Goal: Task Accomplishment & Management: Manage account settings

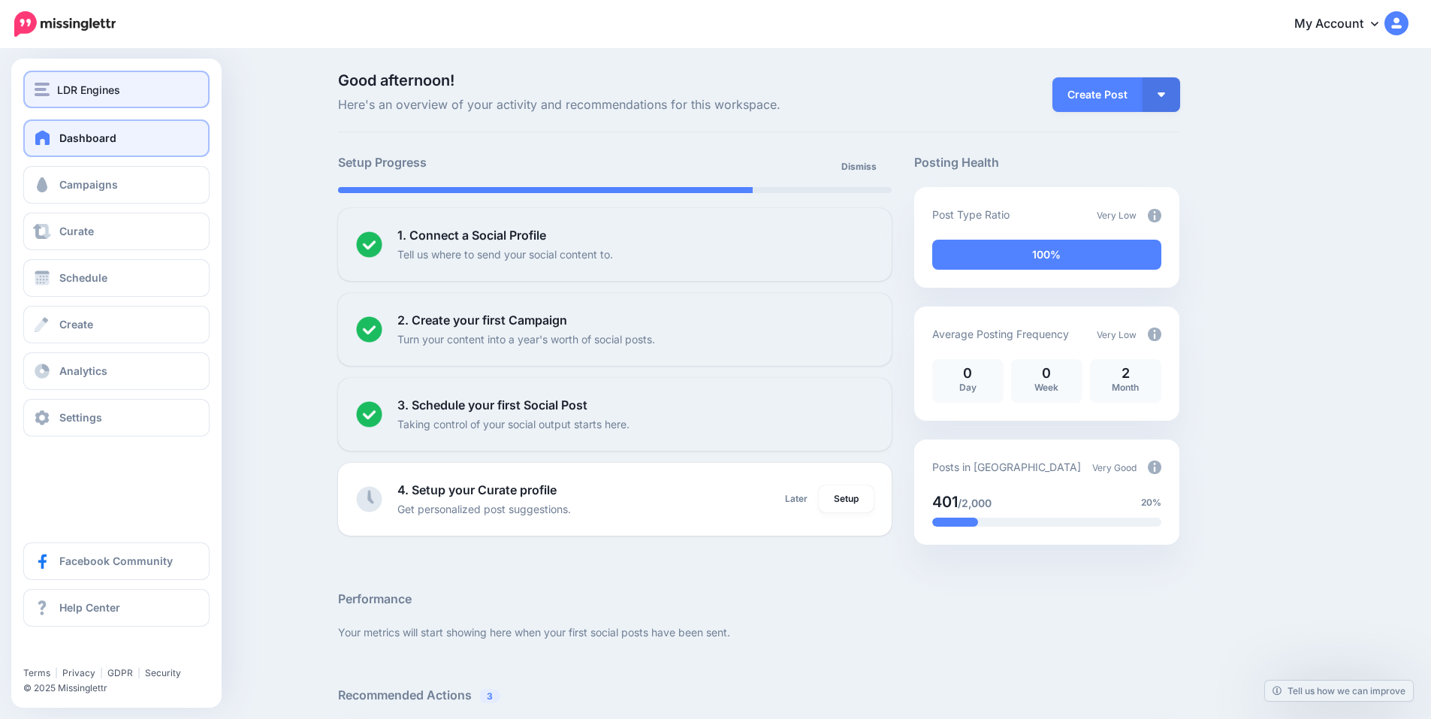
click at [63, 92] on span "LDR Engines" at bounding box center [88, 89] width 63 height 17
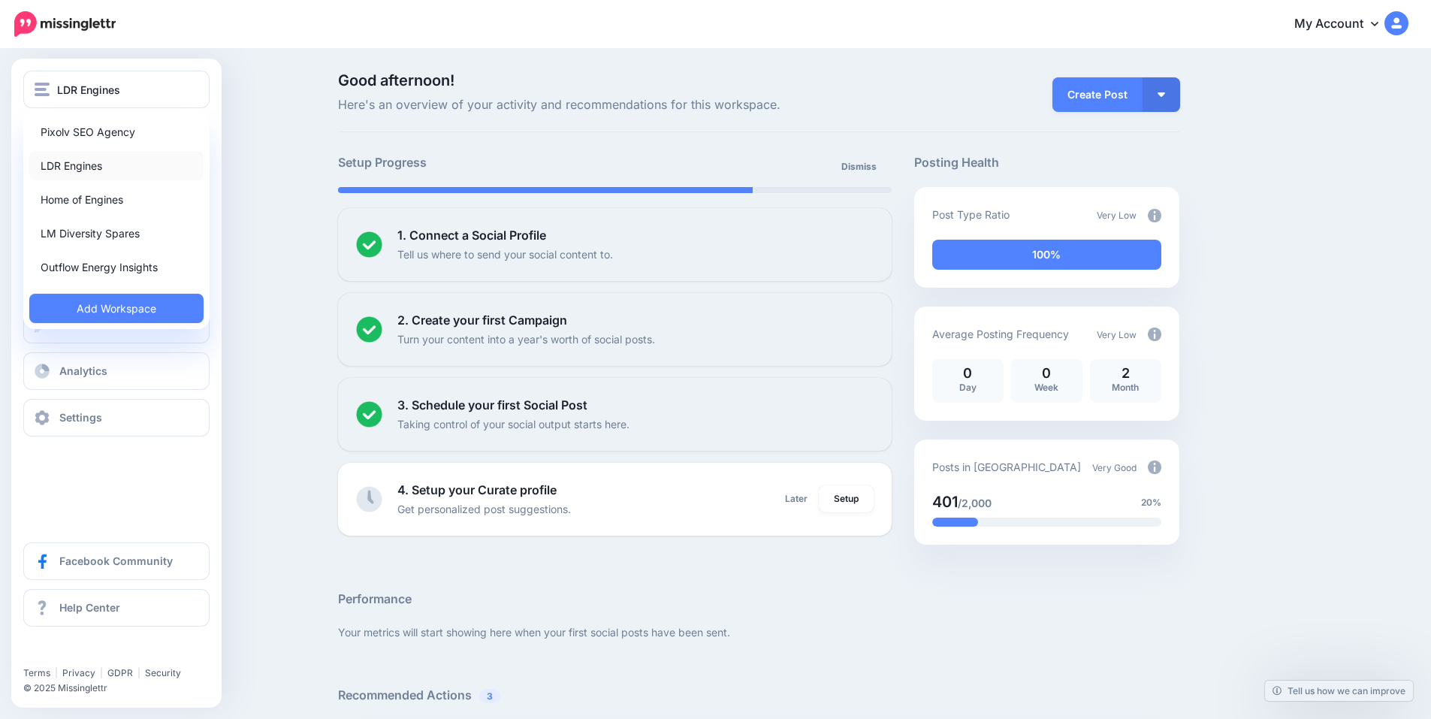
click at [97, 163] on link "LDR Engines" at bounding box center [116, 165] width 174 height 29
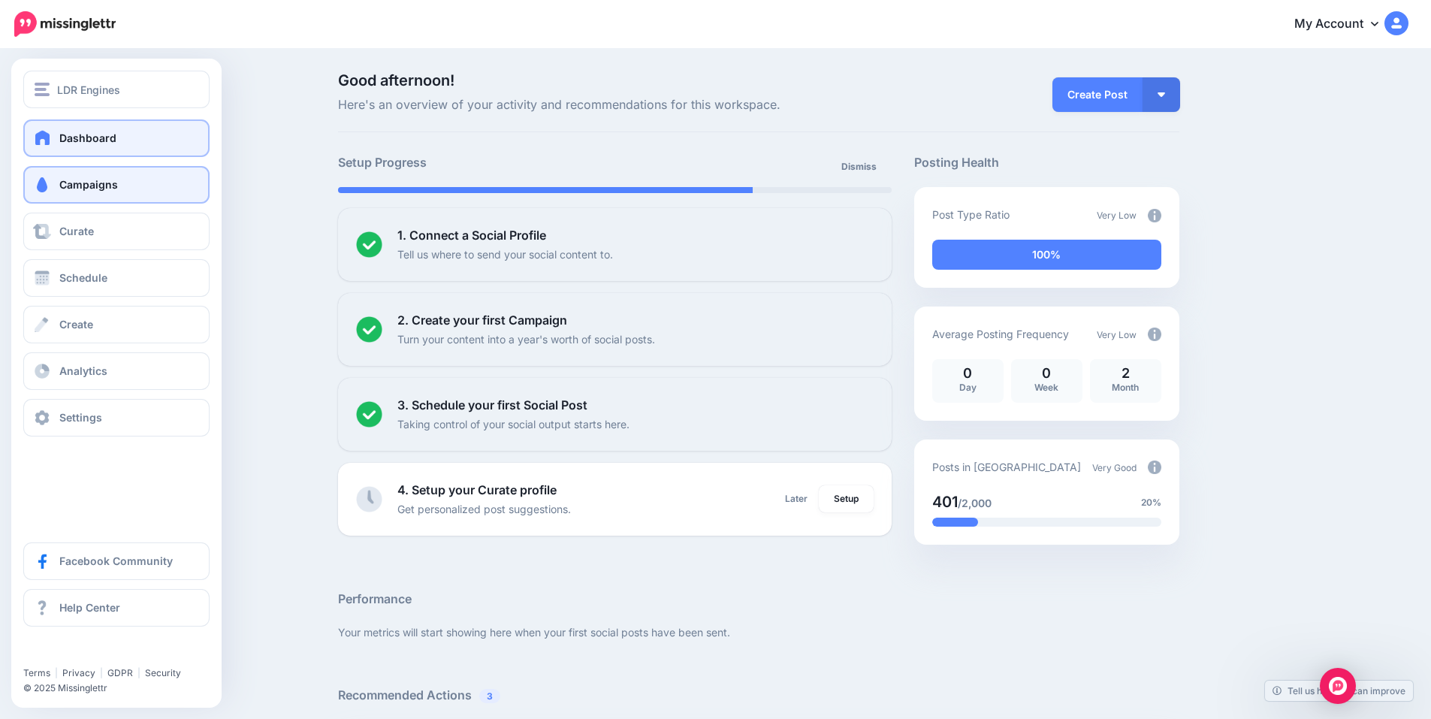
click at [101, 188] on span "Campaigns" at bounding box center [88, 184] width 59 height 13
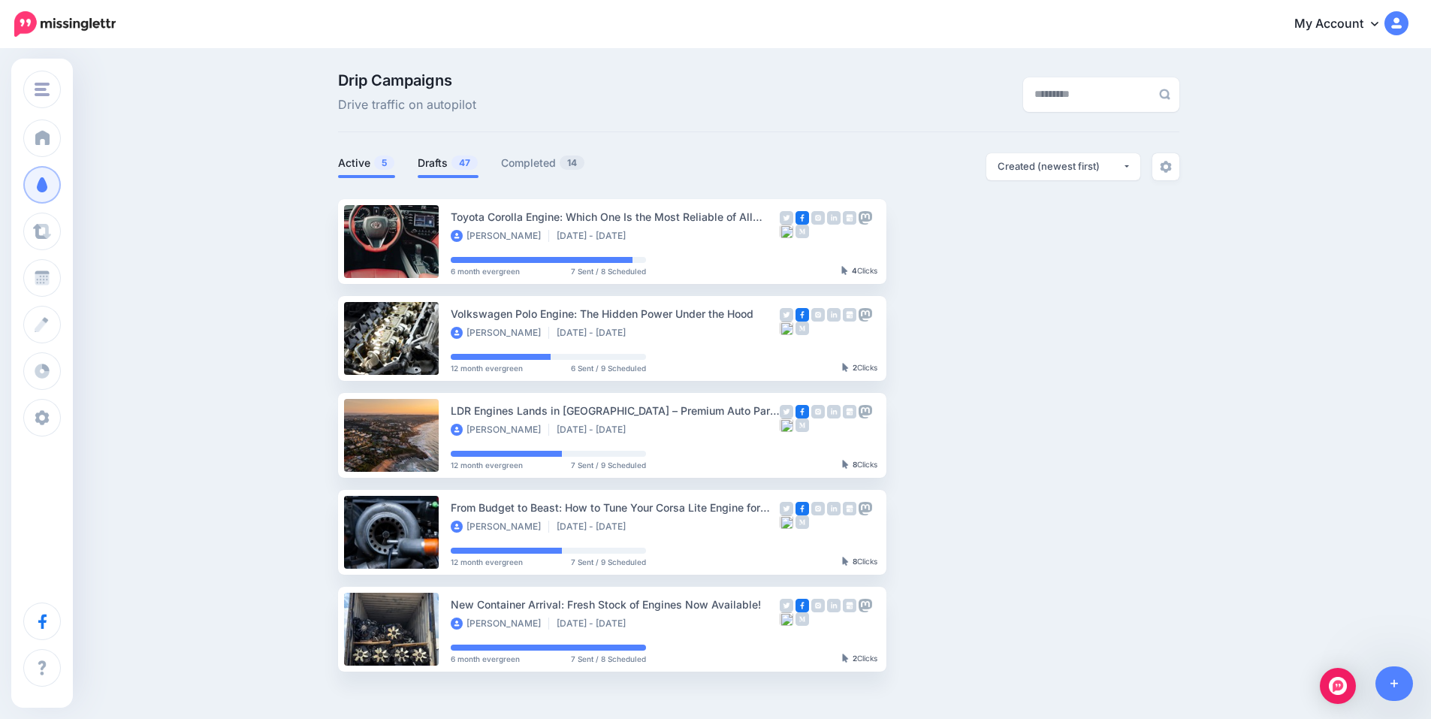
click at [460, 168] on span "47" at bounding box center [465, 163] width 26 height 14
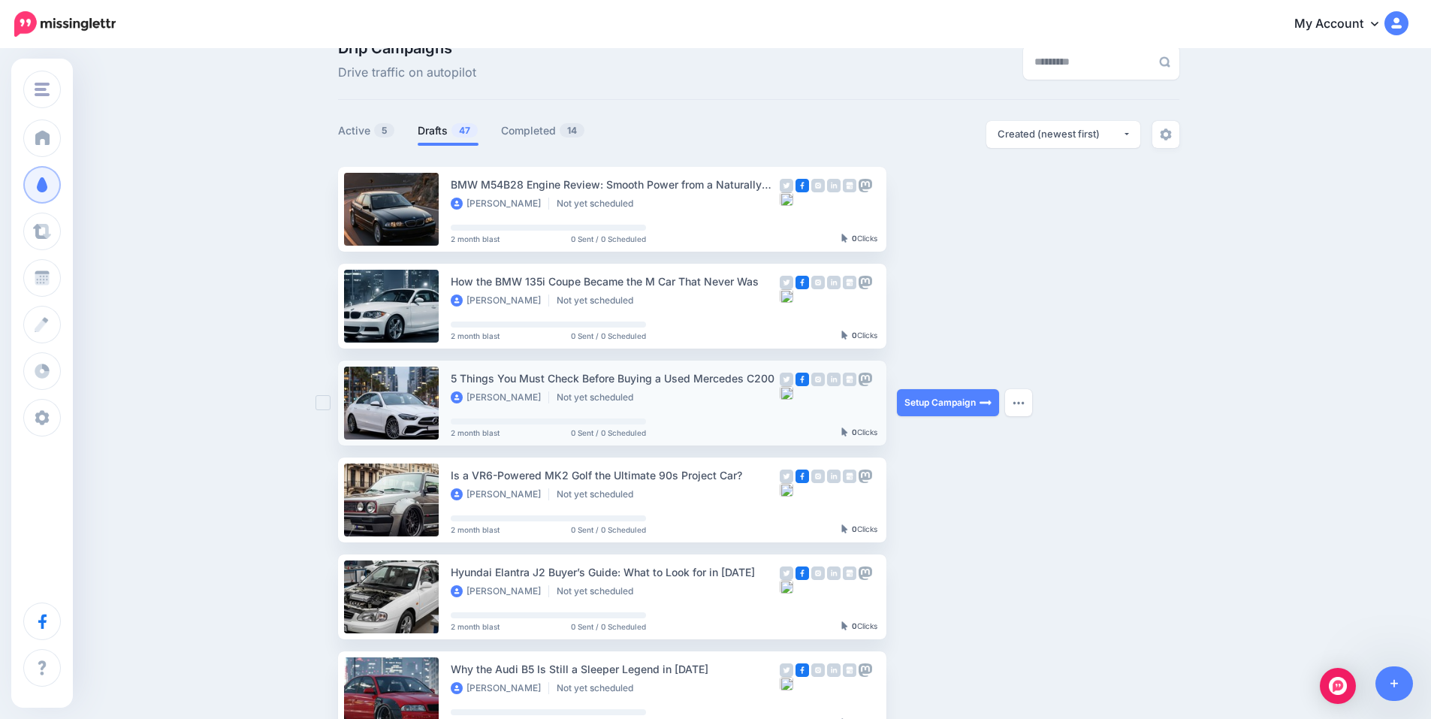
scroll to position [50, 0]
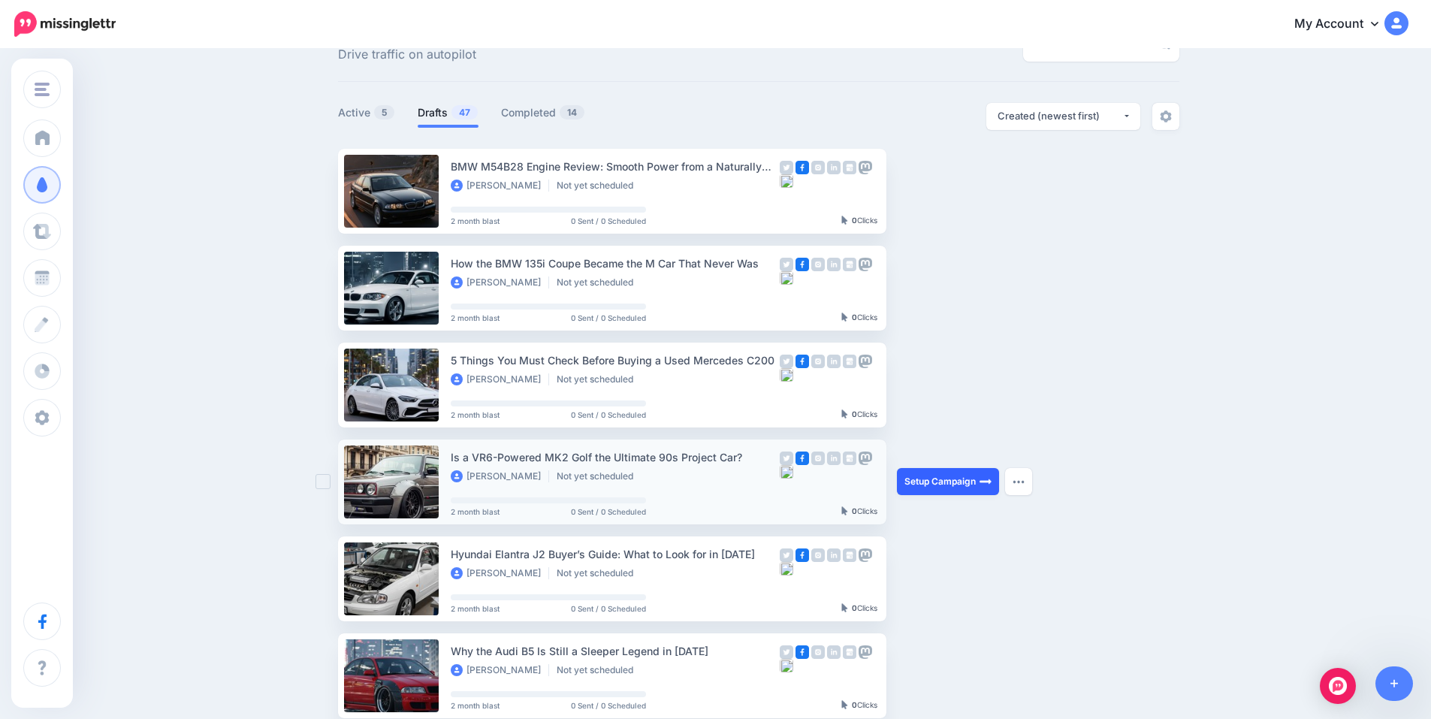
click at [936, 479] on link "Setup Campaign" at bounding box center [948, 481] width 102 height 27
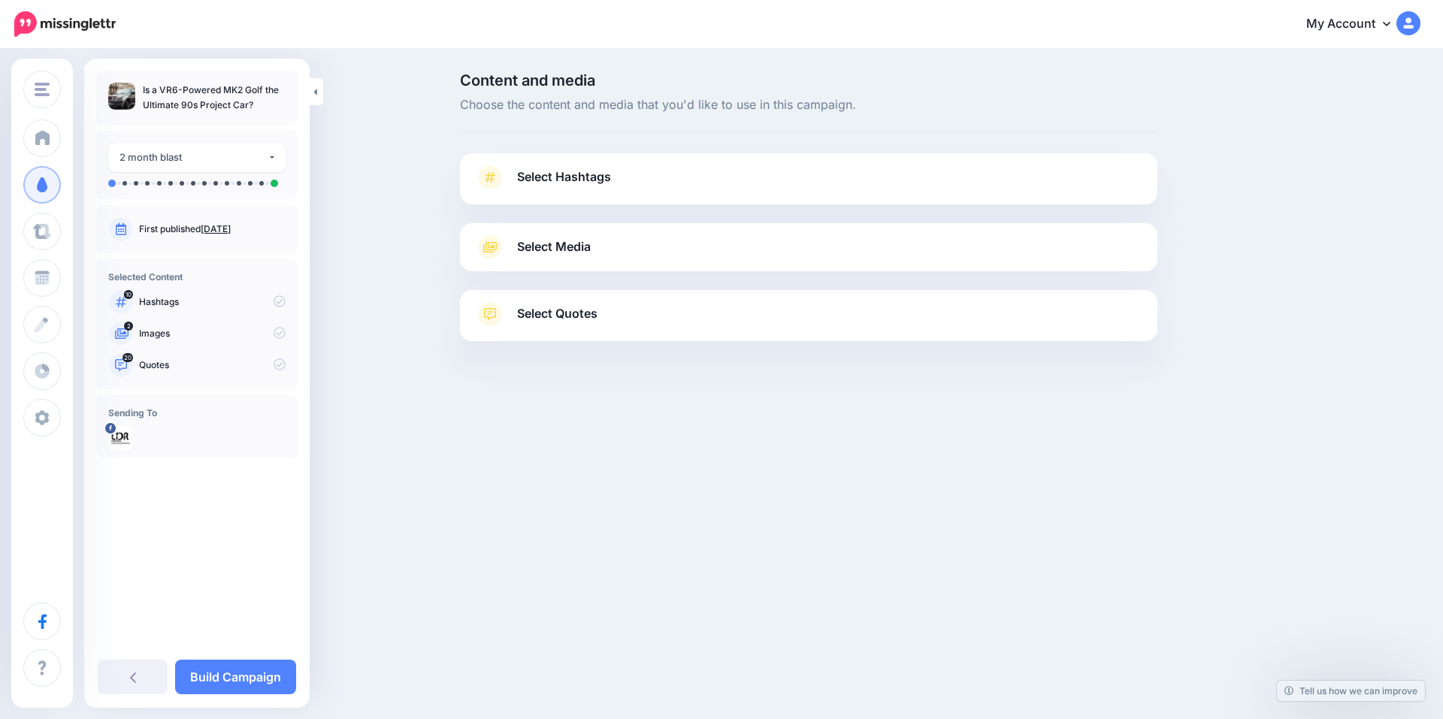
click at [511, 174] on link "Select Hashtags" at bounding box center [808, 184] width 667 height 39
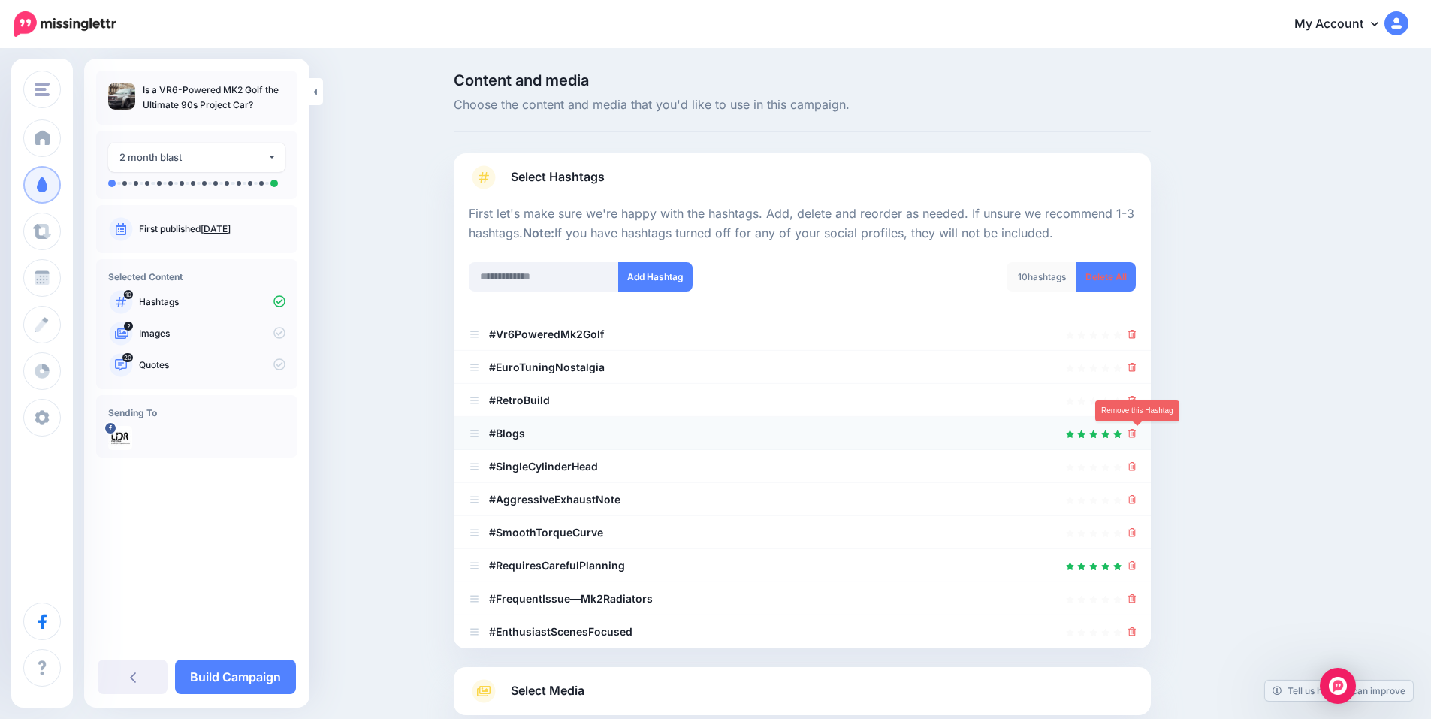
click at [1137, 434] on icon at bounding box center [1133, 433] width 8 height 9
click at [1133, 466] on ul "#Vr6PoweredMk2Golf #EuroTuningNostalgia" at bounding box center [802, 483] width 697 height 331
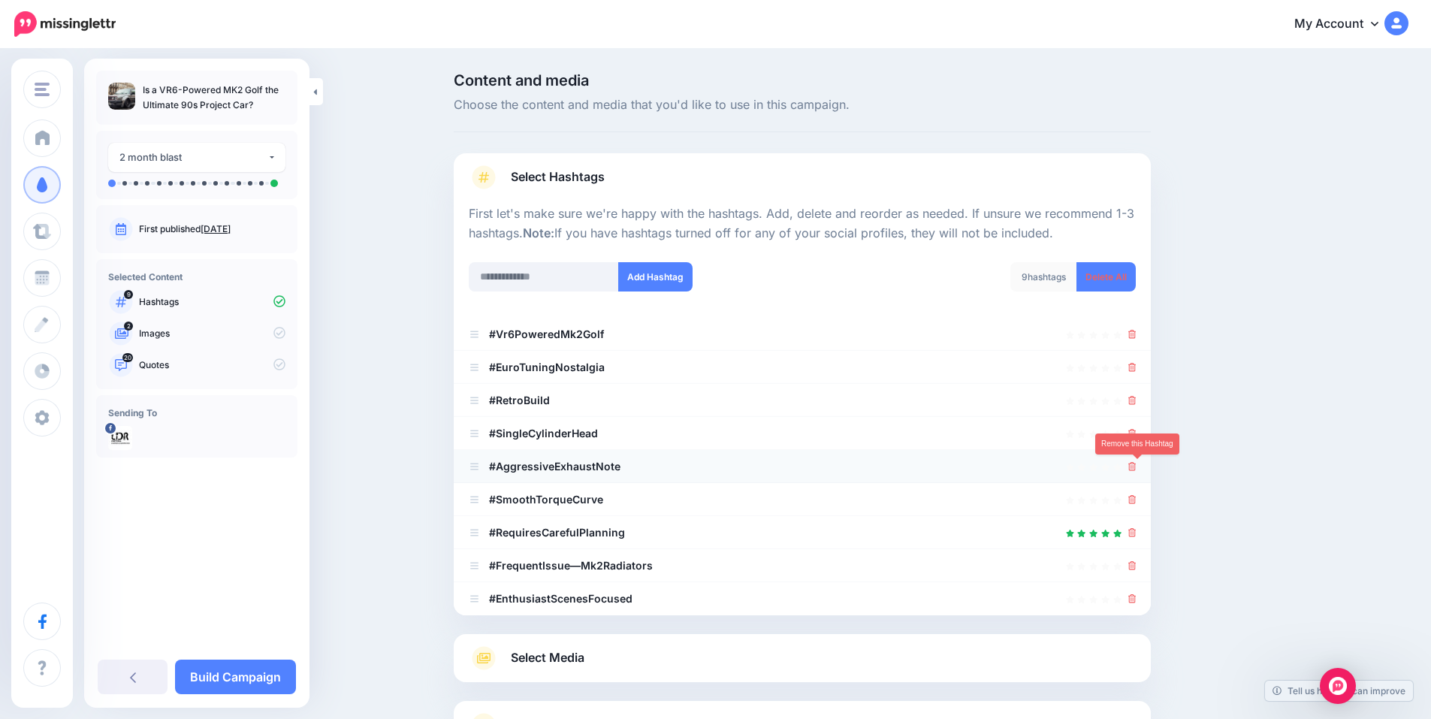
click at [1137, 470] on icon at bounding box center [1133, 466] width 8 height 9
click at [1137, 499] on icon at bounding box center [1133, 499] width 8 height 9
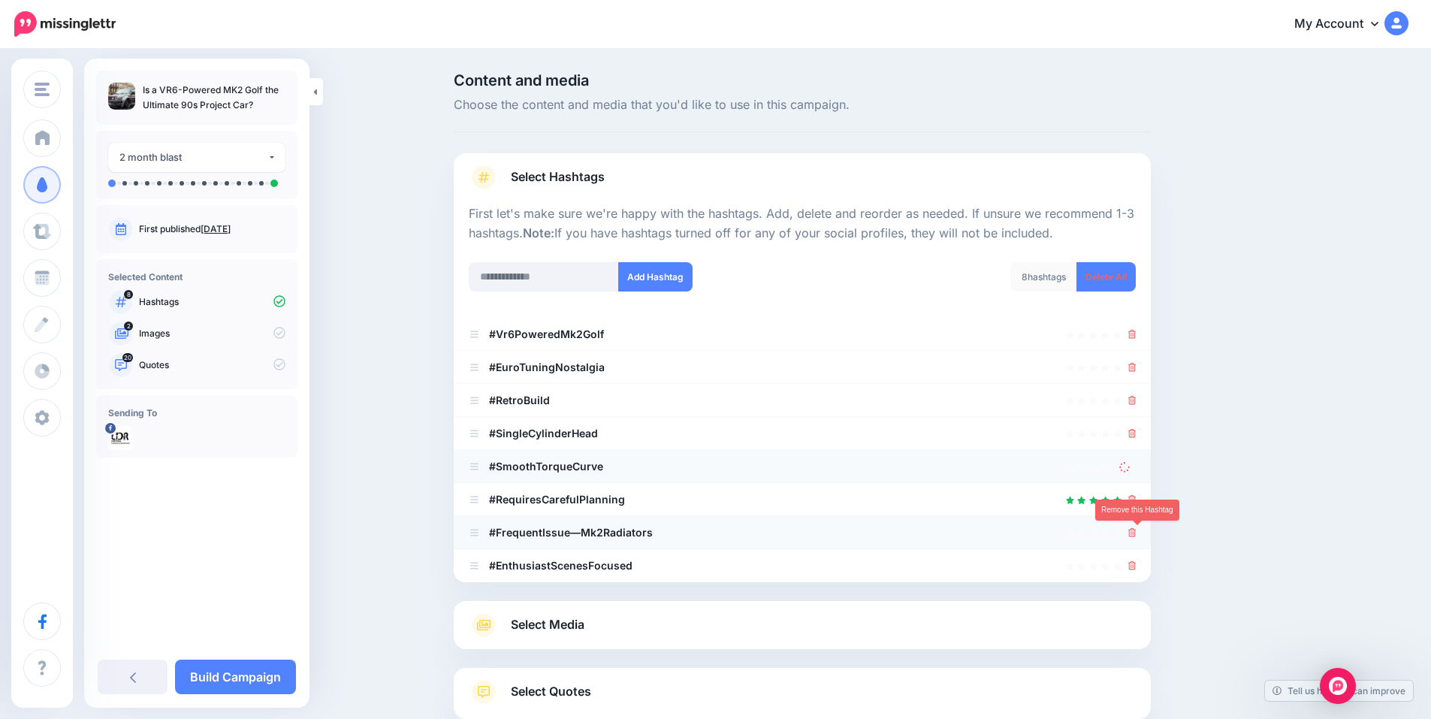
click at [1137, 531] on icon at bounding box center [1133, 532] width 8 height 9
click at [1137, 497] on icon at bounding box center [1133, 499] width 8 height 9
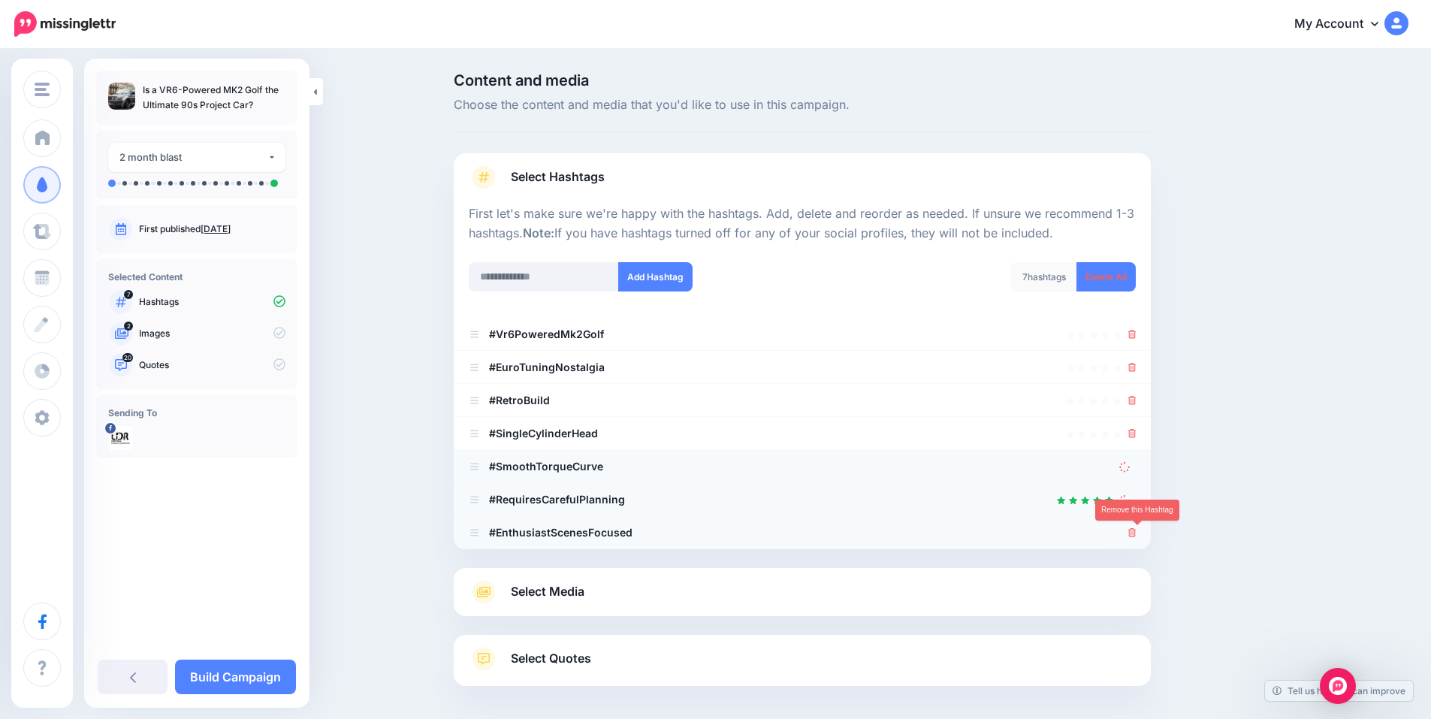
click at [1137, 530] on icon at bounding box center [1133, 532] width 8 height 9
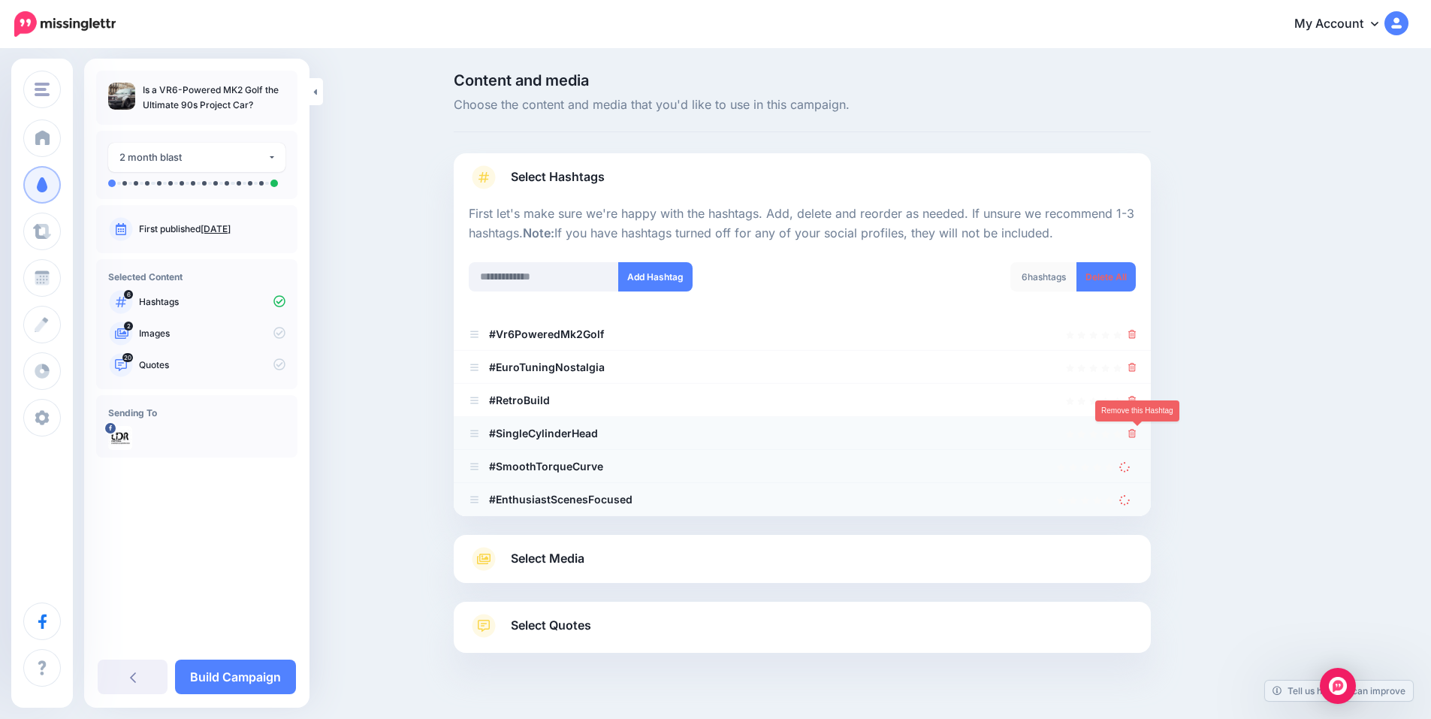
click at [1137, 432] on icon at bounding box center [1133, 433] width 8 height 9
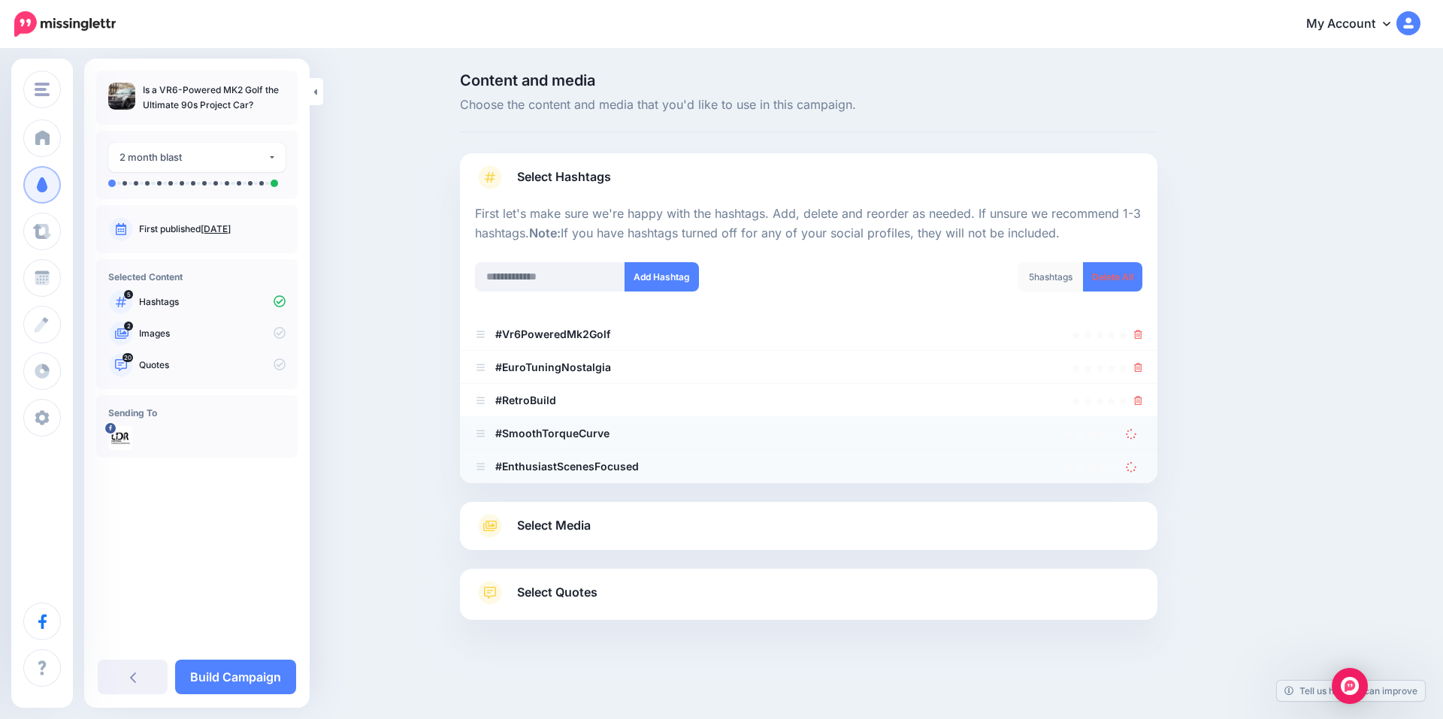
click at [637, 524] on link "Select Media" at bounding box center [808, 526] width 667 height 24
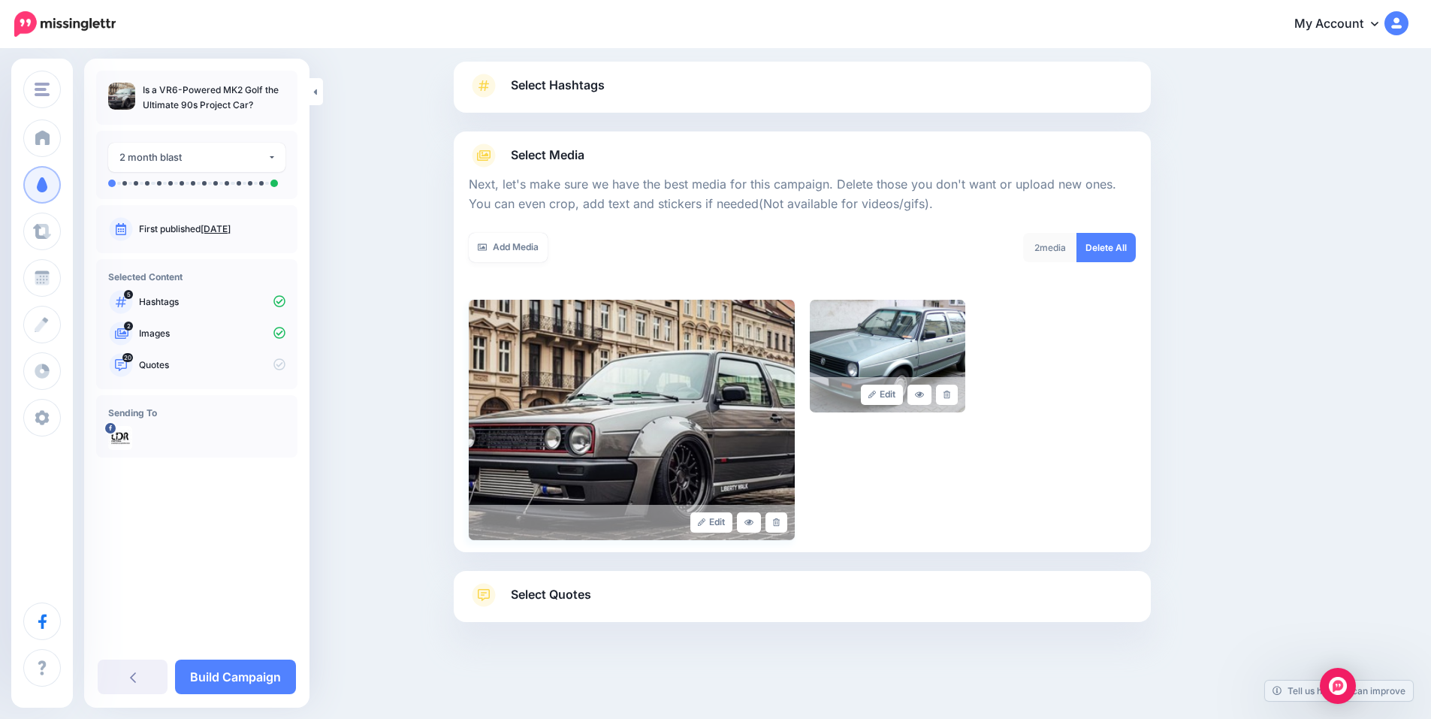
scroll to position [92, 0]
click at [573, 603] on span "Select Quotes" at bounding box center [551, 594] width 80 height 20
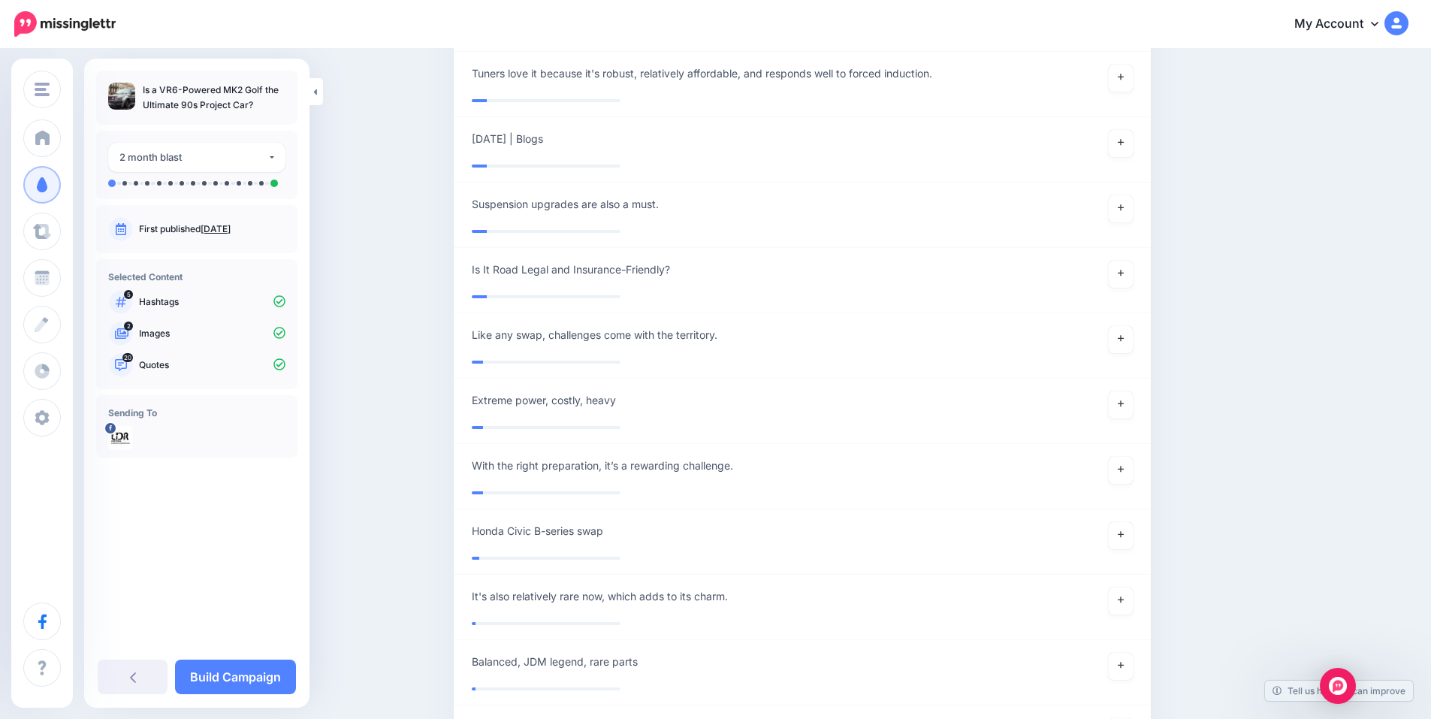
scroll to position [4337, 0]
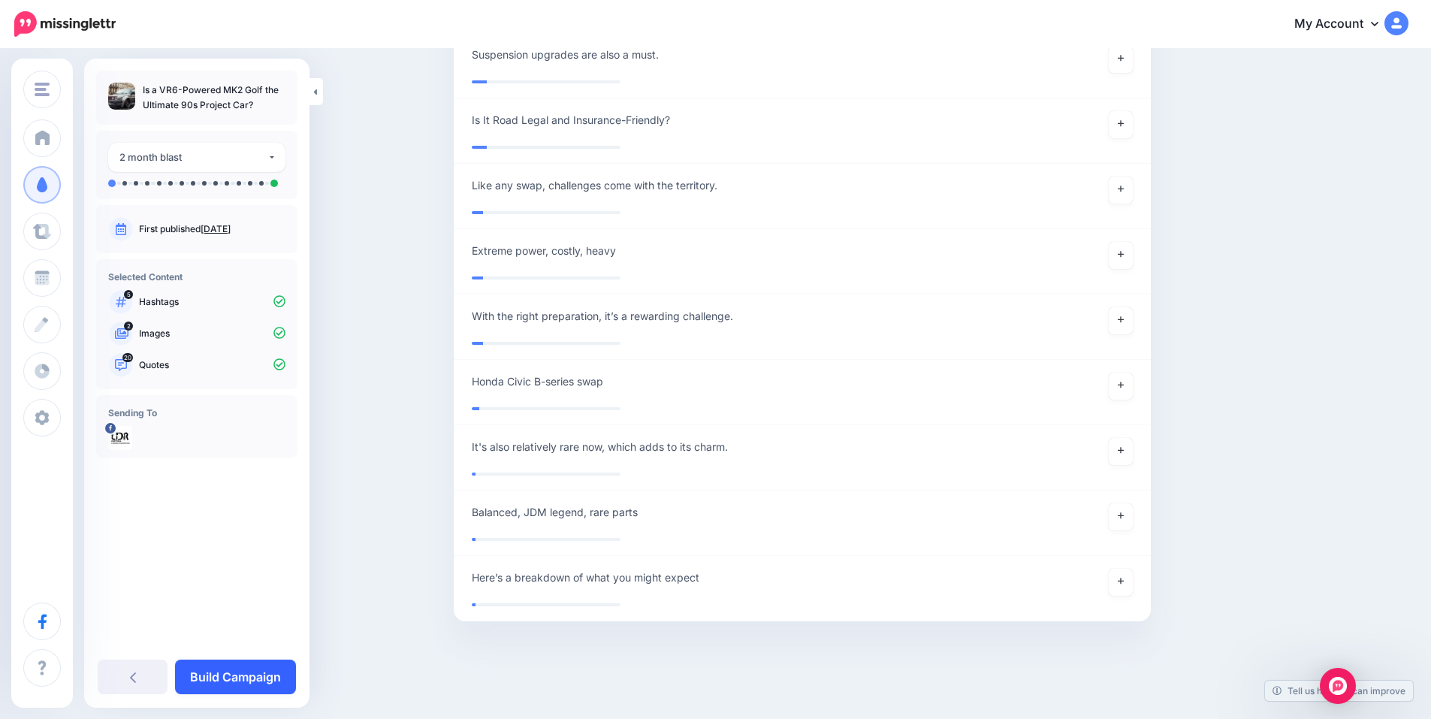
click at [231, 672] on link "Build Campaign" at bounding box center [235, 677] width 121 height 35
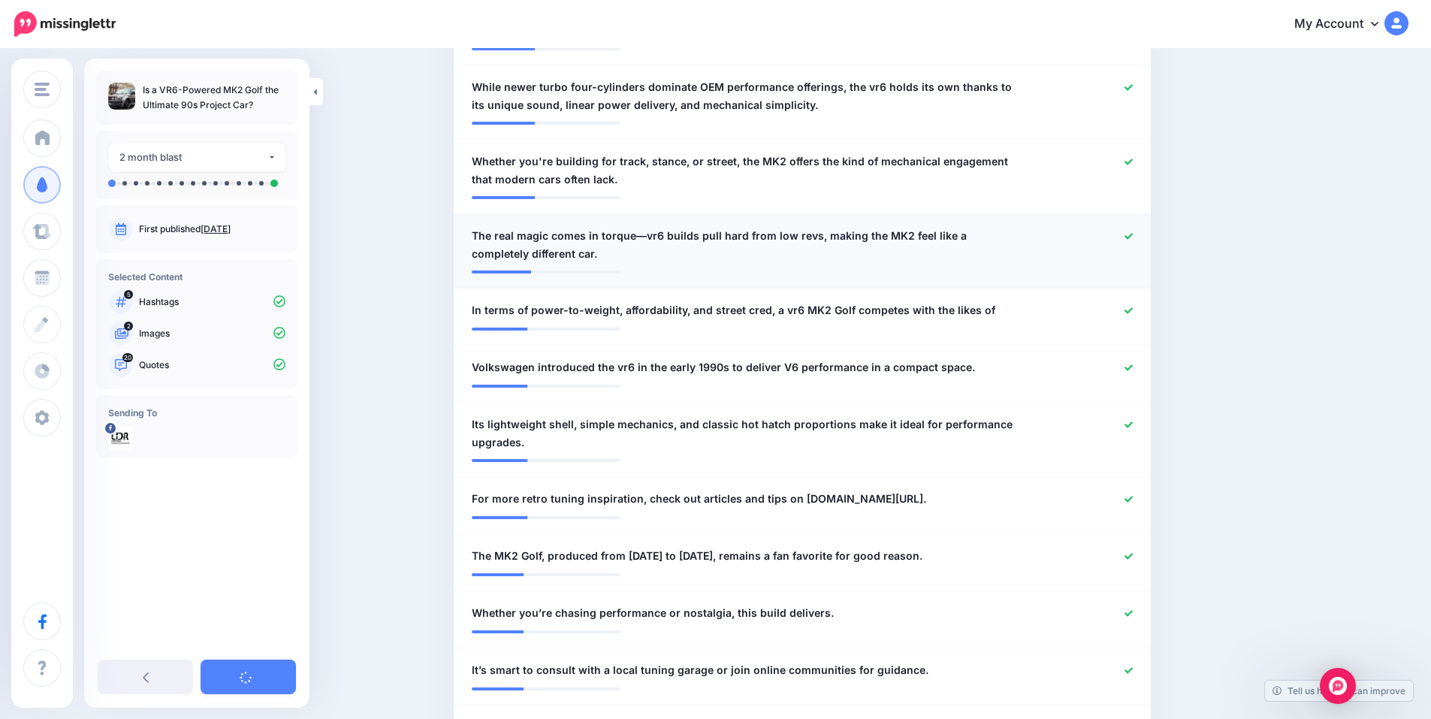
scroll to position [781, 0]
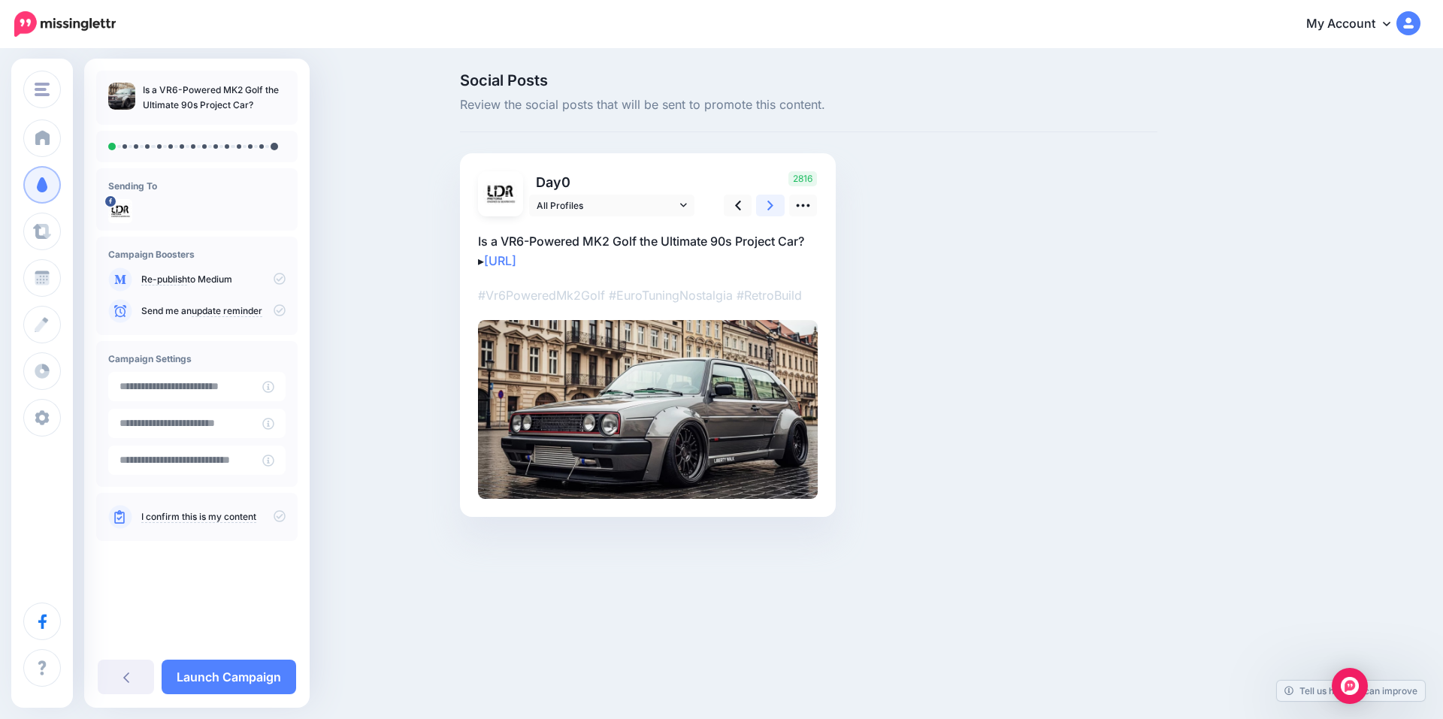
click at [761, 205] on link at bounding box center [770, 206] width 29 height 22
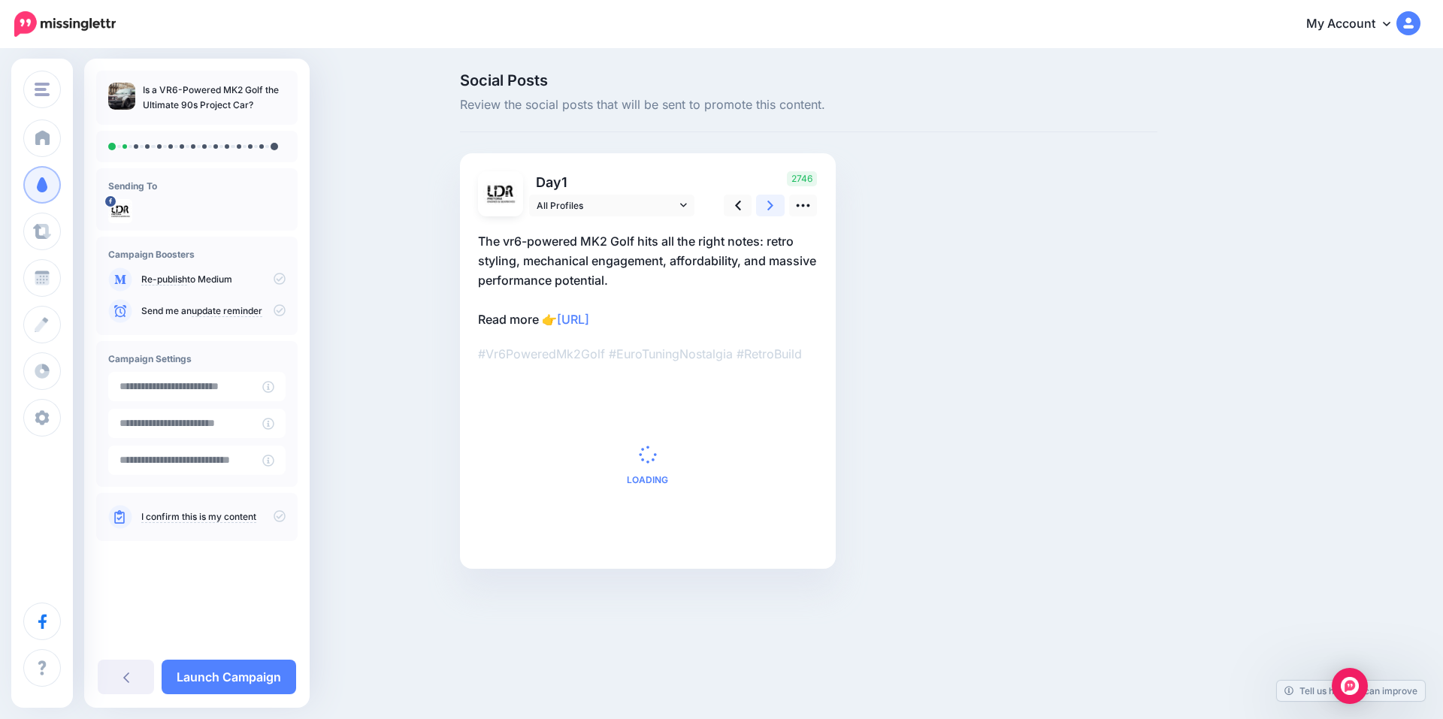
click at [761, 205] on link at bounding box center [770, 206] width 29 height 22
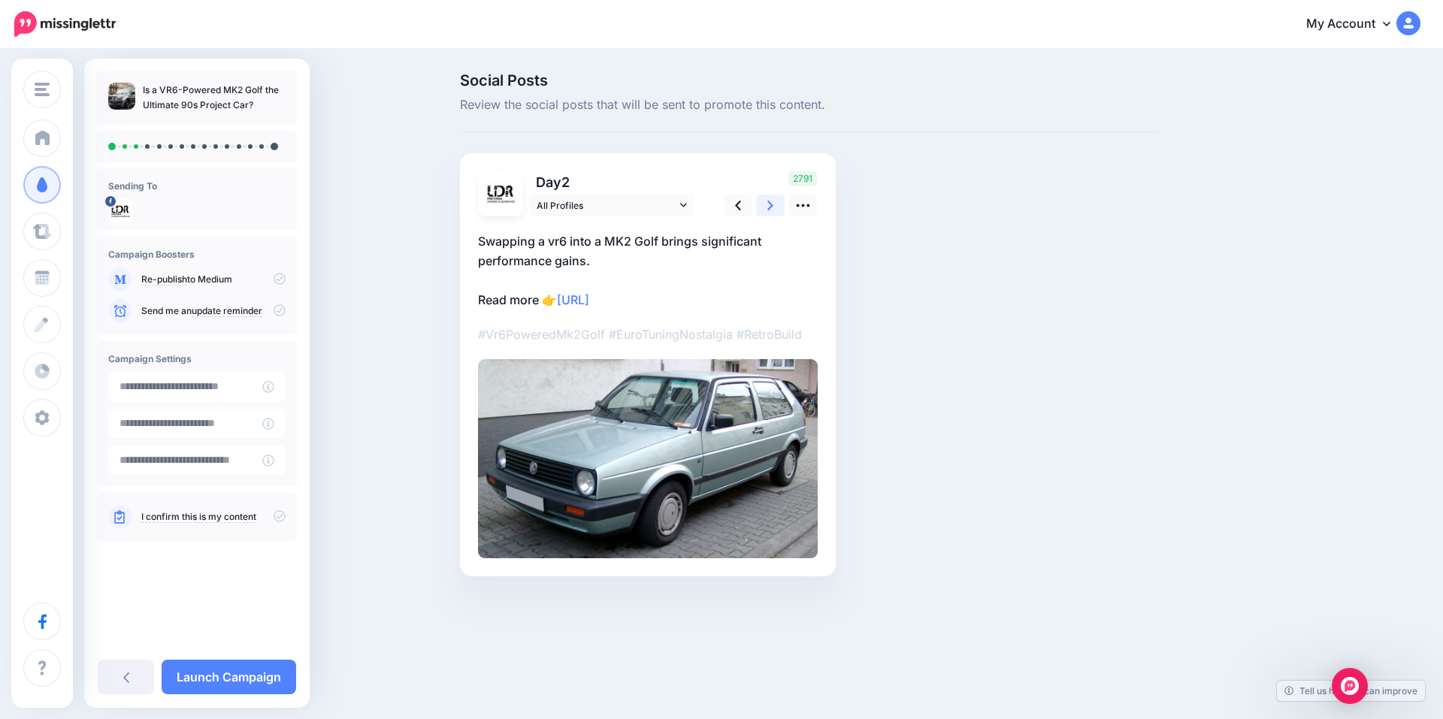
click at [761, 205] on link at bounding box center [770, 206] width 29 height 22
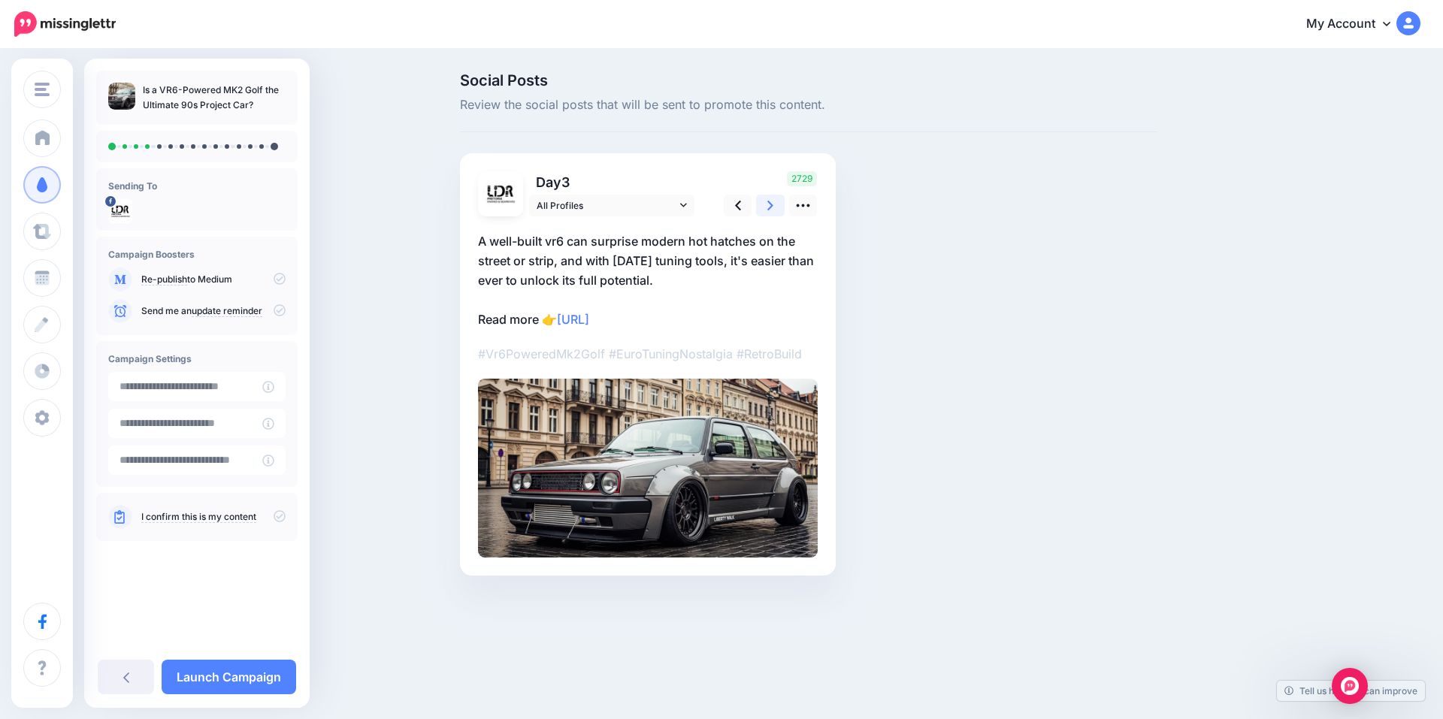
click at [761, 205] on link at bounding box center [770, 206] width 29 height 22
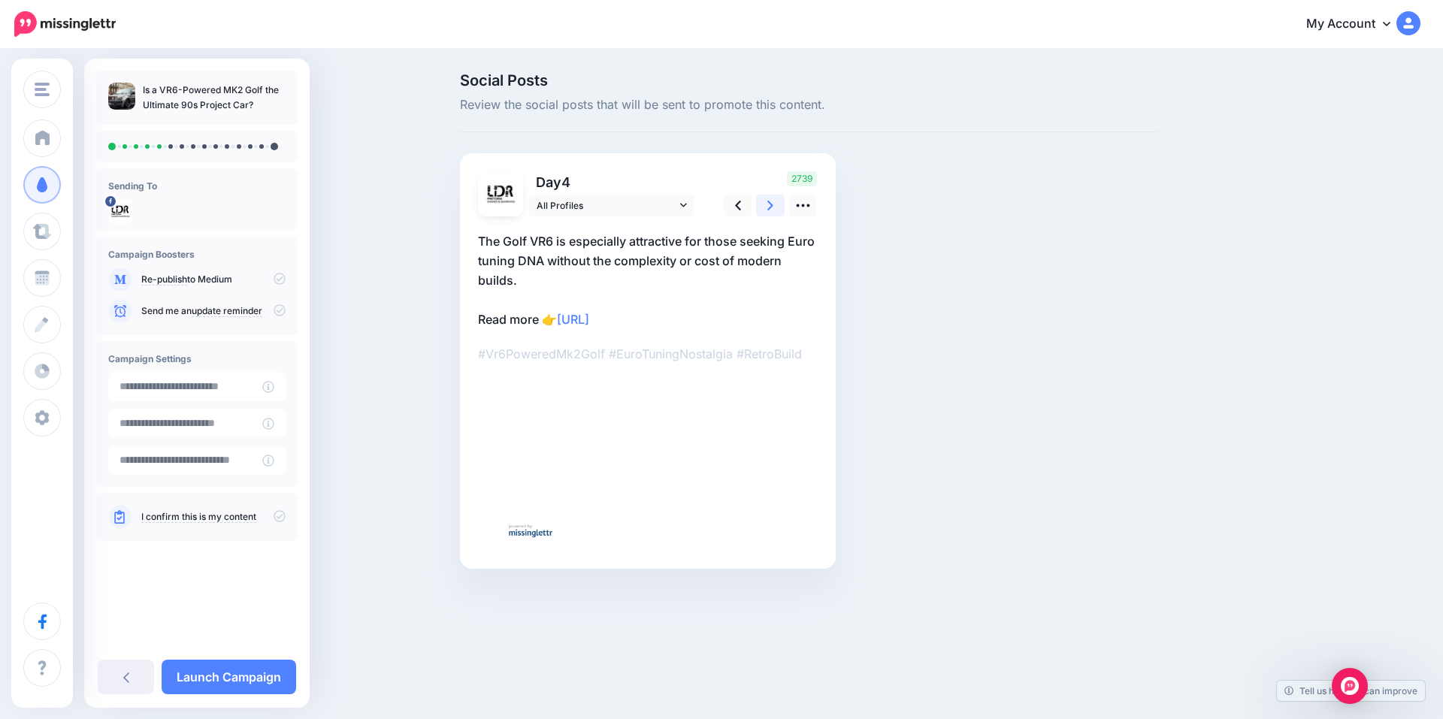
click at [761, 205] on link at bounding box center [770, 206] width 29 height 22
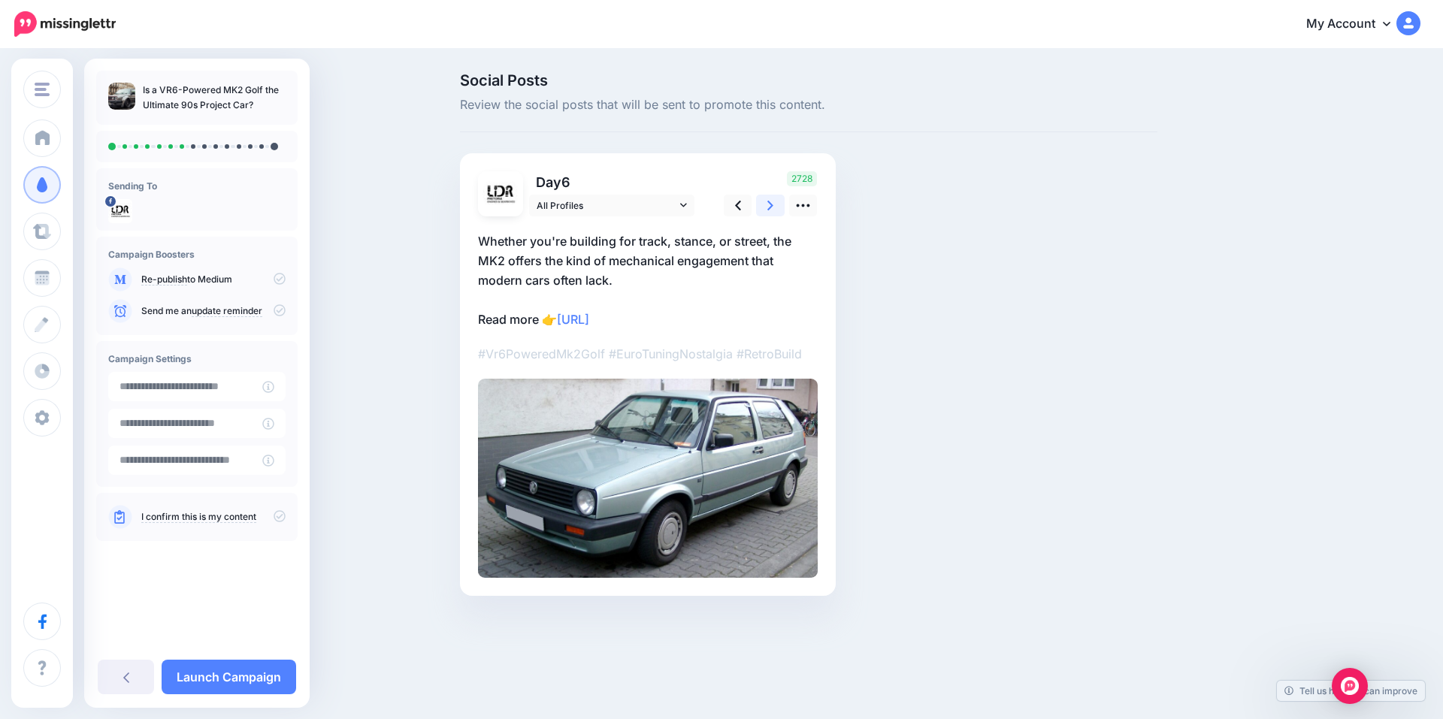
click at [761, 205] on link at bounding box center [770, 206] width 29 height 22
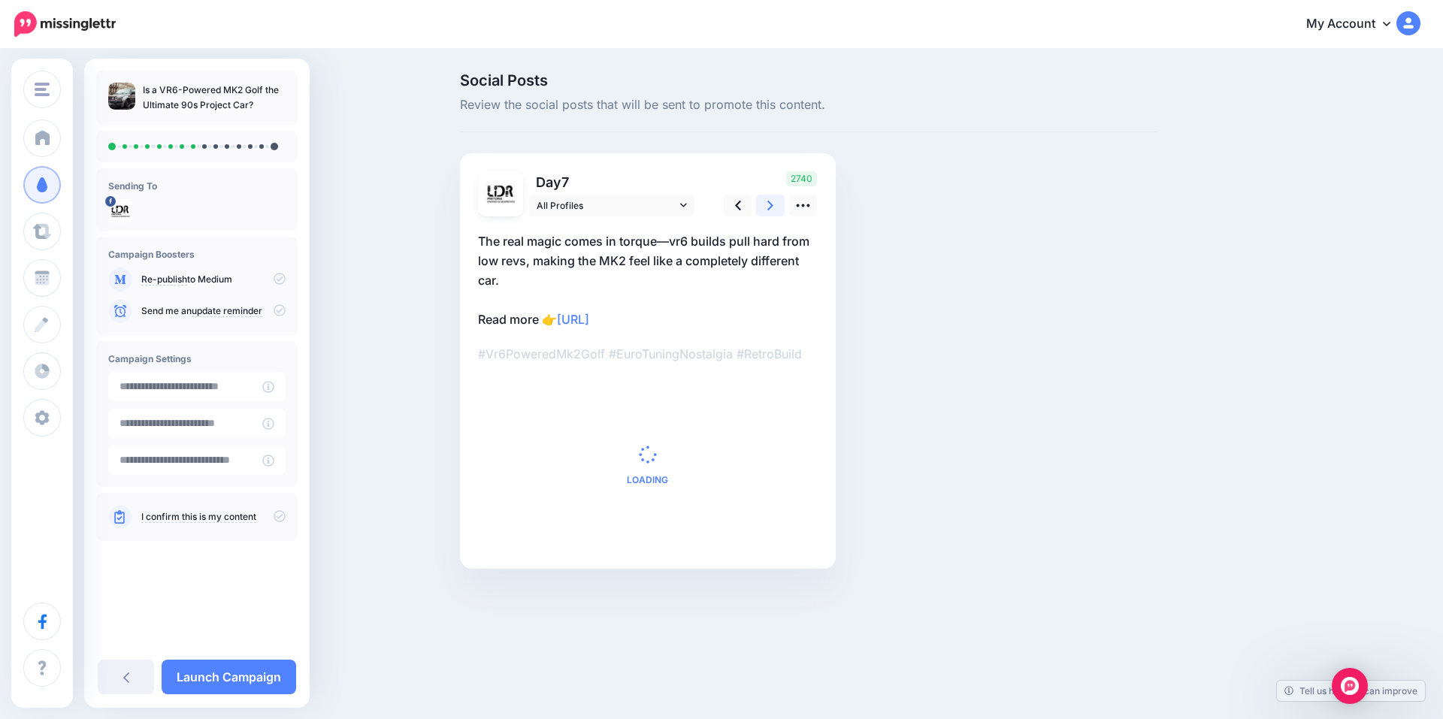
click at [761, 205] on link at bounding box center [770, 206] width 29 height 22
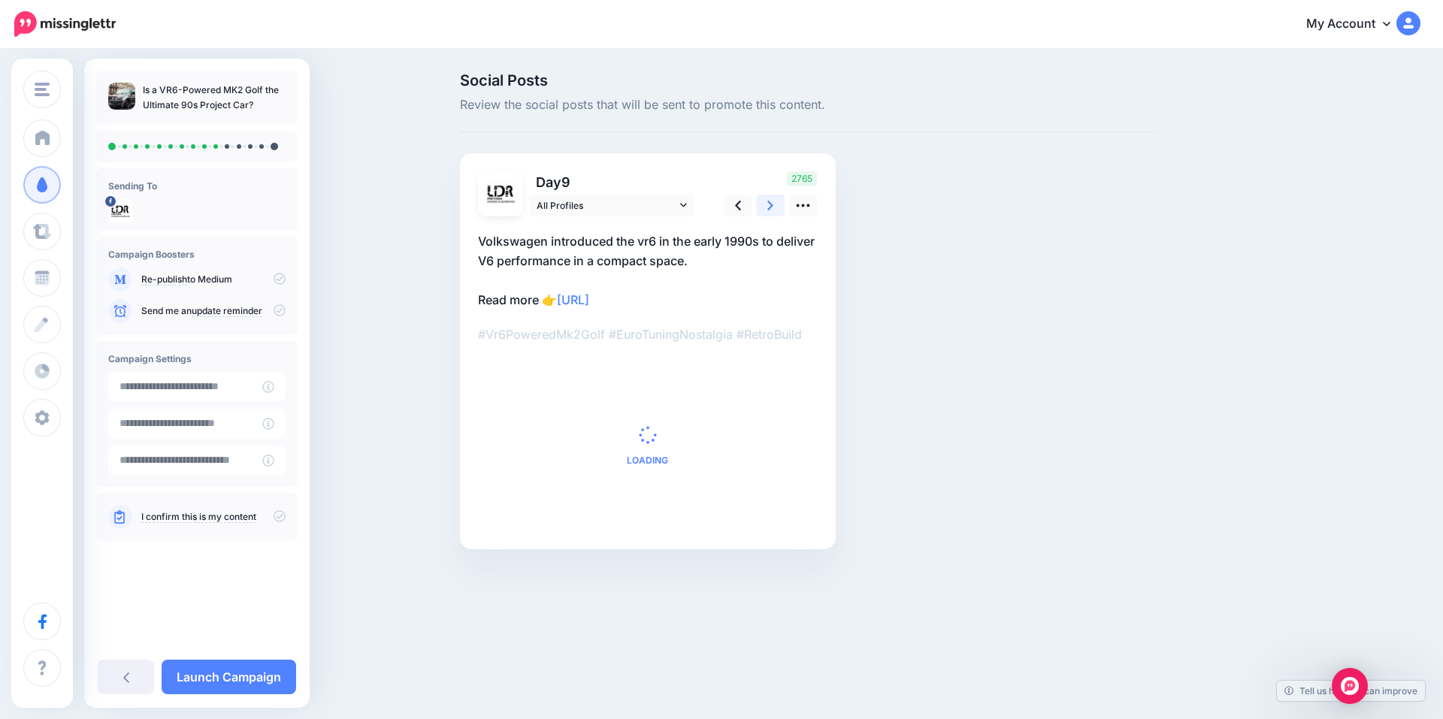
click at [761, 205] on link at bounding box center [770, 206] width 29 height 22
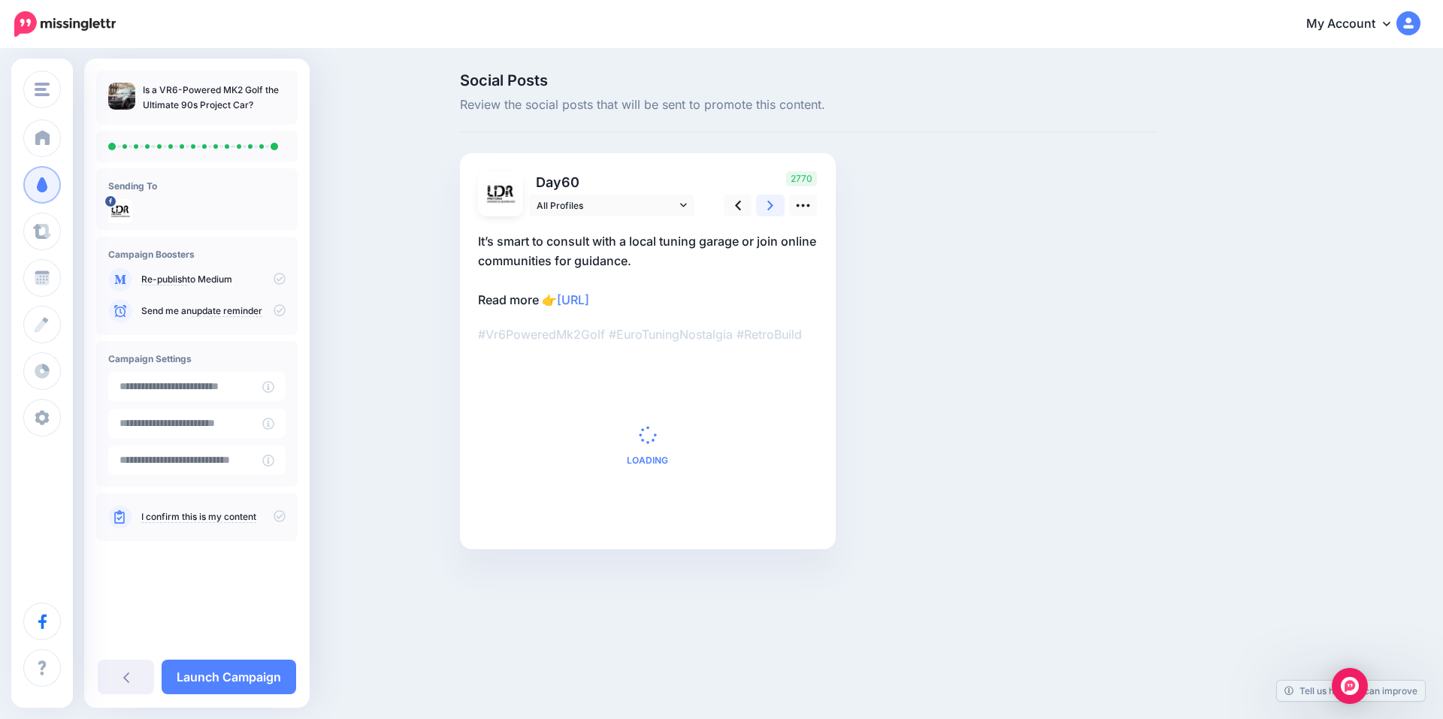
click at [761, 205] on link at bounding box center [770, 206] width 29 height 22
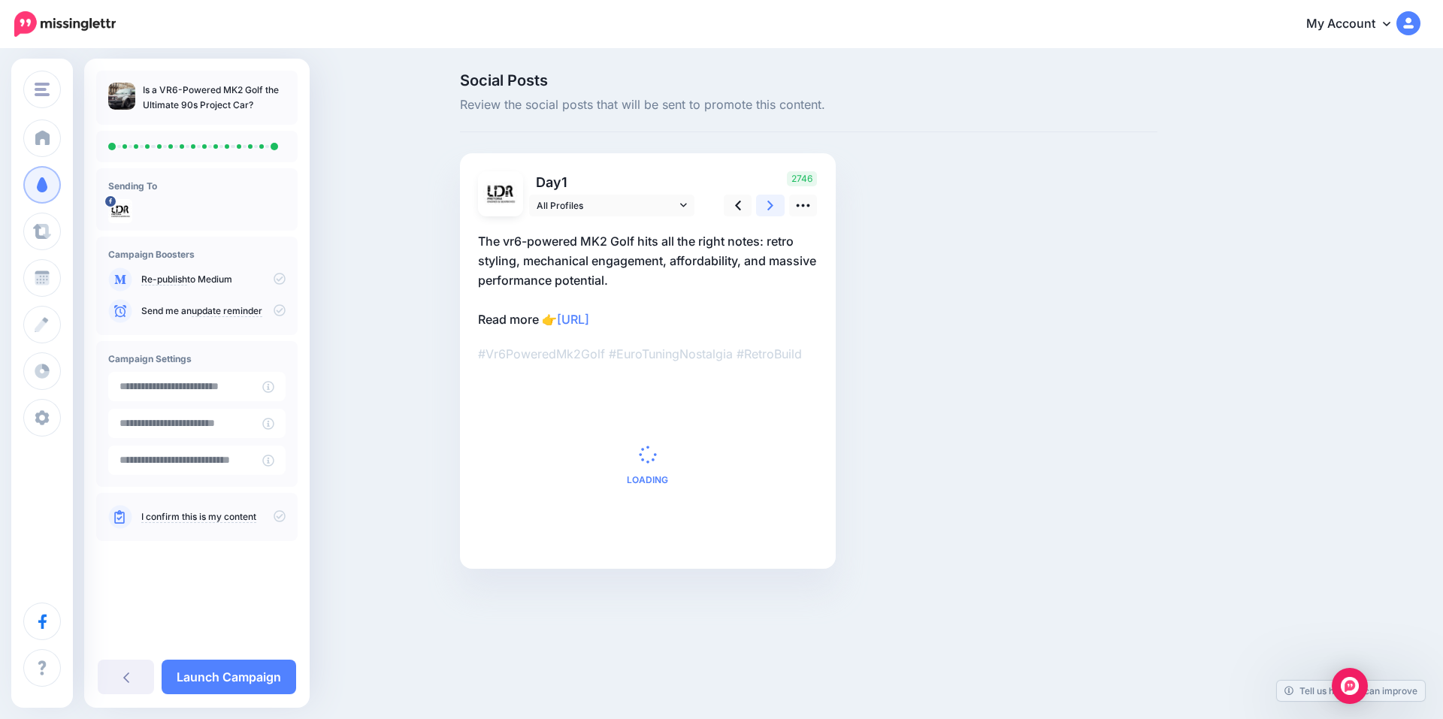
click at [761, 205] on link at bounding box center [770, 206] width 29 height 22
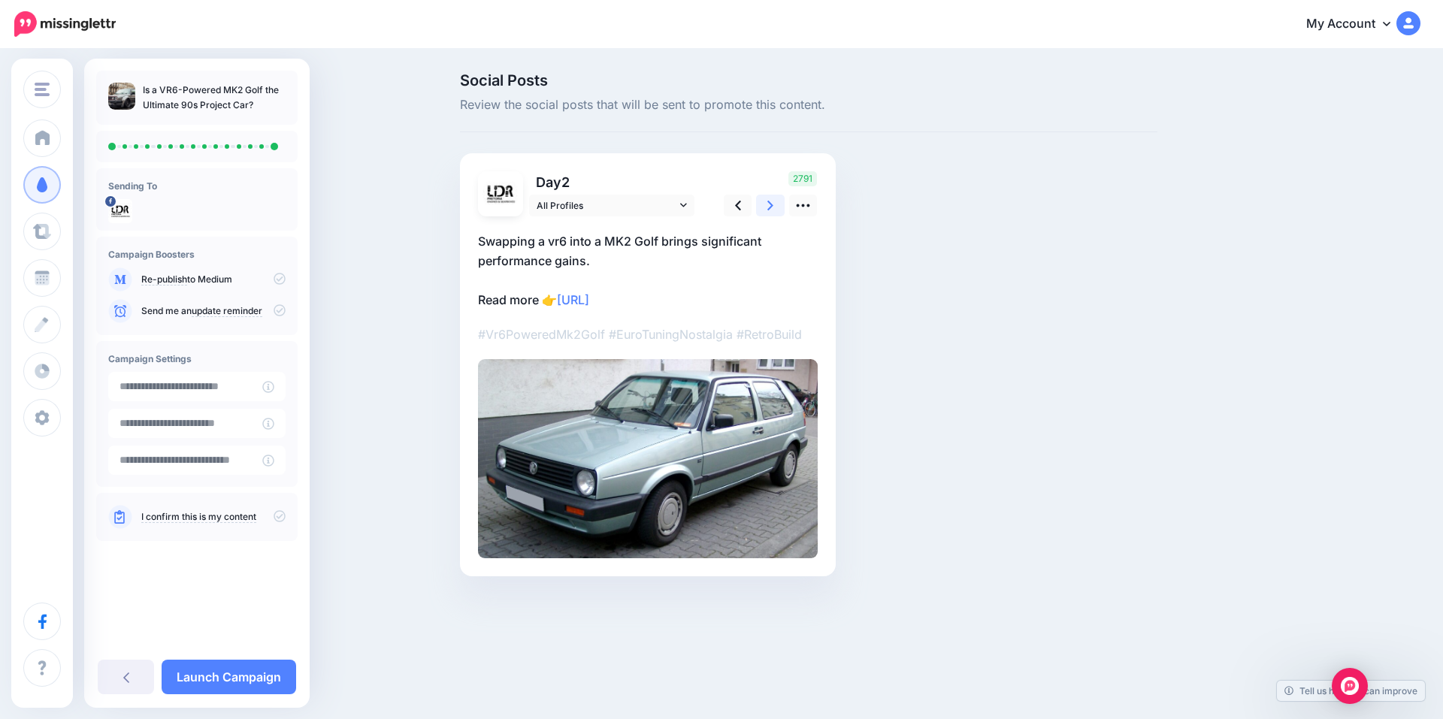
click at [761, 205] on link at bounding box center [770, 206] width 29 height 22
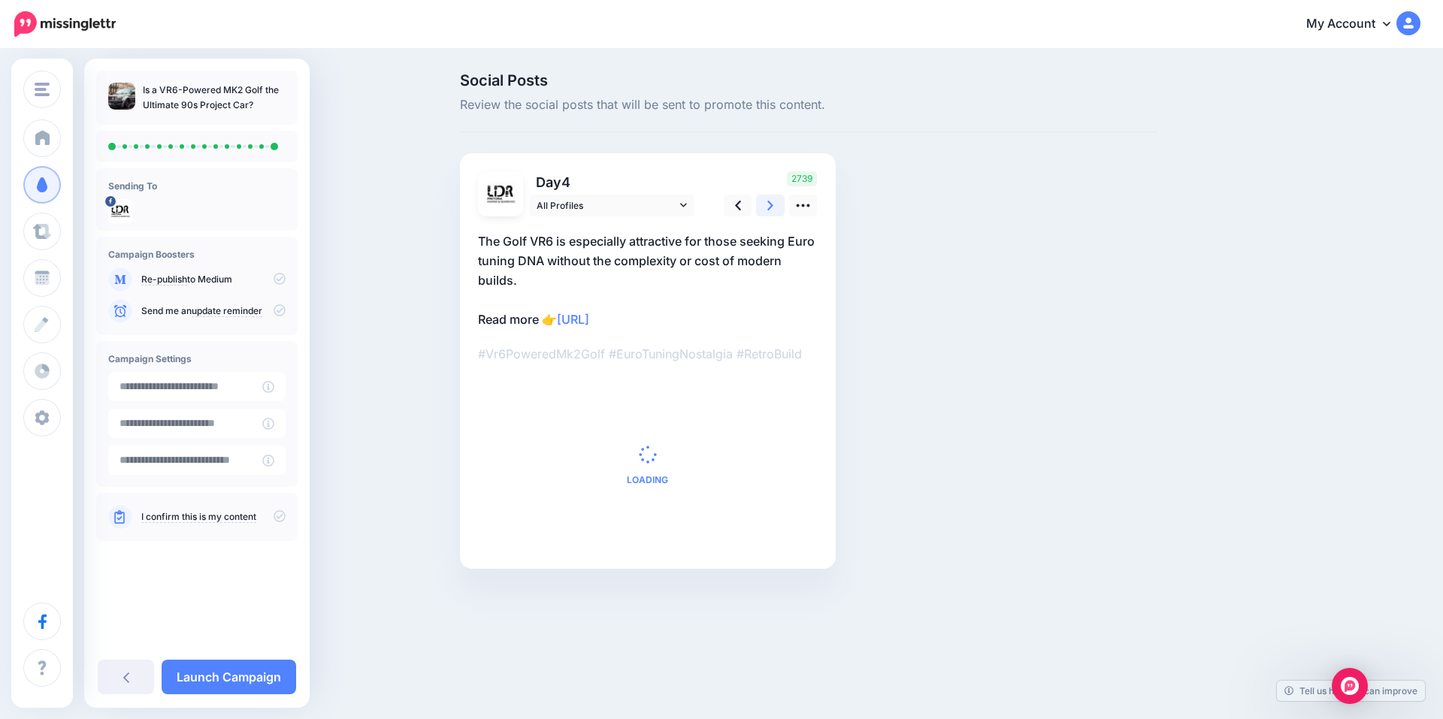
click at [761, 205] on link at bounding box center [770, 206] width 29 height 22
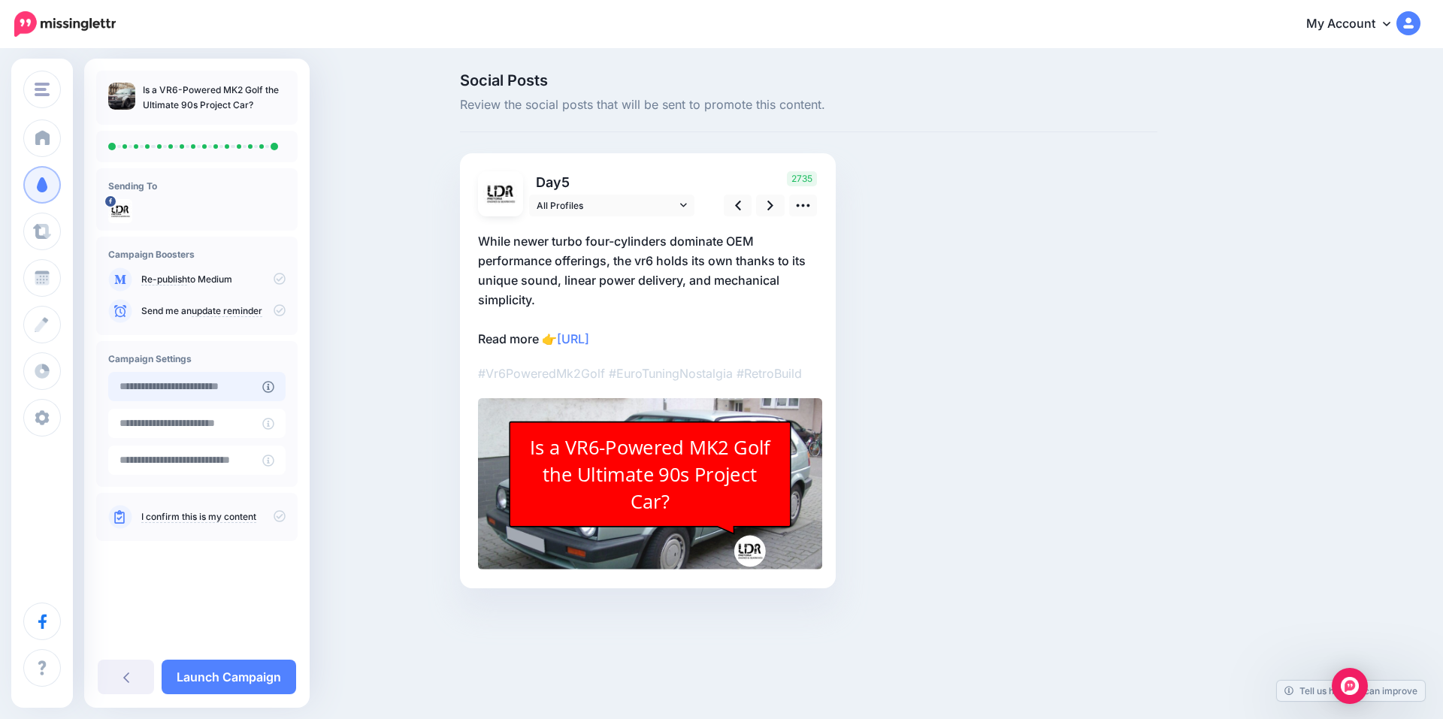
click at [207, 389] on input "text" at bounding box center [185, 386] width 154 height 29
type input "**********"
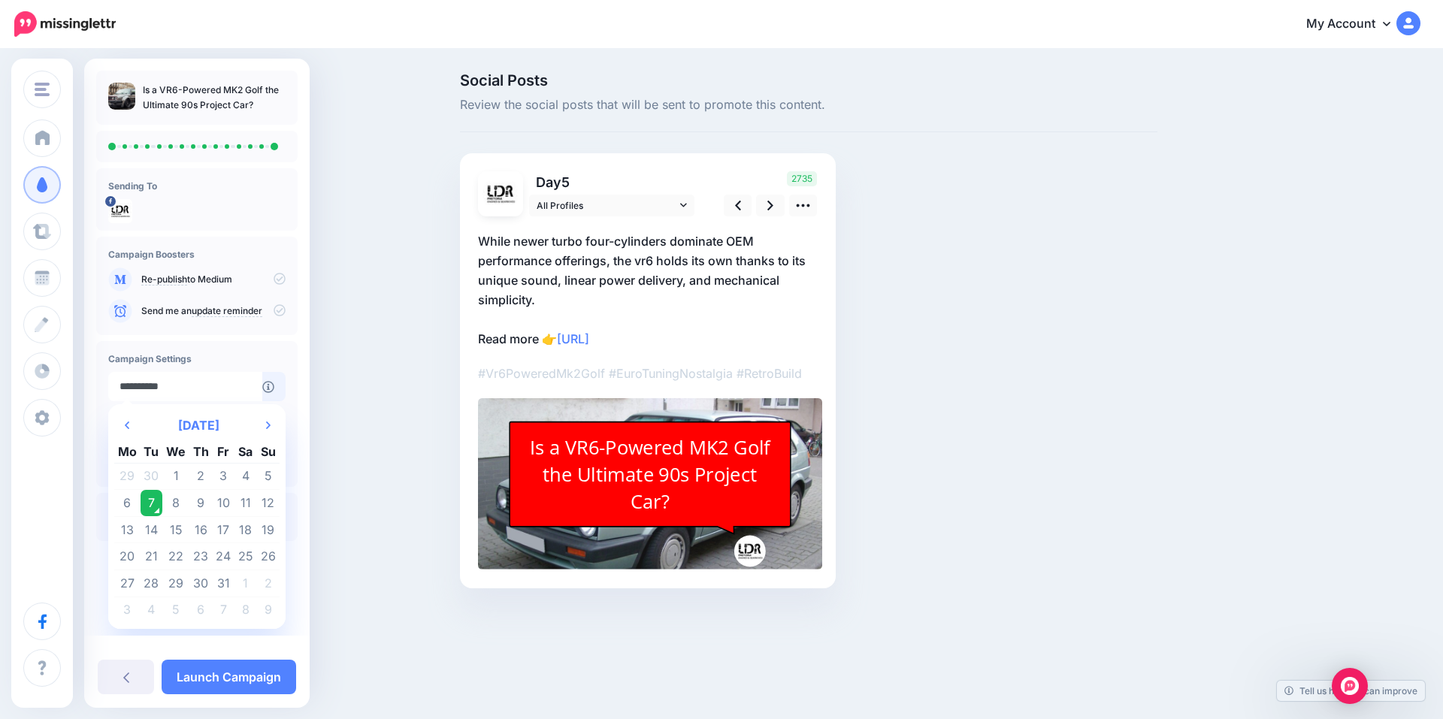
click at [152, 501] on td "7" at bounding box center [152, 503] width 23 height 27
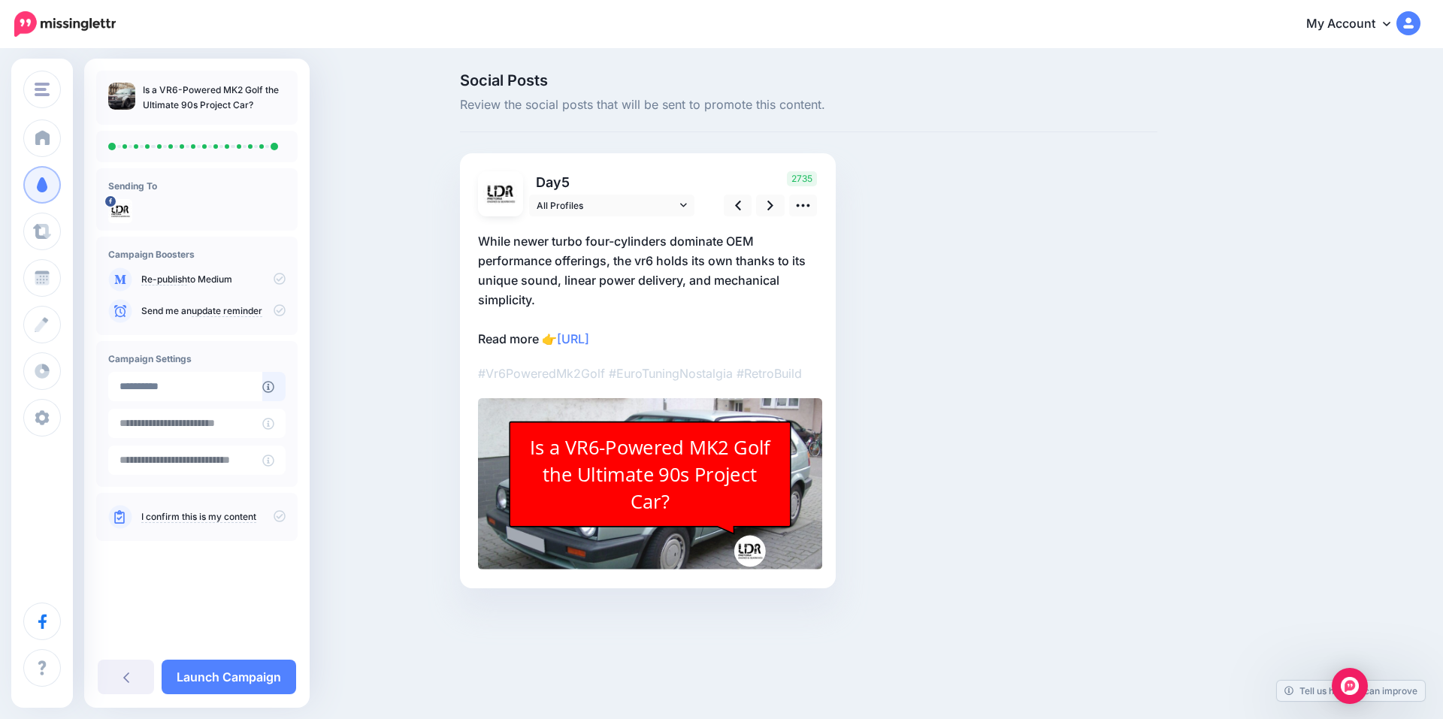
click at [240, 520] on link "I confirm this is my content" at bounding box center [198, 517] width 115 height 12
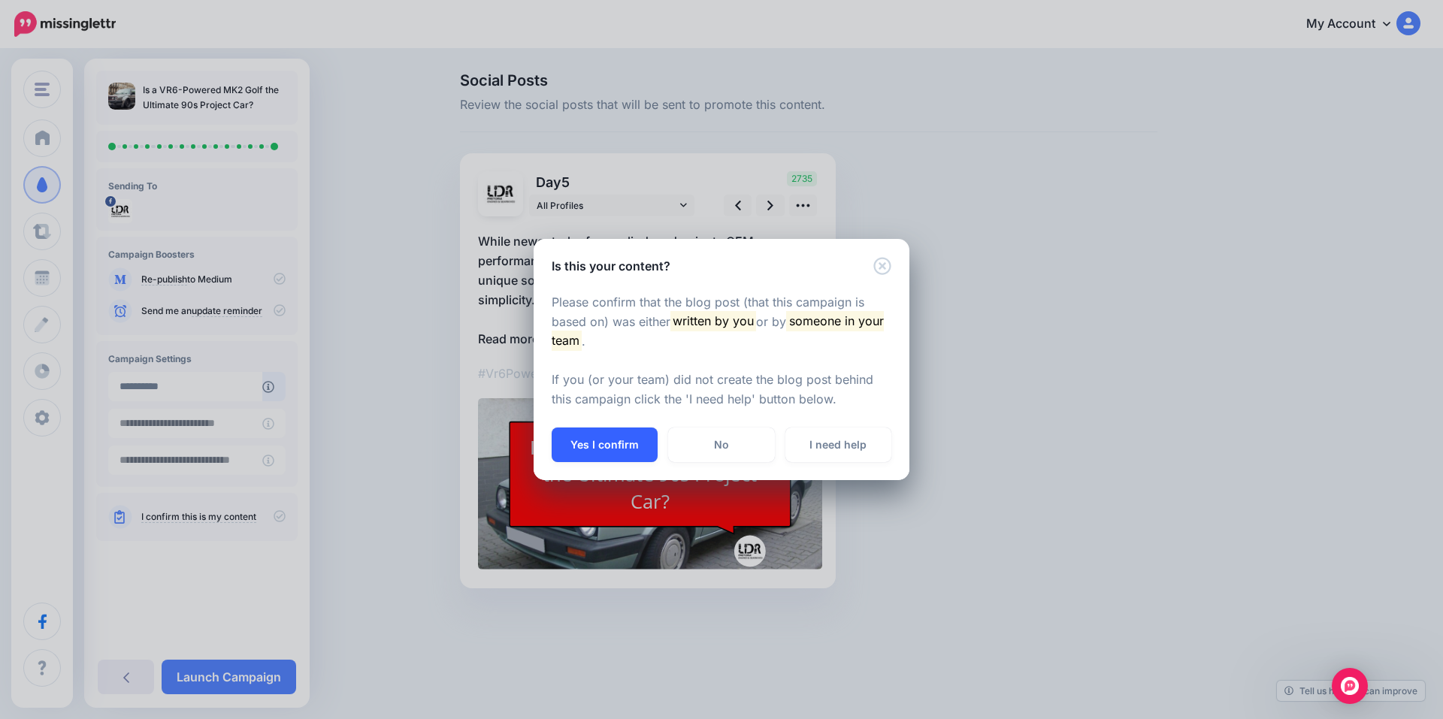
click at [628, 450] on button "Yes I confirm" at bounding box center [604, 445] width 106 height 35
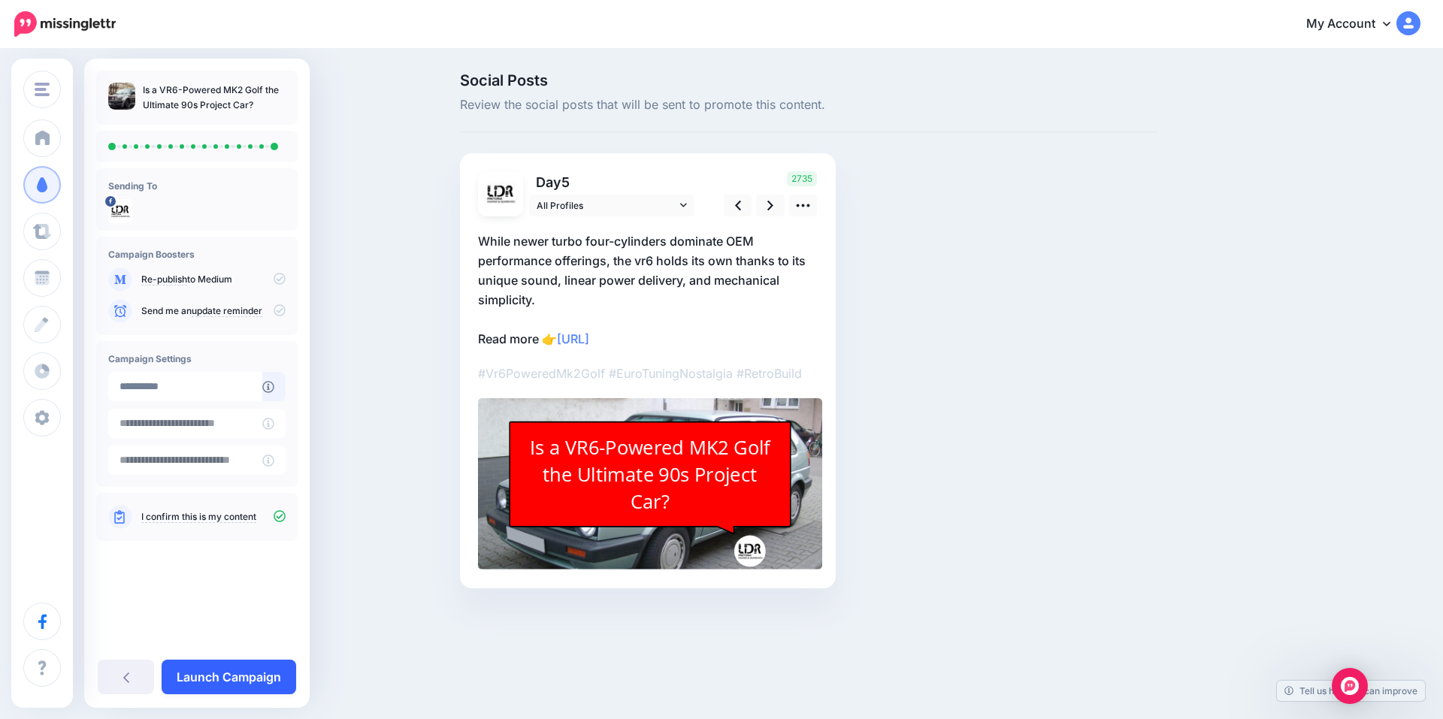
click at [265, 672] on link "Launch Campaign" at bounding box center [229, 677] width 134 height 35
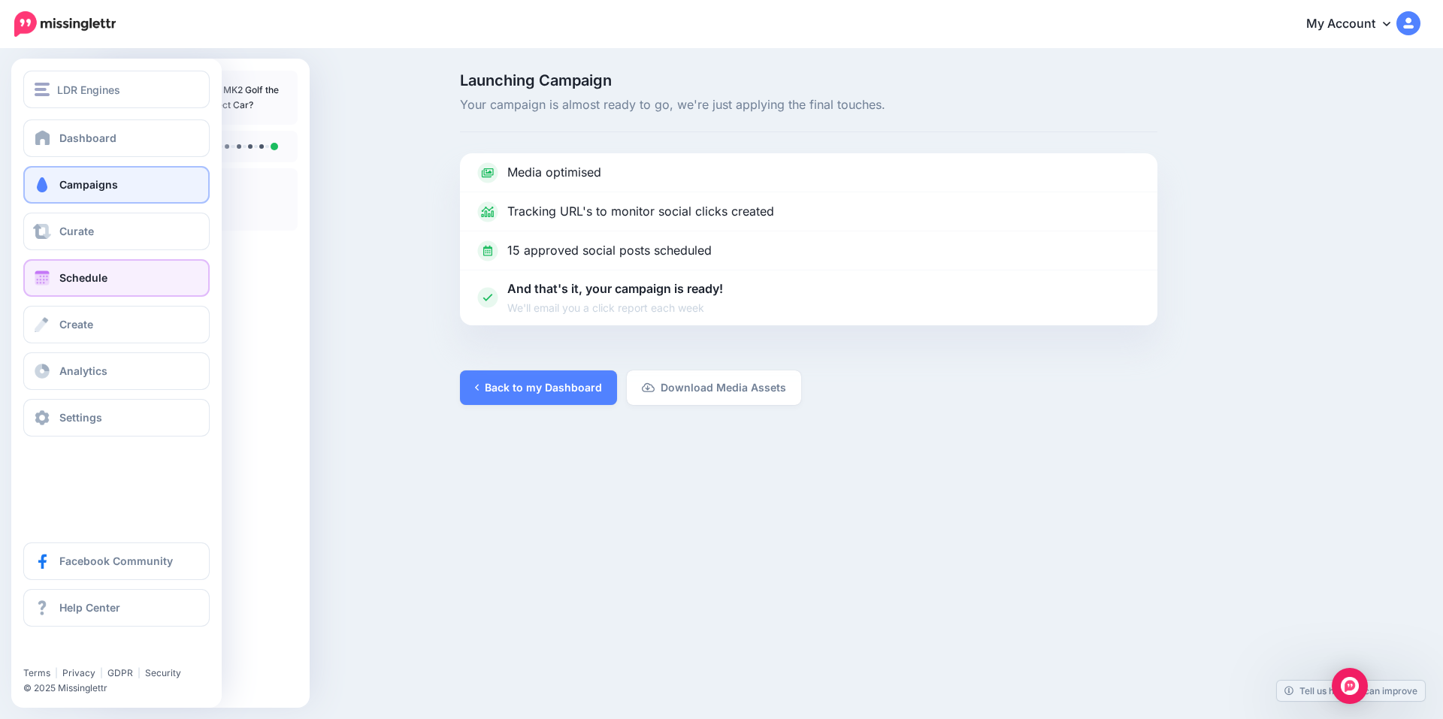
click at [43, 281] on span at bounding box center [42, 277] width 20 height 15
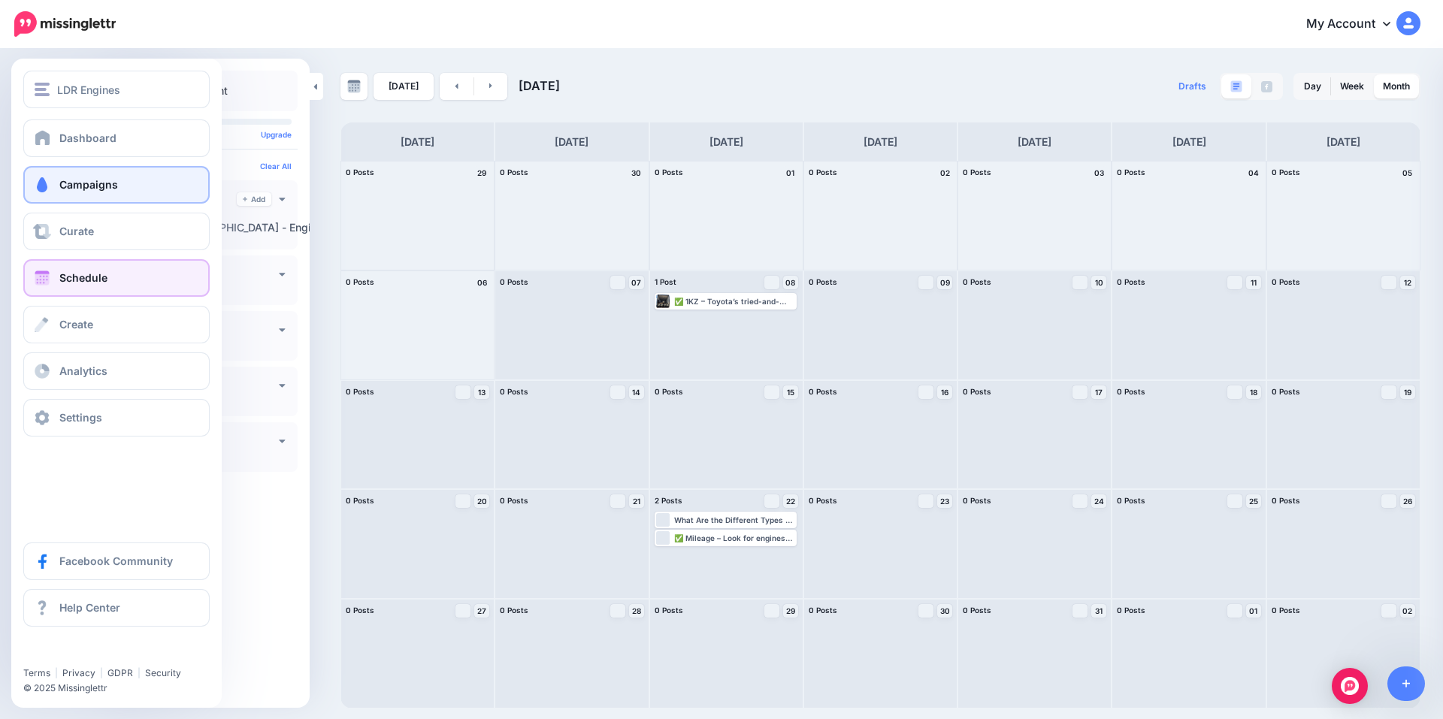
click at [104, 187] on span "Campaigns" at bounding box center [88, 184] width 59 height 13
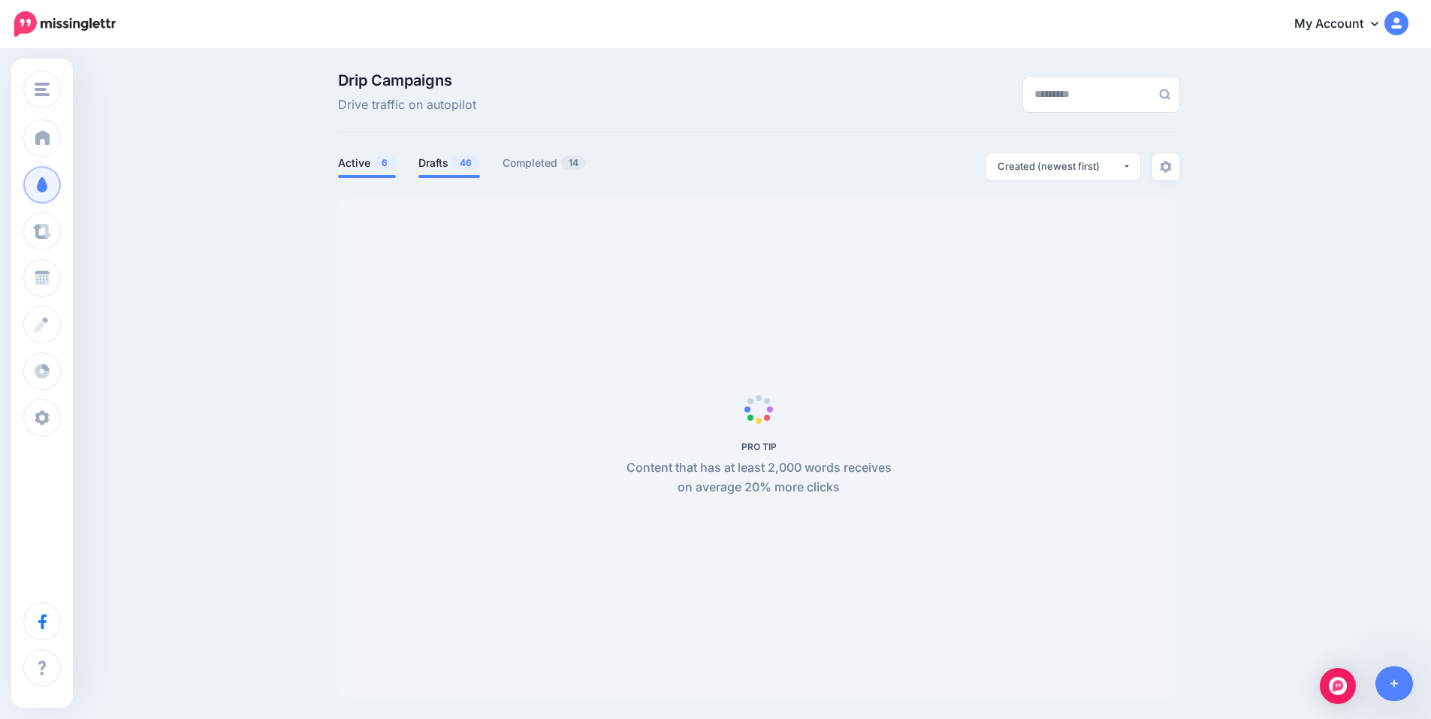
click at [466, 162] on span "46" at bounding box center [465, 163] width 27 height 14
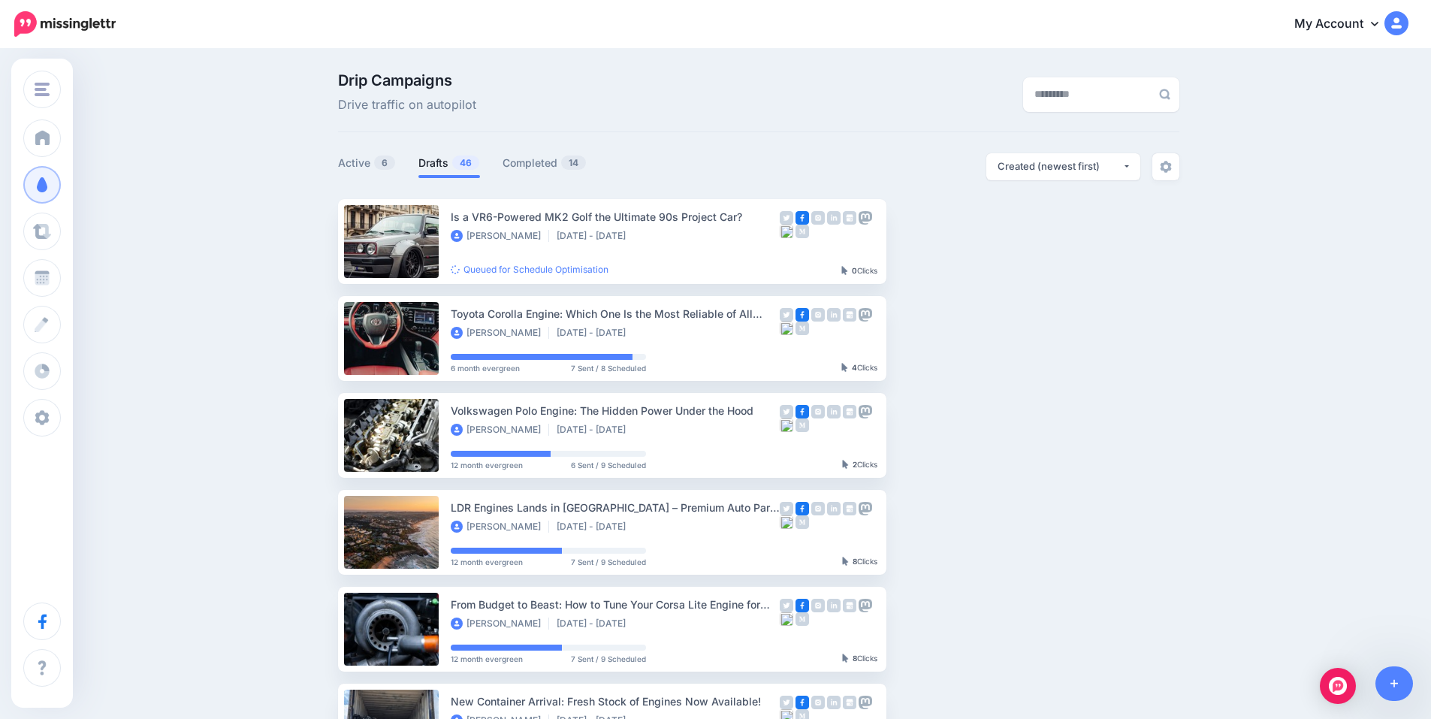
click at [437, 168] on link "Drafts 46" at bounding box center [450, 163] width 62 height 18
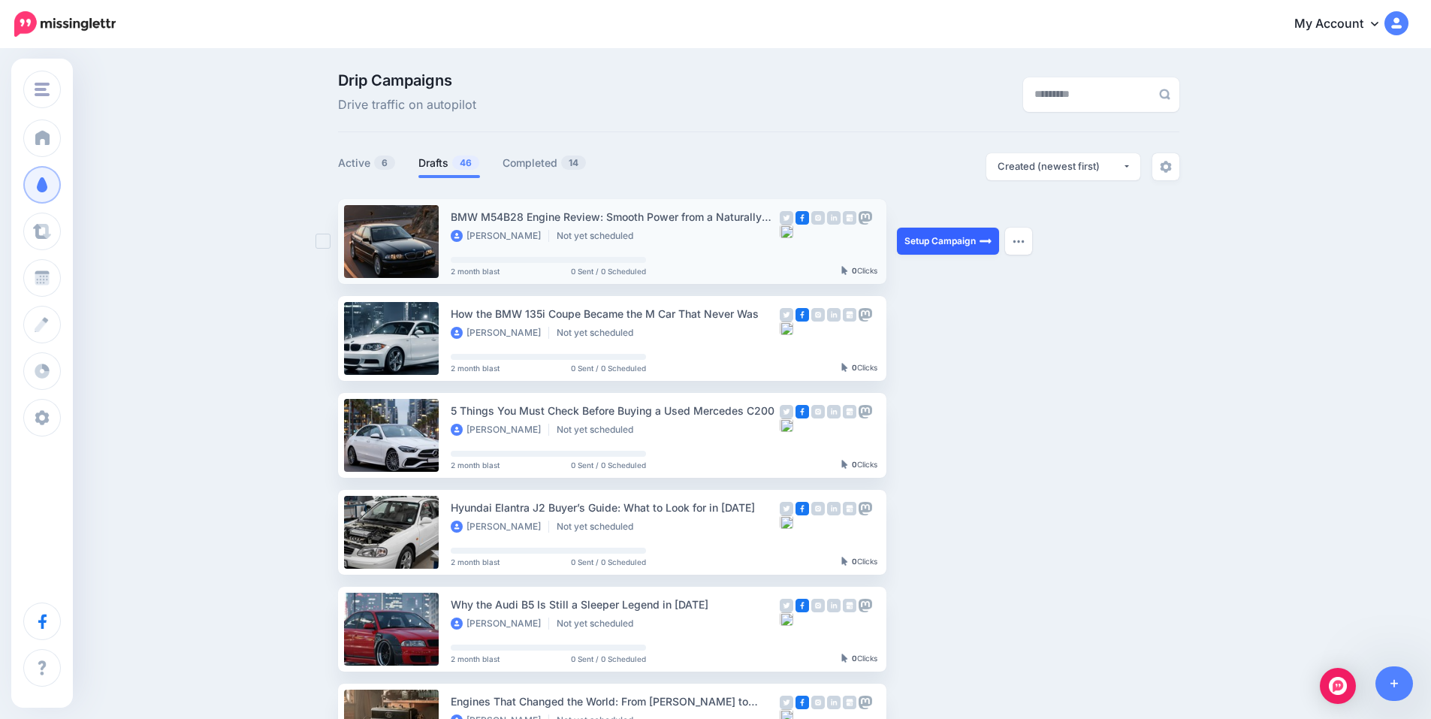
click at [930, 240] on link "Setup Campaign" at bounding box center [948, 241] width 102 height 27
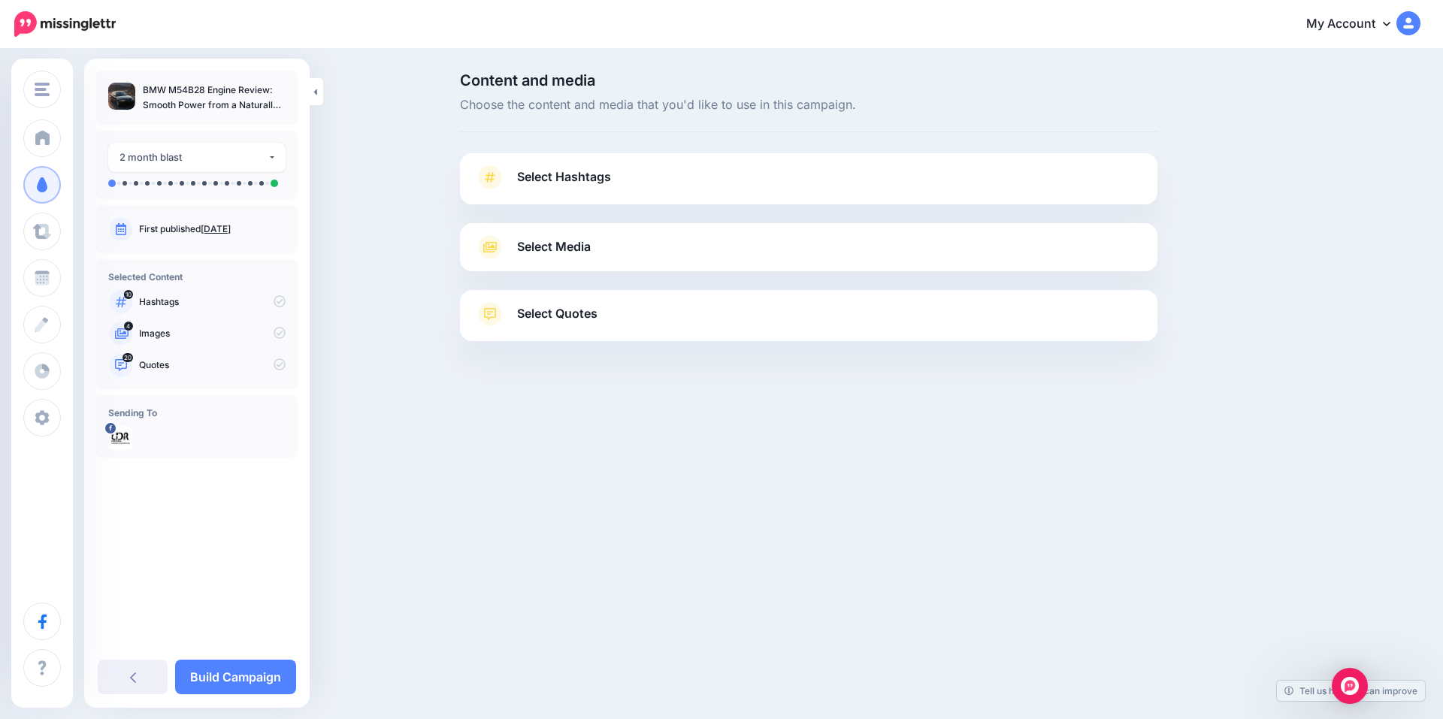
click at [571, 182] on span "Select Hashtags" at bounding box center [564, 177] width 94 height 20
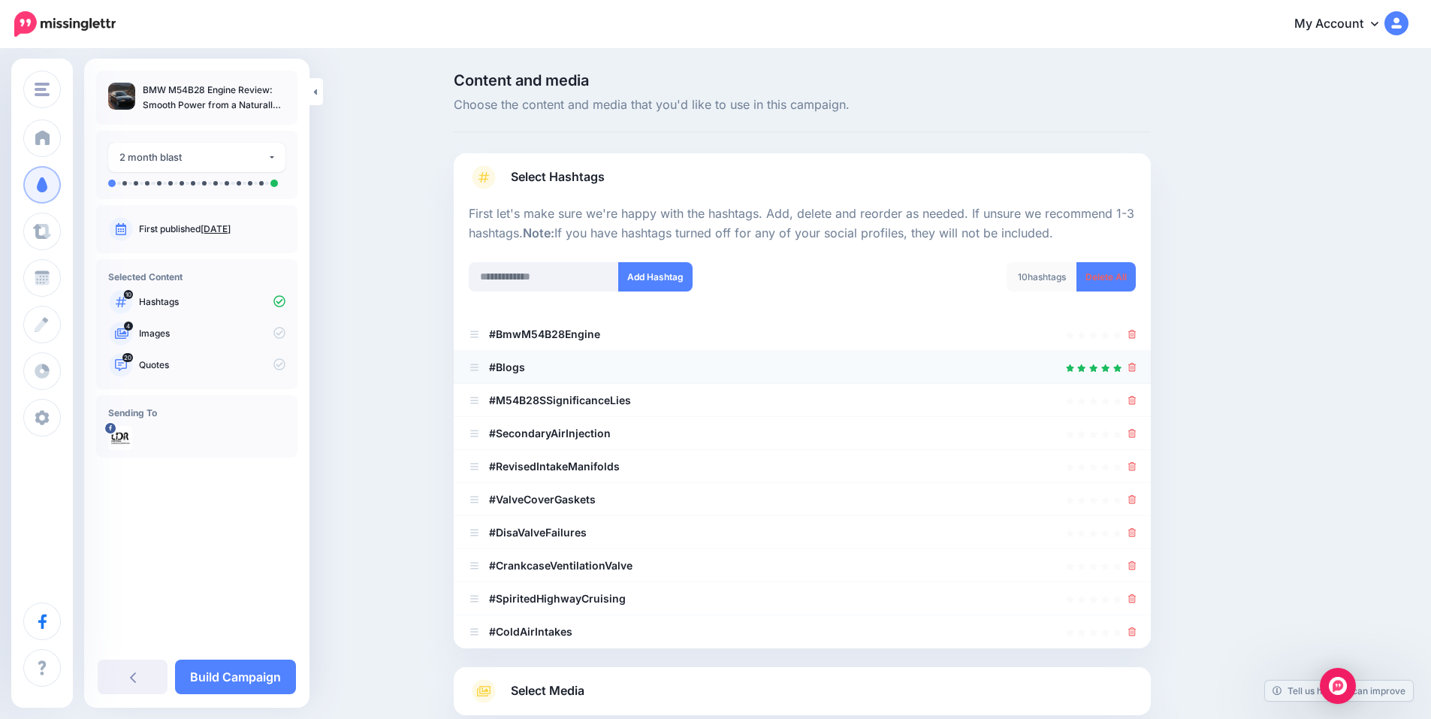
click at [1137, 373] on div at bounding box center [1133, 367] width 8 height 18
click at [1137, 368] on icon at bounding box center [1133, 367] width 8 height 9
click at [1137, 400] on icon at bounding box center [1133, 400] width 8 height 9
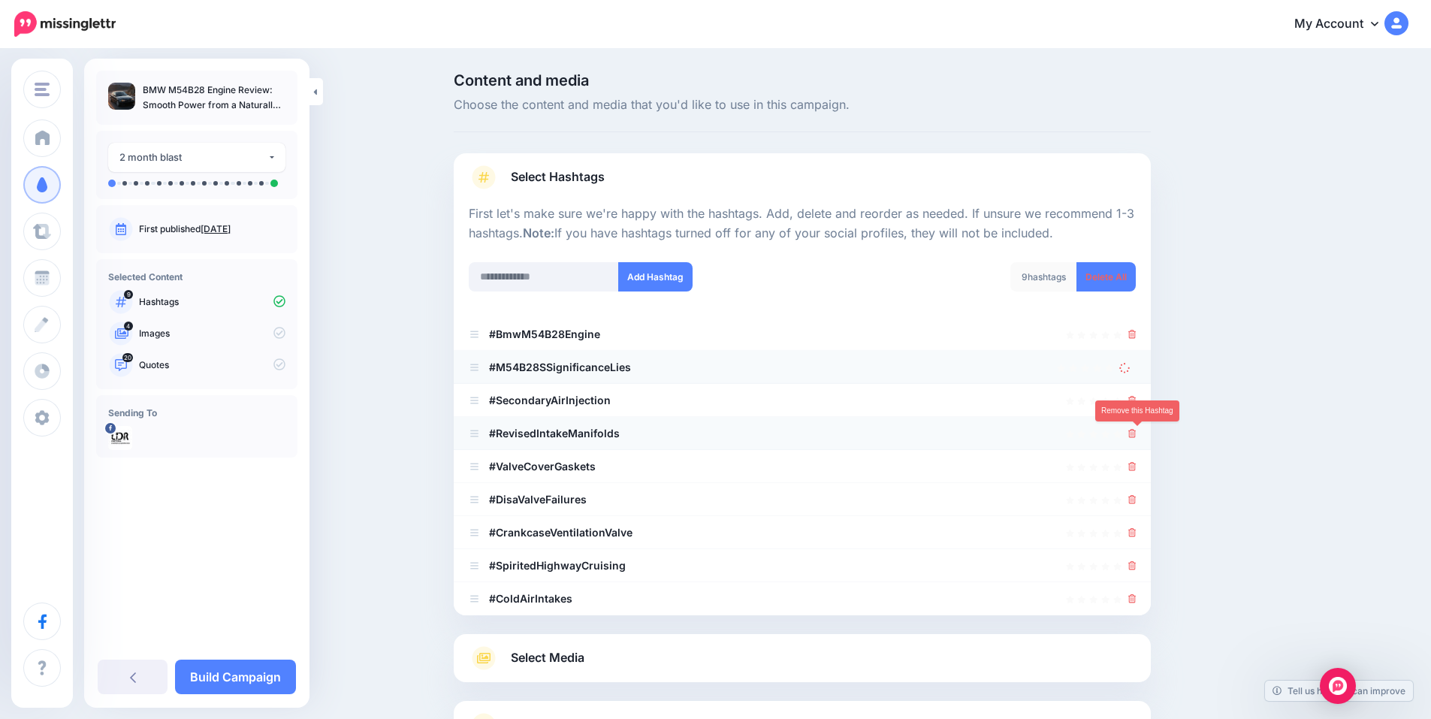
click at [1137, 428] on link at bounding box center [1133, 433] width 8 height 13
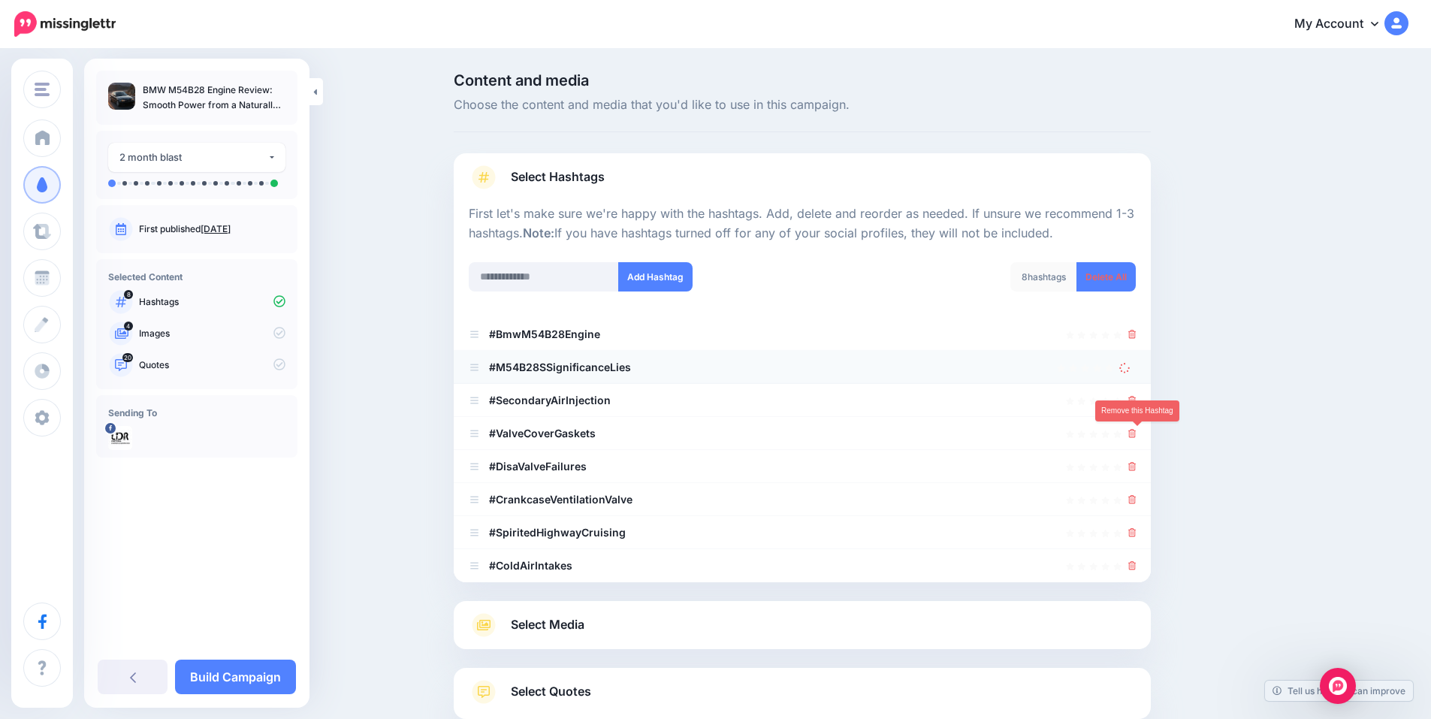
click at [1137, 431] on icon at bounding box center [1133, 433] width 8 height 9
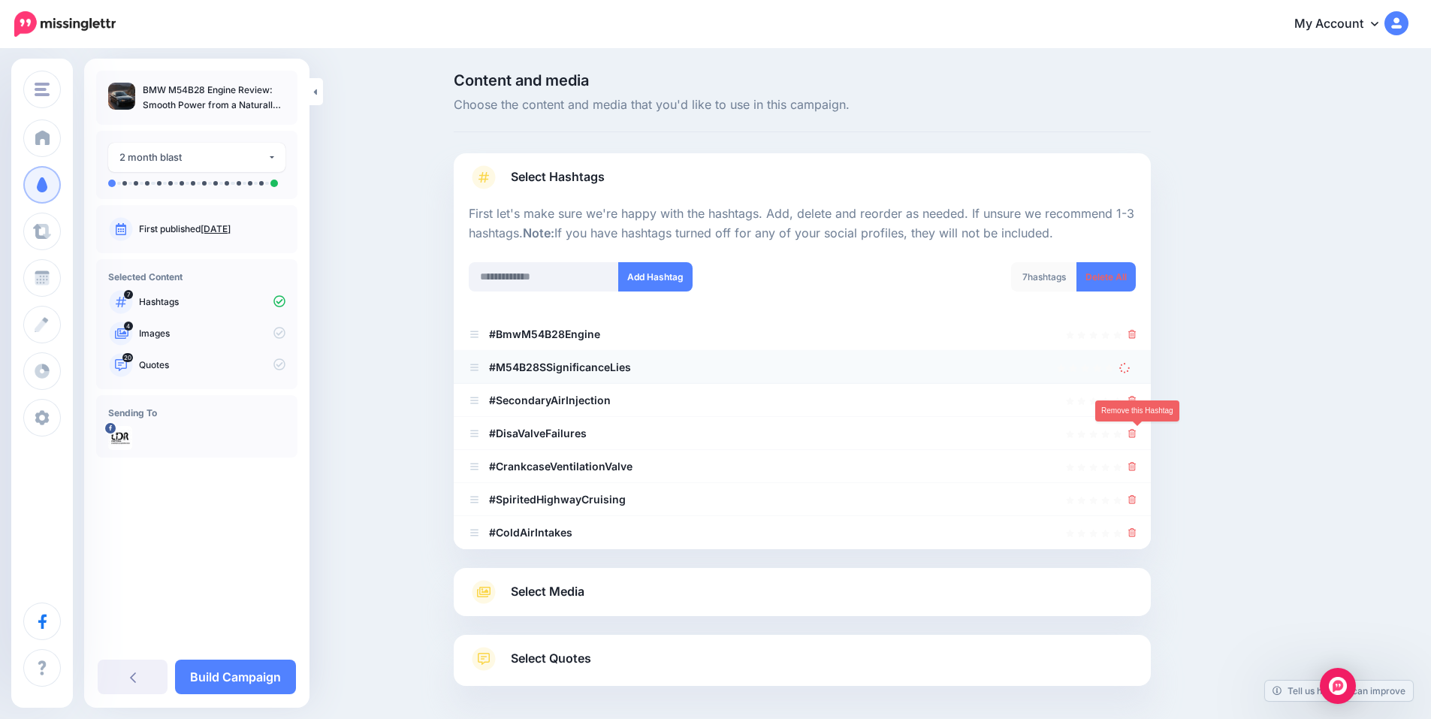
click at [1137, 431] on icon at bounding box center [1133, 433] width 8 height 9
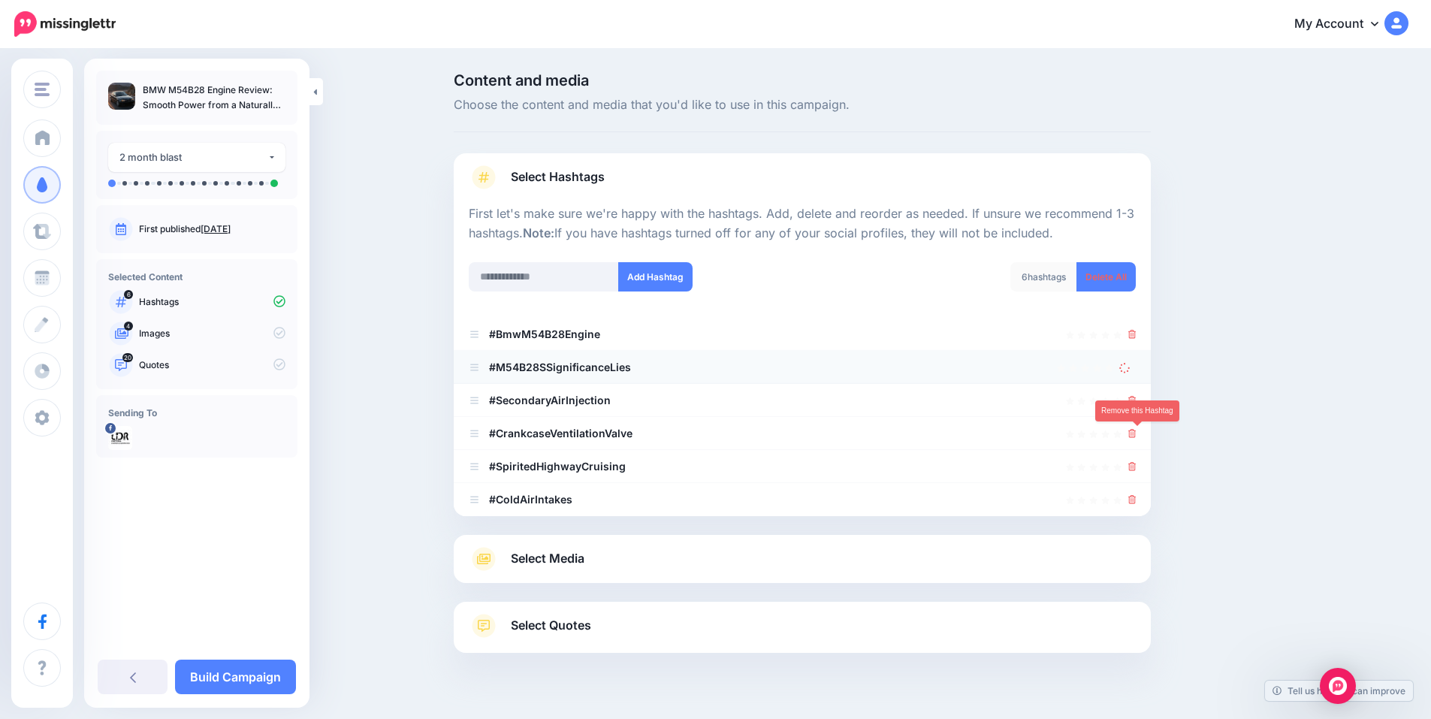
click at [1137, 431] on icon at bounding box center [1133, 433] width 8 height 9
click at [1131, 431] on icon at bounding box center [1125, 433] width 11 height 11
click at [1136, 431] on link at bounding box center [1128, 433] width 17 height 13
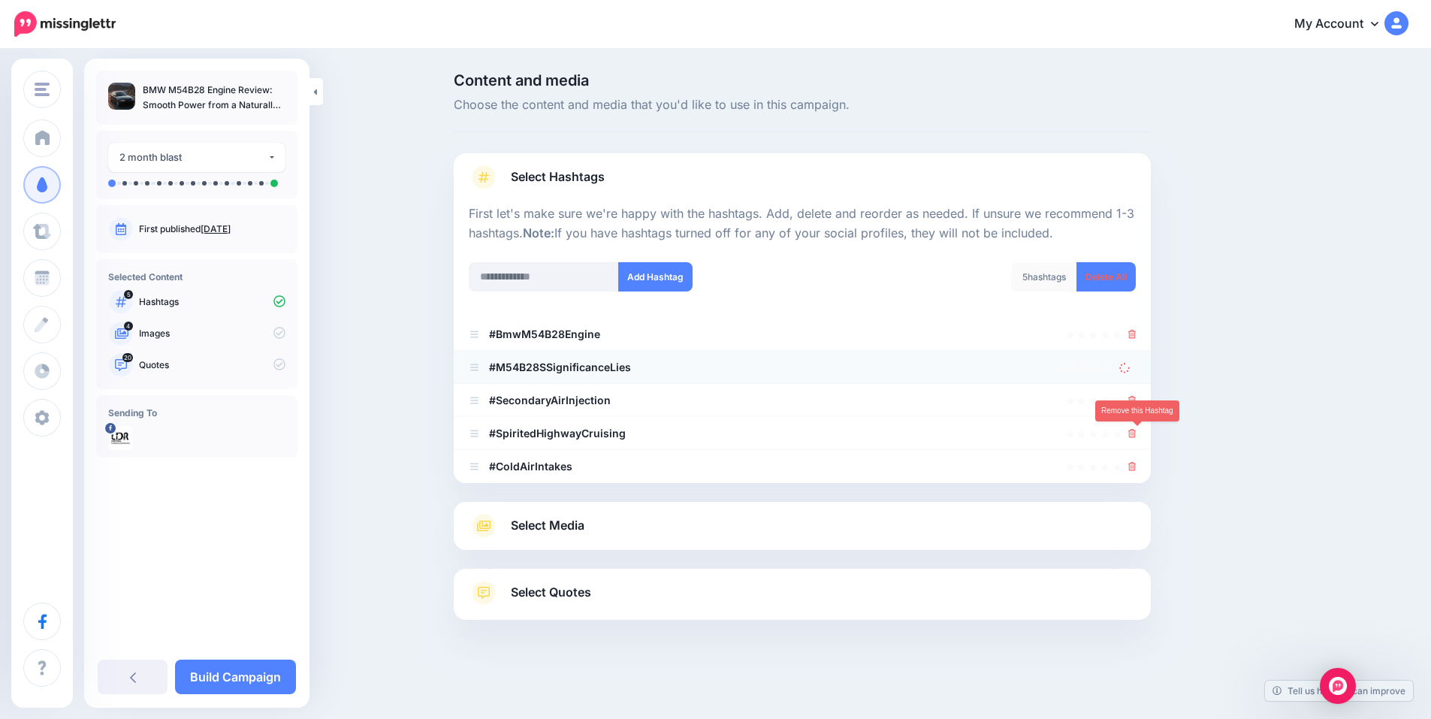
click at [1137, 431] on icon at bounding box center [1133, 433] width 8 height 9
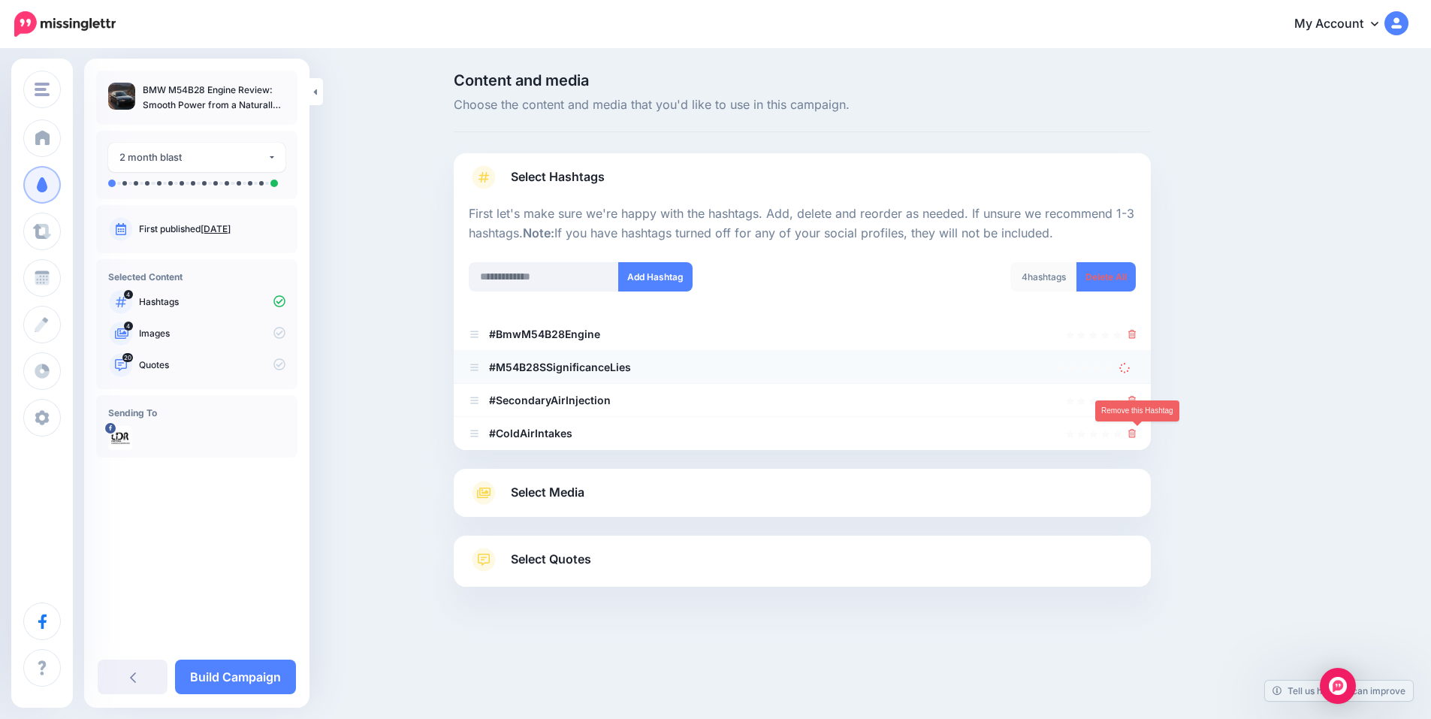
click at [1137, 431] on icon at bounding box center [1133, 433] width 8 height 9
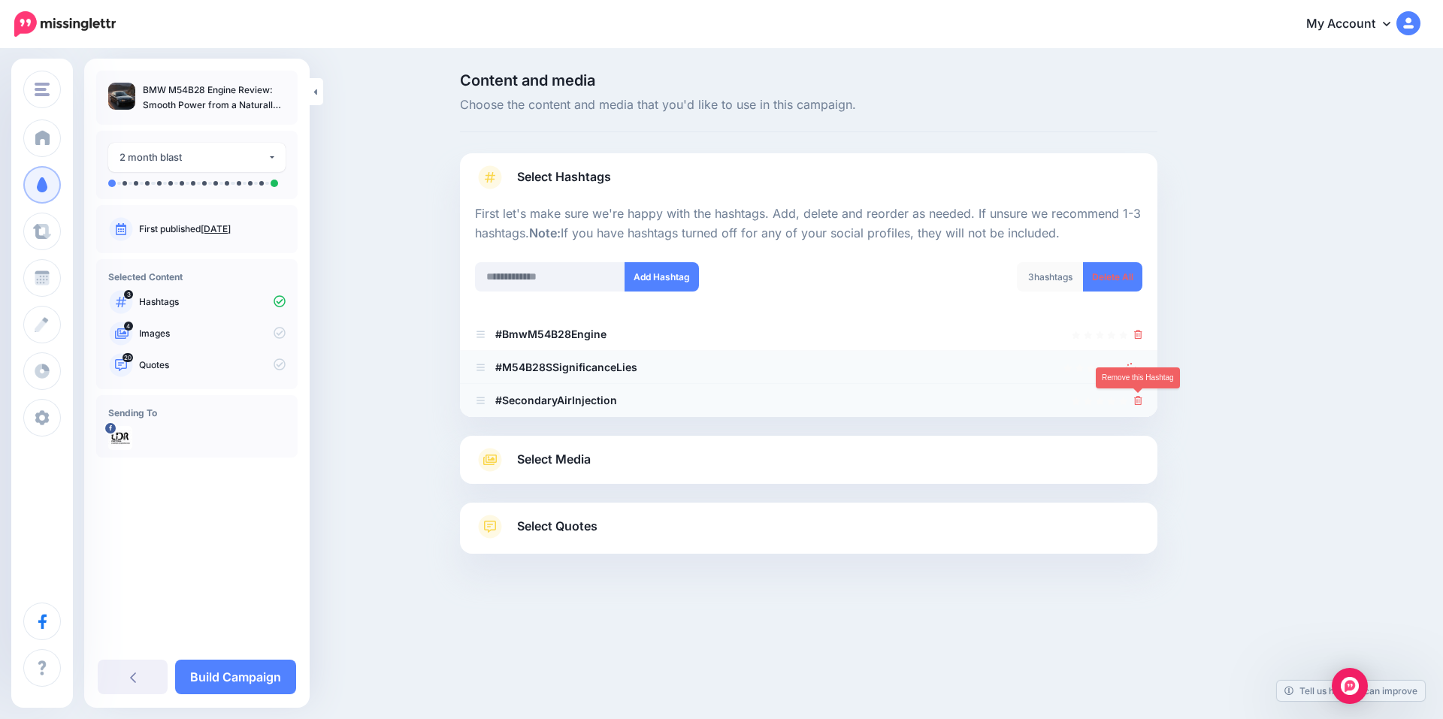
click at [1139, 401] on icon at bounding box center [1138, 400] width 8 height 9
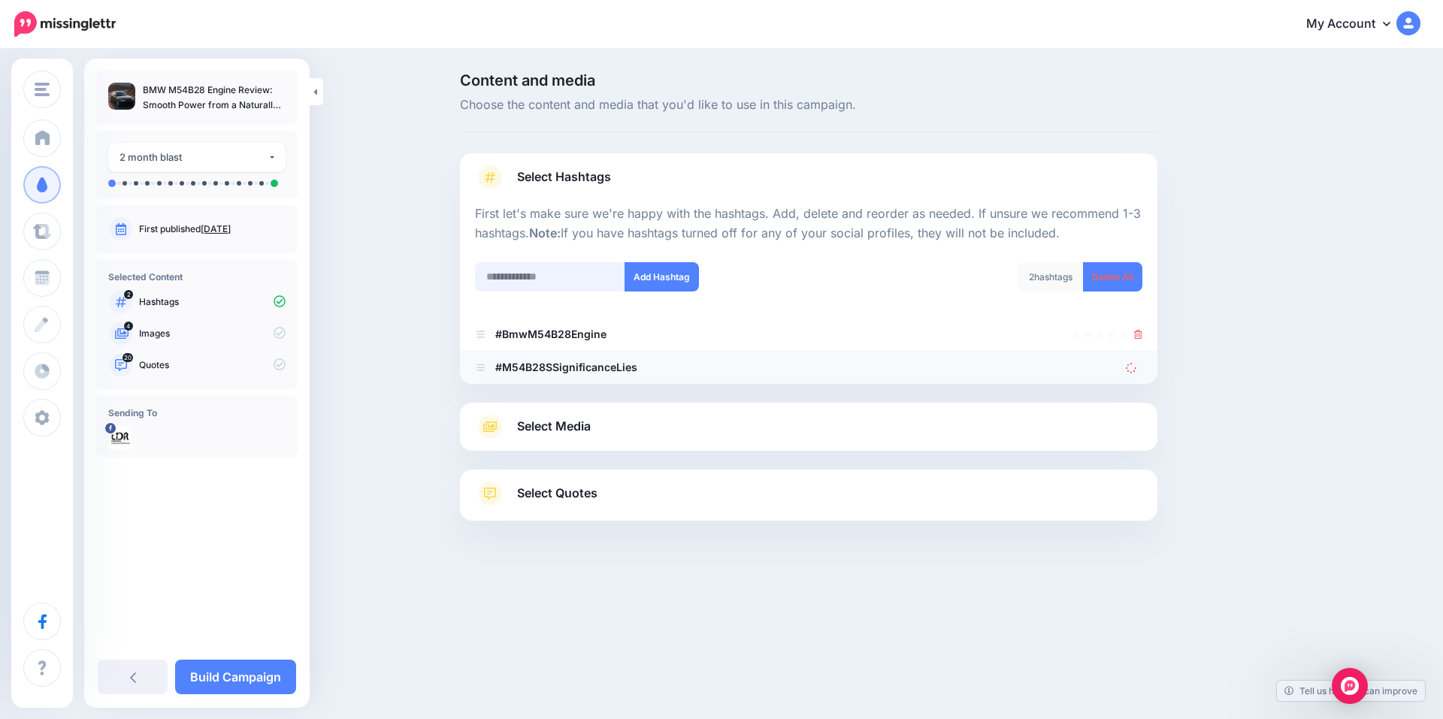
click at [531, 276] on input "text" at bounding box center [550, 276] width 150 height 29
type input "***"
click at [666, 286] on button "Add Hashtag" at bounding box center [661, 276] width 74 height 29
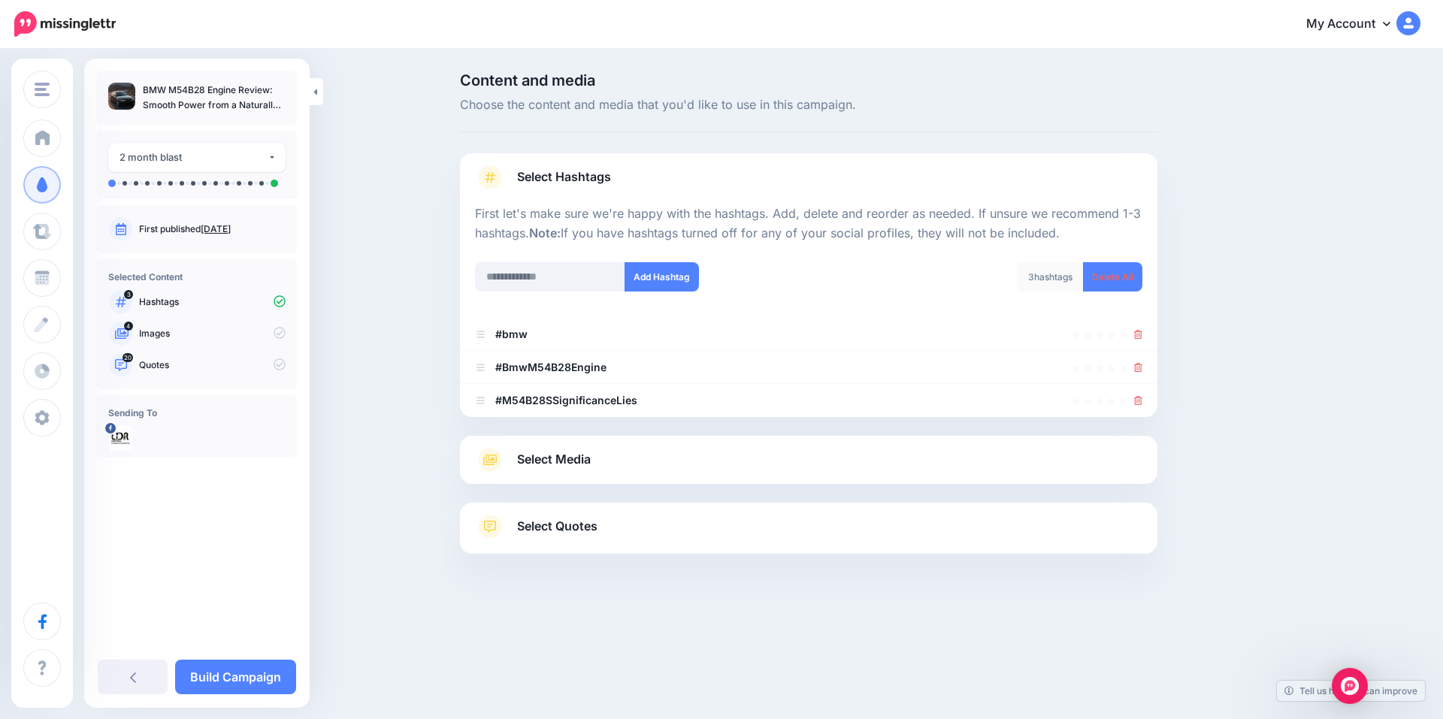
click at [554, 467] on span "Select Media" at bounding box center [554, 459] width 74 height 20
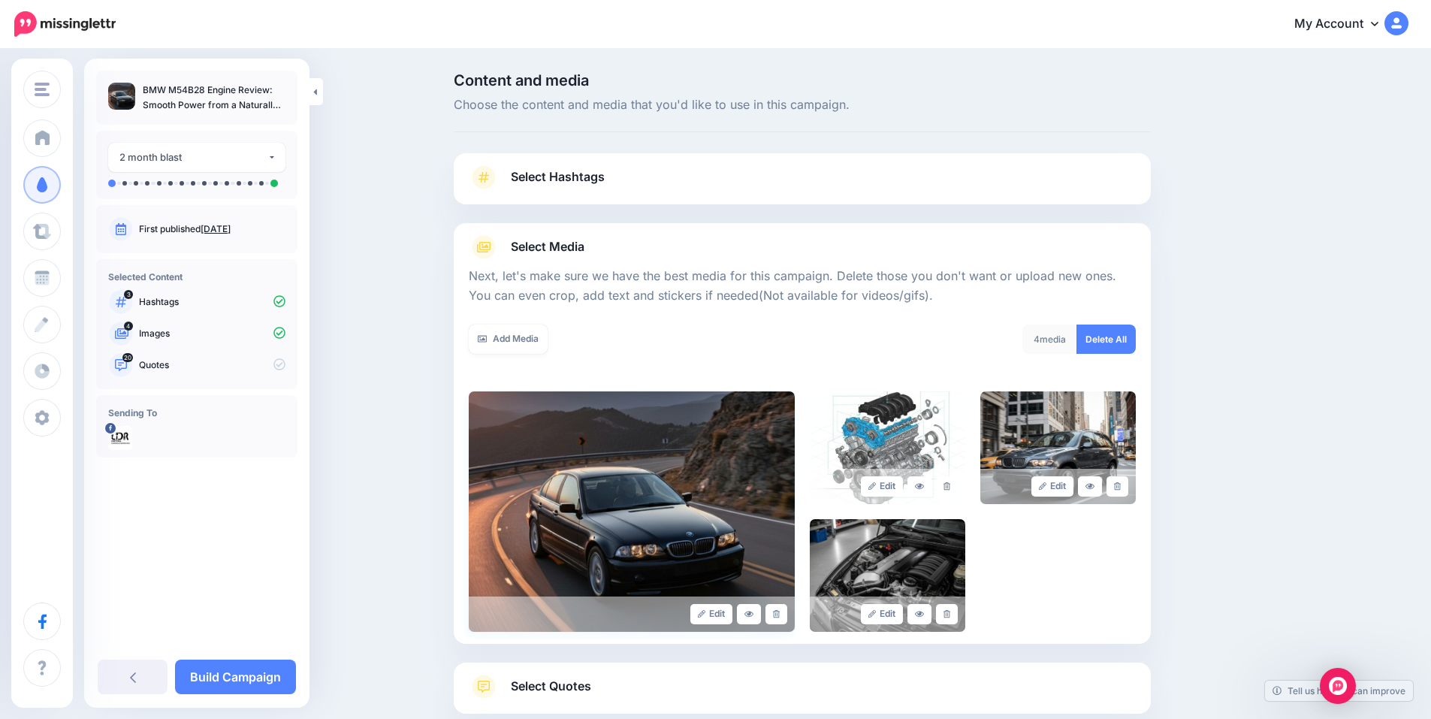
scroll to position [92, 0]
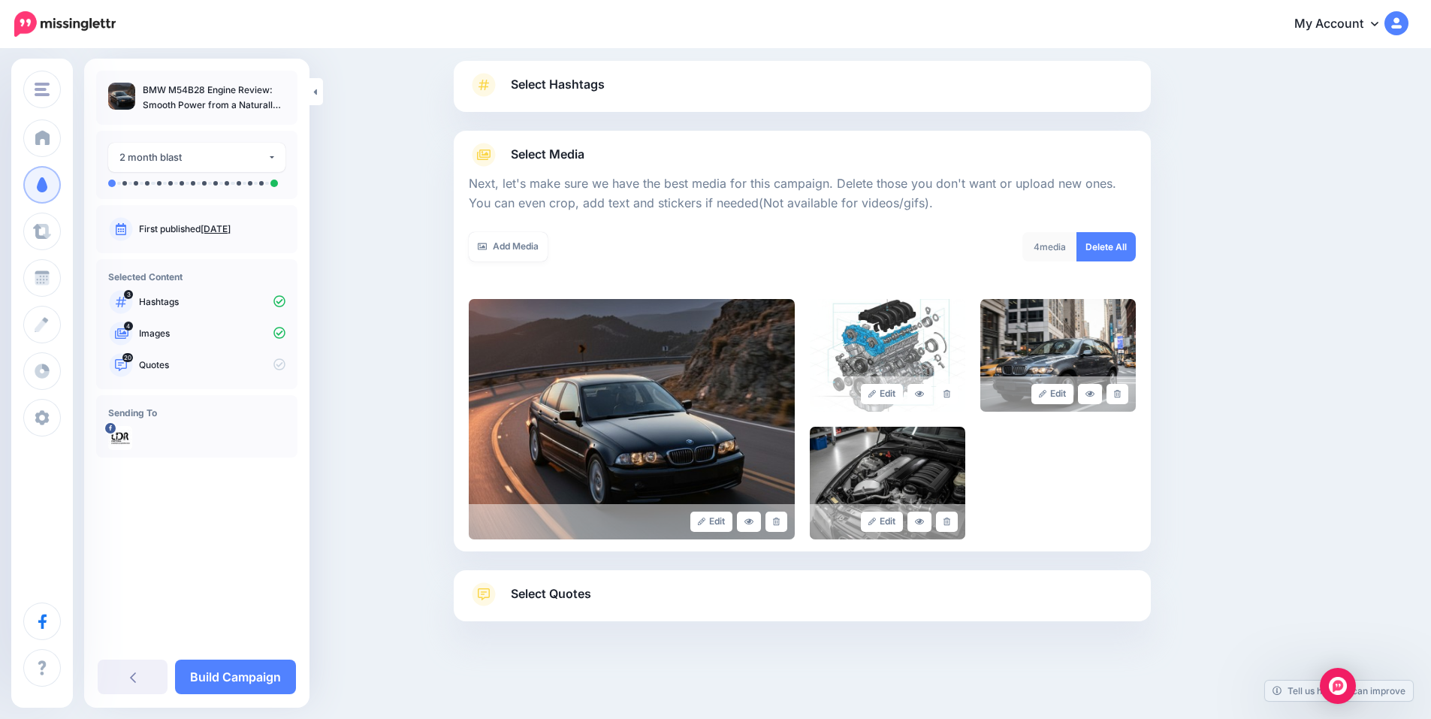
click at [585, 609] on link "Select Quotes" at bounding box center [802, 601] width 667 height 39
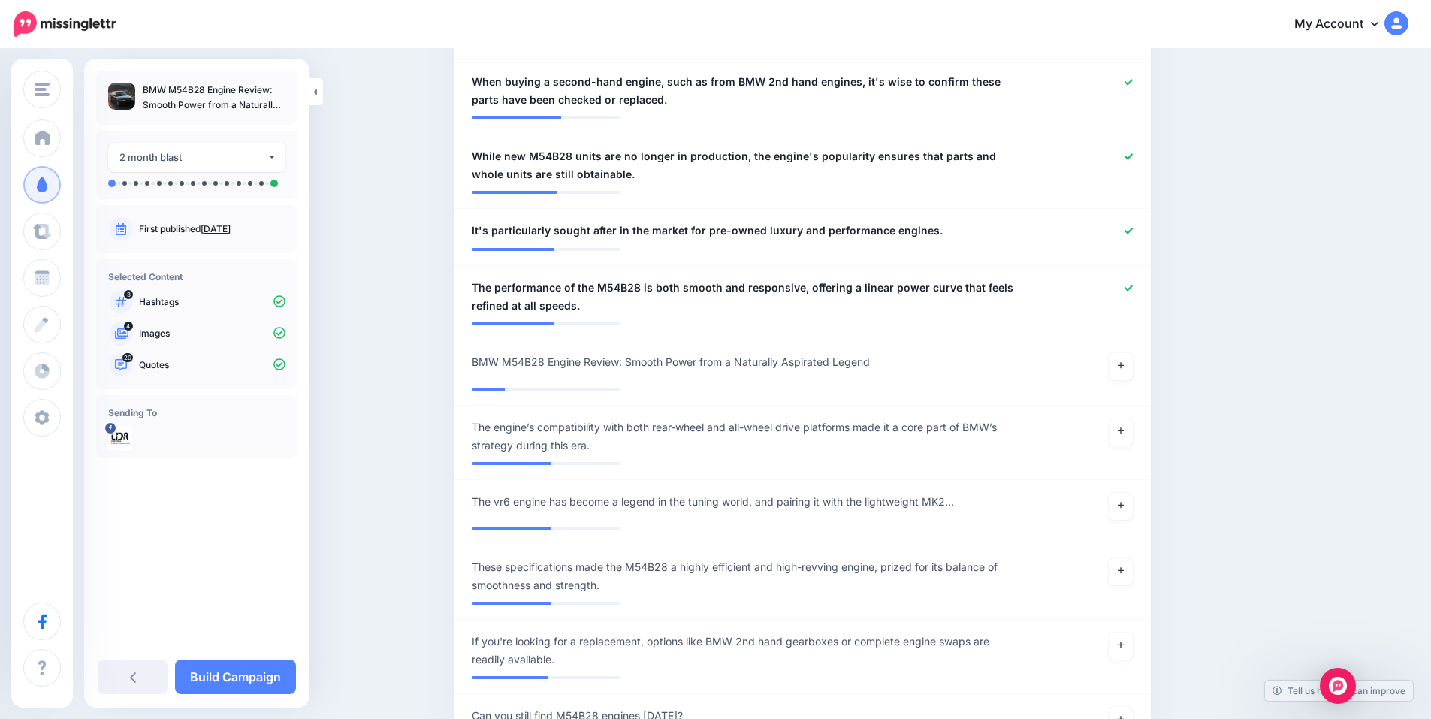
scroll to position [1845, 0]
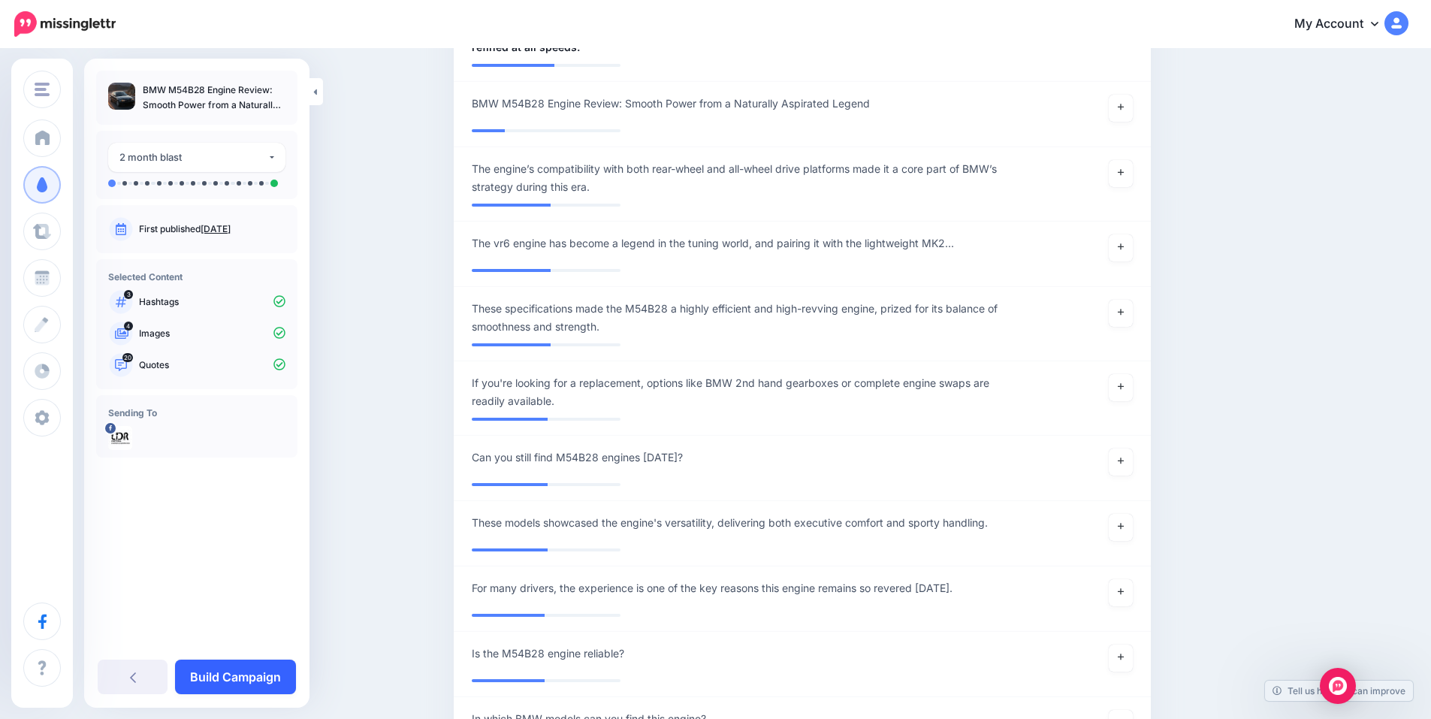
click at [240, 675] on link "Build Campaign" at bounding box center [235, 677] width 121 height 35
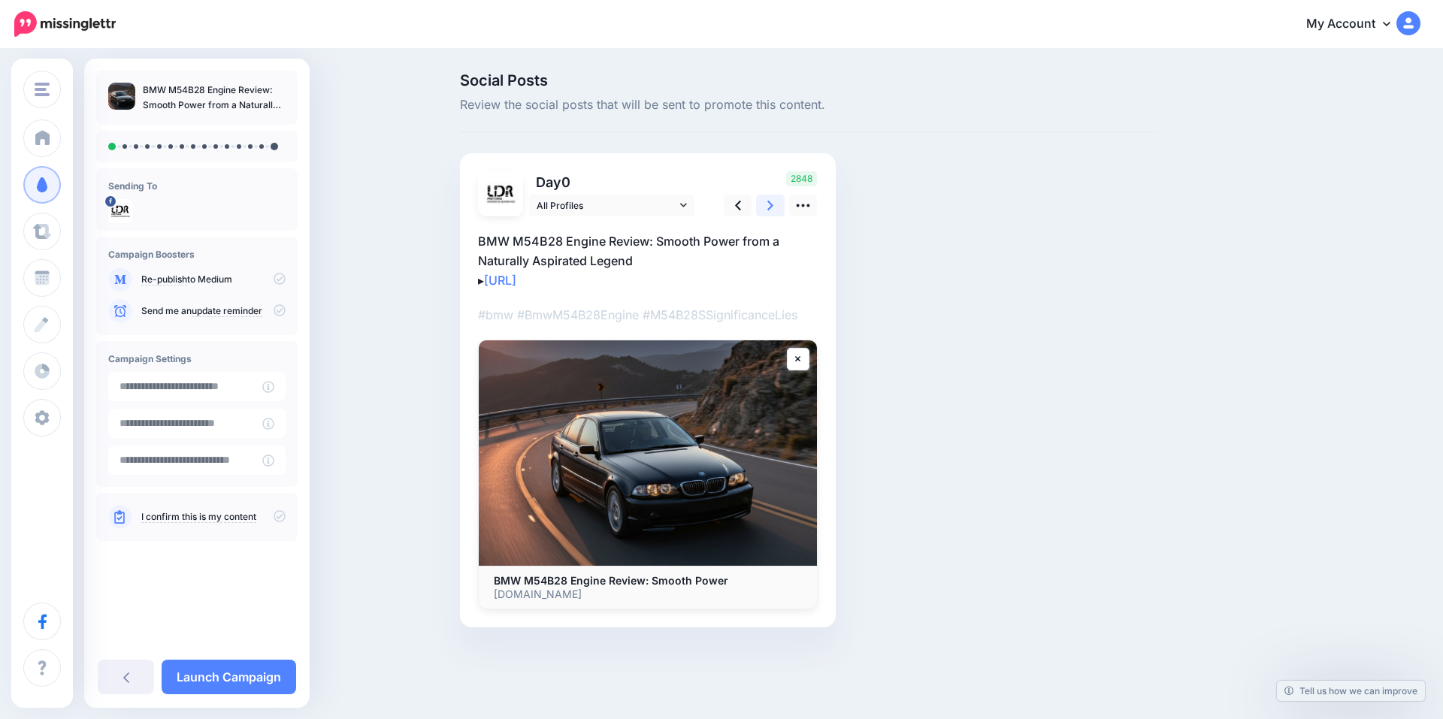
click at [770, 204] on icon at bounding box center [770, 206] width 6 height 10
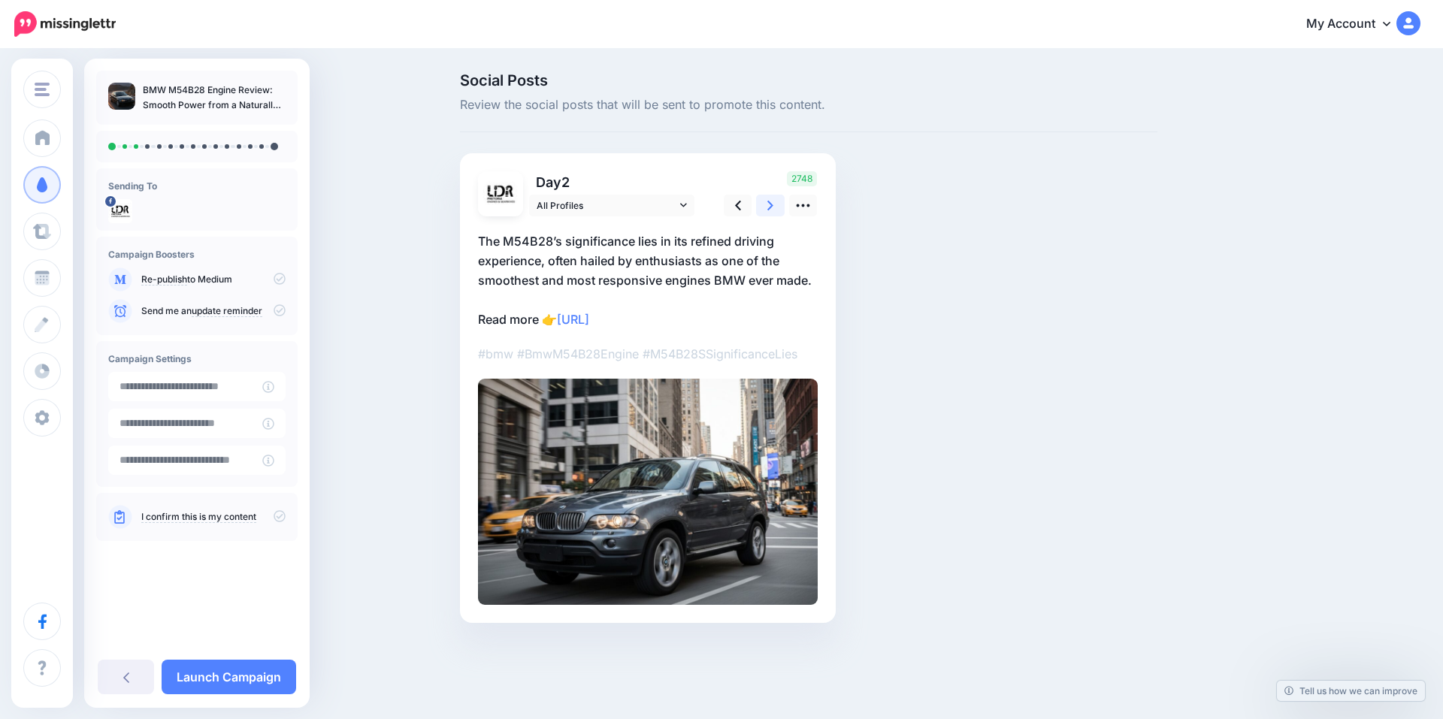
click at [770, 204] on icon at bounding box center [770, 206] width 6 height 10
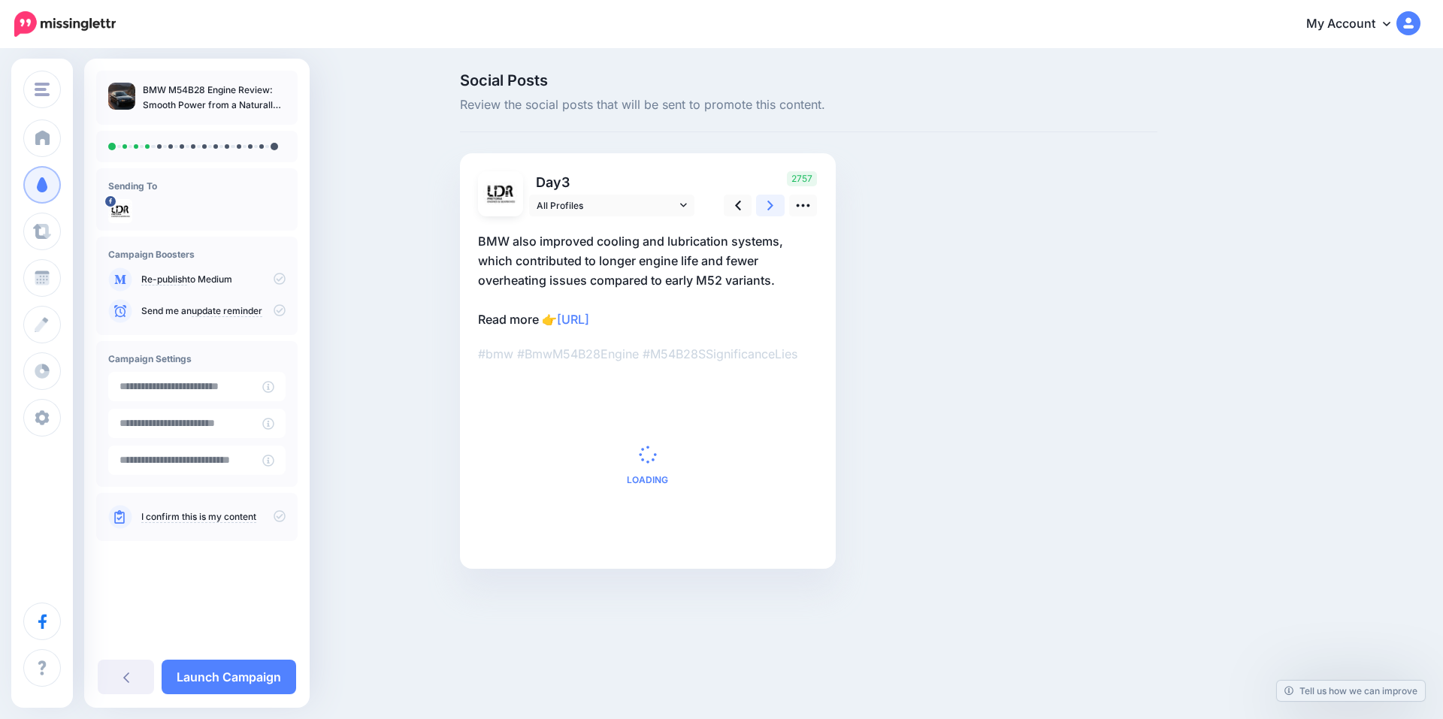
click at [770, 204] on icon at bounding box center [770, 206] width 6 height 10
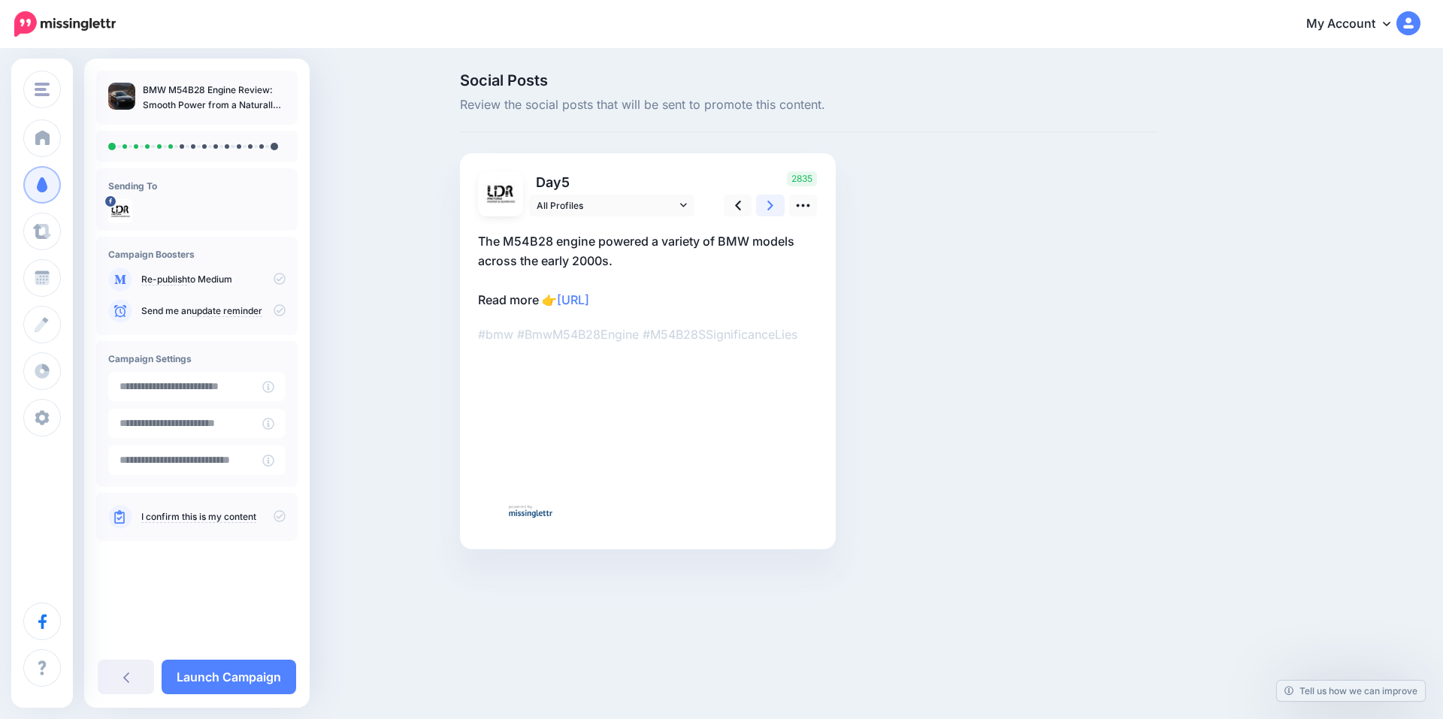
click at [770, 204] on icon at bounding box center [770, 206] width 6 height 10
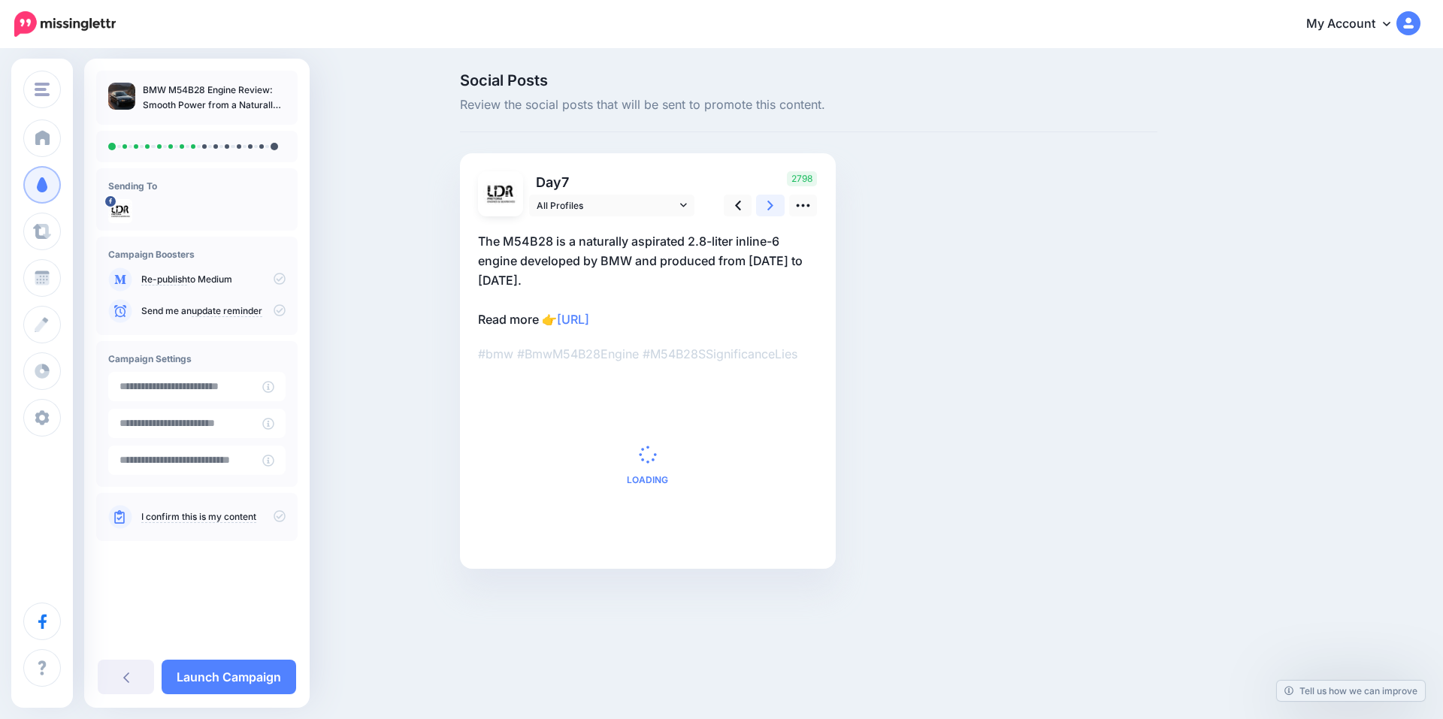
click at [770, 204] on icon at bounding box center [770, 206] width 6 height 10
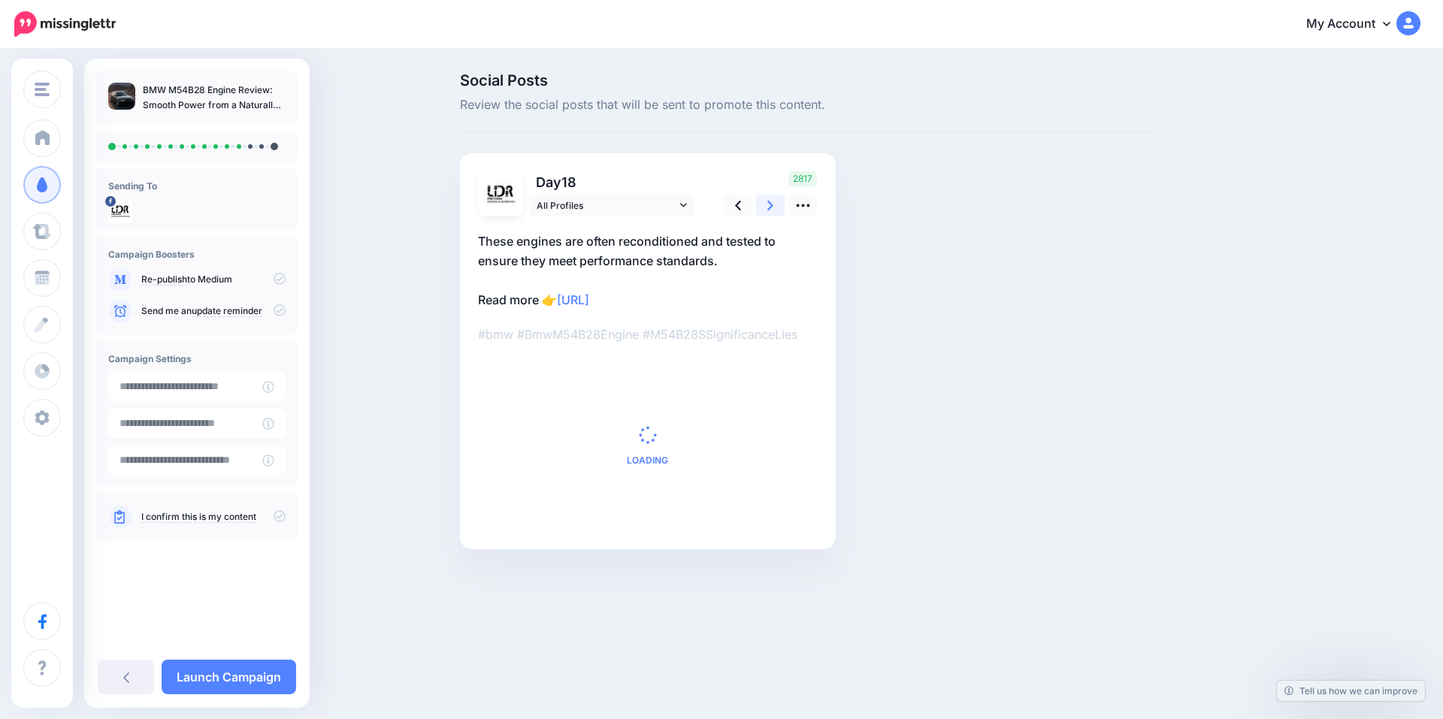
click at [770, 204] on icon at bounding box center [770, 206] width 6 height 10
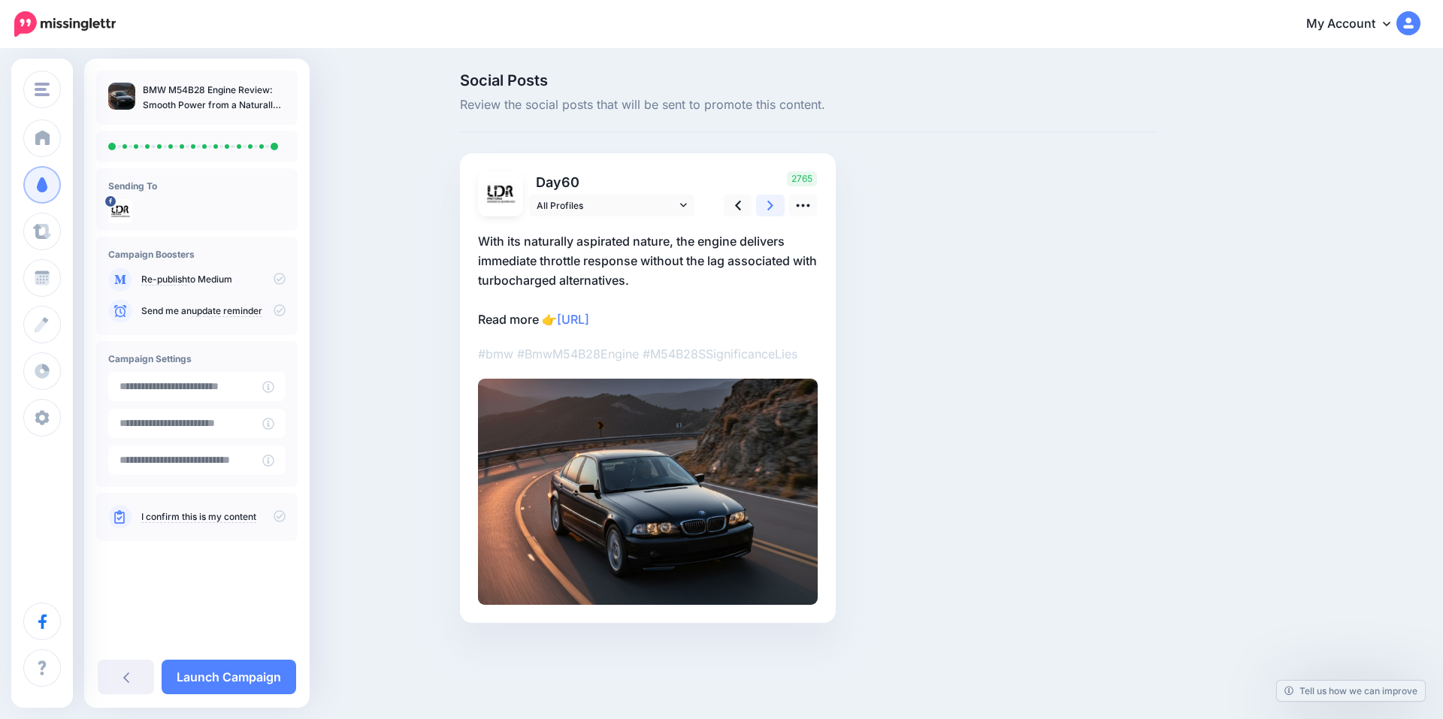
click at [770, 204] on icon at bounding box center [770, 206] width 6 height 10
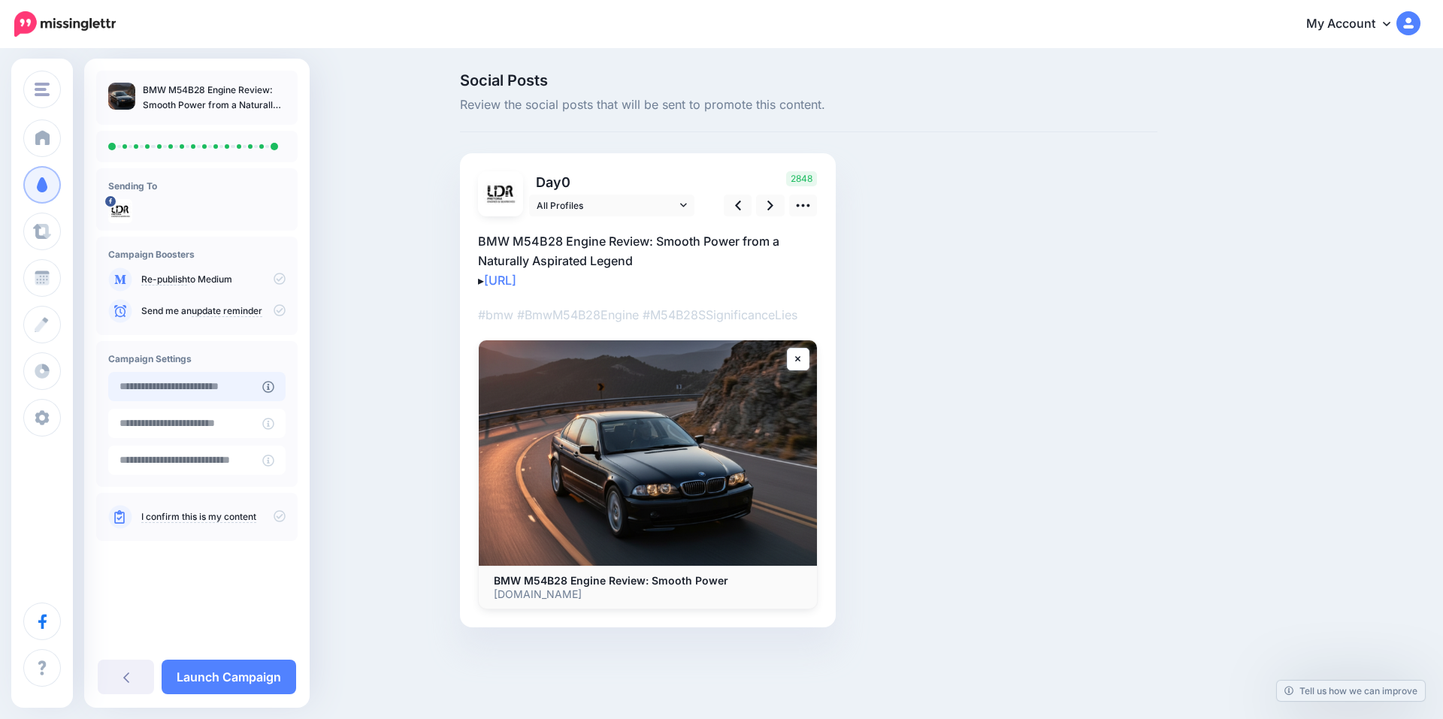
click at [196, 397] on input "text" at bounding box center [185, 386] width 154 height 29
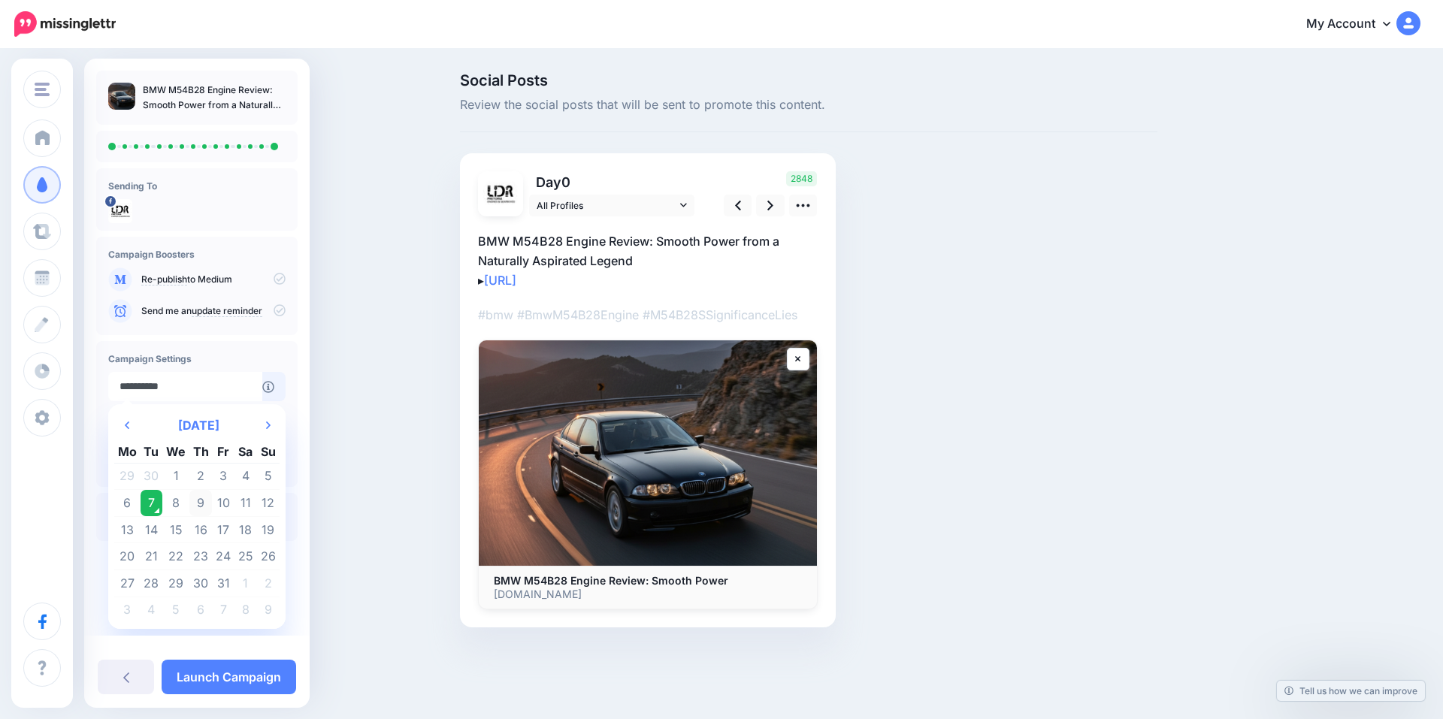
click at [204, 506] on td "9" at bounding box center [200, 503] width 23 height 27
type input "**********"
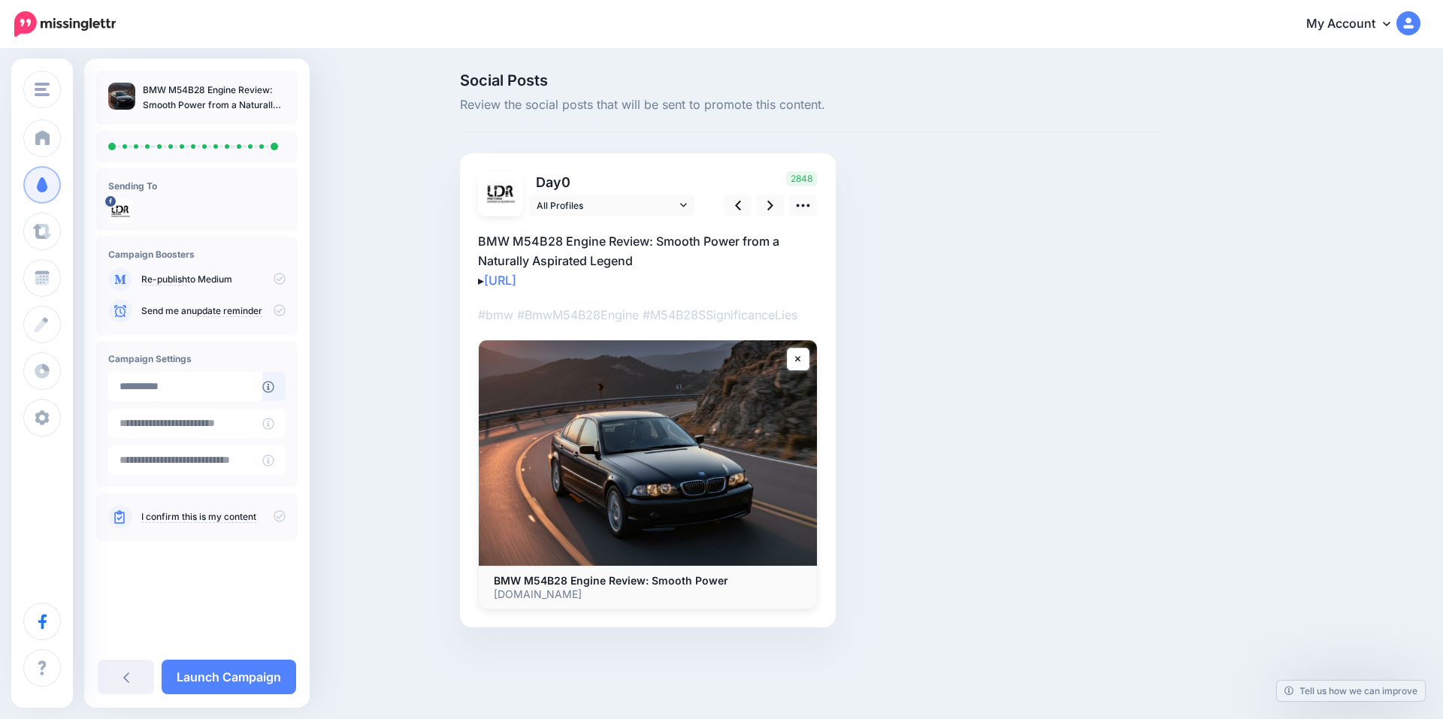
click at [282, 519] on icon at bounding box center [279, 516] width 12 height 12
click at [244, 669] on link "Launch Campaign" at bounding box center [229, 677] width 134 height 35
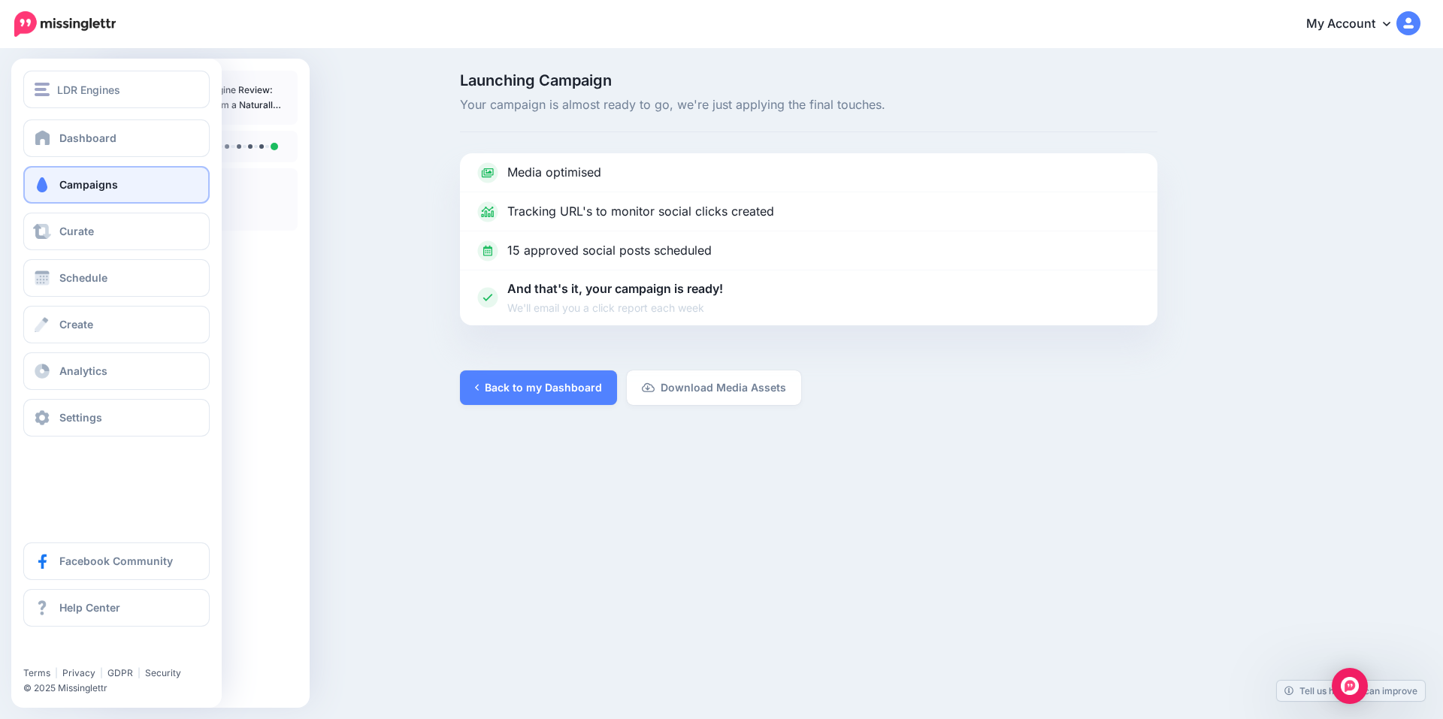
click at [101, 184] on span "Campaigns" at bounding box center [88, 184] width 59 height 13
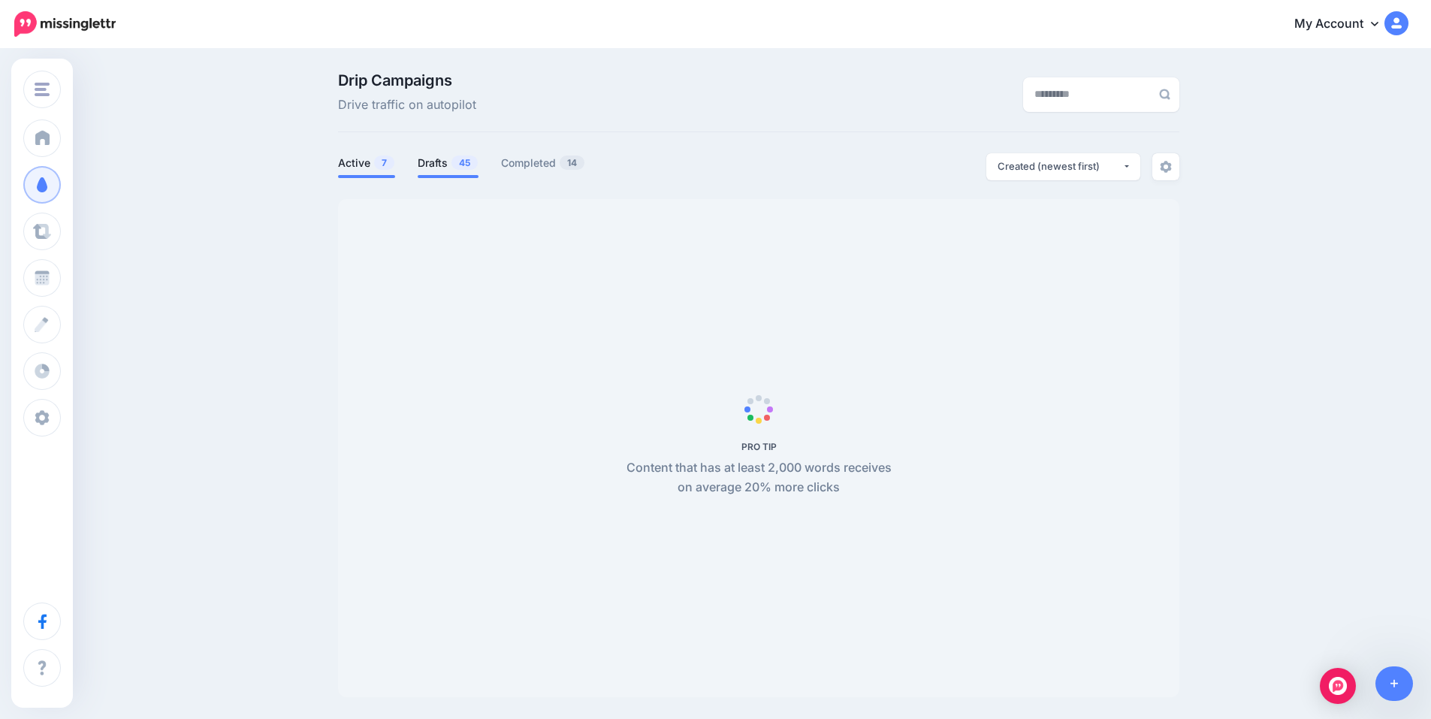
click at [440, 154] on link "Drafts 45" at bounding box center [448, 163] width 61 height 18
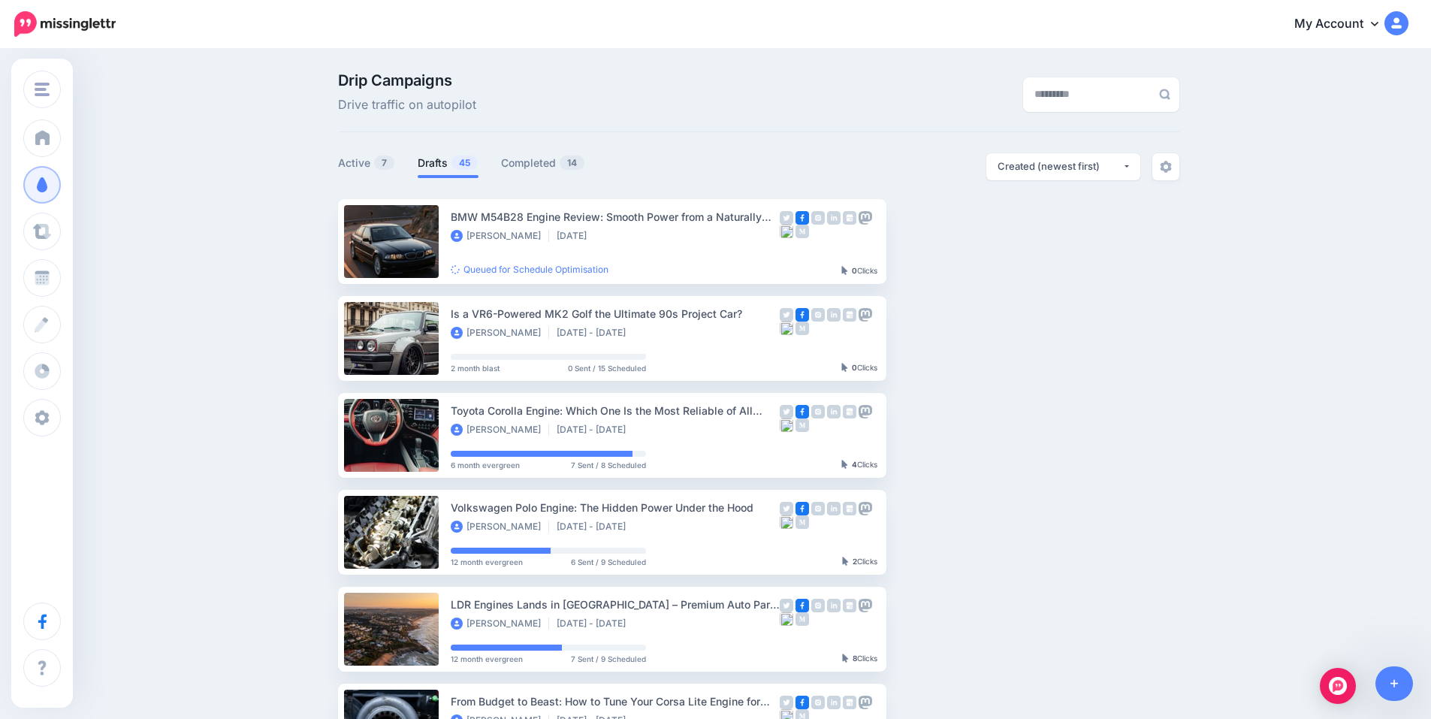
click at [447, 165] on link "Drafts 45" at bounding box center [448, 163] width 61 height 18
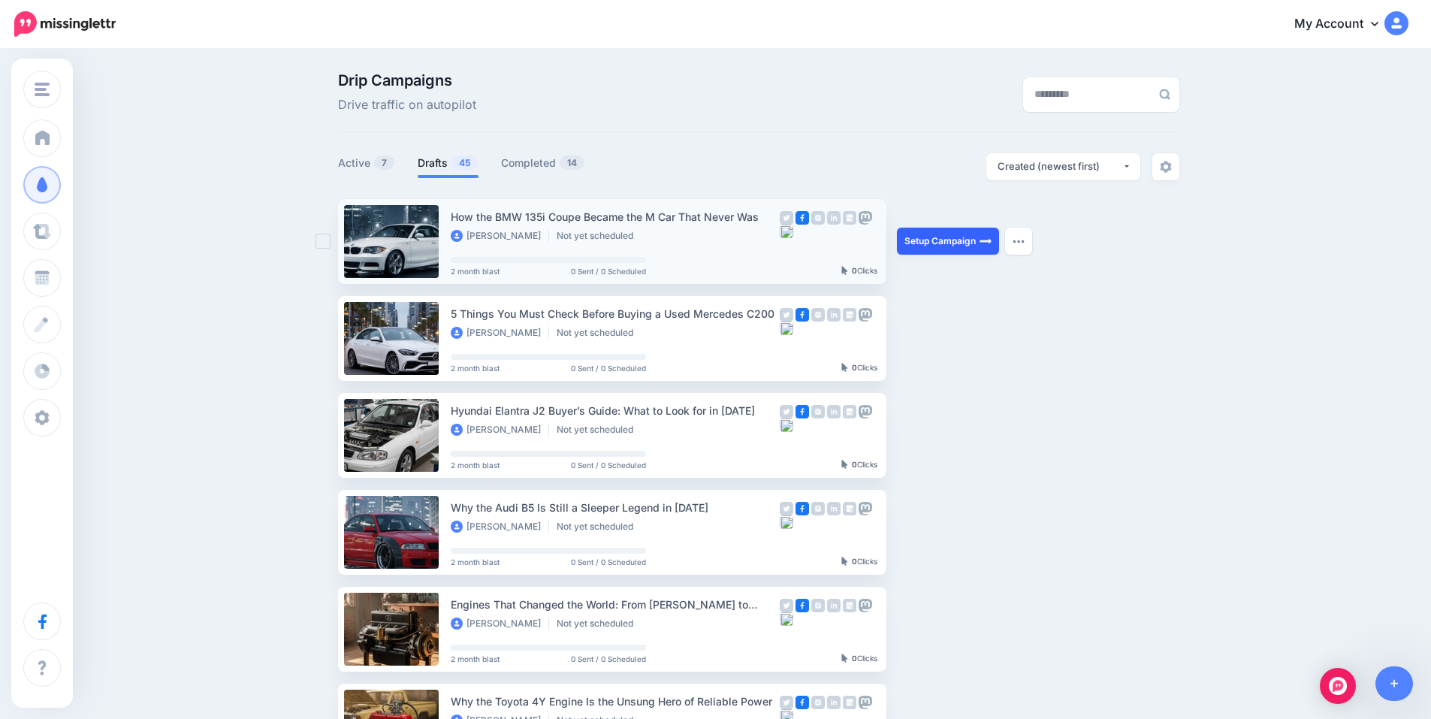
click at [935, 242] on link "Setup Campaign" at bounding box center [948, 241] width 102 height 27
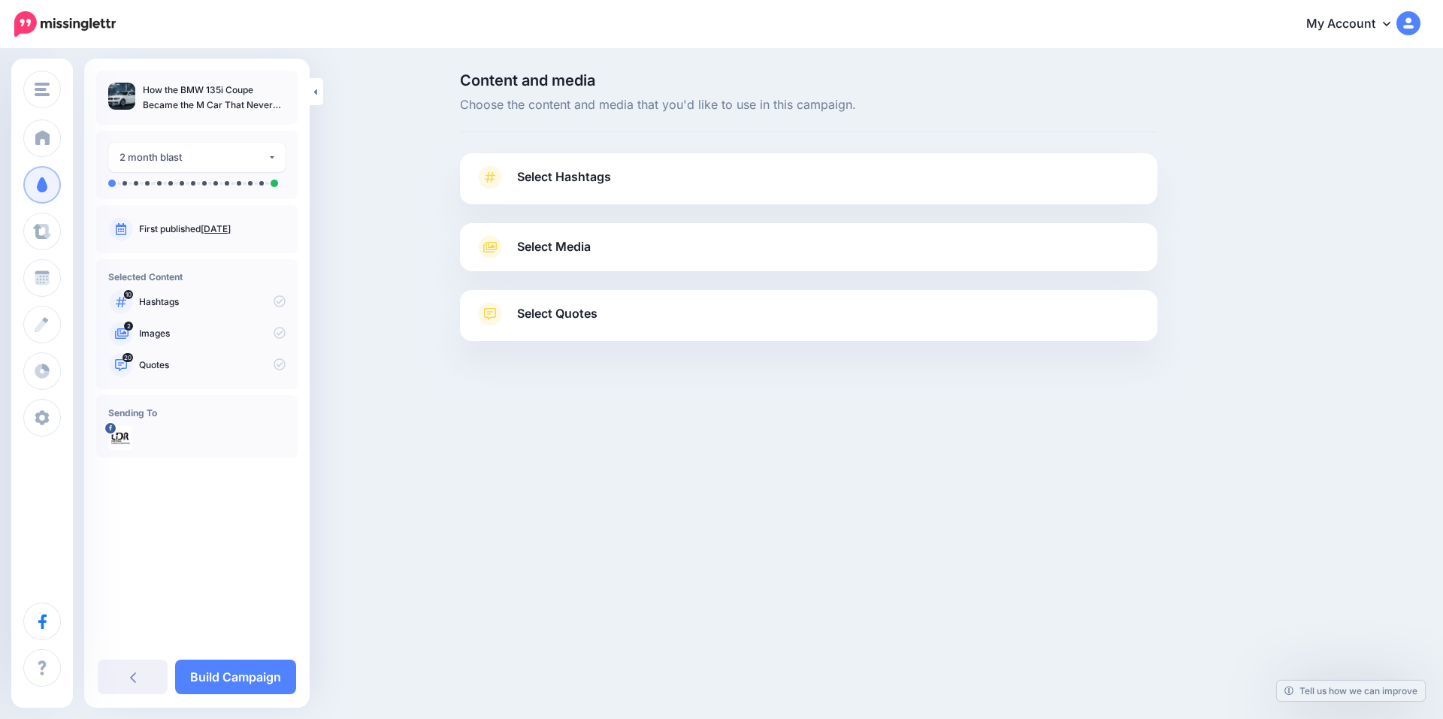
click at [584, 180] on span "Select Hashtags" at bounding box center [564, 177] width 94 height 20
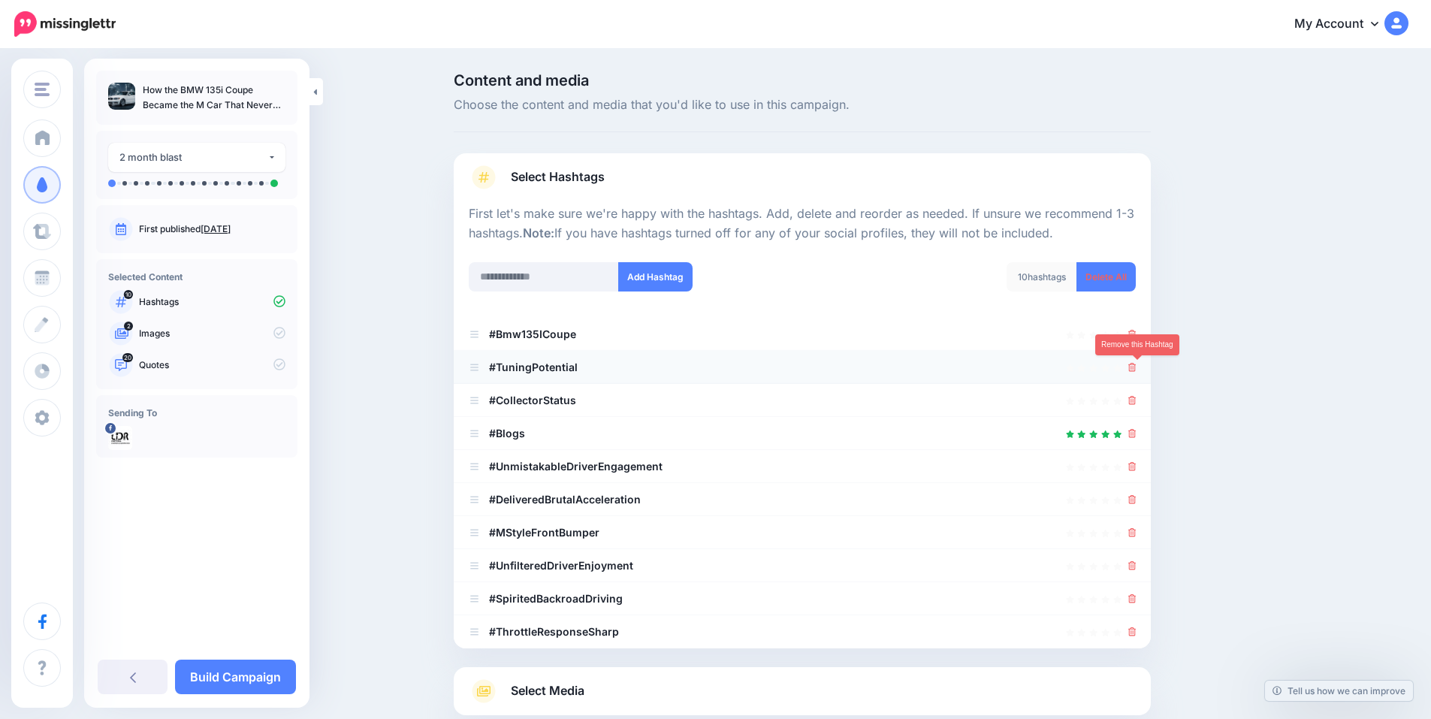
click at [1137, 371] on icon at bounding box center [1133, 367] width 8 height 9
click at [1139, 400] on ul "#Bmw135ICoupe #TuningPotential" at bounding box center [802, 483] width 697 height 331
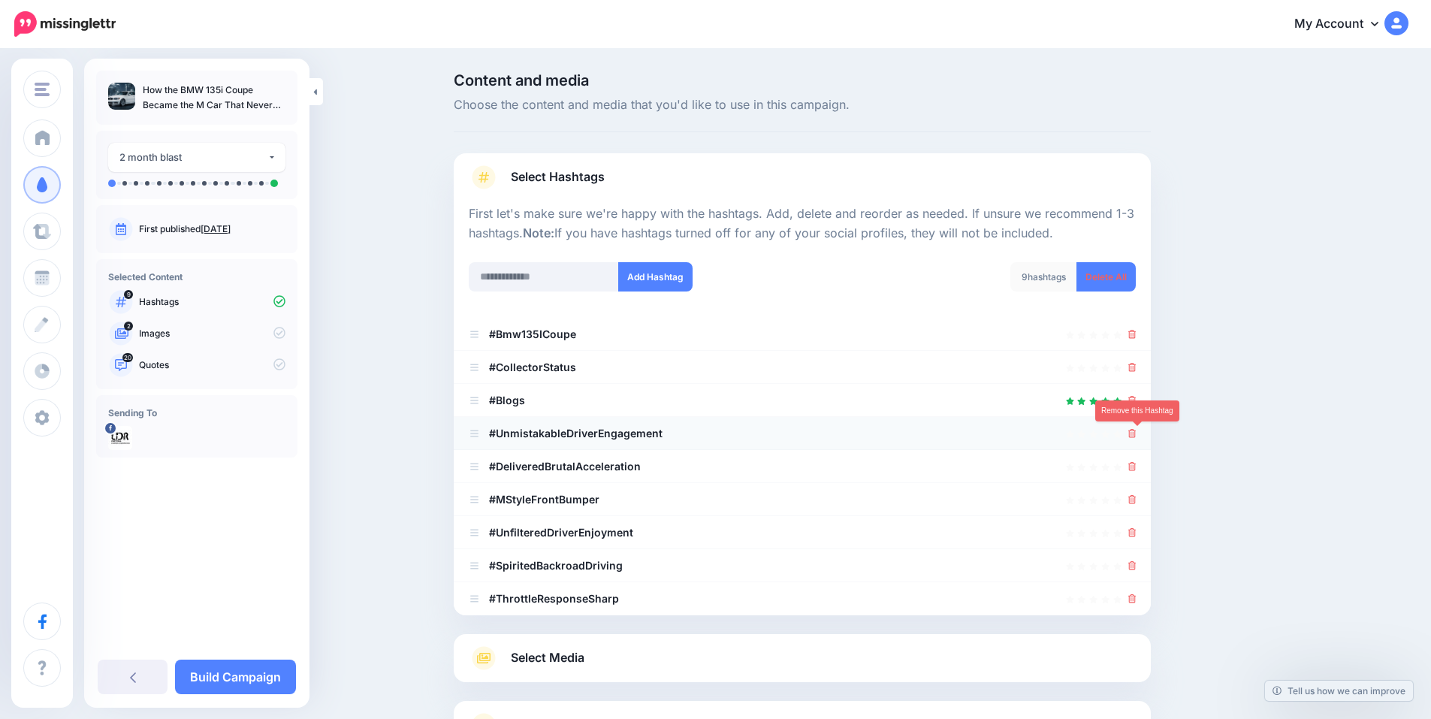
click at [1137, 437] on icon at bounding box center [1133, 433] width 8 height 9
click at [1133, 468] on div at bounding box center [802, 467] width 667 height 18
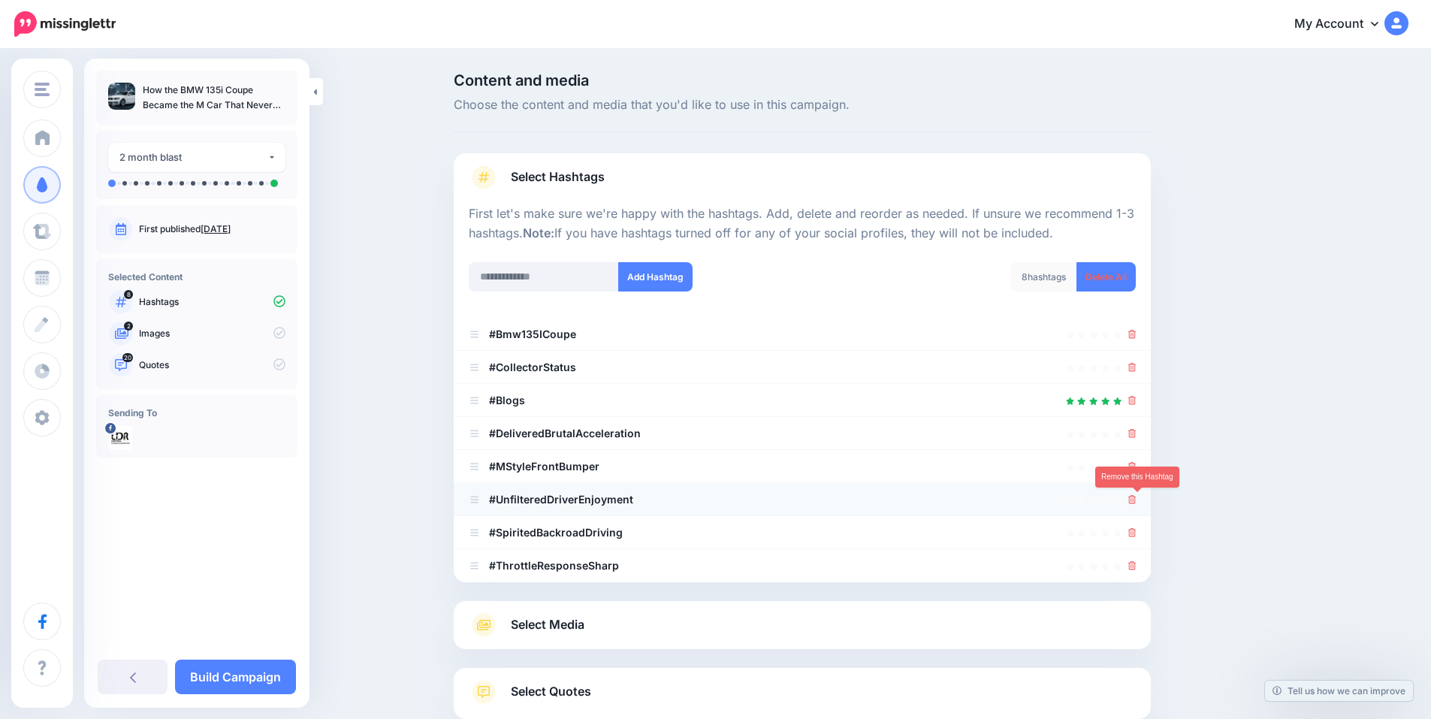
click at [1137, 500] on icon at bounding box center [1133, 499] width 8 height 9
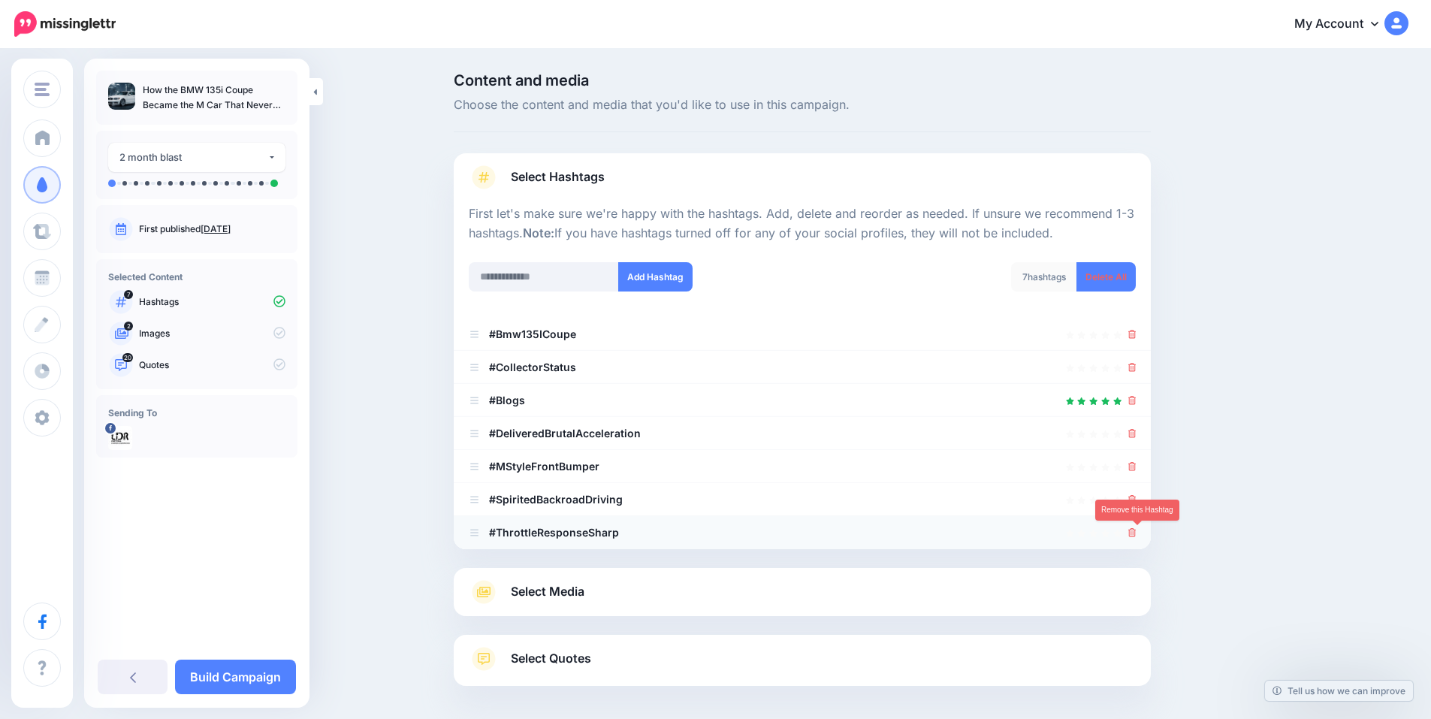
click at [1137, 531] on icon at bounding box center [1133, 532] width 8 height 9
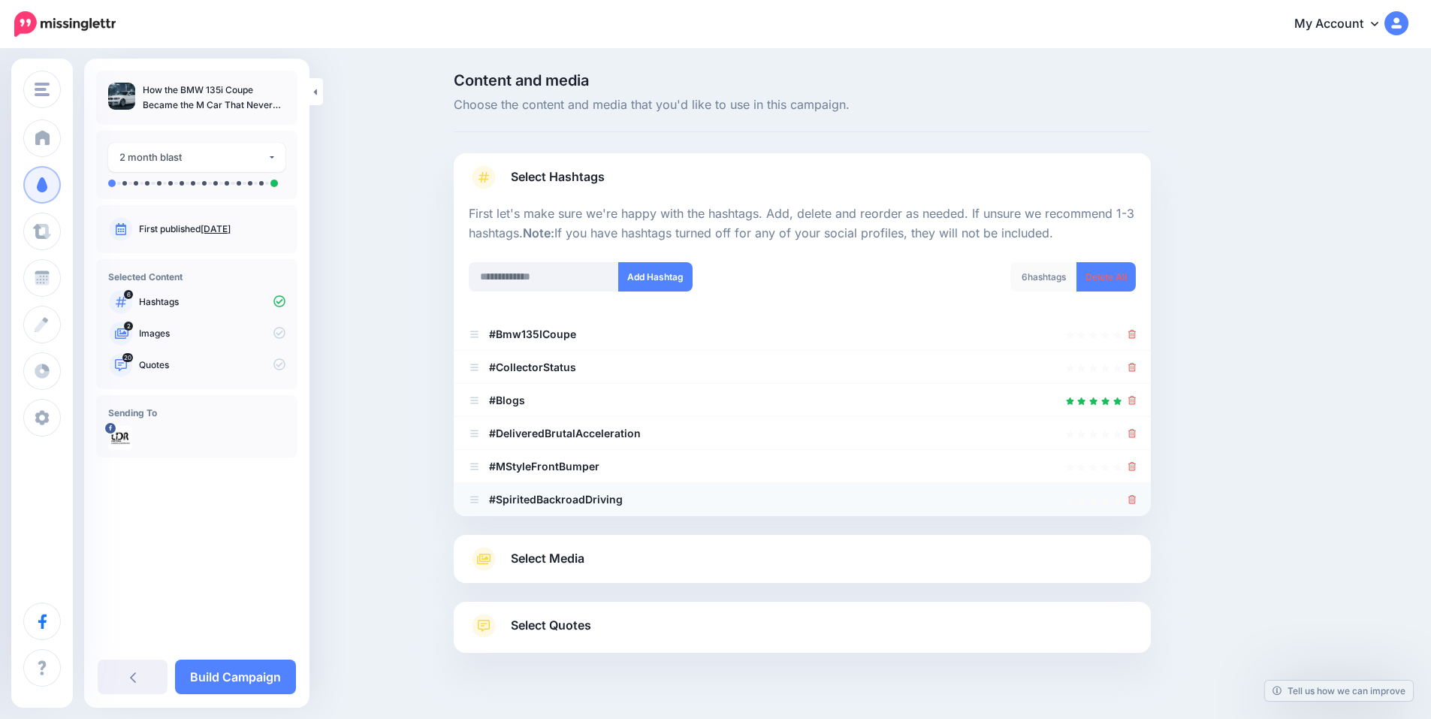
click at [1137, 500] on icon at bounding box center [1133, 499] width 8 height 9
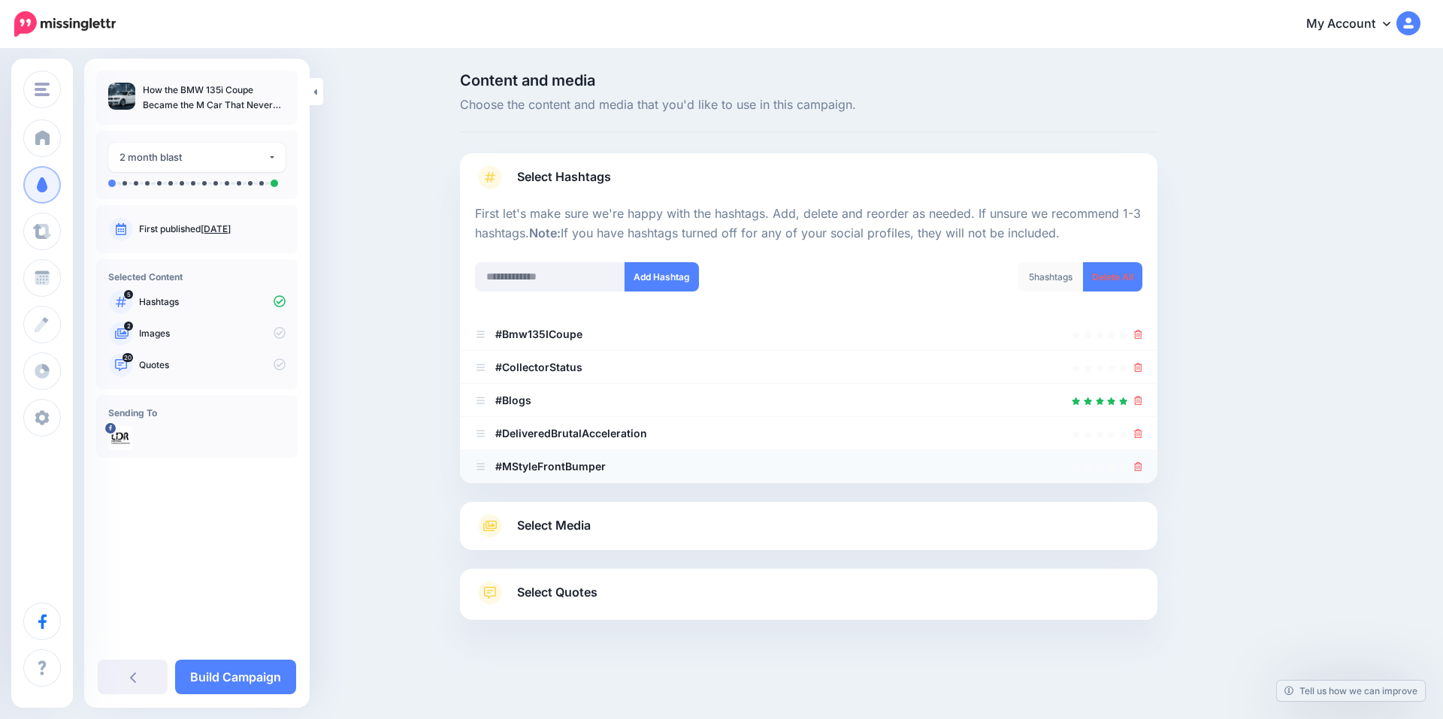
click at [1137, 467] on icon at bounding box center [1138, 466] width 8 height 9
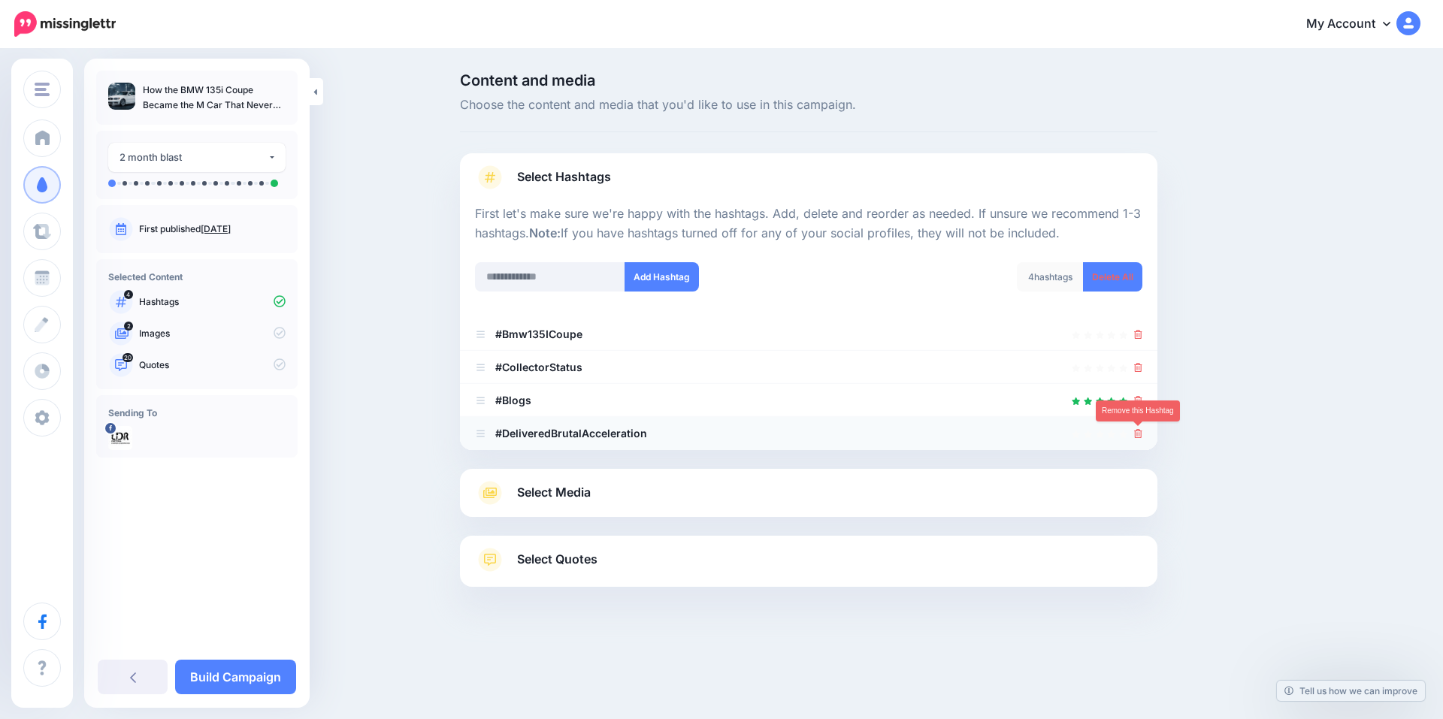
click at [1135, 432] on icon at bounding box center [1138, 433] width 8 height 9
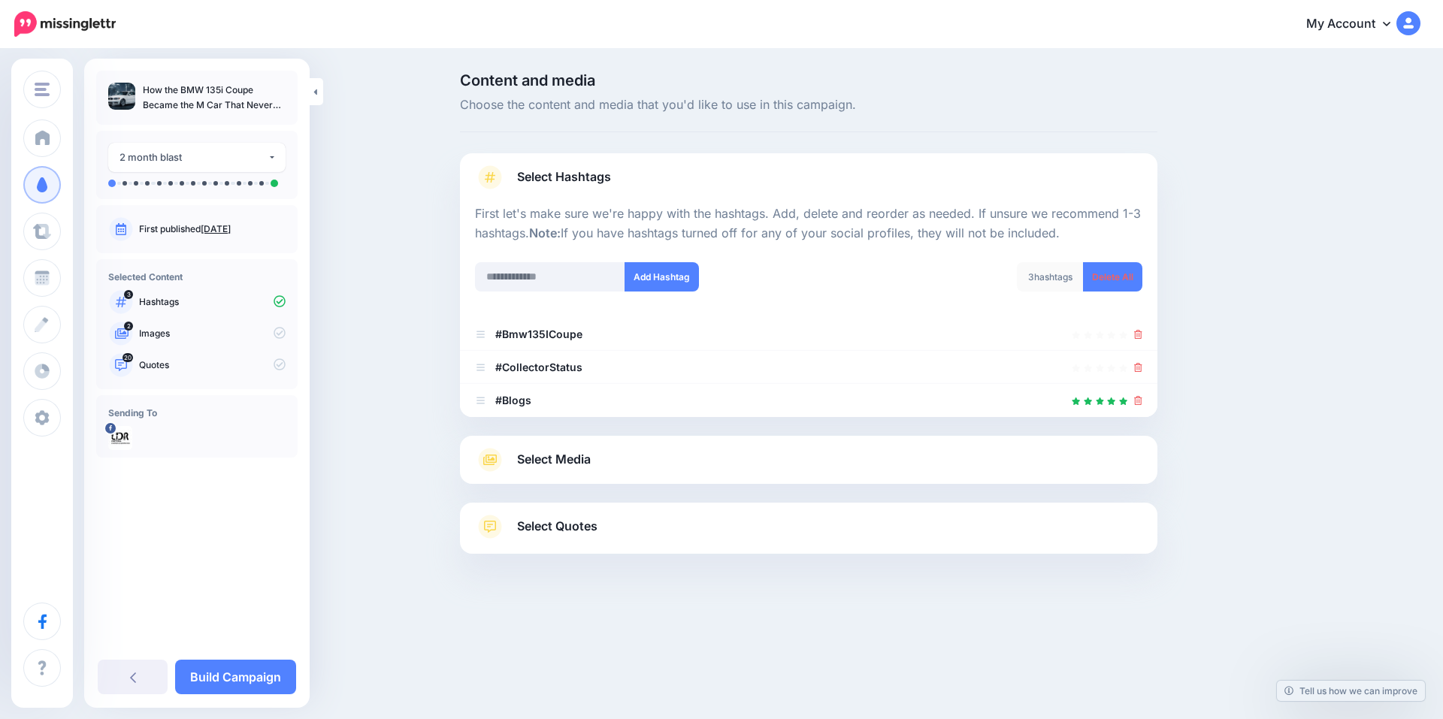
click at [603, 461] on link "Select Media" at bounding box center [808, 460] width 667 height 24
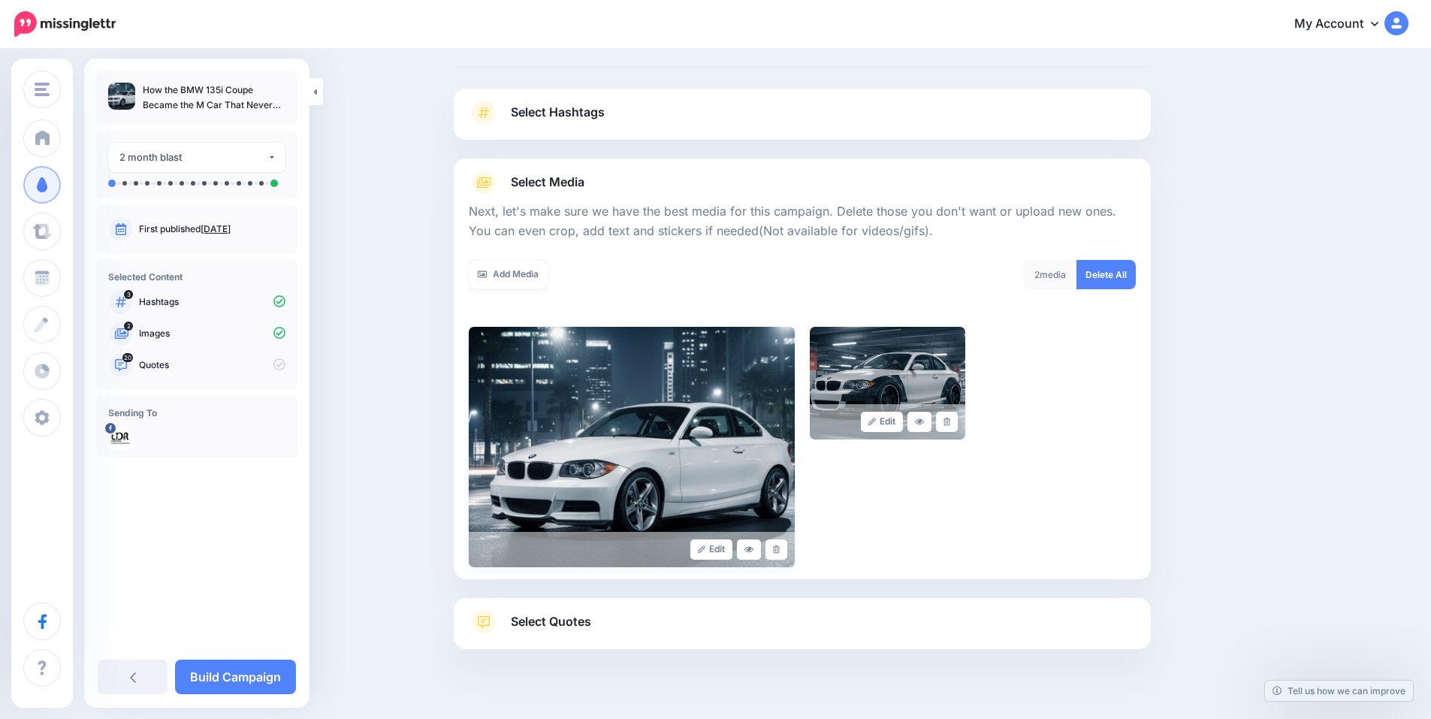
scroll to position [92, 0]
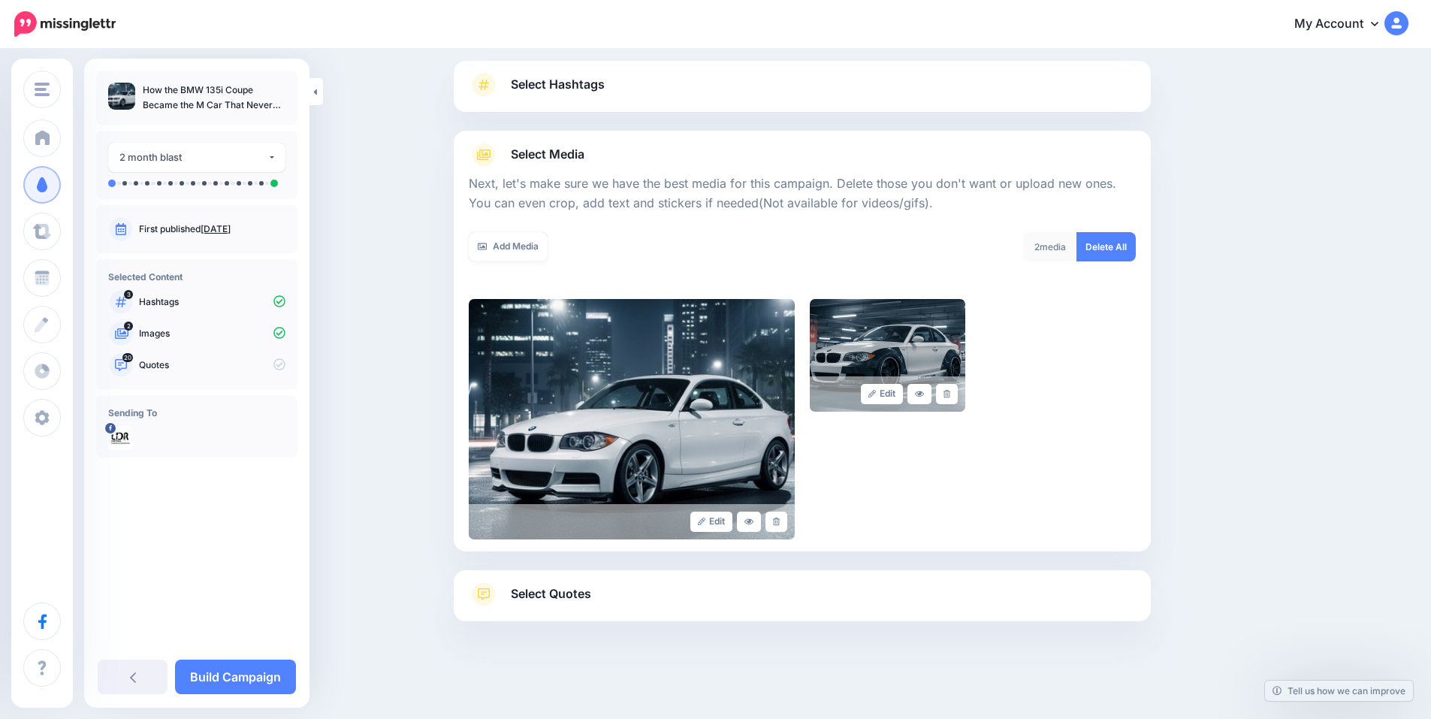
click at [628, 589] on link "Select Quotes" at bounding box center [802, 601] width 667 height 39
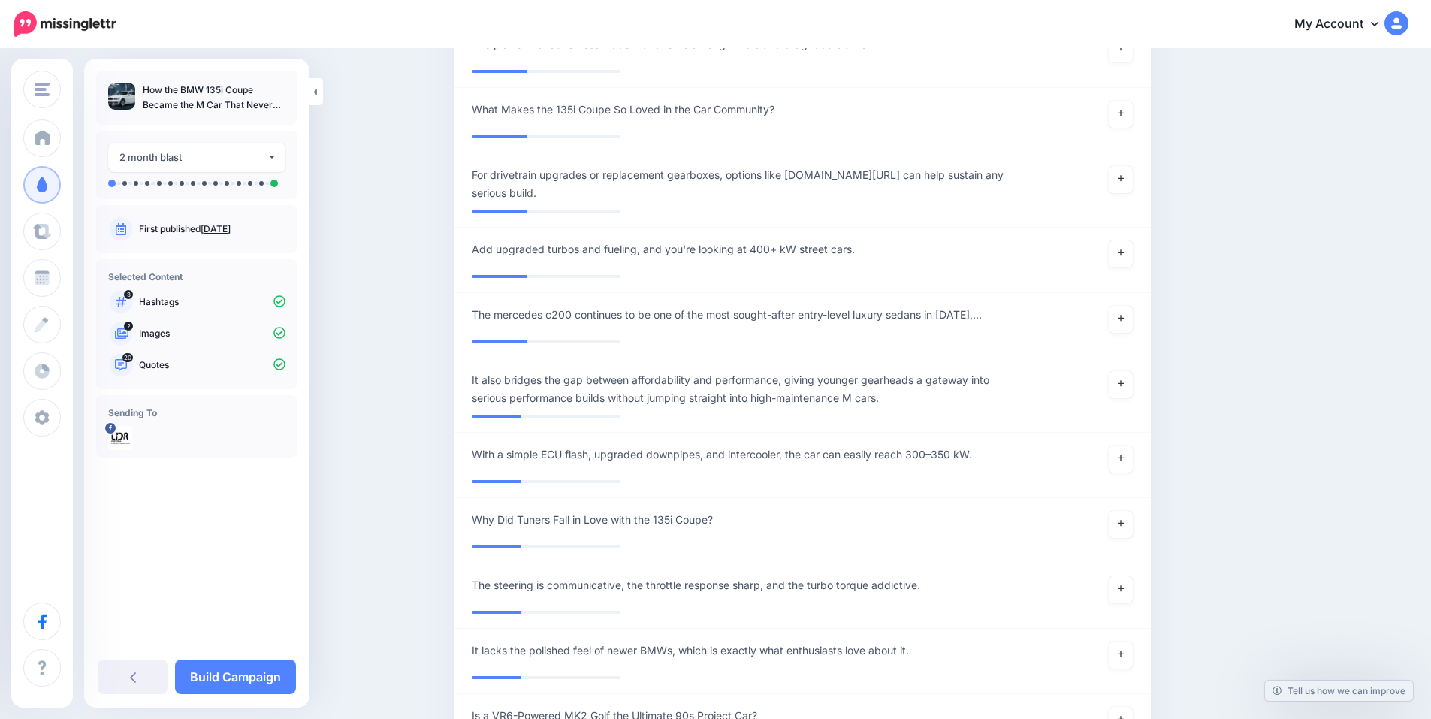
scroll to position [3098, 0]
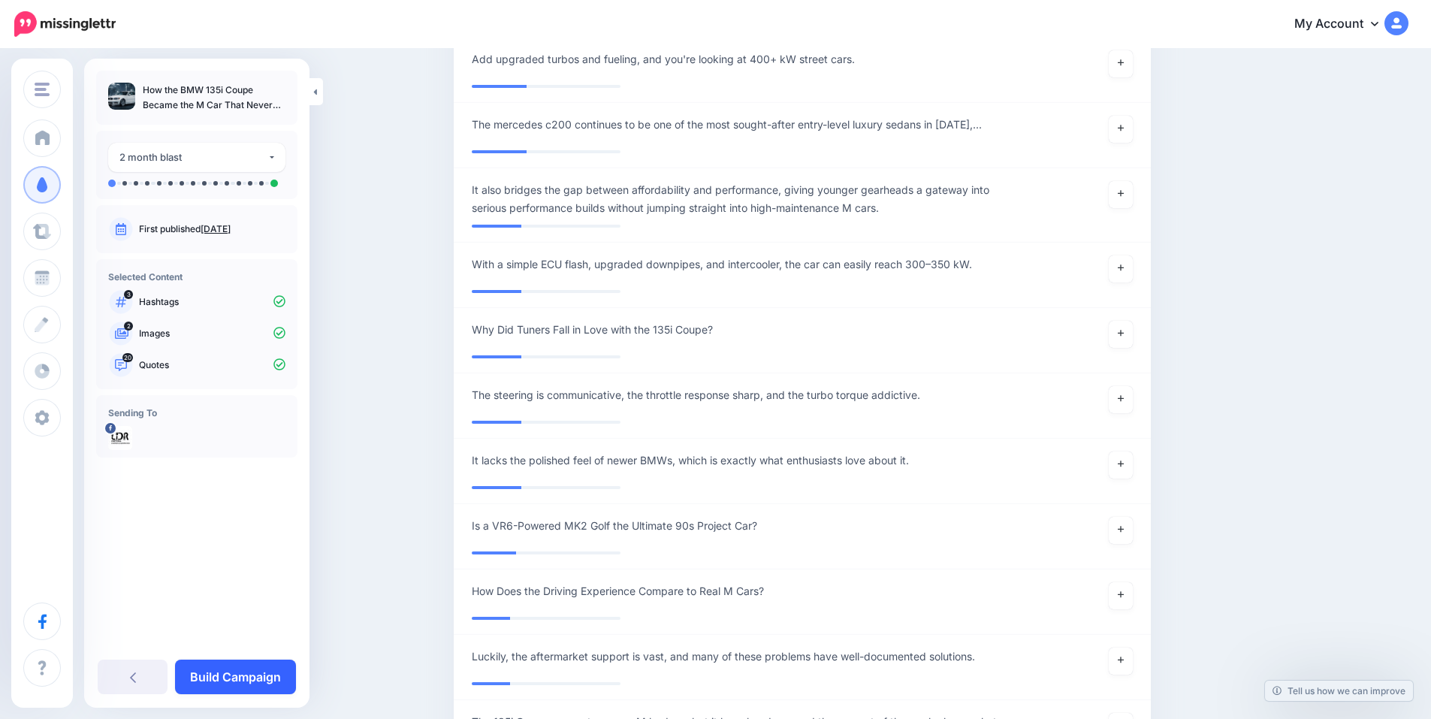
click at [236, 673] on link "Build Campaign" at bounding box center [235, 677] width 121 height 35
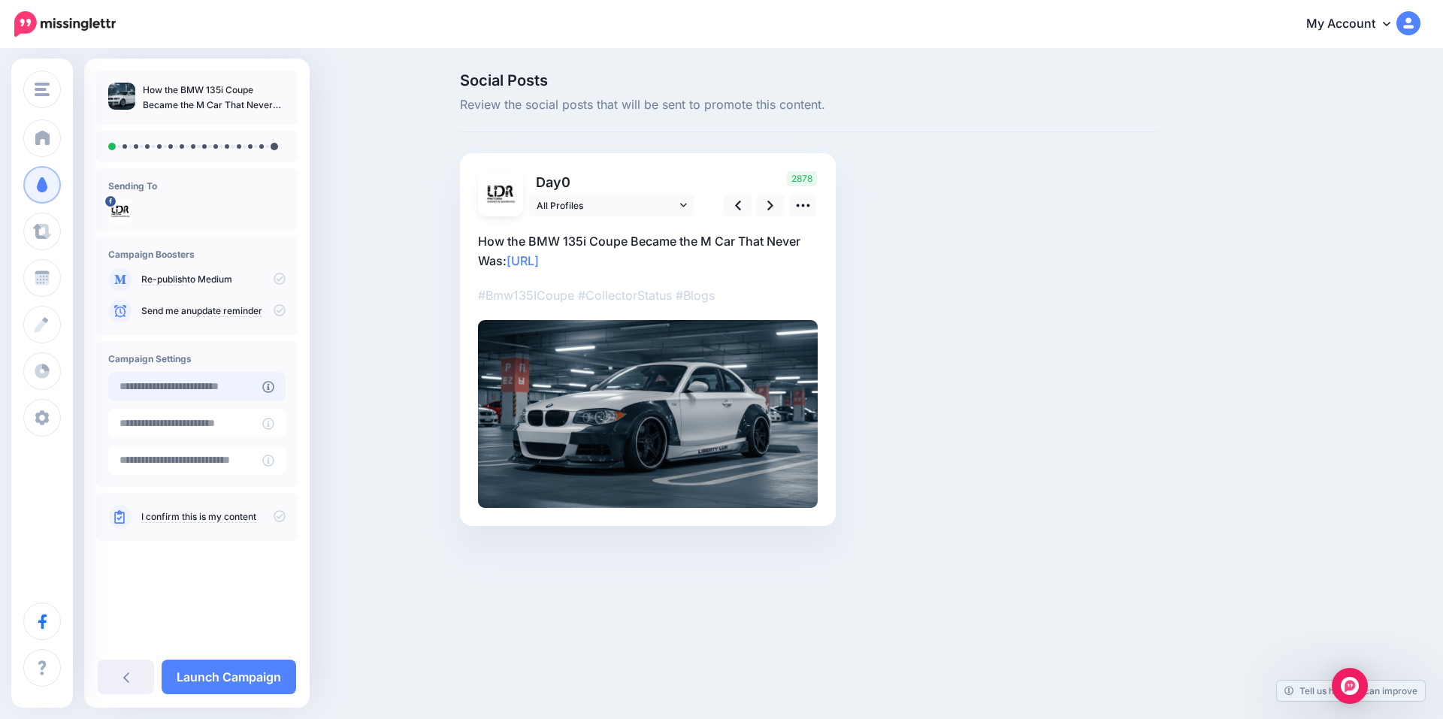
click at [180, 391] on input "text" at bounding box center [185, 386] width 154 height 29
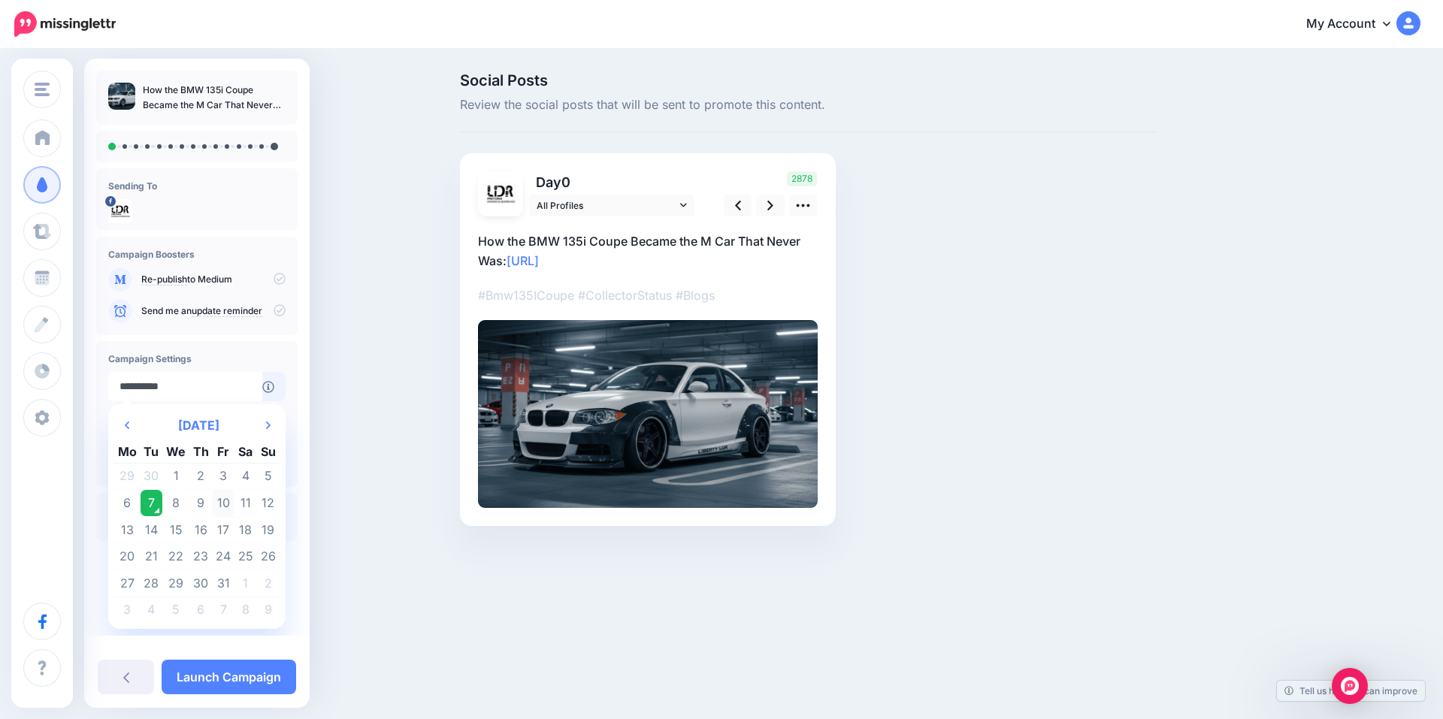
click at [224, 507] on td "10" at bounding box center [223, 503] width 23 height 27
type input "**********"
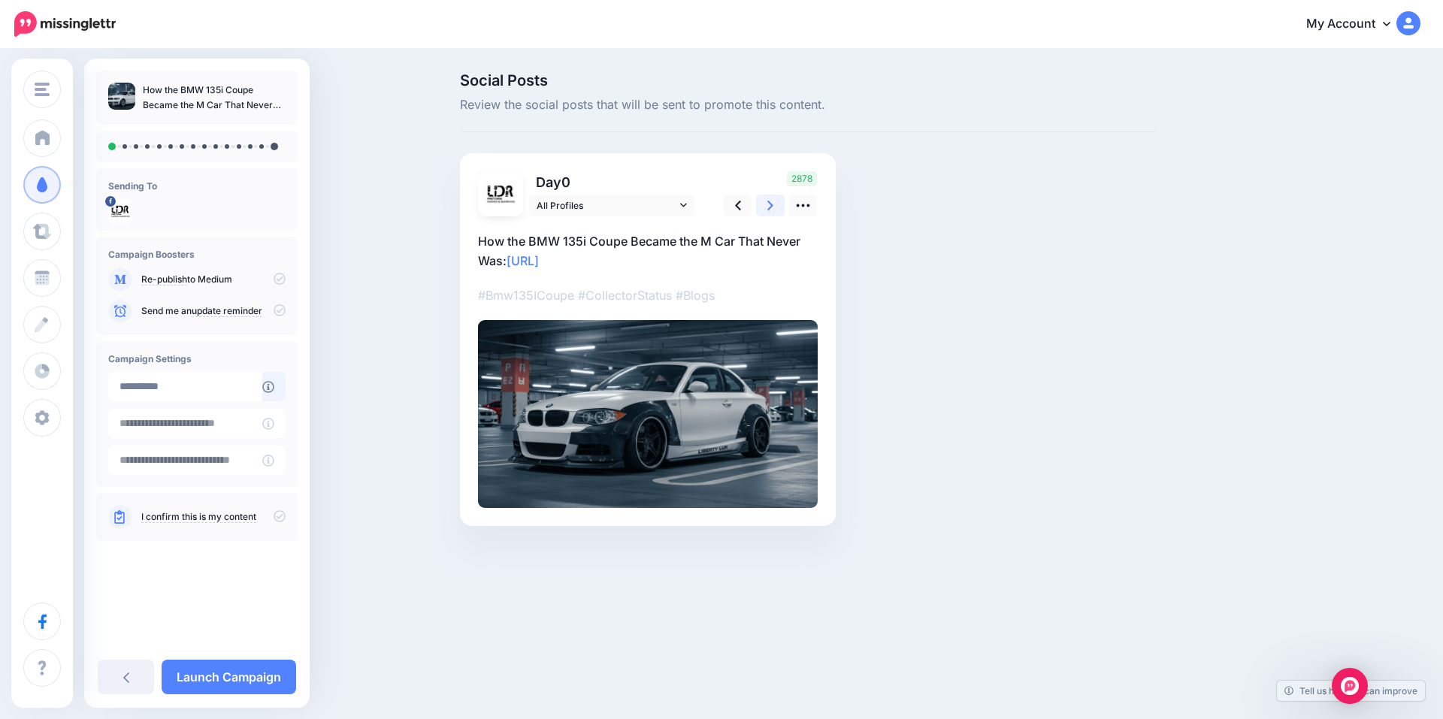
click at [768, 207] on icon at bounding box center [770, 206] width 6 height 16
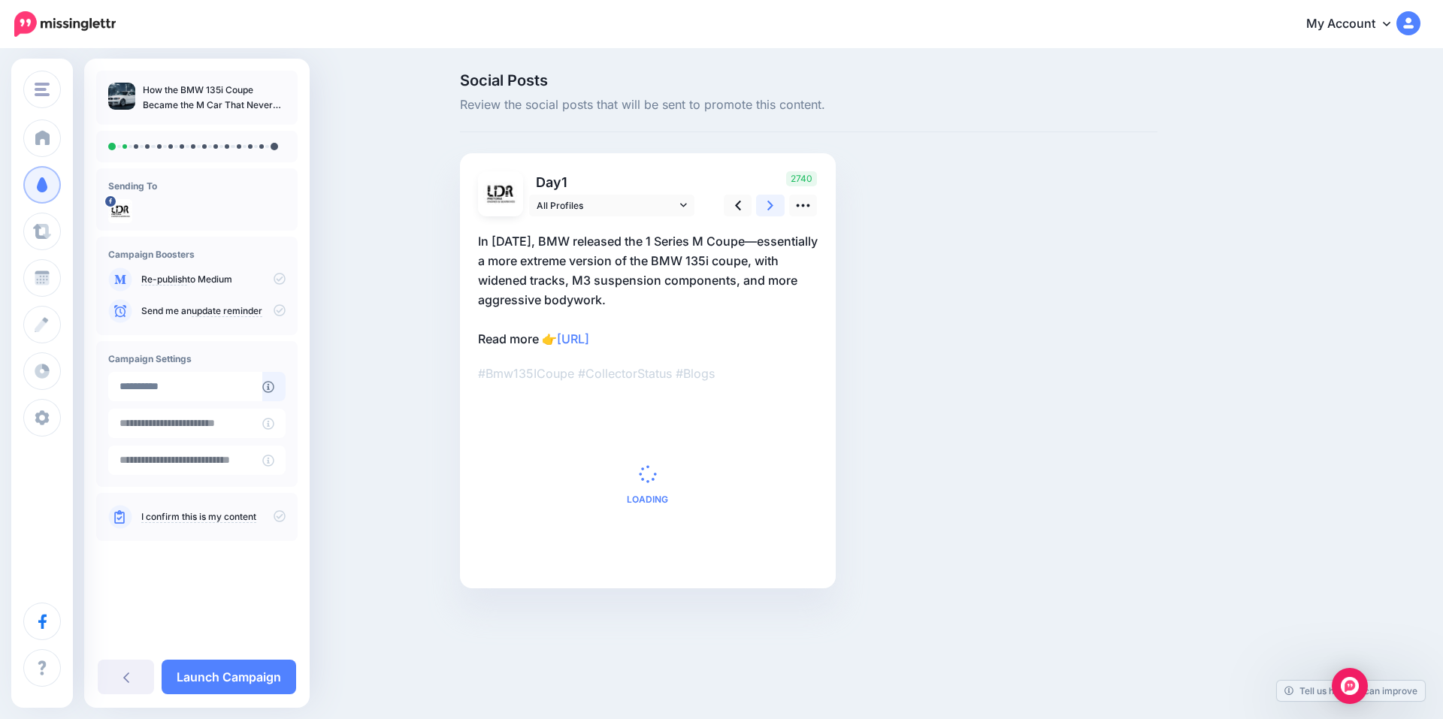
click at [768, 207] on icon at bounding box center [770, 206] width 6 height 16
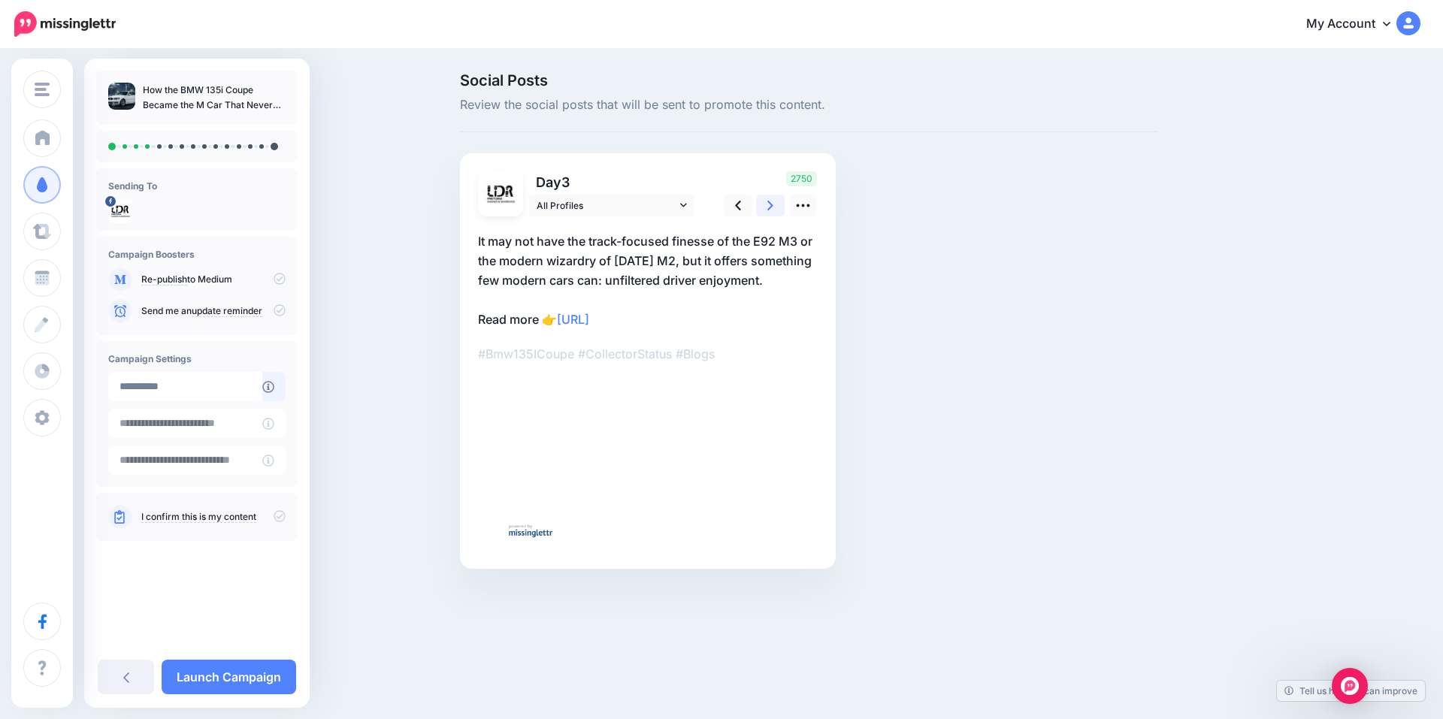
click at [768, 207] on icon at bounding box center [770, 206] width 6 height 16
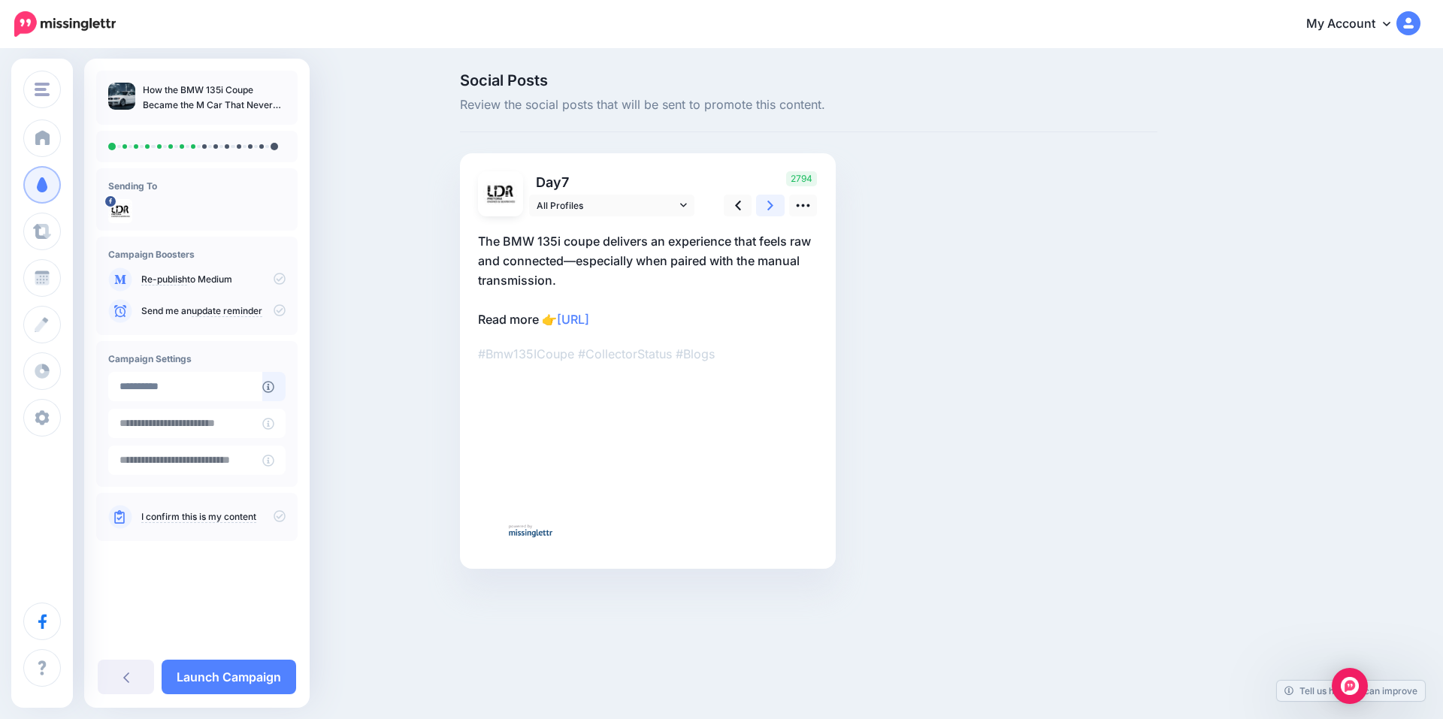
click at [768, 207] on icon at bounding box center [770, 206] width 6 height 16
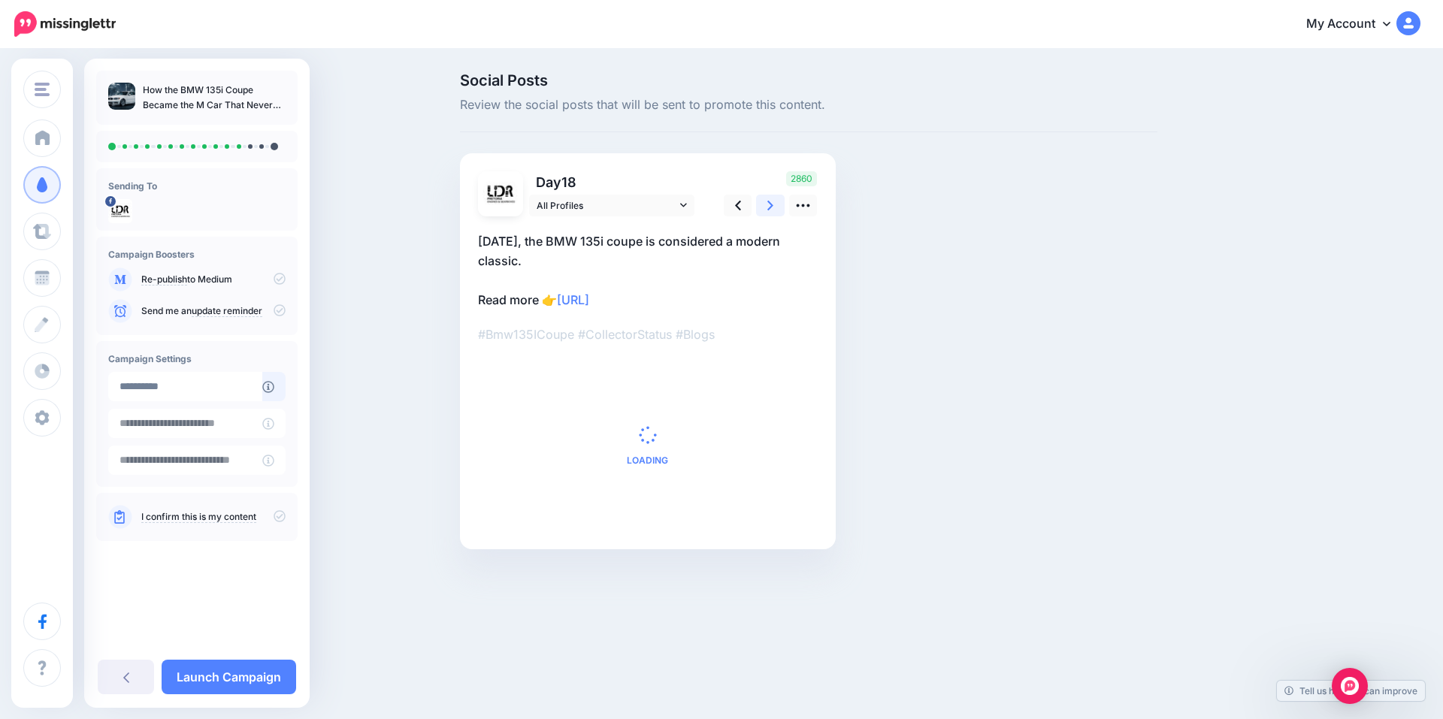
click at [768, 207] on icon at bounding box center [770, 206] width 6 height 16
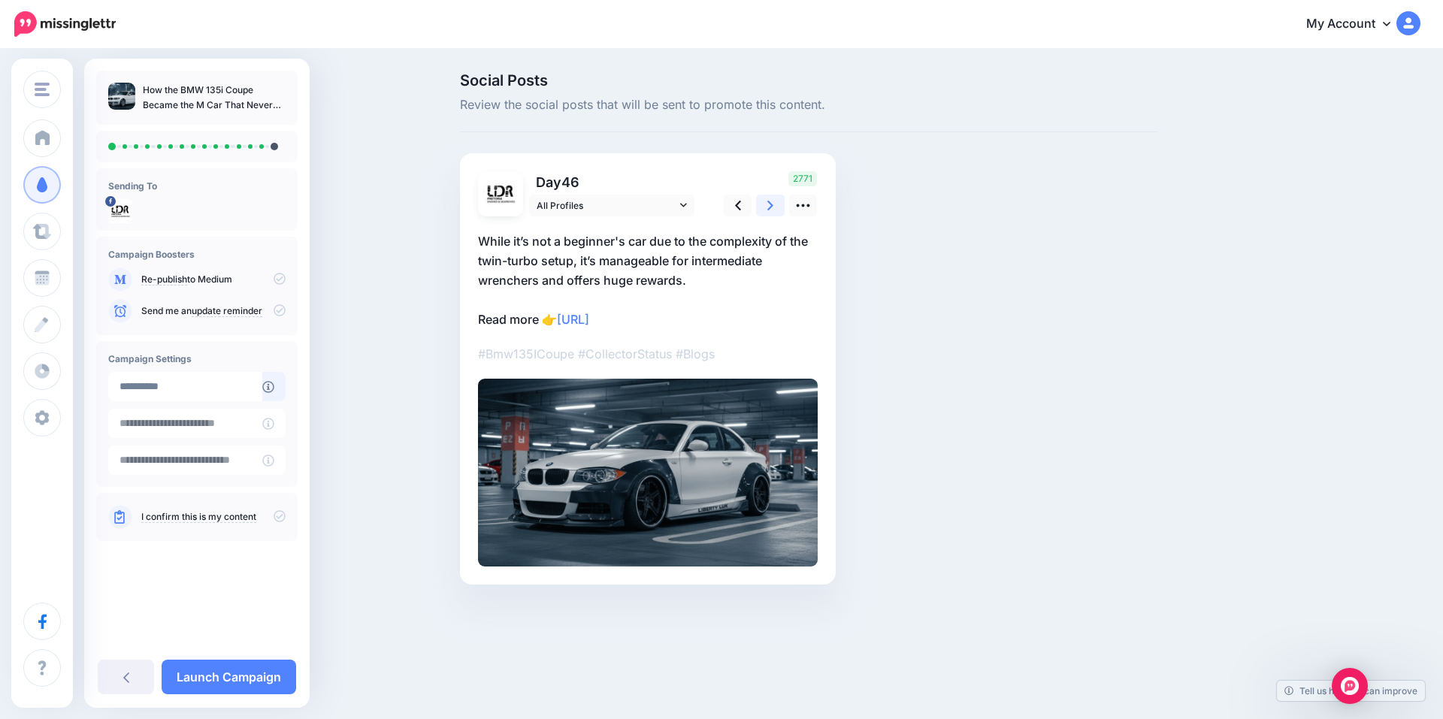
click at [768, 207] on icon at bounding box center [770, 206] width 6 height 16
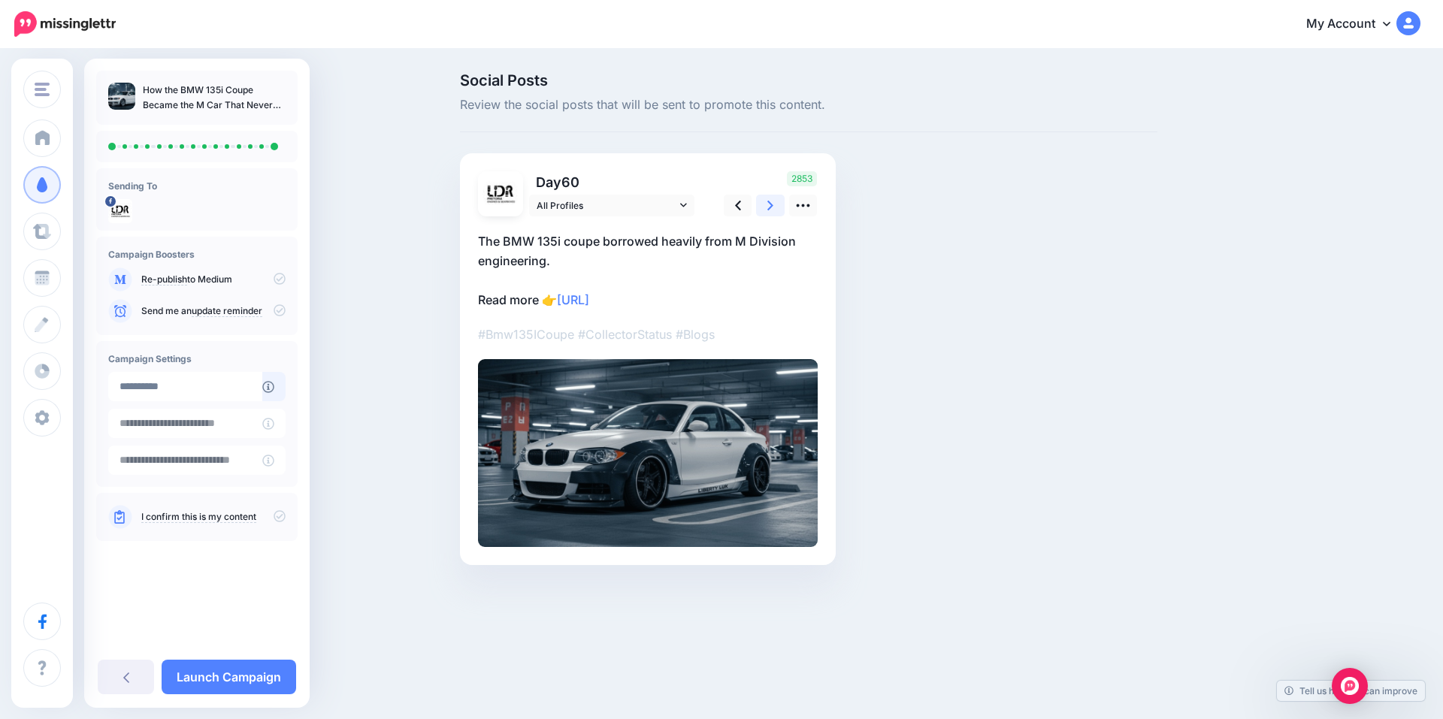
click at [768, 207] on icon at bounding box center [770, 206] width 6 height 16
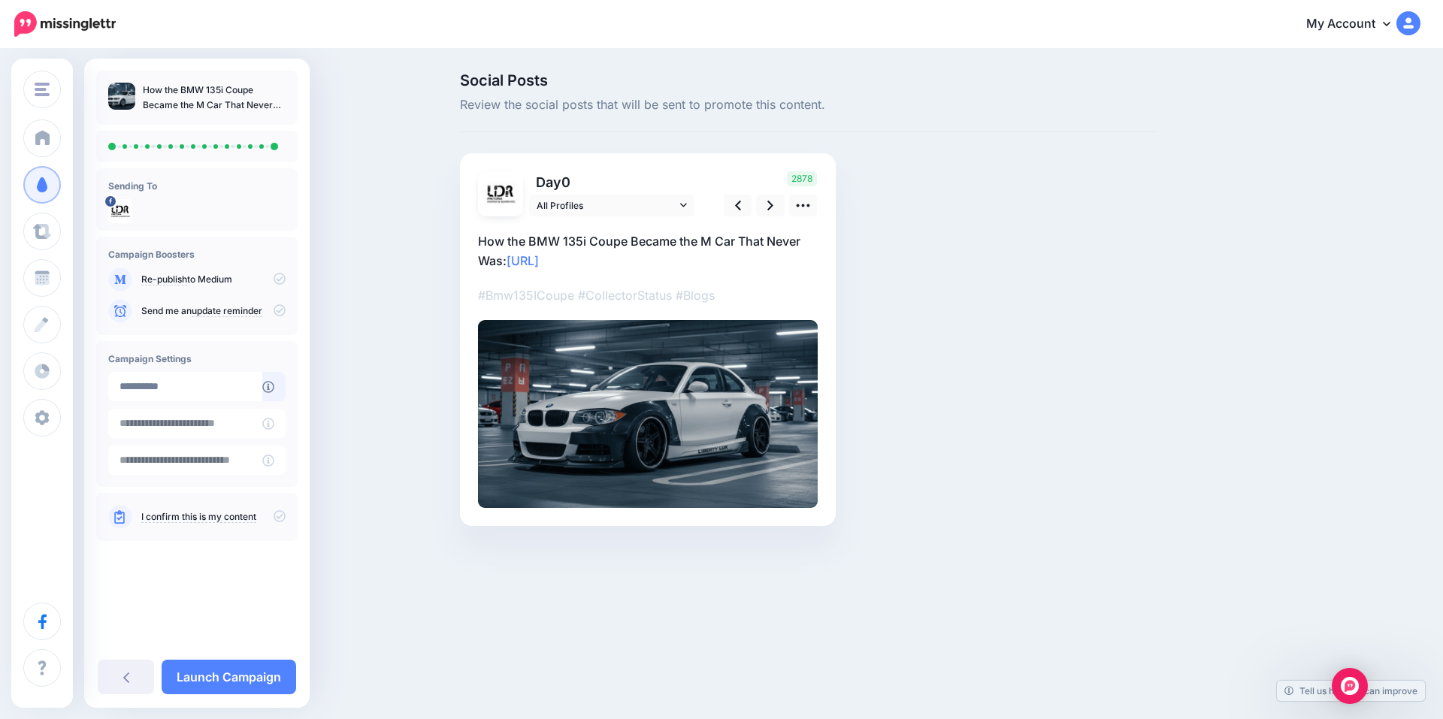
click at [279, 515] on icon at bounding box center [279, 516] width 12 height 12
click at [240, 672] on link "Launch Campaign" at bounding box center [229, 677] width 134 height 35
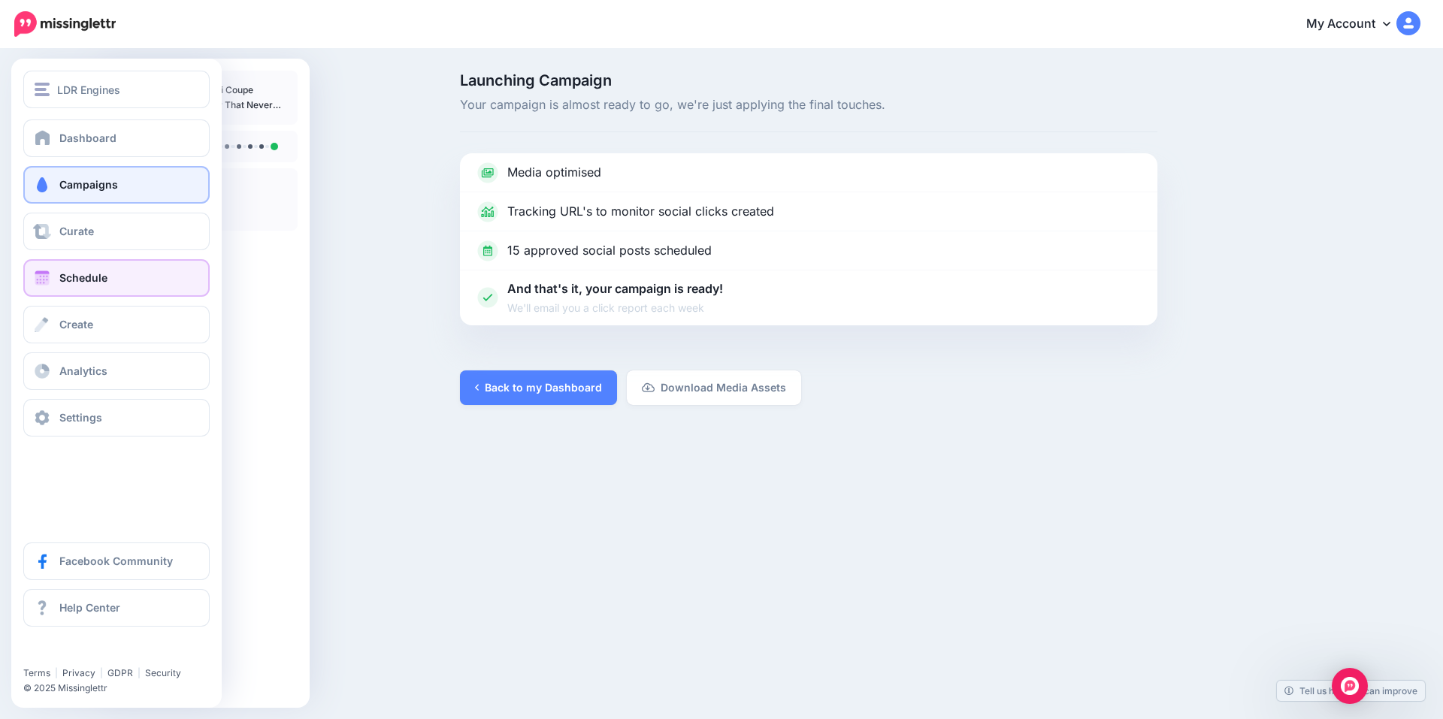
click at [51, 283] on span at bounding box center [42, 277] width 20 height 15
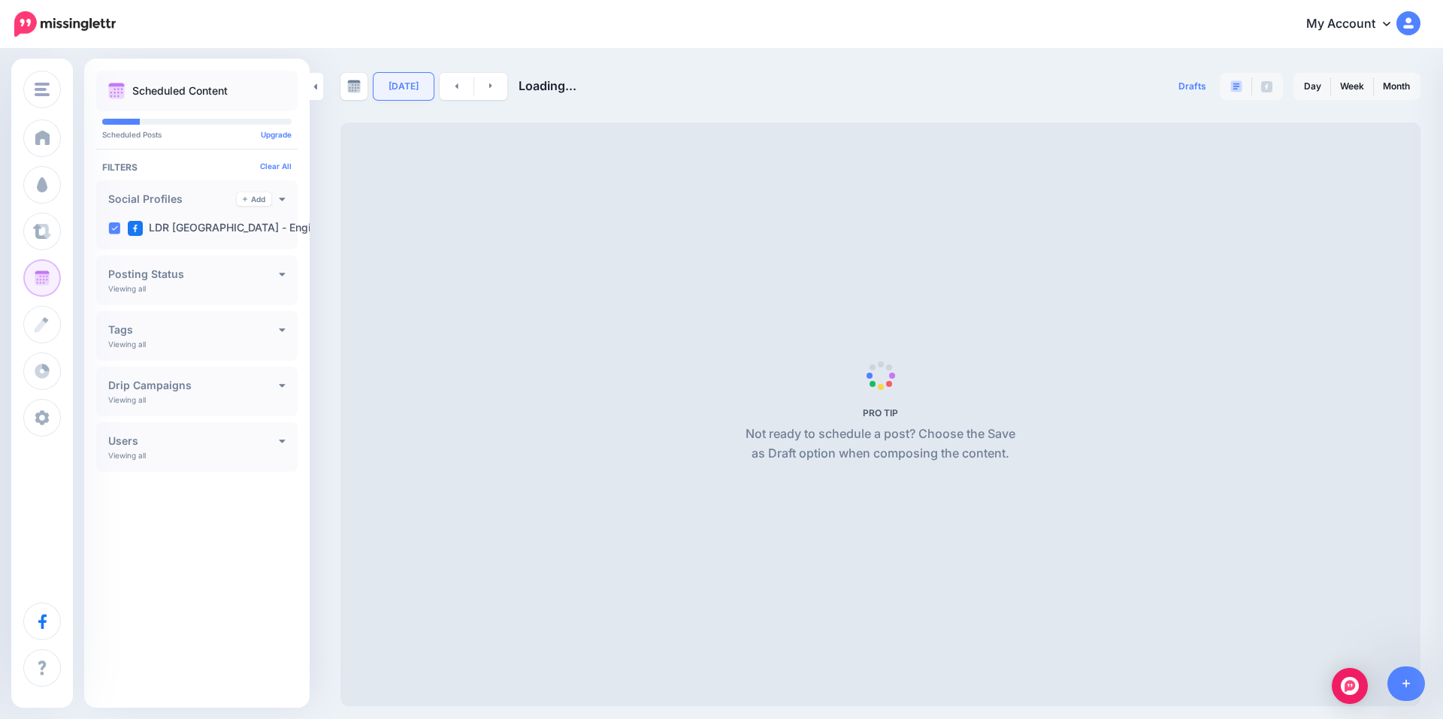
click at [409, 78] on link "[DATE]" at bounding box center [403, 86] width 60 height 27
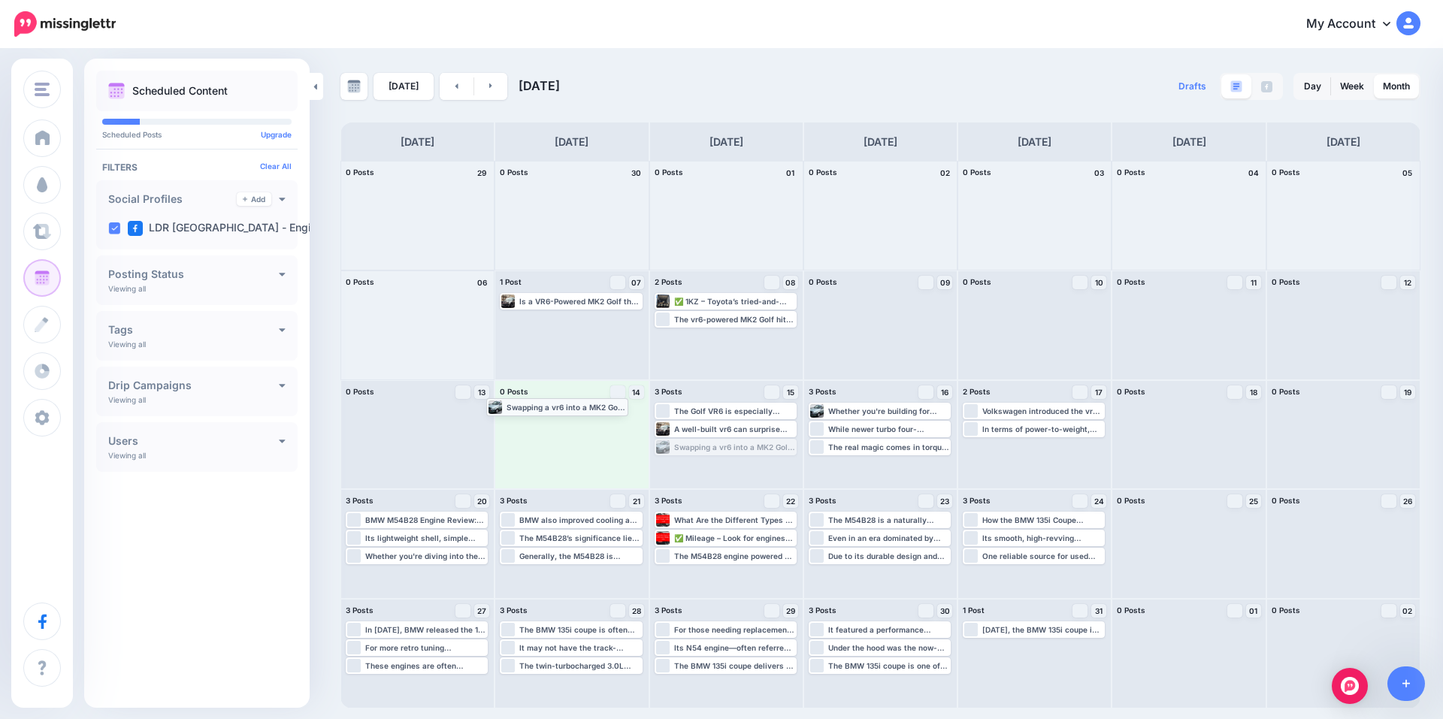
drag, startPoint x: 748, startPoint y: 448, endPoint x: 580, endPoint y: 407, distance: 173.1
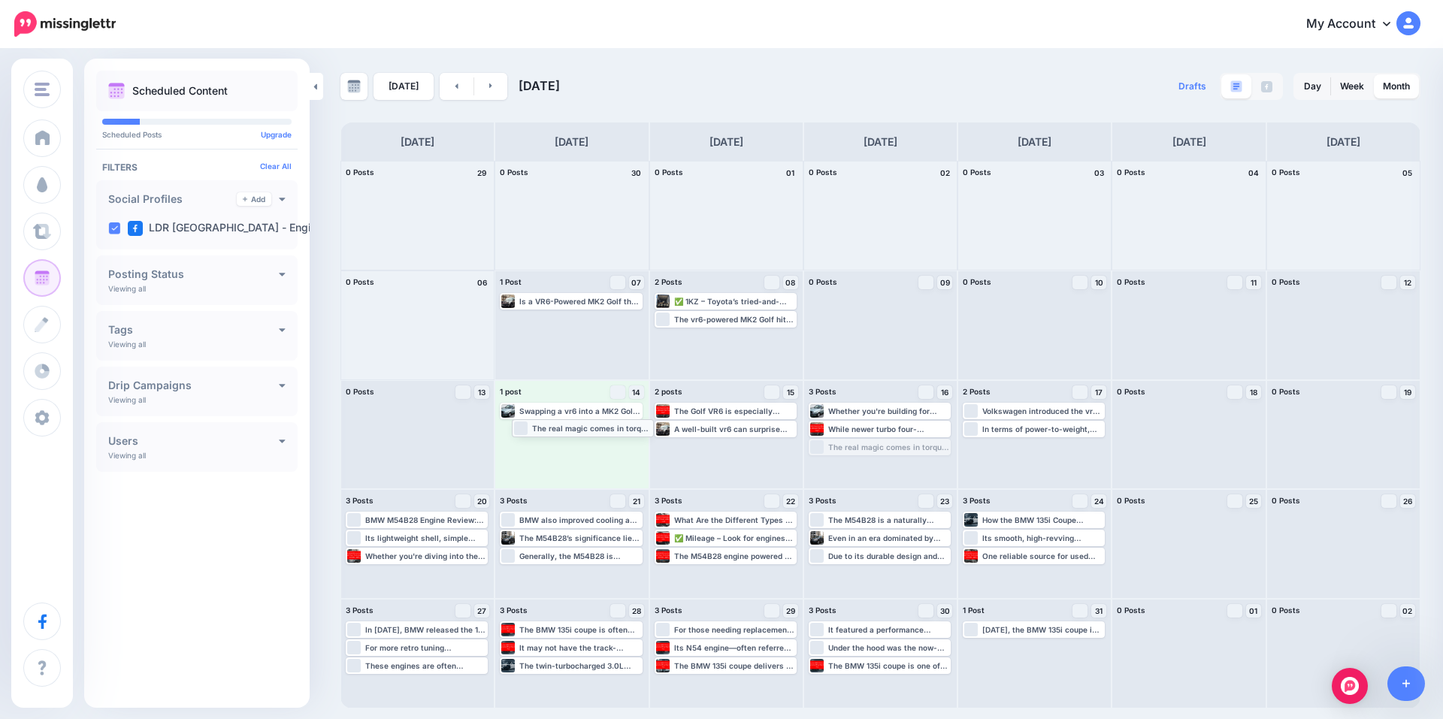
drag, startPoint x: 833, startPoint y: 447, endPoint x: 536, endPoint y: 428, distance: 297.4
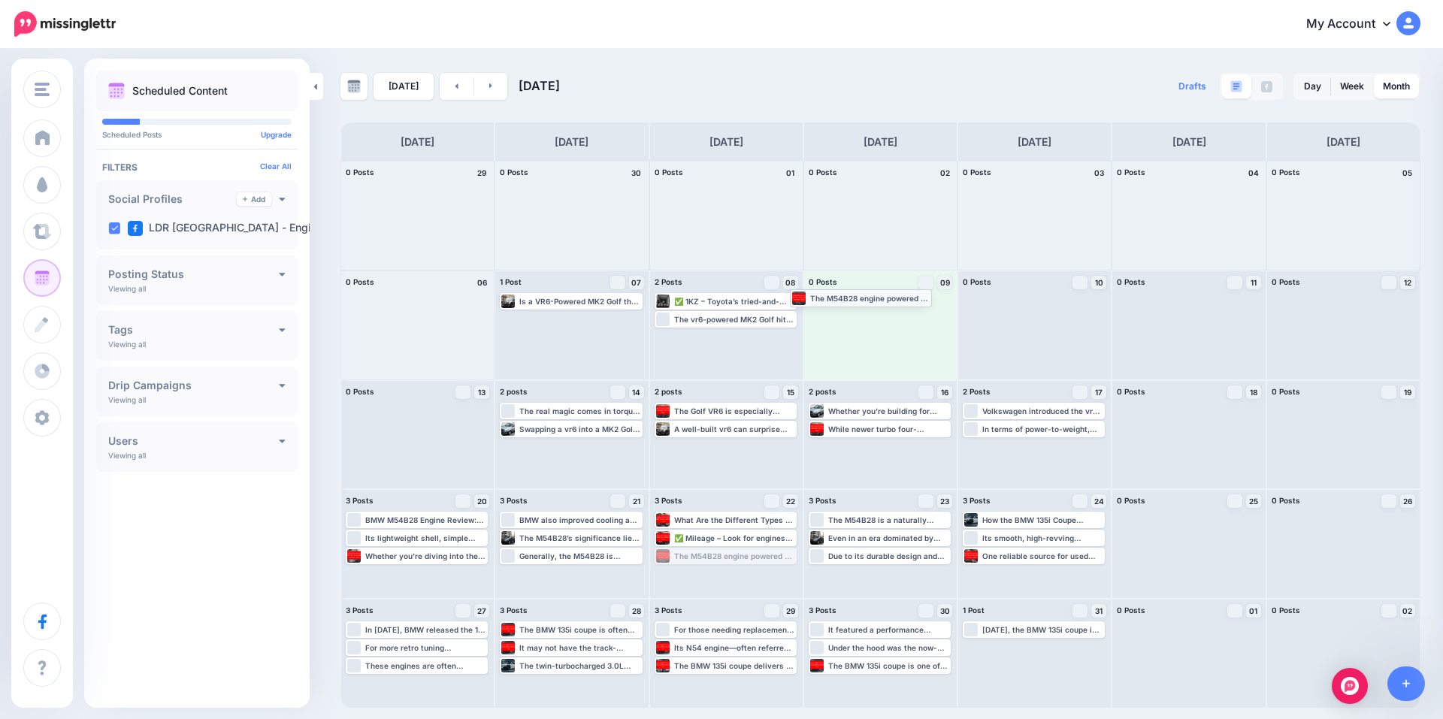
drag, startPoint x: 743, startPoint y: 555, endPoint x: 878, endPoint y: 297, distance: 291.7
drag, startPoint x: 584, startPoint y: 557, endPoint x: 896, endPoint y: 325, distance: 388.8
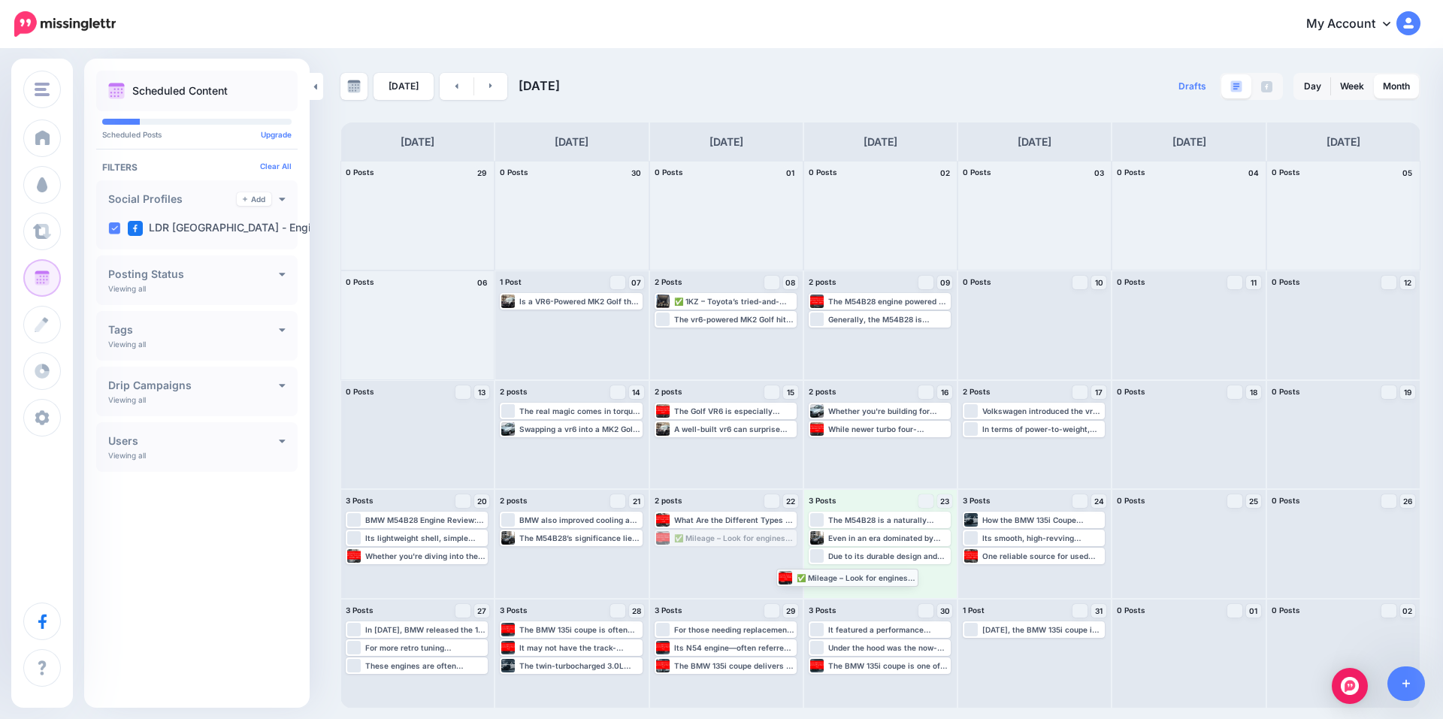
drag, startPoint x: 760, startPoint y: 534, endPoint x: 890, endPoint y: 576, distance: 136.6
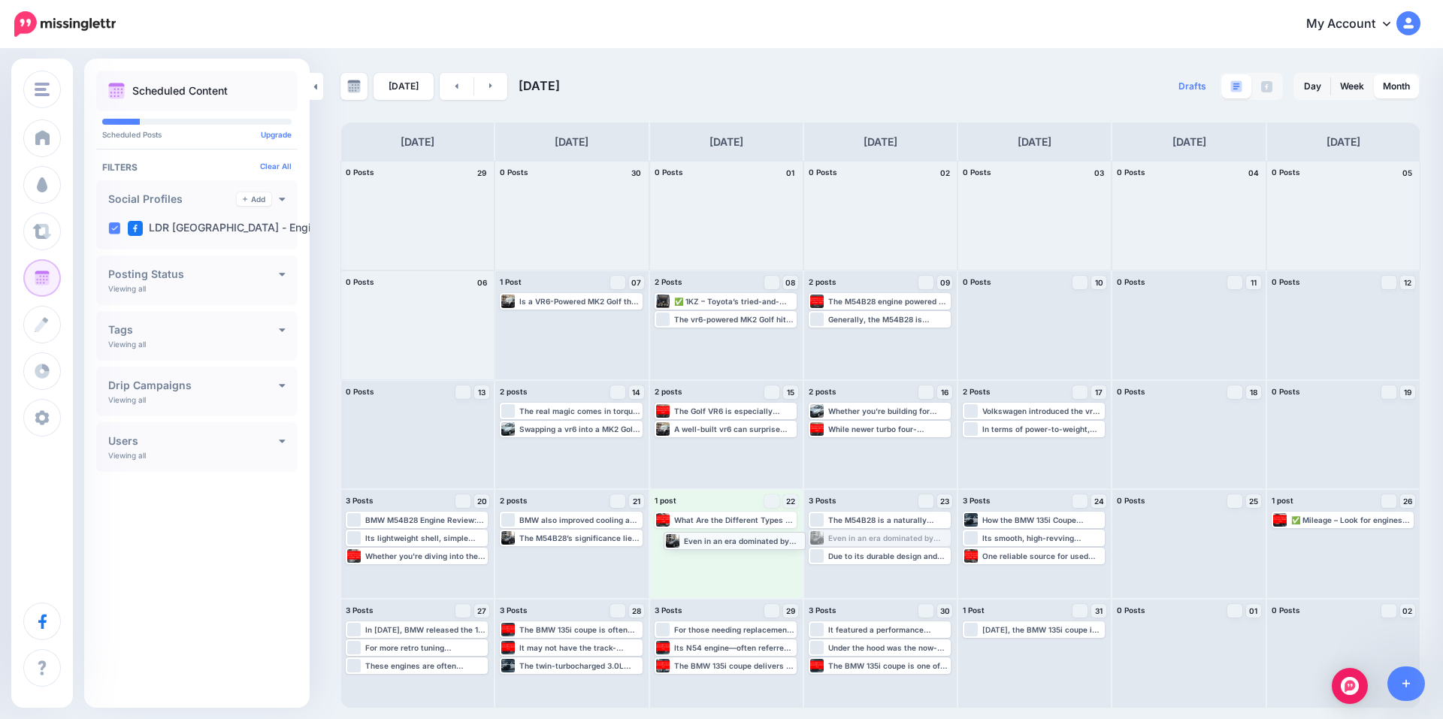
drag, startPoint x: 891, startPoint y: 539, endPoint x: 746, endPoint y: 541, distance: 145.0
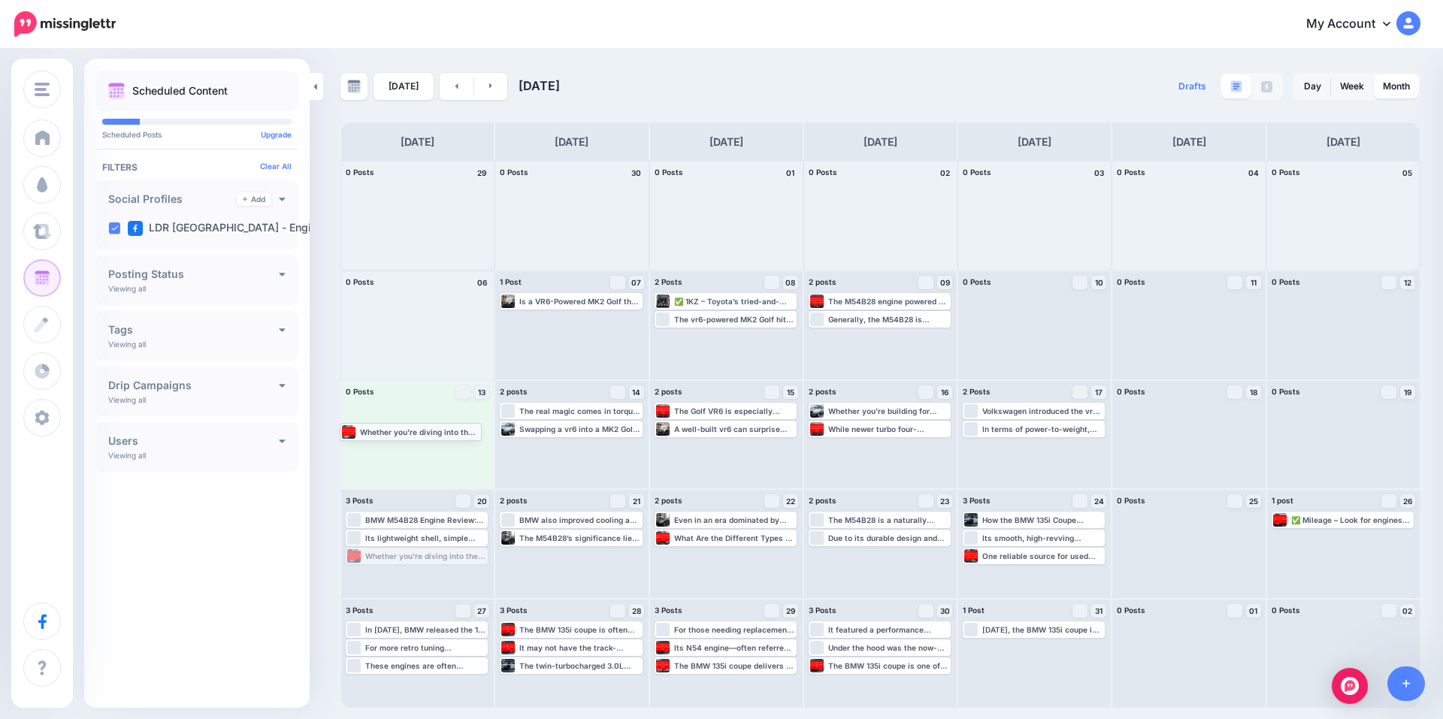
drag, startPoint x: 458, startPoint y: 554, endPoint x: 451, endPoint y: 428, distance: 126.5
drag, startPoint x: 435, startPoint y: 648, endPoint x: 428, endPoint y: 422, distance: 227.0
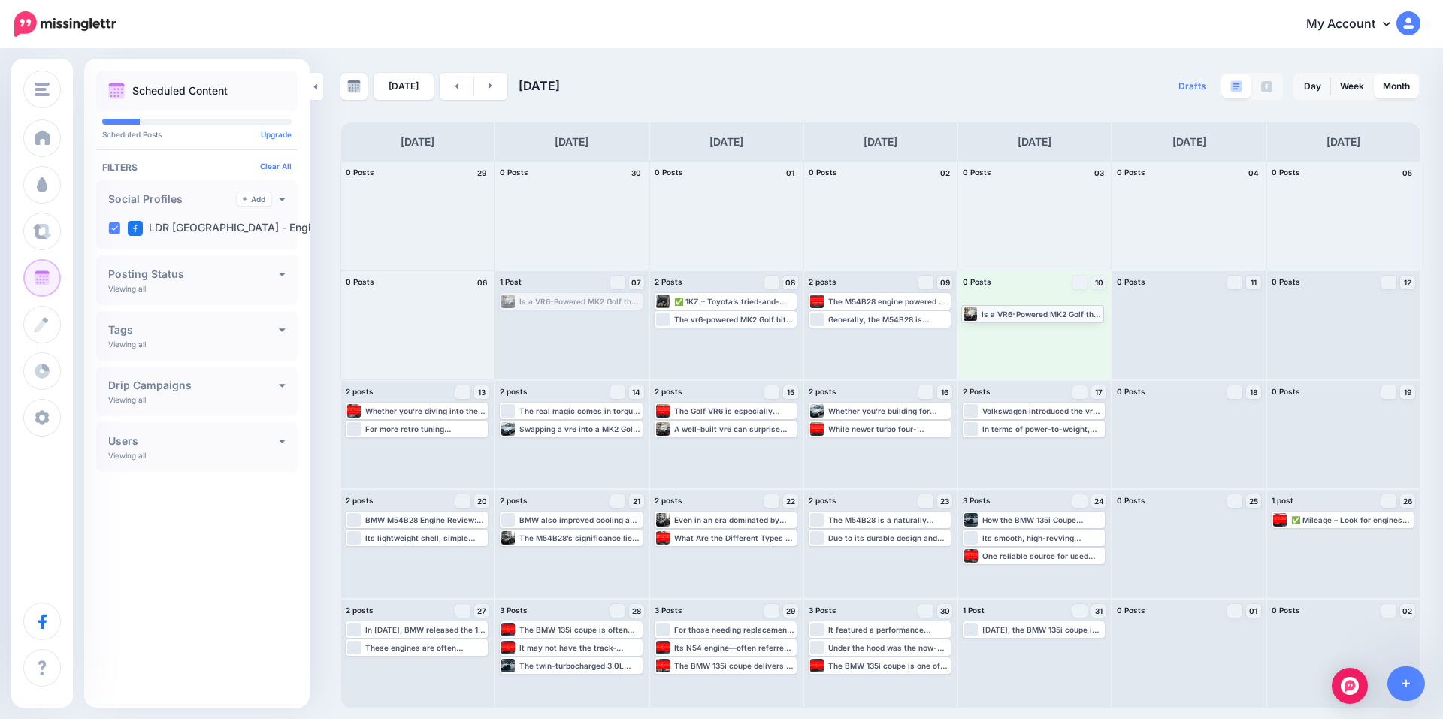
drag, startPoint x: 542, startPoint y: 304, endPoint x: 1004, endPoint y: 316, distance: 461.5
drag, startPoint x: 579, startPoint y: 668, endPoint x: 1049, endPoint y: 336, distance: 575.2
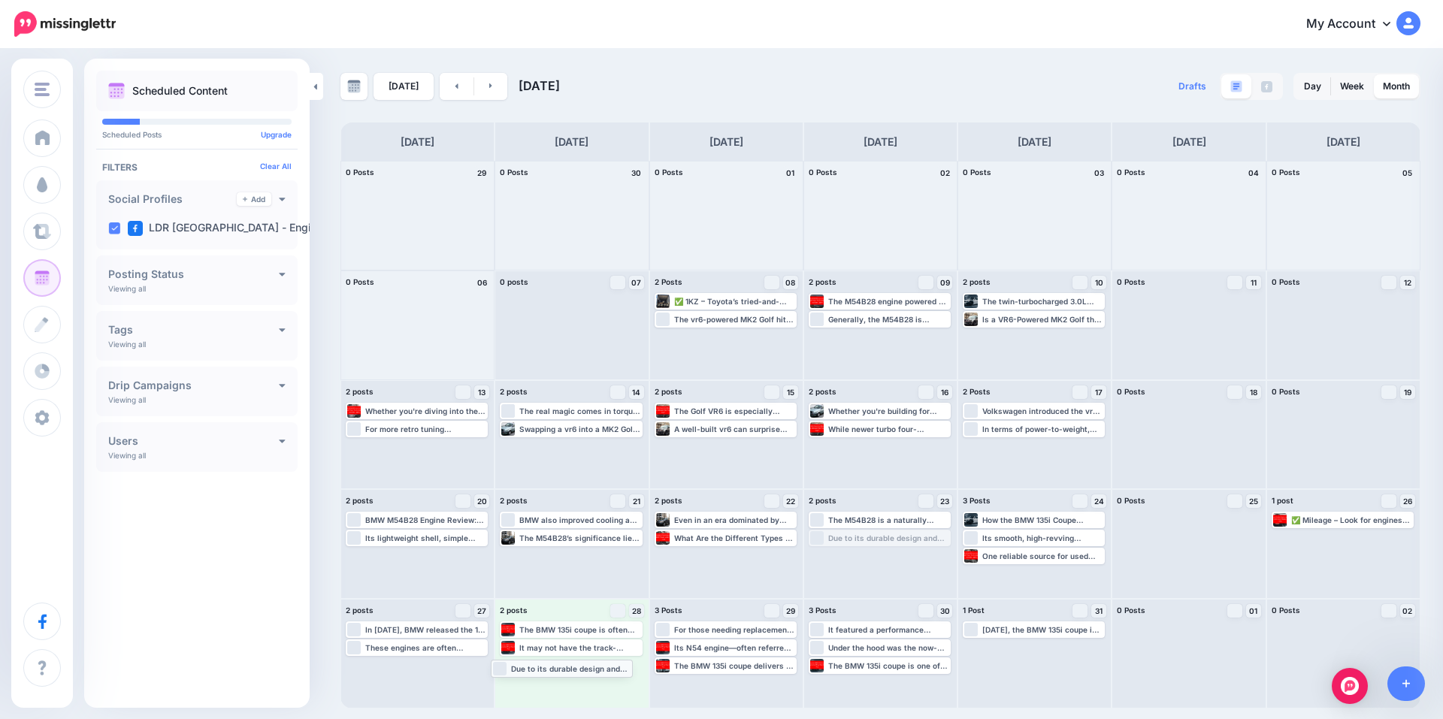
drag, startPoint x: 856, startPoint y: 536, endPoint x: 539, endPoint y: 666, distance: 342.0
drag, startPoint x: 550, startPoint y: 648, endPoint x: 540, endPoint y: 654, distance: 11.5
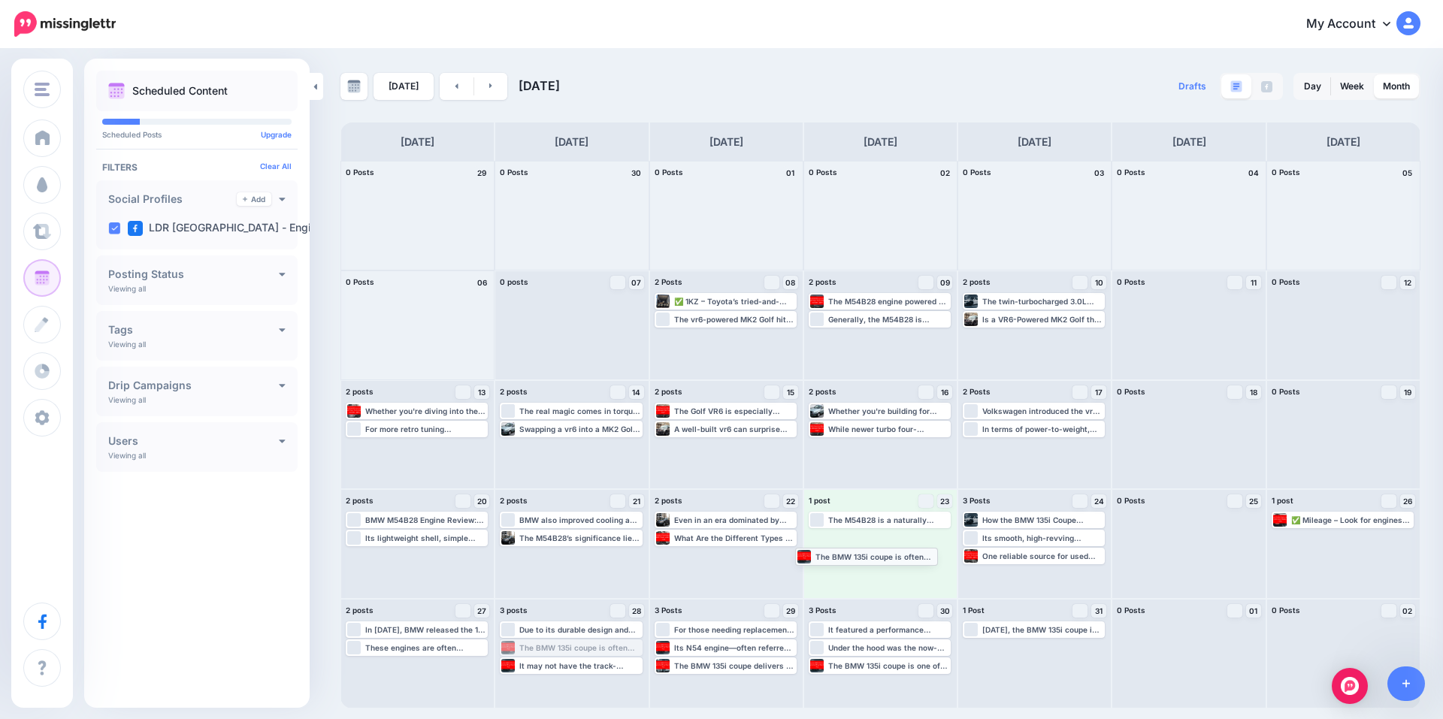
drag, startPoint x: 554, startPoint y: 646, endPoint x: 849, endPoint y: 554, distance: 309.2
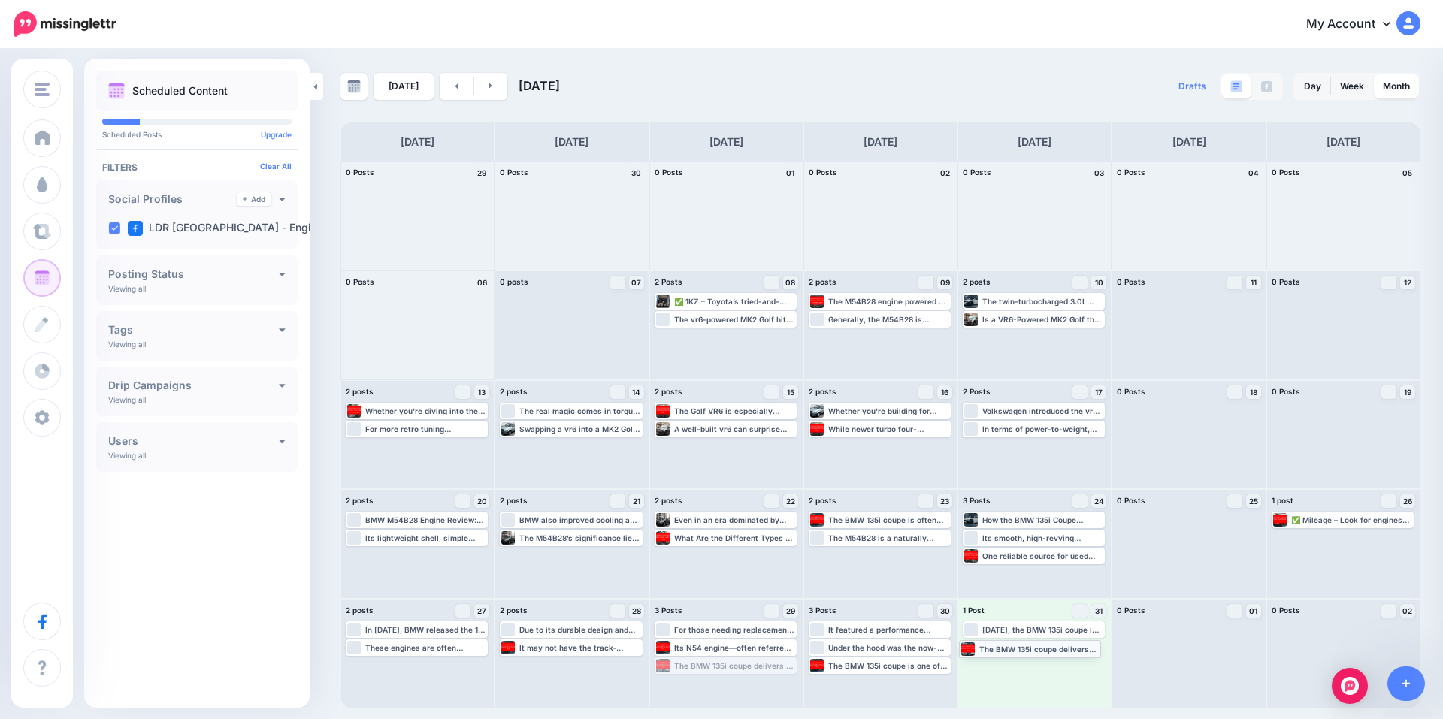
drag, startPoint x: 755, startPoint y: 666, endPoint x: 1059, endPoint y: 648, distance: 304.8
drag, startPoint x: 875, startPoint y: 666, endPoint x: 1038, endPoint y: 669, distance: 163.1
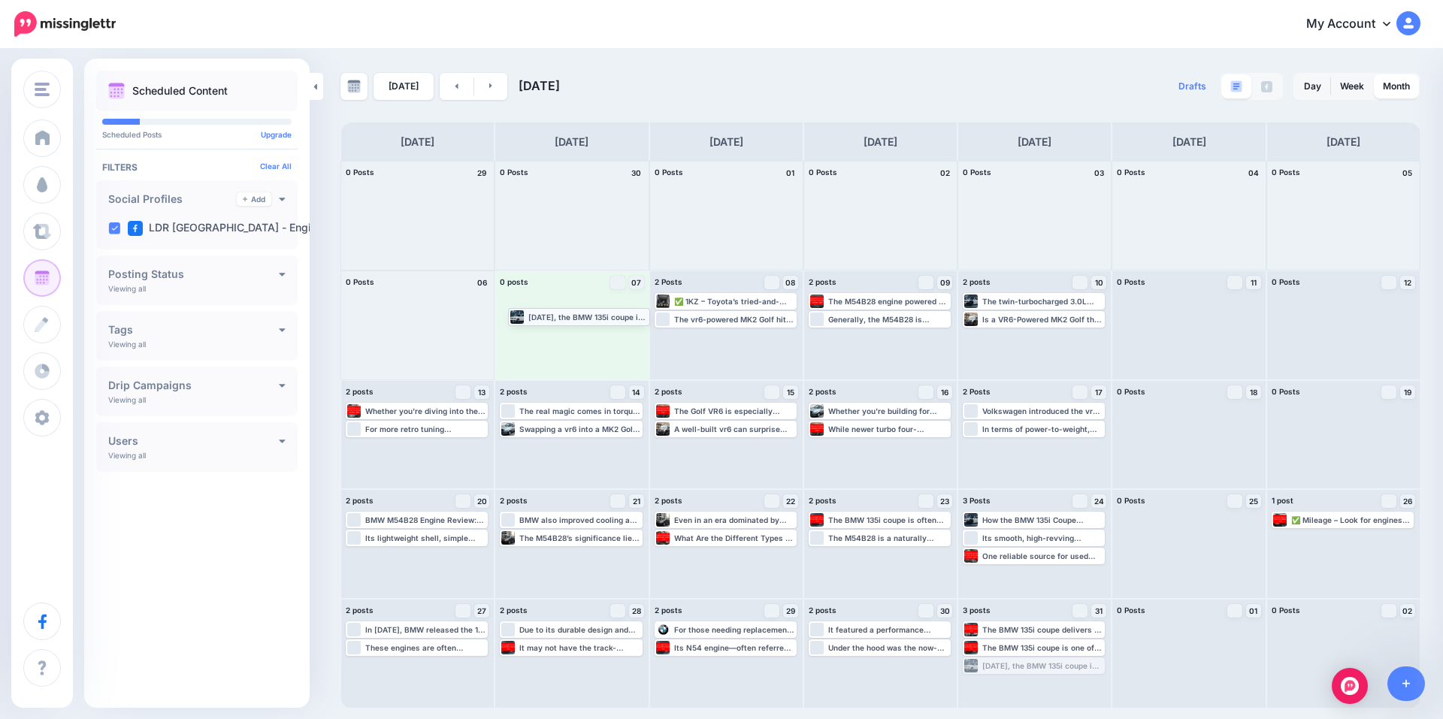
drag, startPoint x: 1049, startPoint y: 669, endPoint x: 593, endPoint y: 319, distance: 575.0
drag, startPoint x: 1342, startPoint y: 524, endPoint x: 553, endPoint y: 326, distance: 813.5
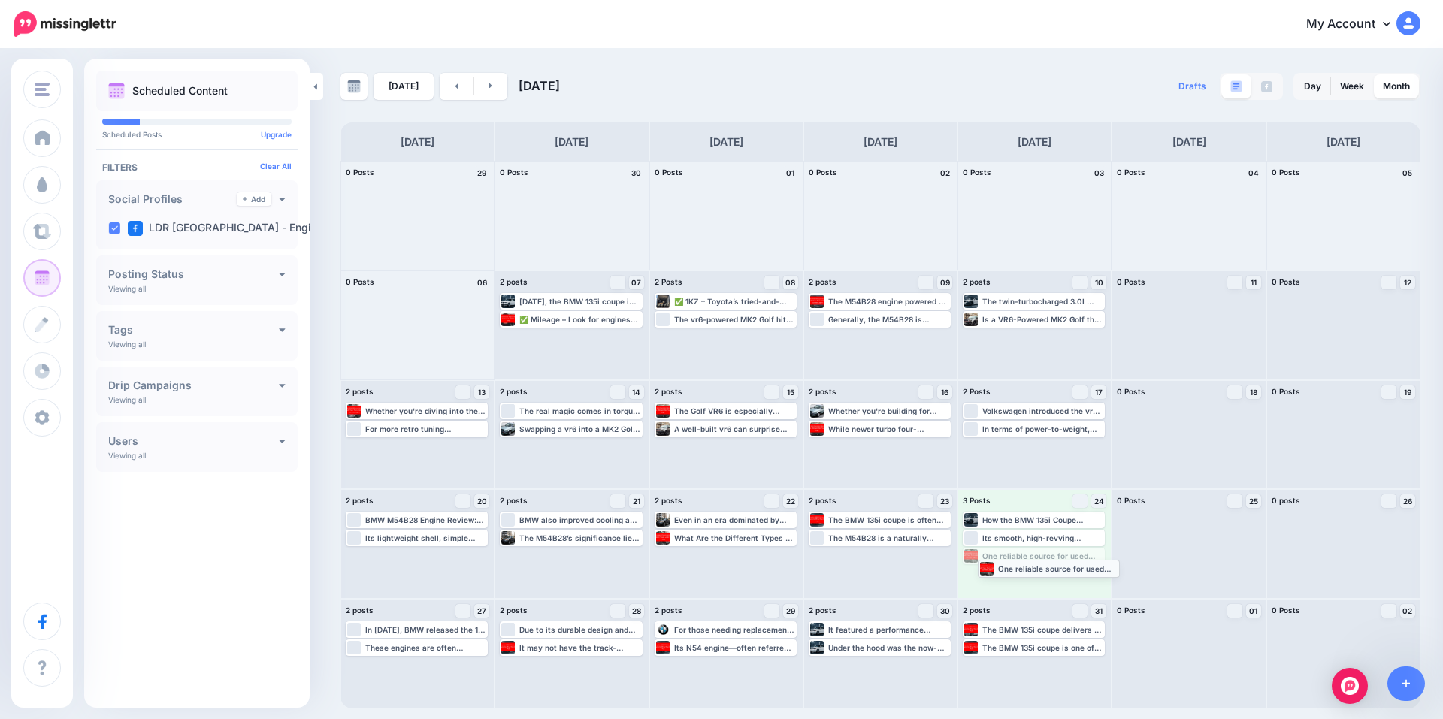
drag, startPoint x: 1018, startPoint y: 555, endPoint x: 1033, endPoint y: 567, distance: 19.2
click at [489, 86] on icon at bounding box center [490, 85] width 3 height 5
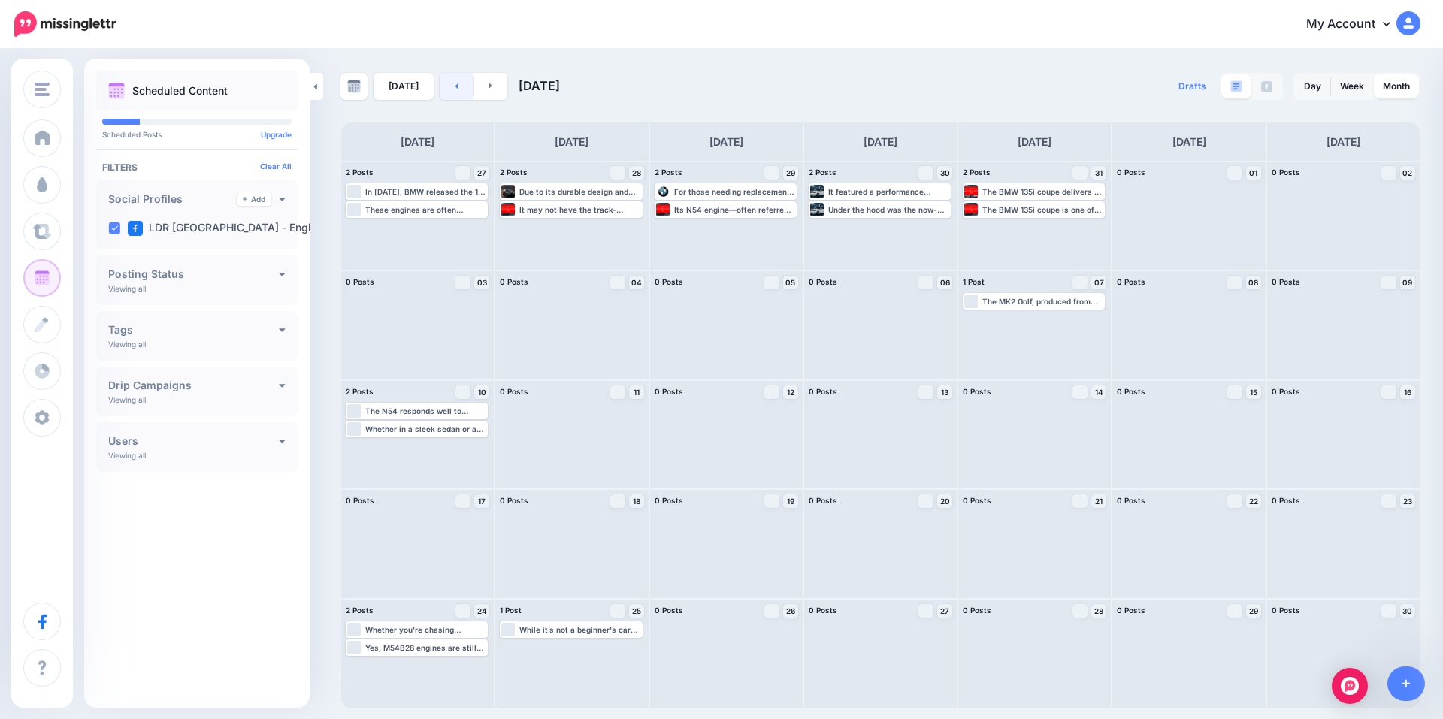
click at [455, 90] on link at bounding box center [457, 86] width 34 height 27
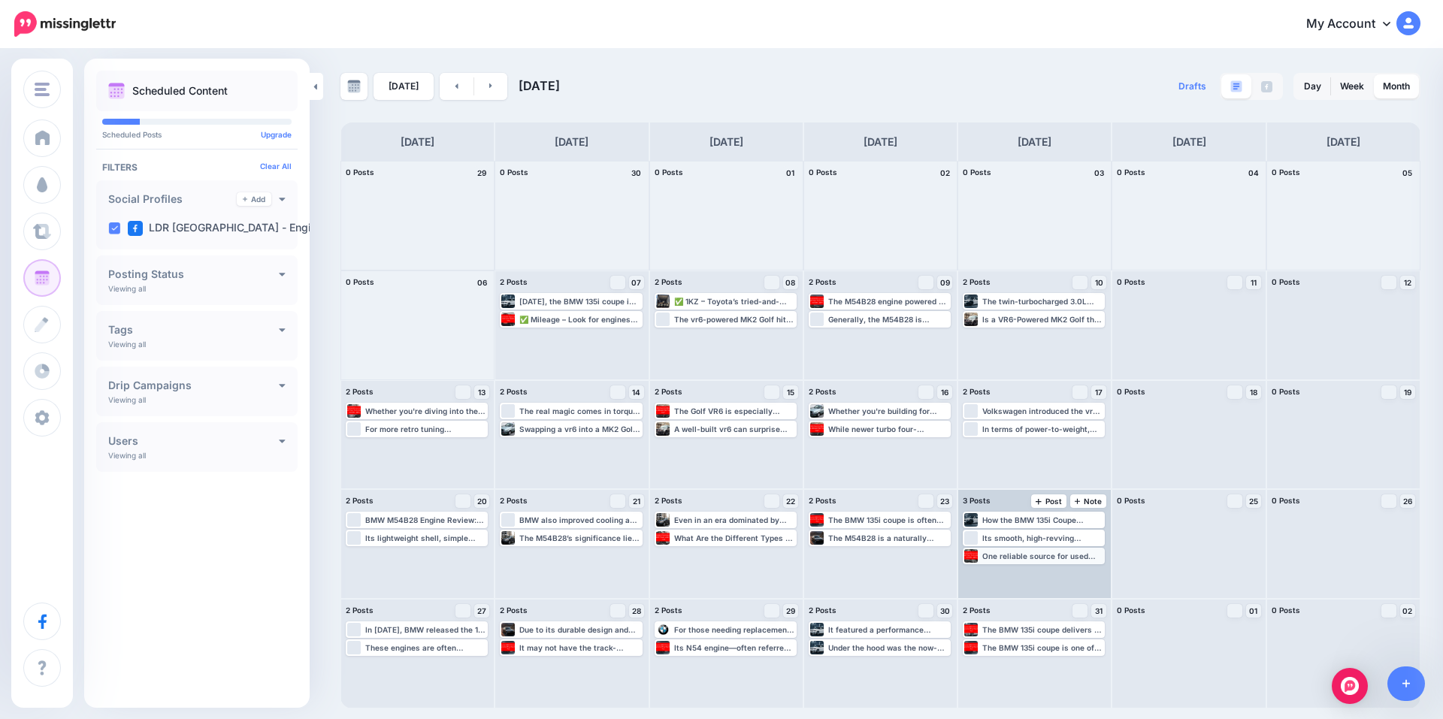
click at [1017, 556] on div "One reliable source for used engines is LDR Pretoria’s engine shop, which offer…" at bounding box center [1042, 555] width 121 height 9
click at [1092, 577] on icon "button" at bounding box center [1092, 574] width 9 height 9
click at [1065, 573] on link "Manage Dates" at bounding box center [1070, 574] width 20 height 14
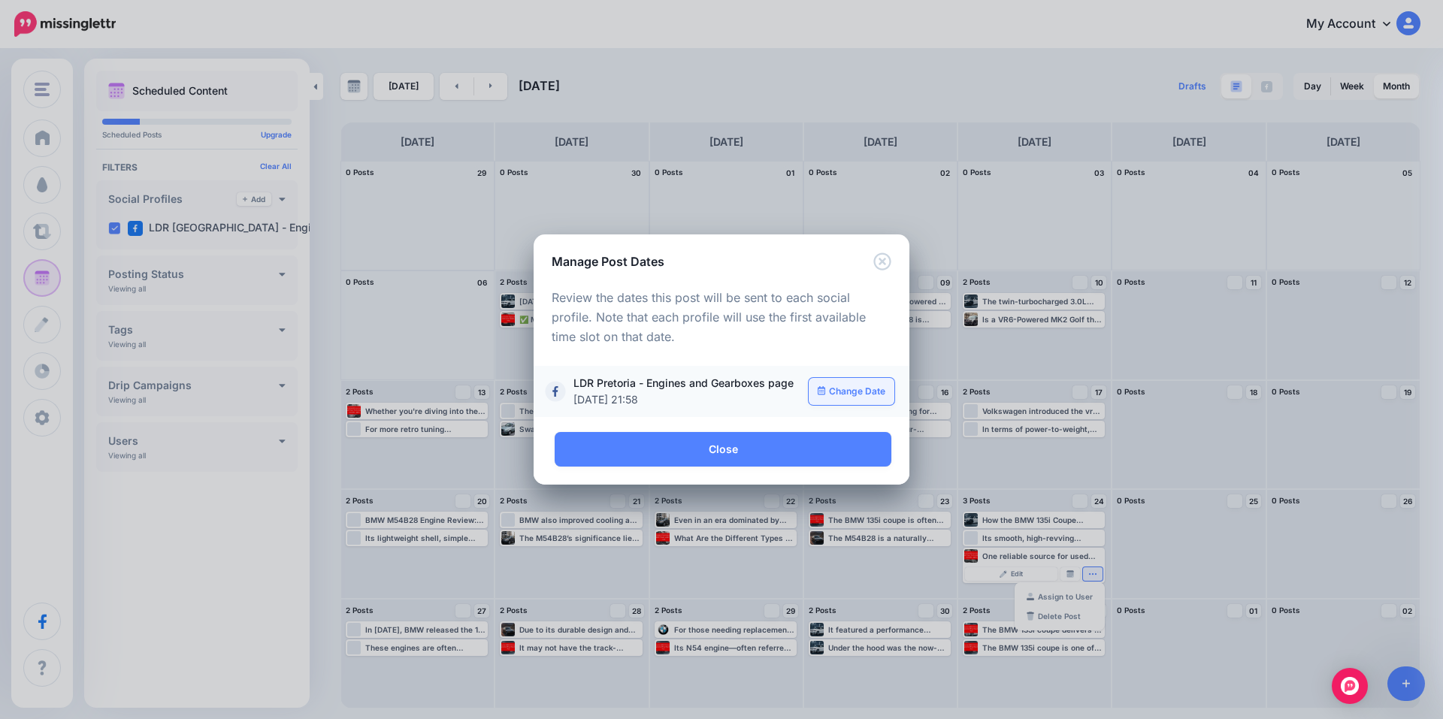
click at [865, 388] on link "Change Date" at bounding box center [851, 391] width 86 height 27
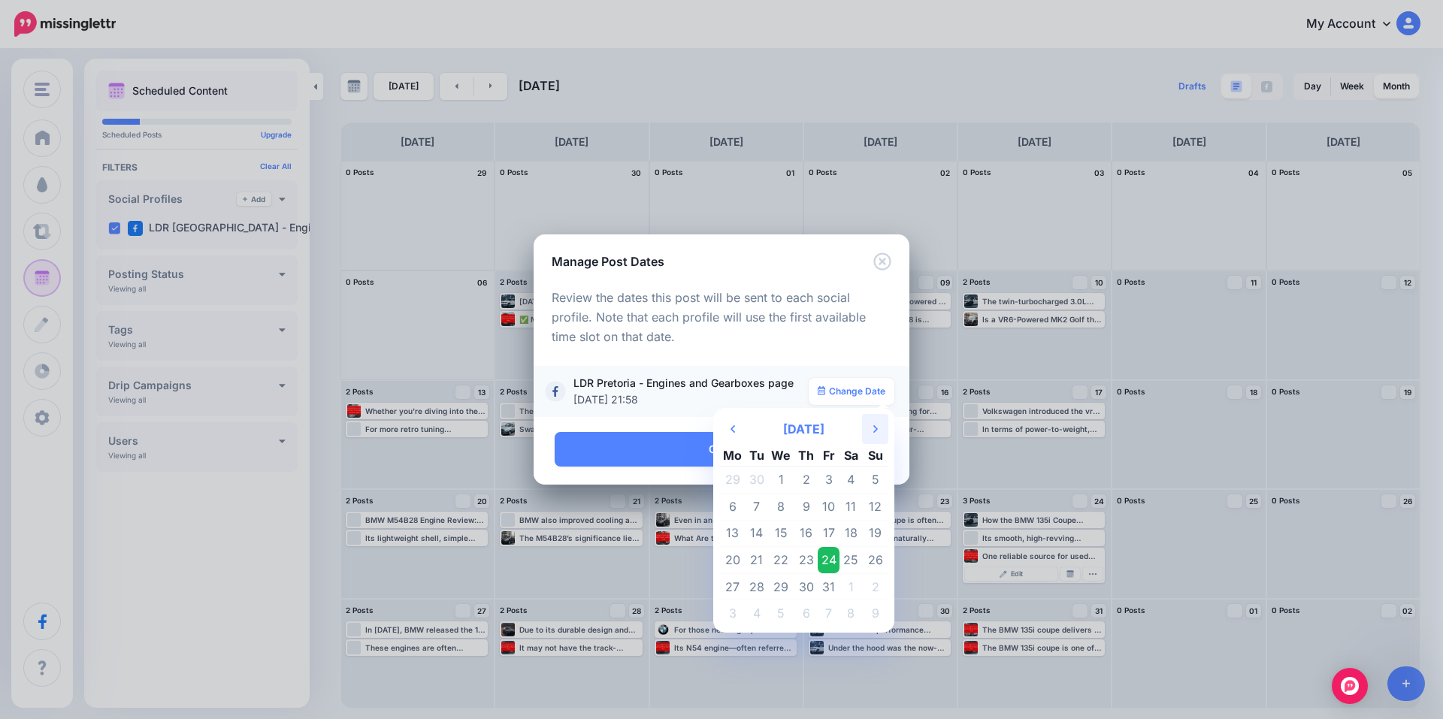
click at [877, 431] on icon "Next Month" at bounding box center [875, 429] width 5 height 12
click at [852, 480] on td "1" at bounding box center [850, 480] width 23 height 27
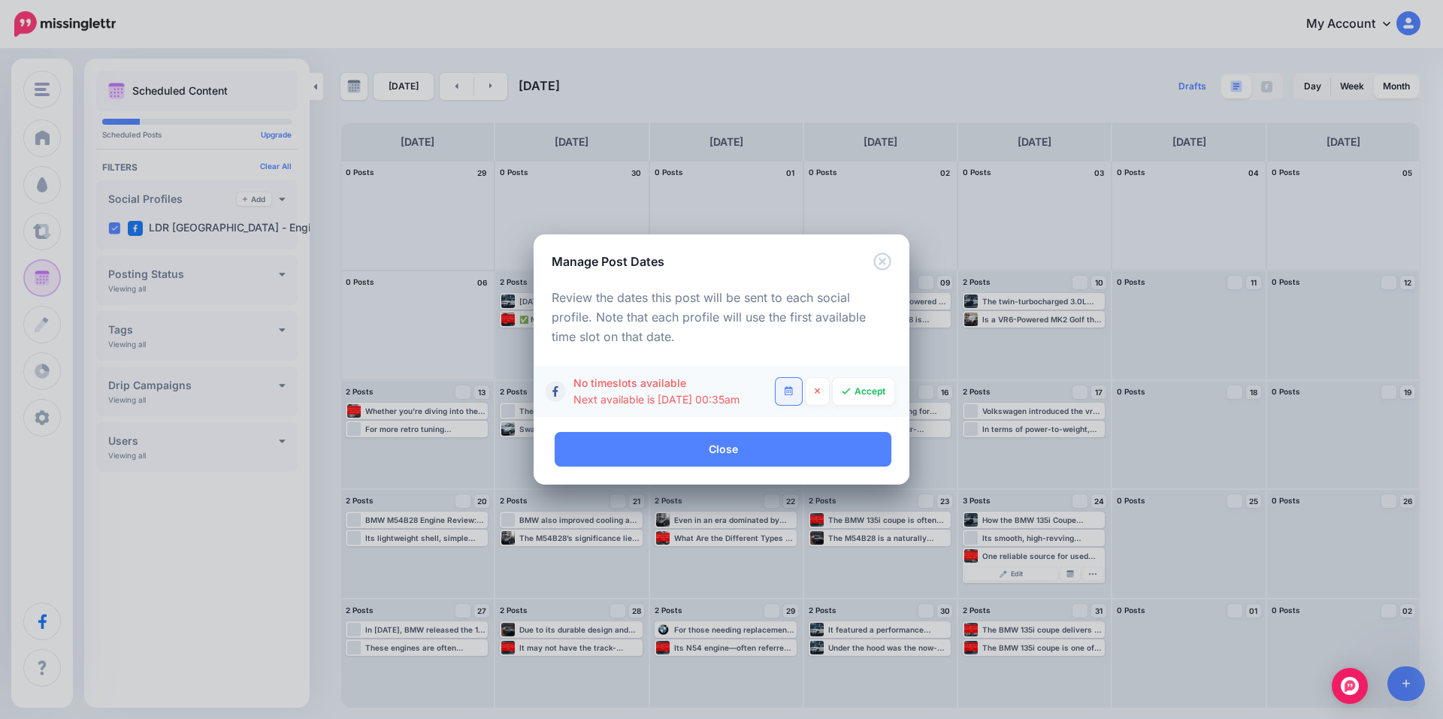
click at [791, 392] on icon at bounding box center [788, 390] width 8 height 9
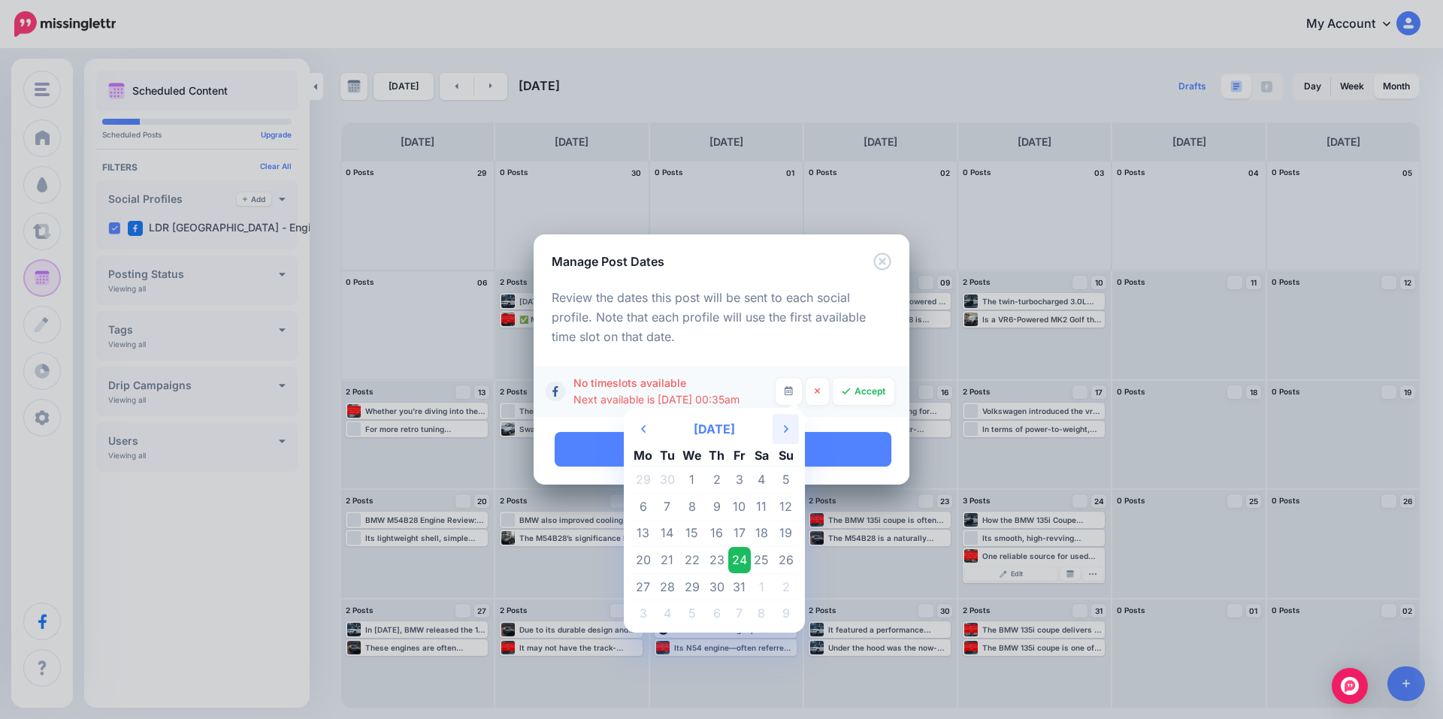
click at [790, 425] on th "Next Month" at bounding box center [785, 429] width 26 height 30
click at [657, 533] on td "11" at bounding box center [667, 533] width 23 height 27
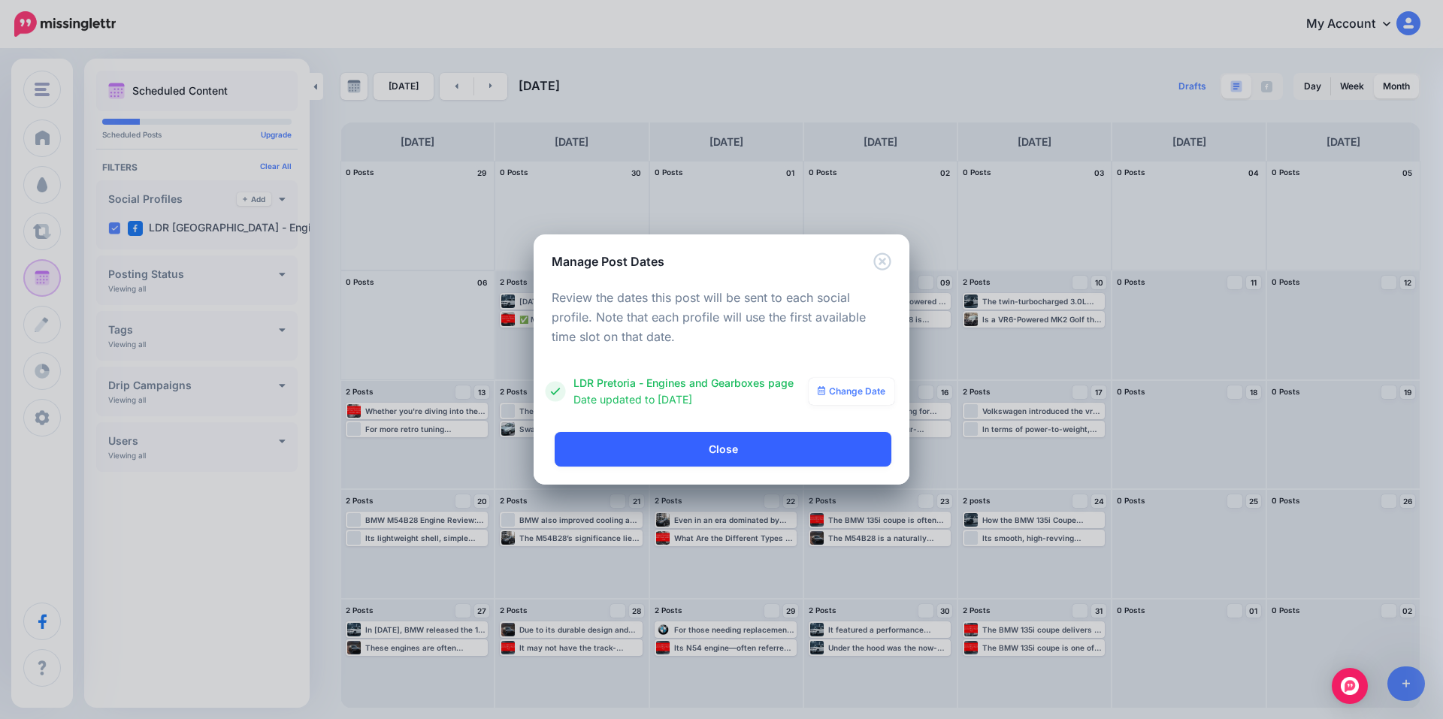
click at [802, 439] on link "Close" at bounding box center [722, 449] width 337 height 35
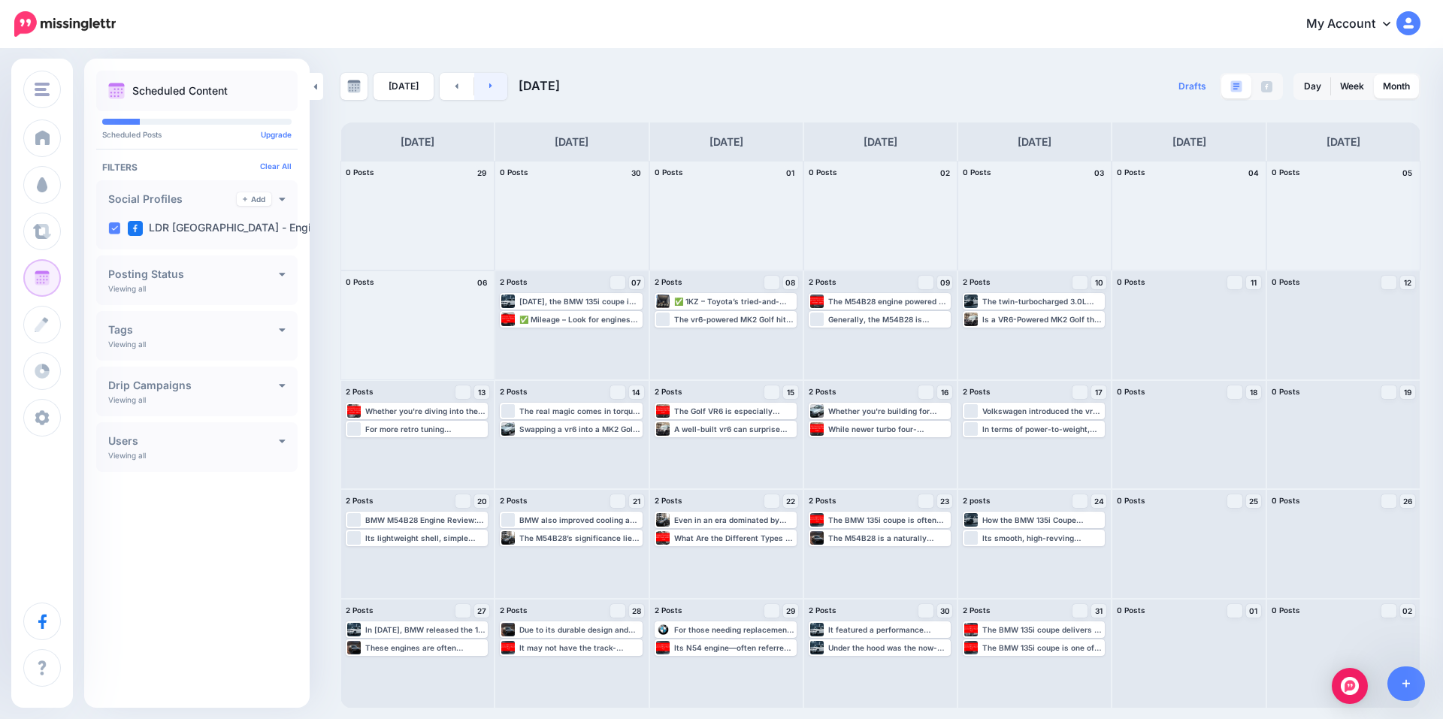
click at [489, 86] on icon at bounding box center [490, 85] width 3 height 5
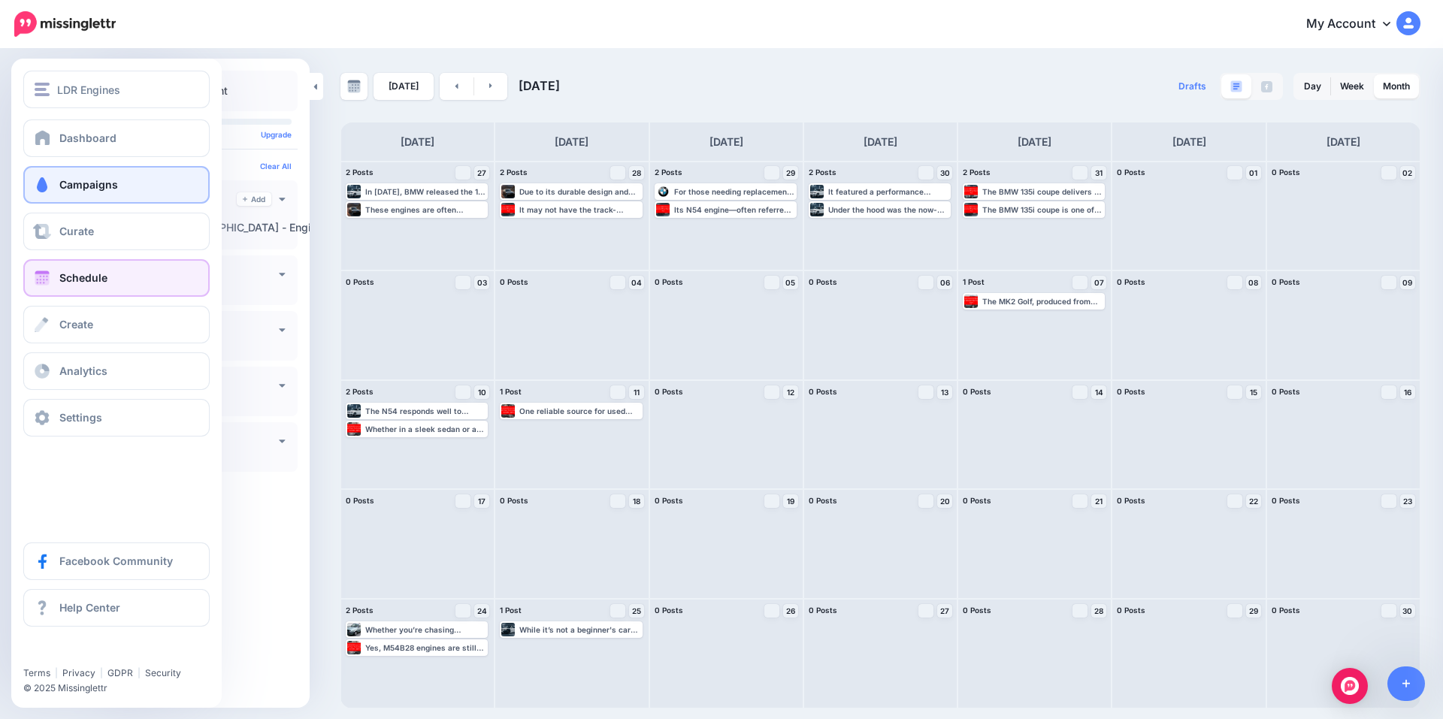
click at [92, 187] on span "Campaigns" at bounding box center [88, 184] width 59 height 13
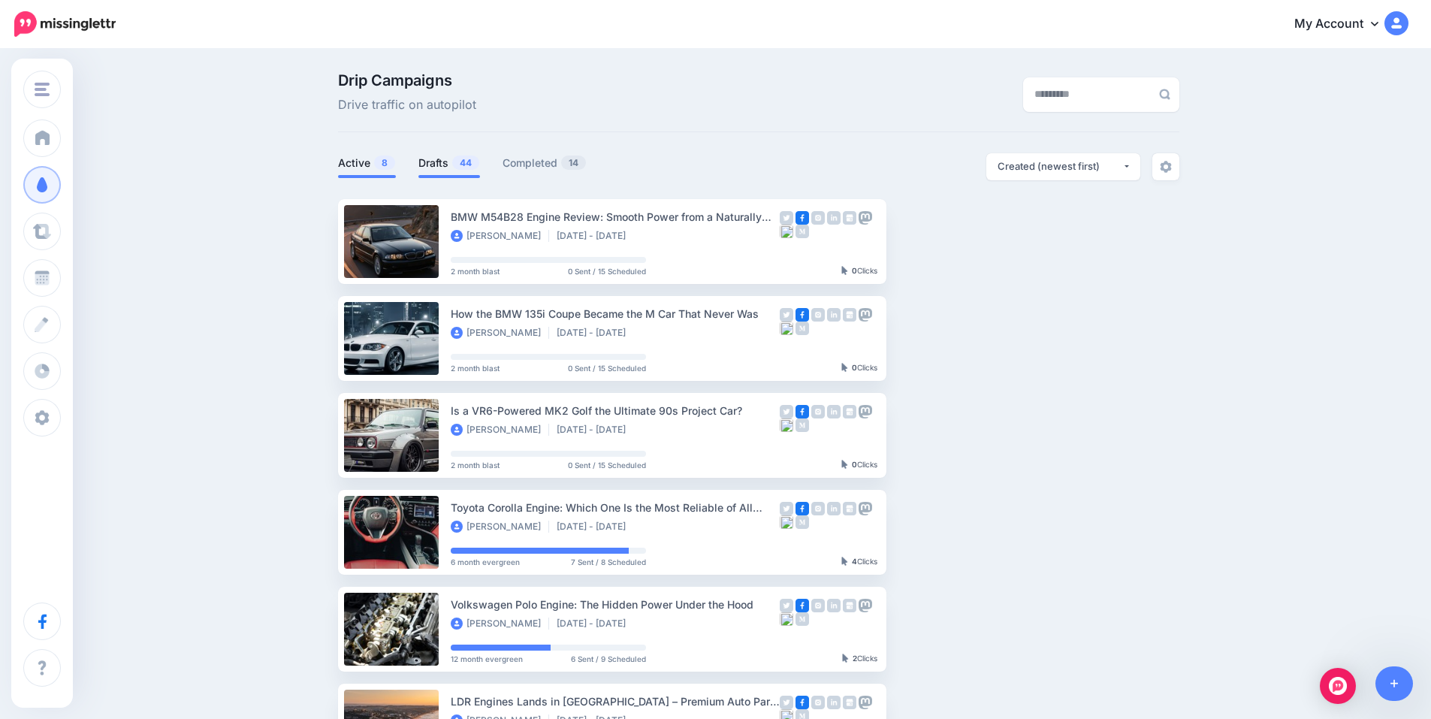
click at [452, 168] on link "Drafts 44" at bounding box center [450, 163] width 62 height 18
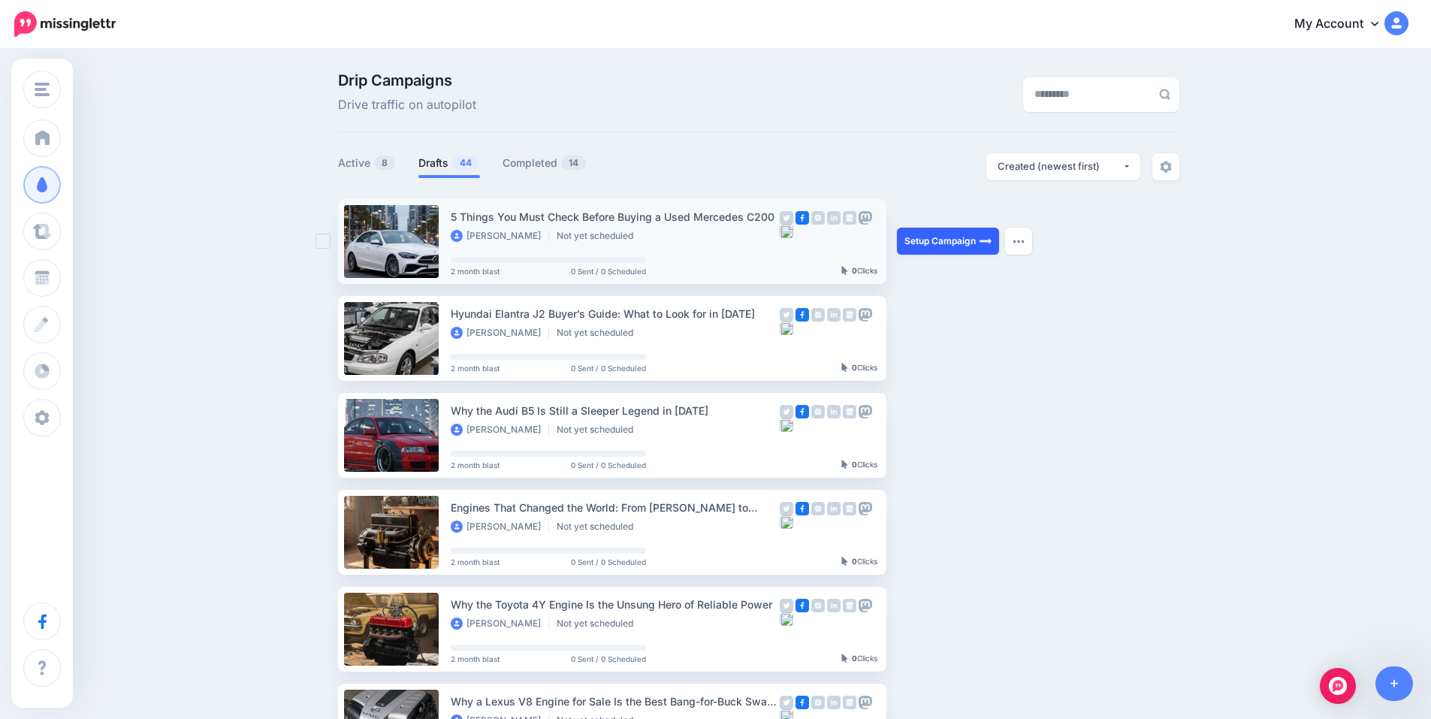
click at [958, 240] on link "Setup Campaign" at bounding box center [948, 241] width 102 height 27
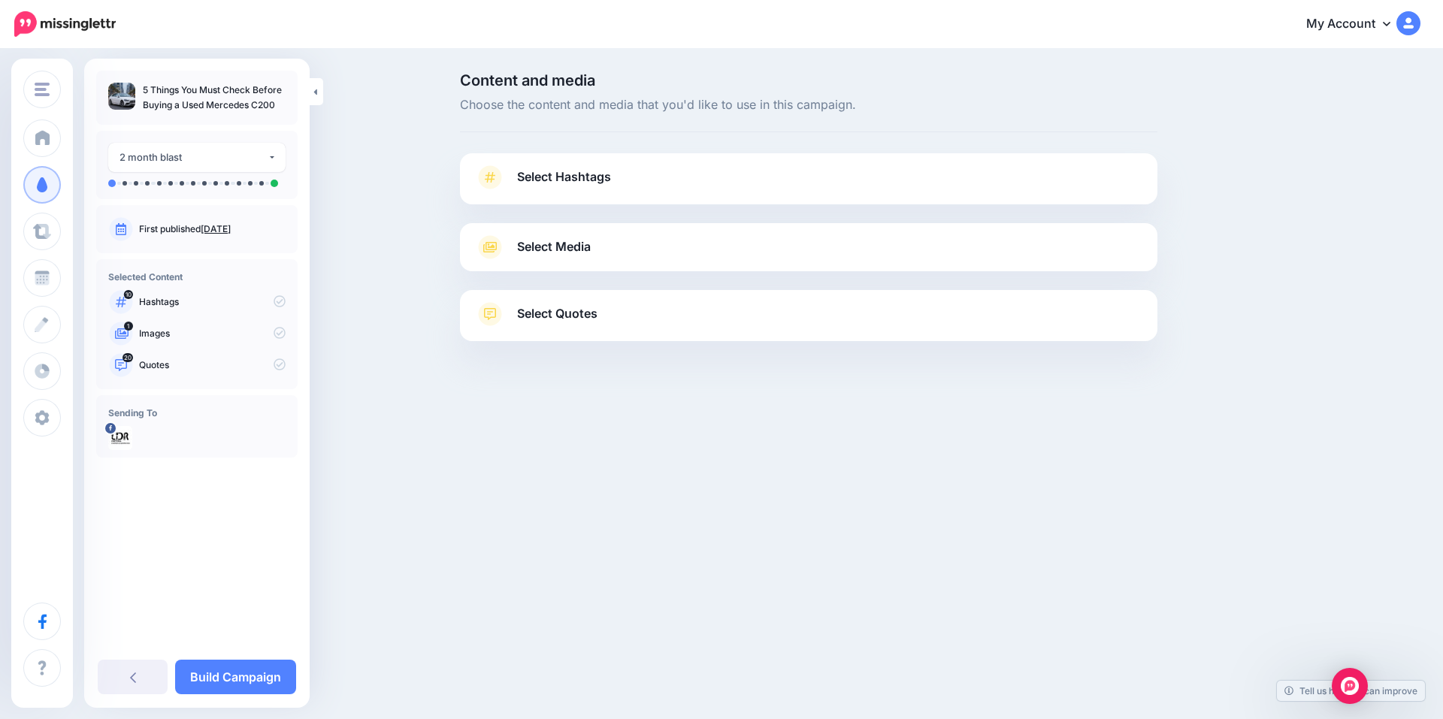
click at [591, 167] on span "Select Hashtags" at bounding box center [564, 177] width 94 height 20
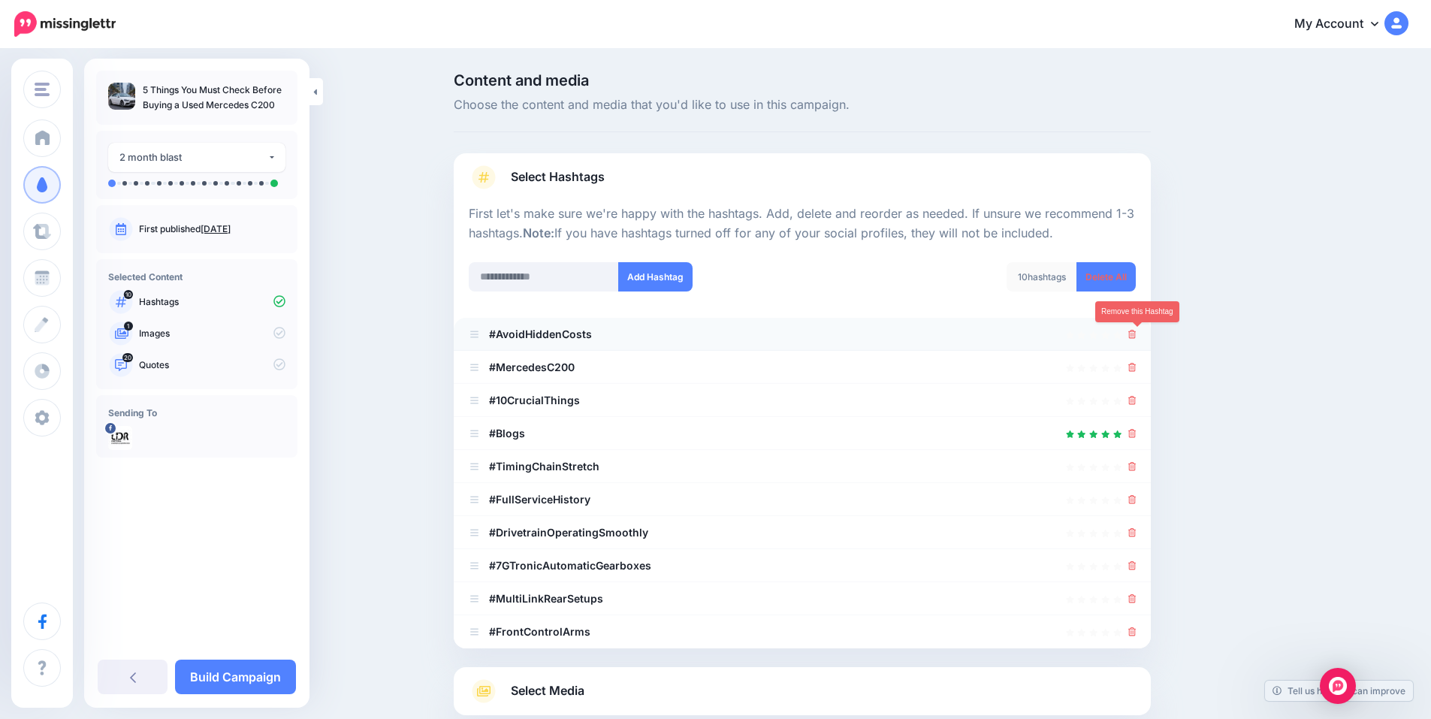
click at [1136, 337] on icon at bounding box center [1133, 334] width 8 height 9
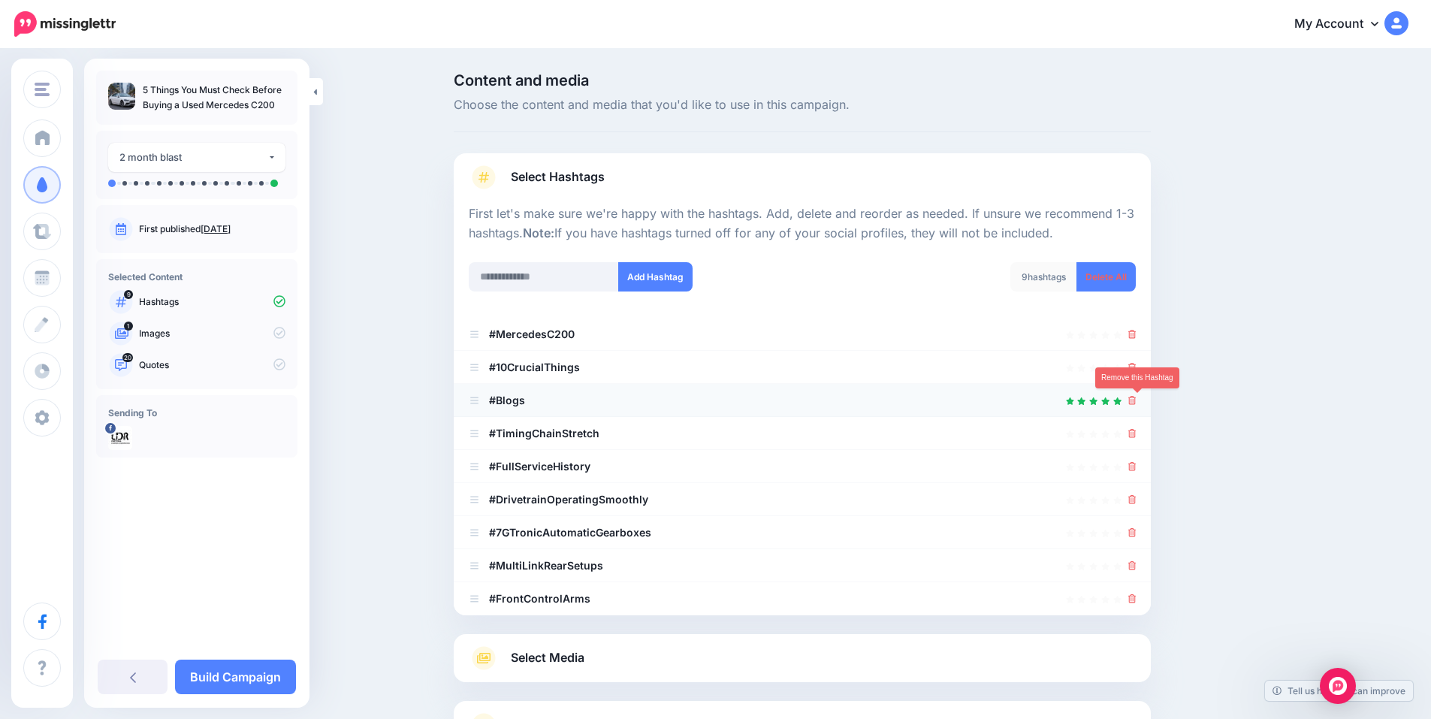
click at [1137, 399] on icon at bounding box center [1133, 400] width 8 height 9
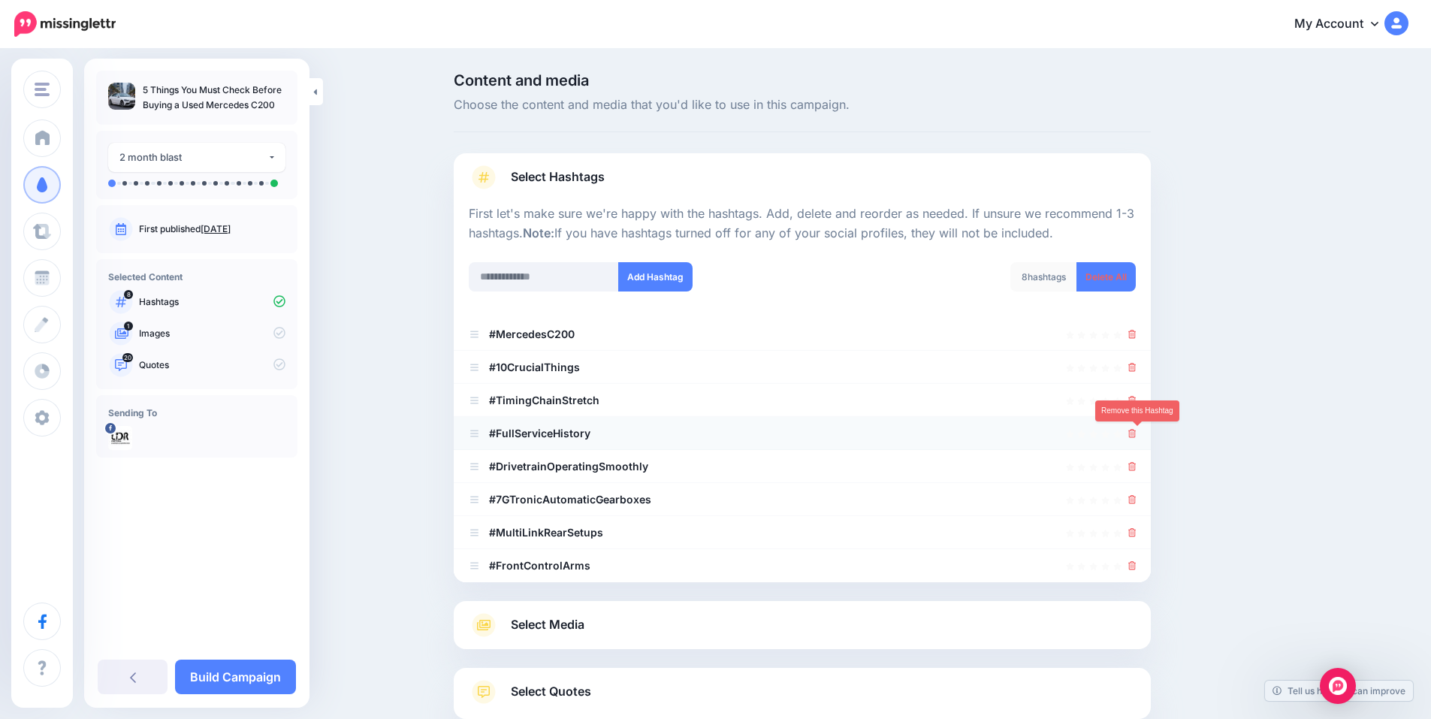
click at [1137, 431] on icon at bounding box center [1133, 433] width 8 height 9
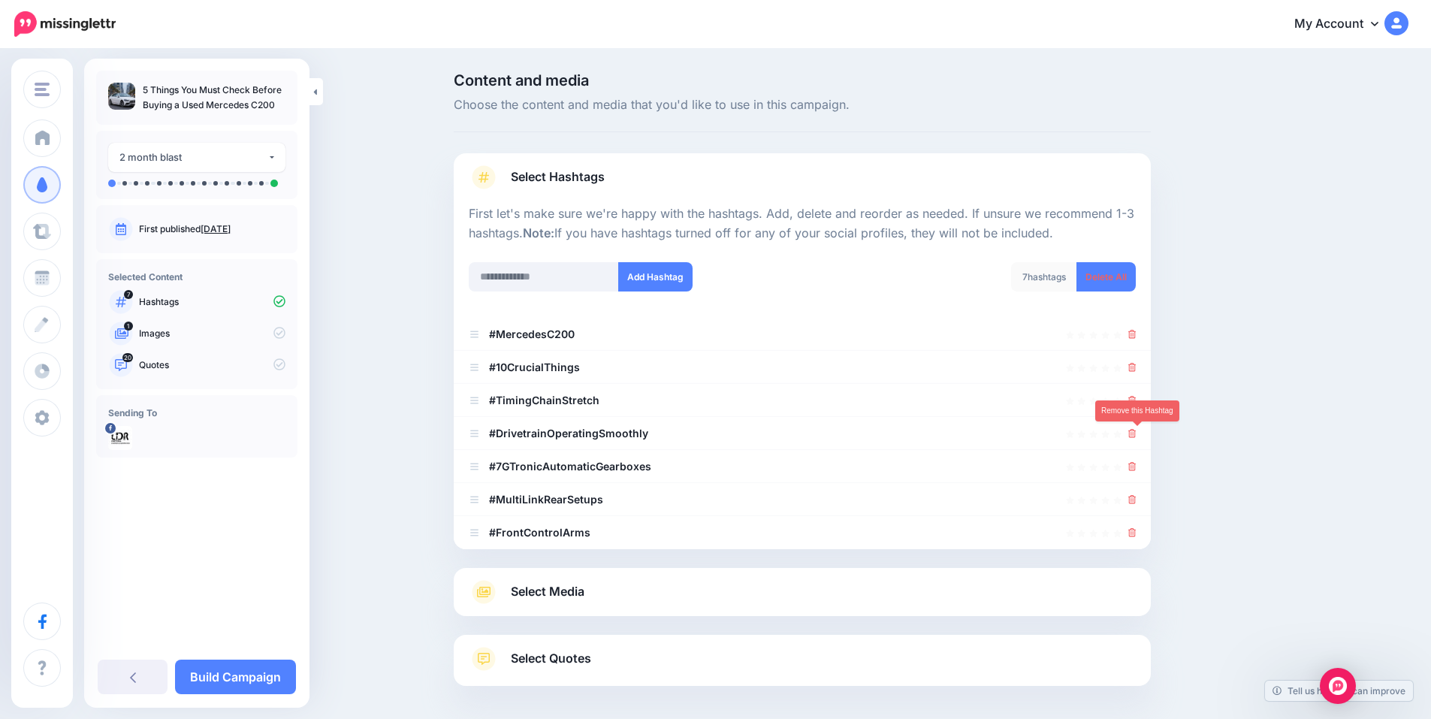
click at [1137, 431] on icon at bounding box center [1133, 433] width 8 height 9
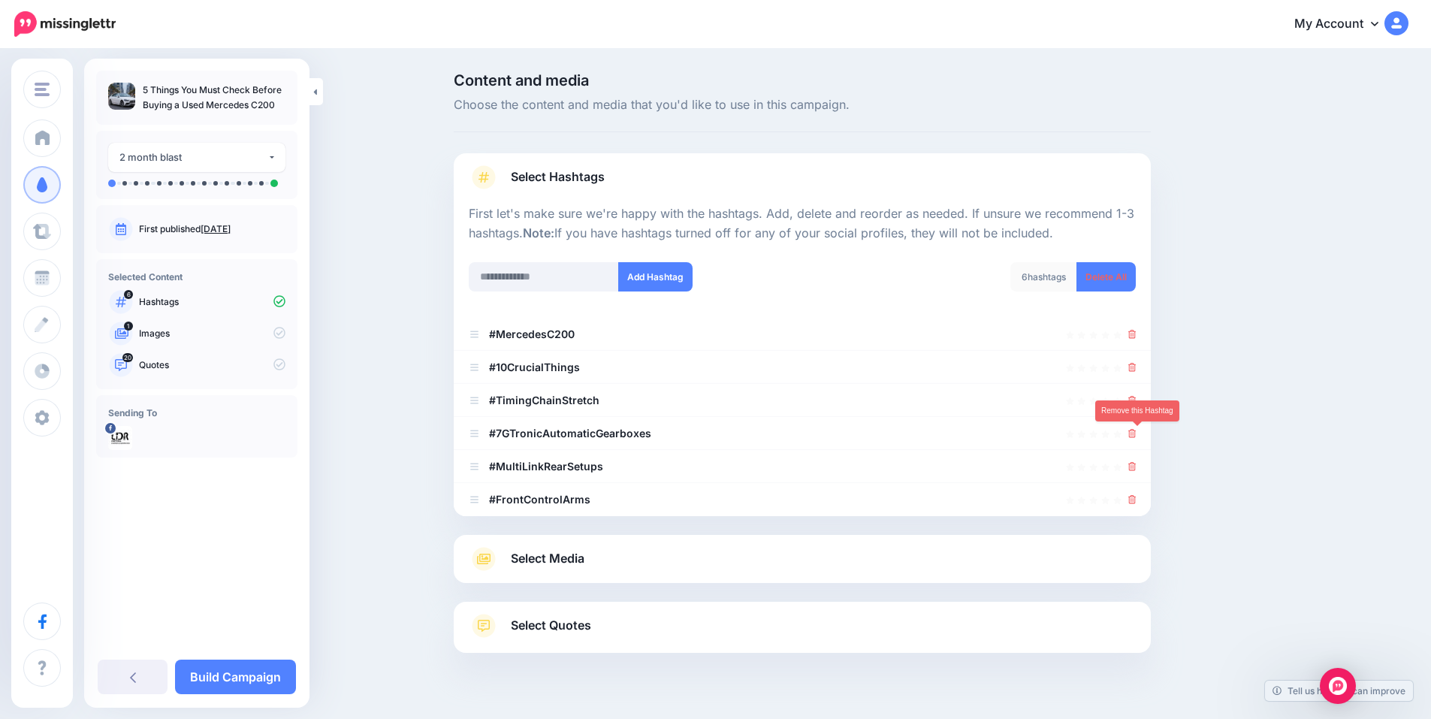
click at [1137, 431] on icon at bounding box center [1133, 433] width 8 height 9
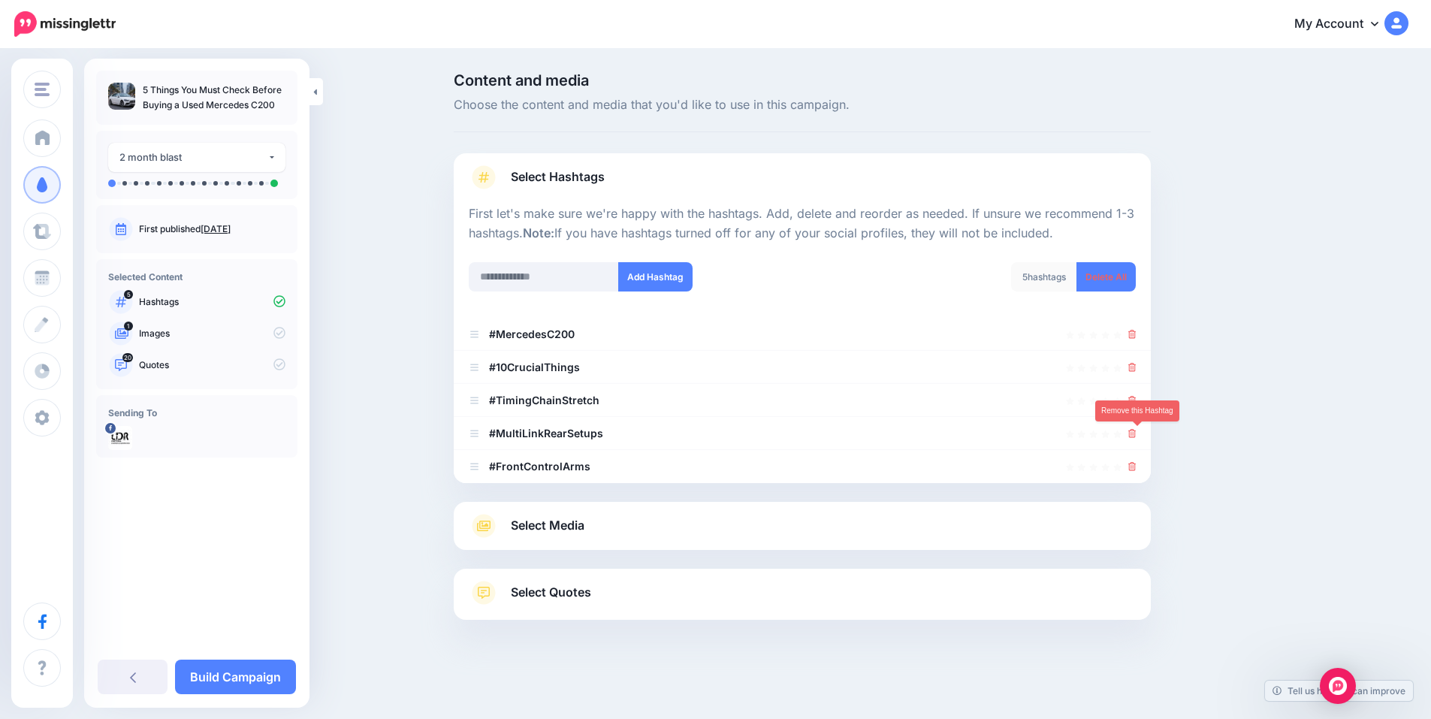
click at [1137, 431] on icon at bounding box center [1133, 433] width 8 height 9
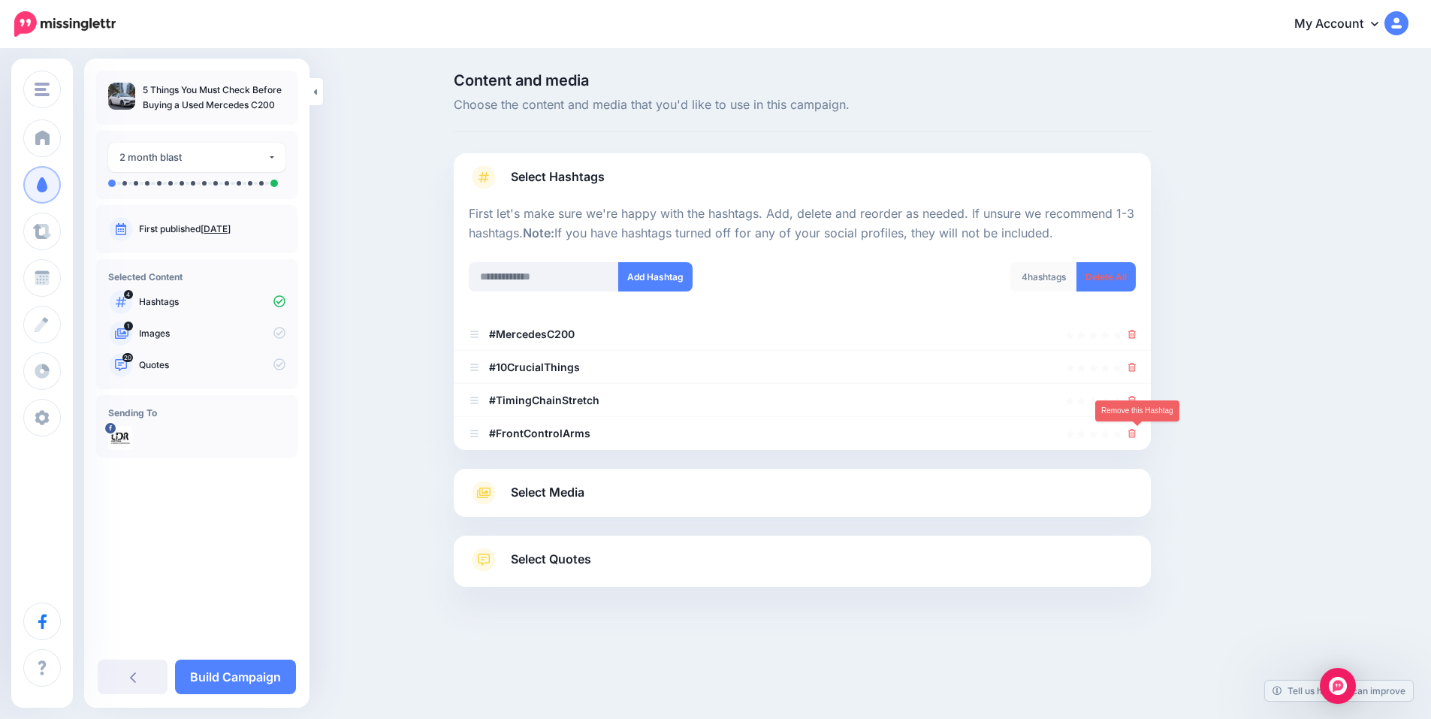
click at [1137, 431] on icon at bounding box center [1133, 433] width 8 height 9
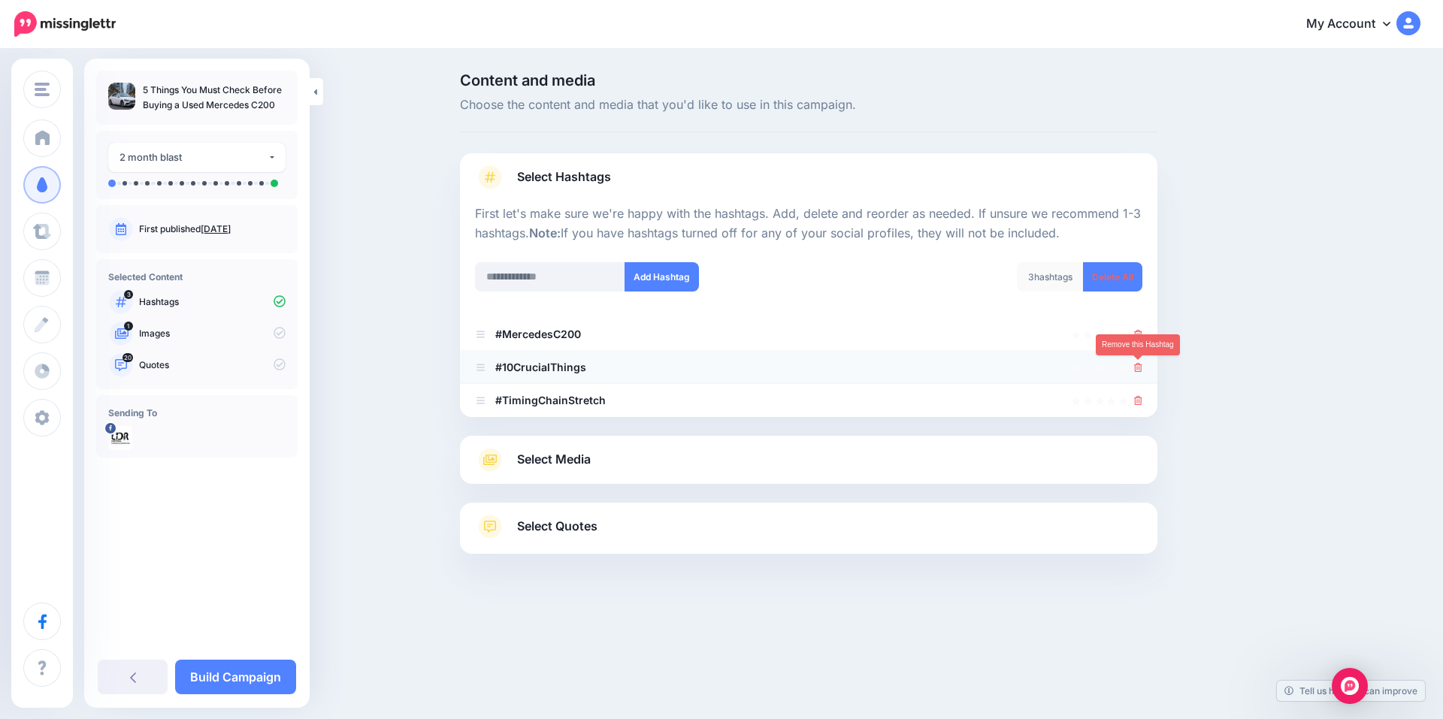
click at [1138, 369] on icon at bounding box center [1138, 367] width 8 height 9
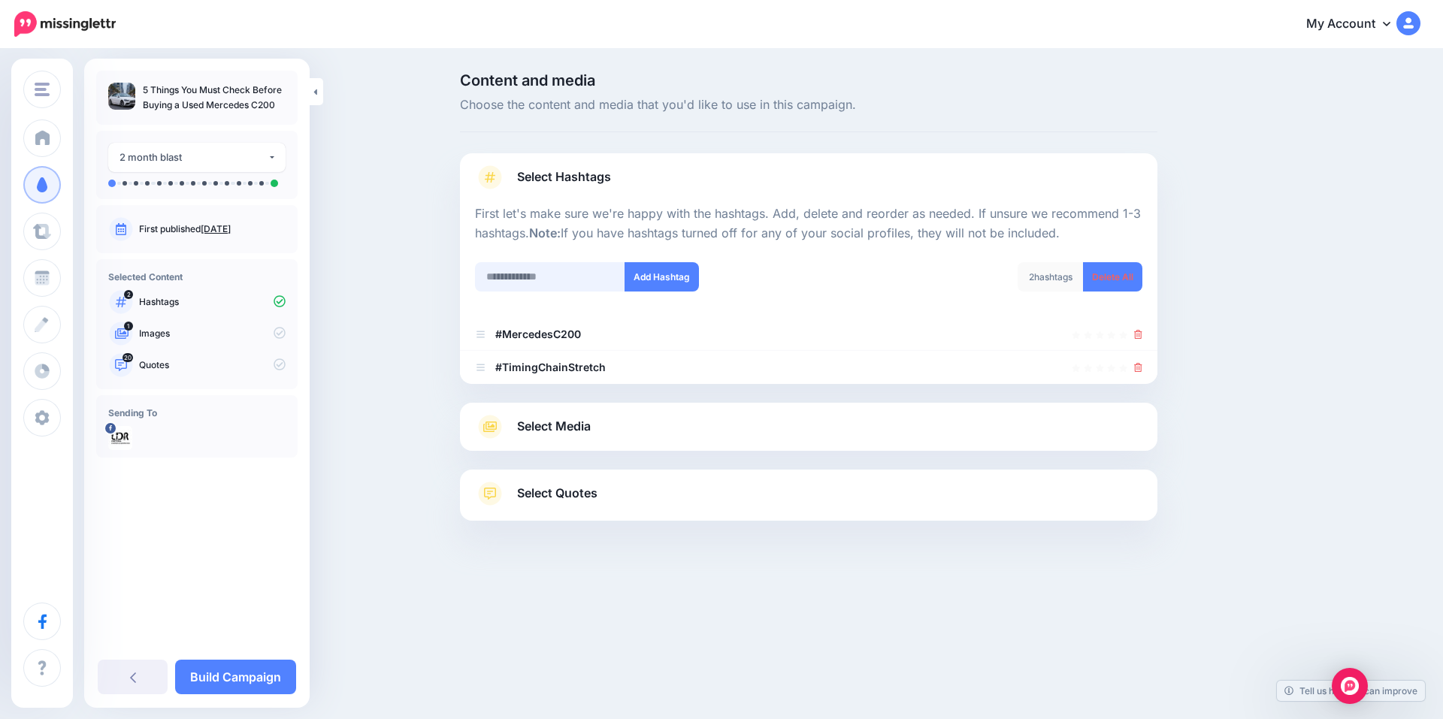
click at [556, 283] on input "text" at bounding box center [550, 276] width 150 height 29
type input "********"
click at [676, 274] on button "Add Hashtag" at bounding box center [661, 276] width 74 height 29
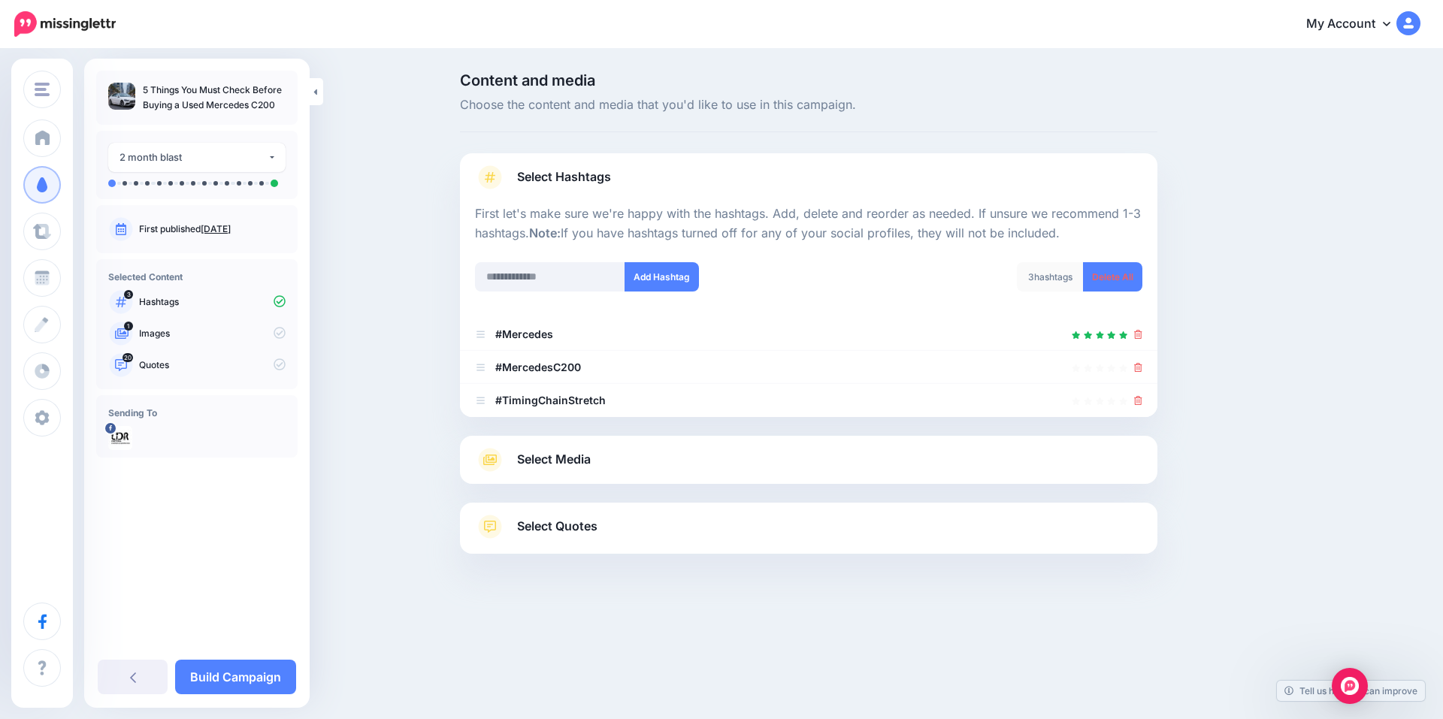
click at [614, 459] on link "Select Media" at bounding box center [808, 460] width 667 height 24
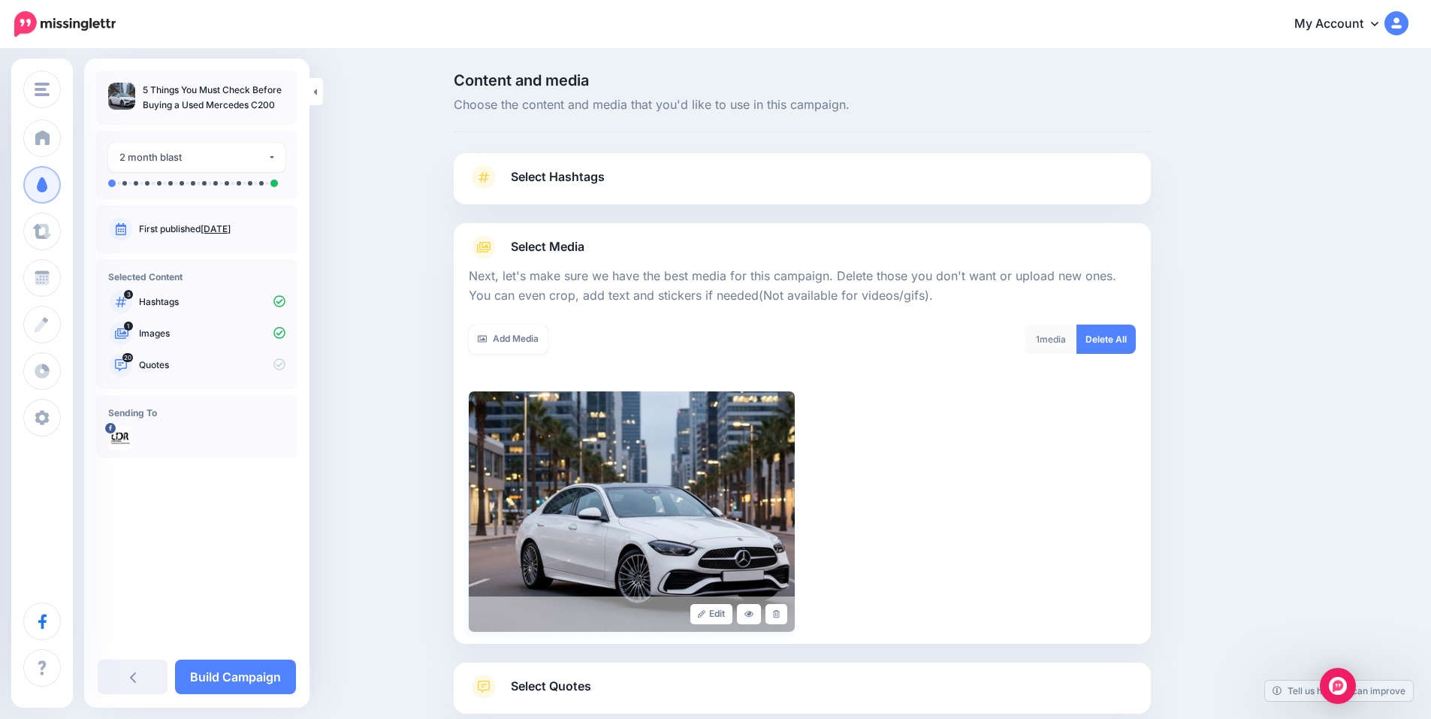
scroll to position [92, 0]
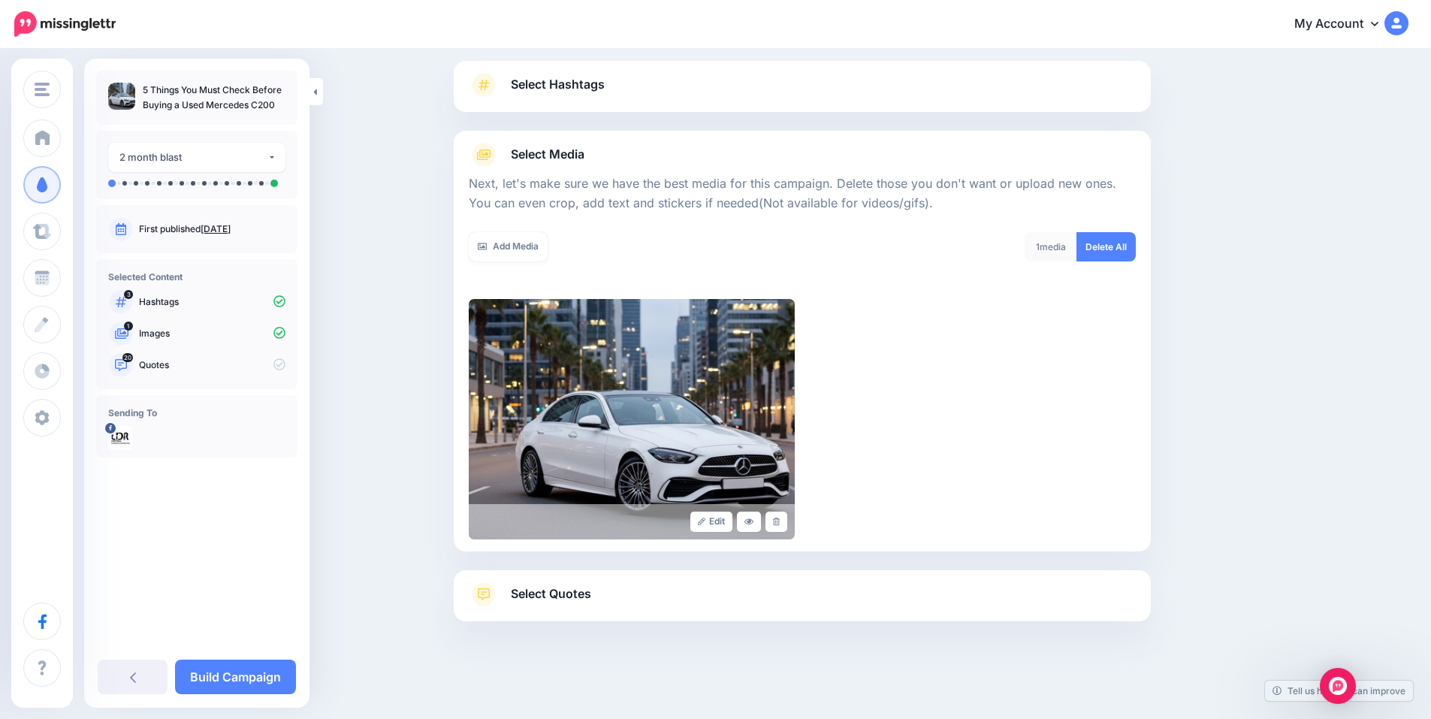
click at [594, 608] on link "Select Quotes" at bounding box center [802, 601] width 667 height 39
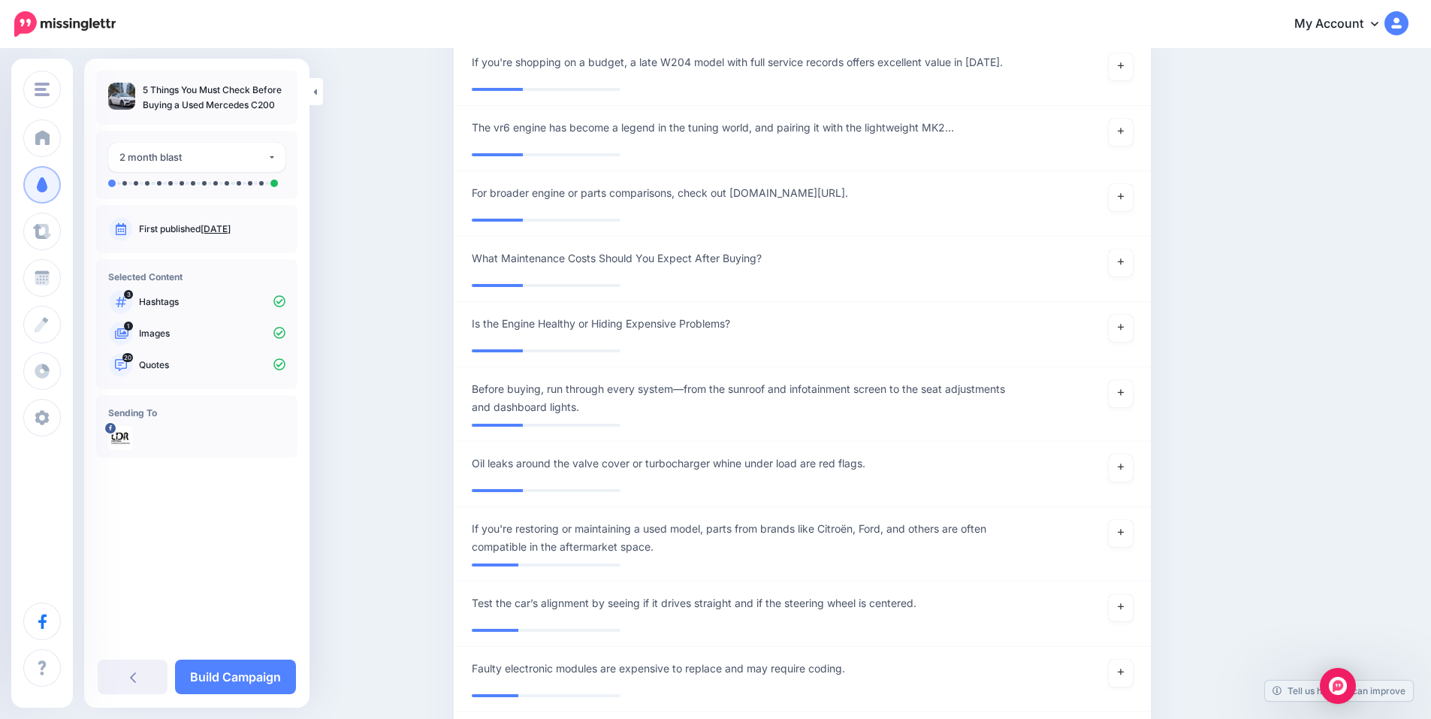
scroll to position [2797, 0]
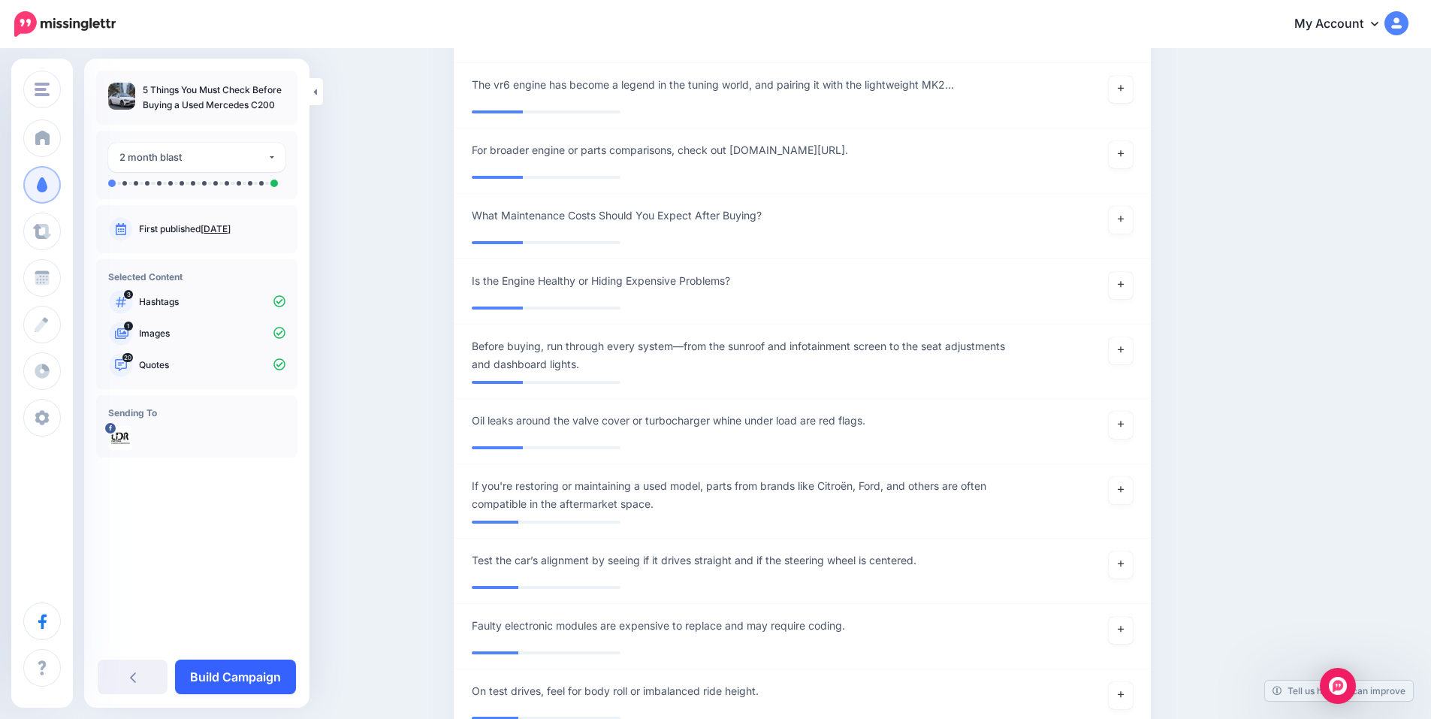
click at [242, 669] on link "Build Campaign" at bounding box center [235, 677] width 121 height 35
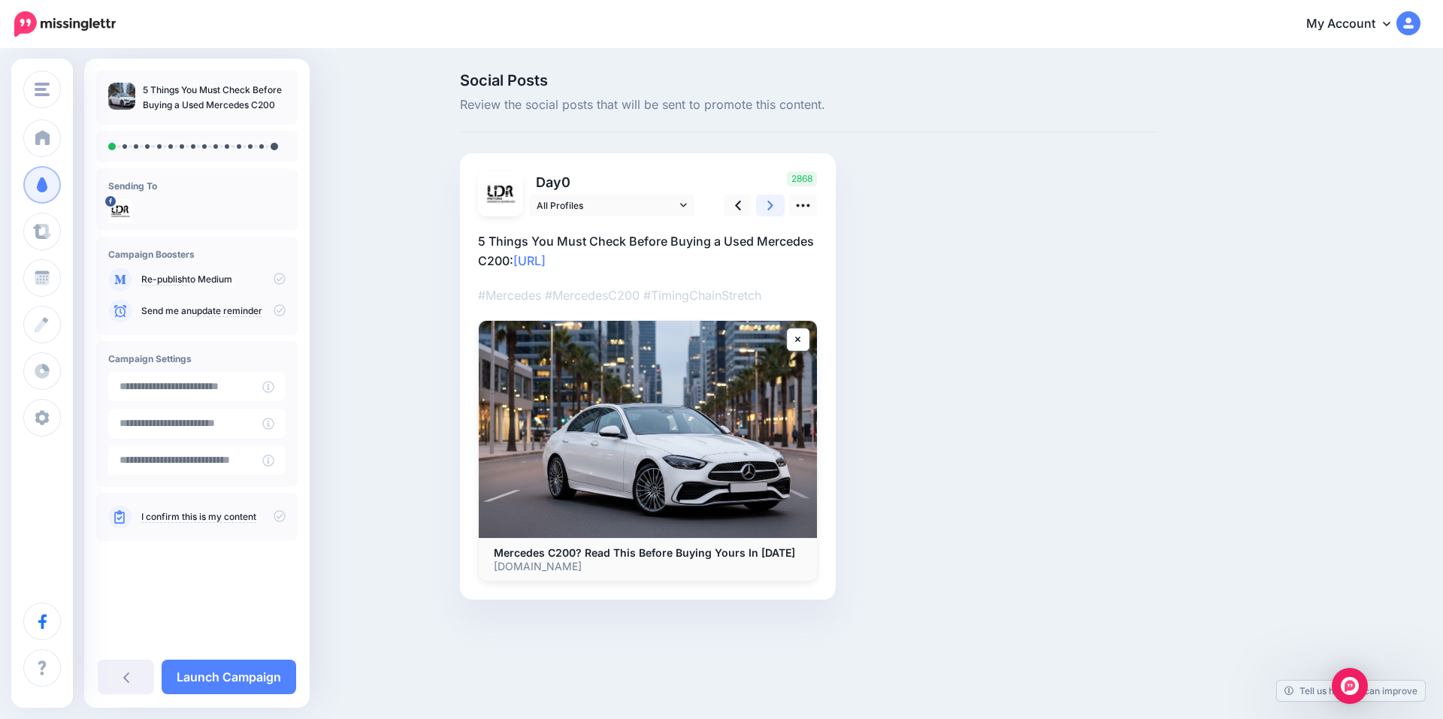
click at [765, 200] on link at bounding box center [770, 206] width 29 height 22
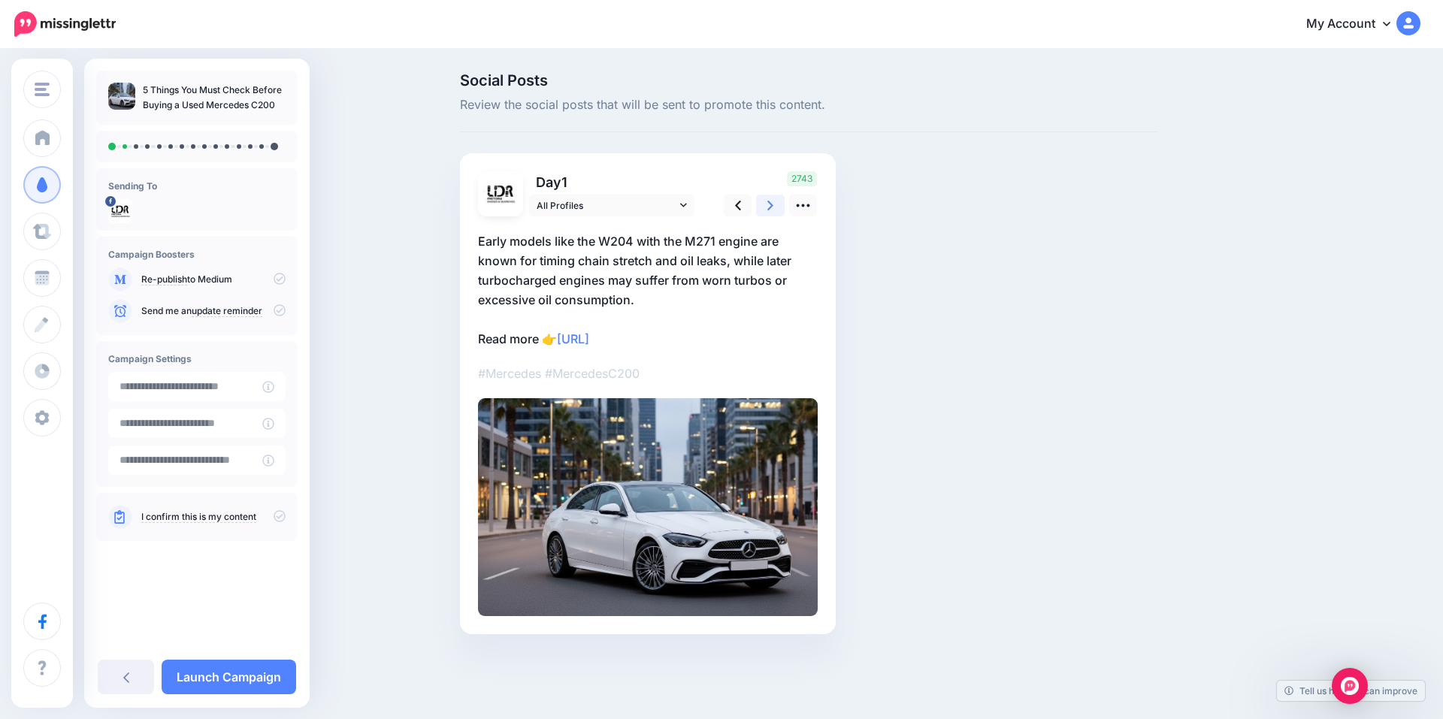
click at [765, 200] on link at bounding box center [770, 206] width 29 height 22
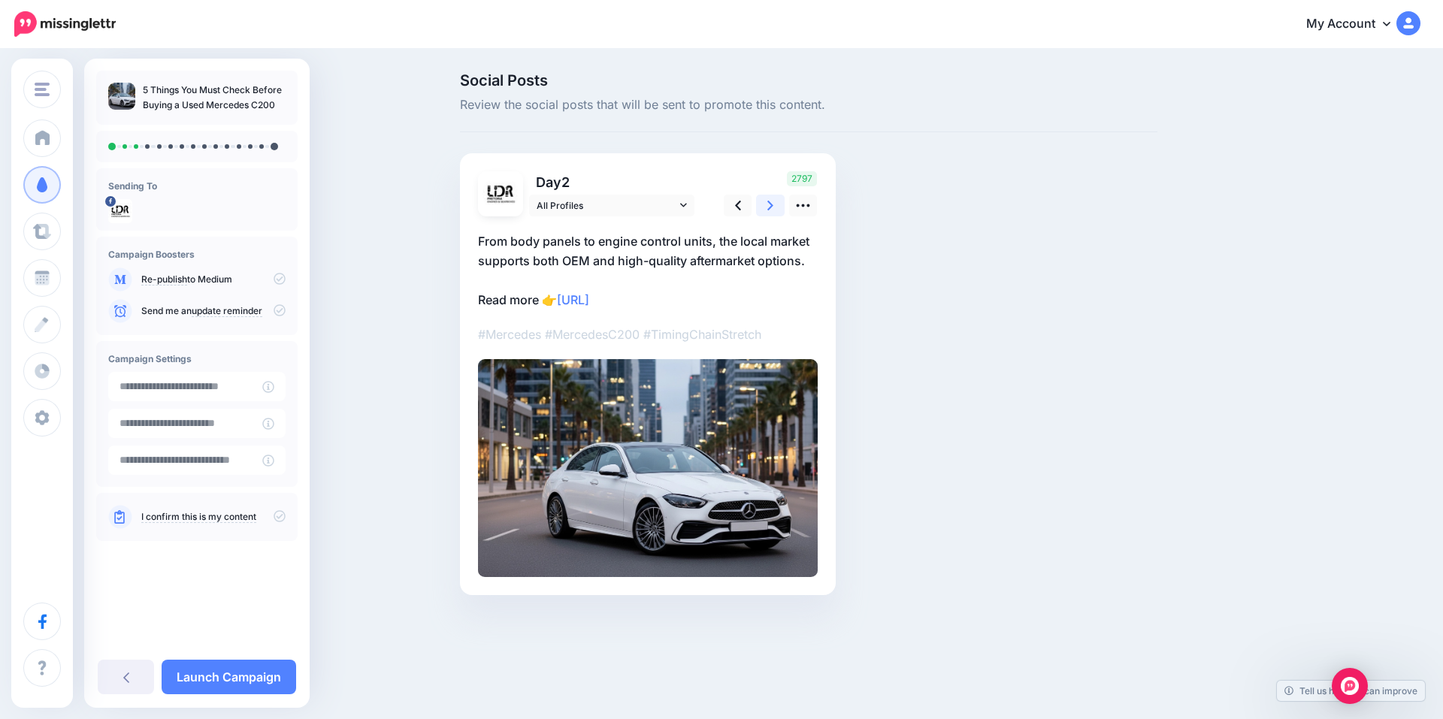
click at [765, 200] on link at bounding box center [770, 206] width 29 height 22
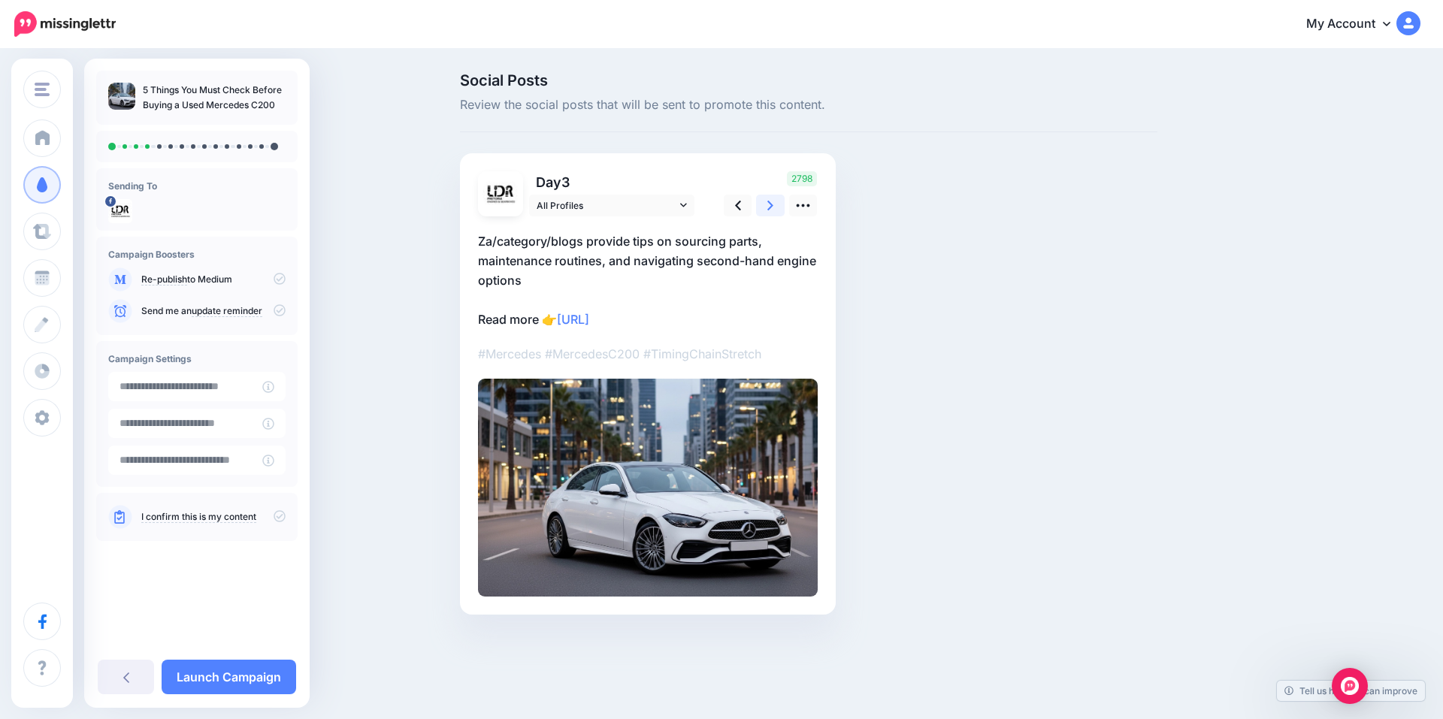
click at [765, 200] on link at bounding box center [770, 206] width 29 height 22
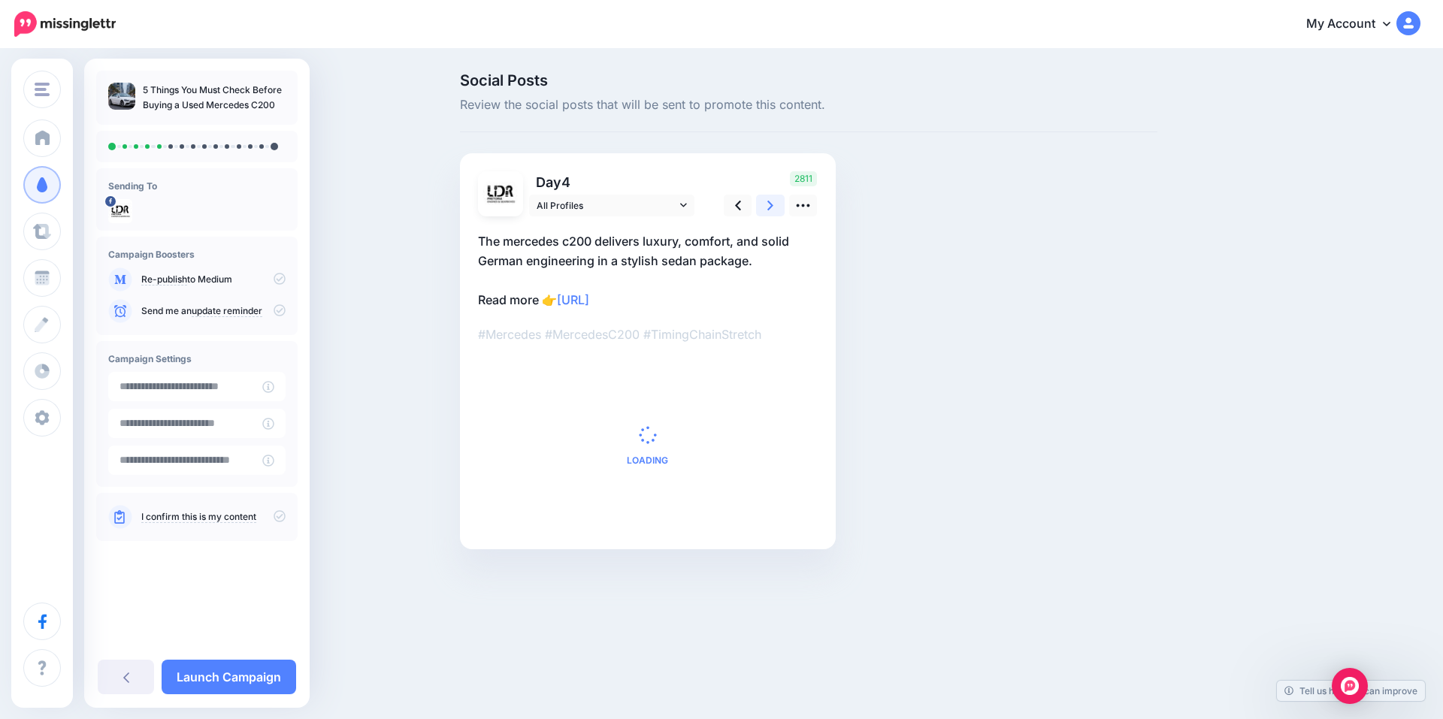
click at [765, 200] on link at bounding box center [770, 206] width 29 height 22
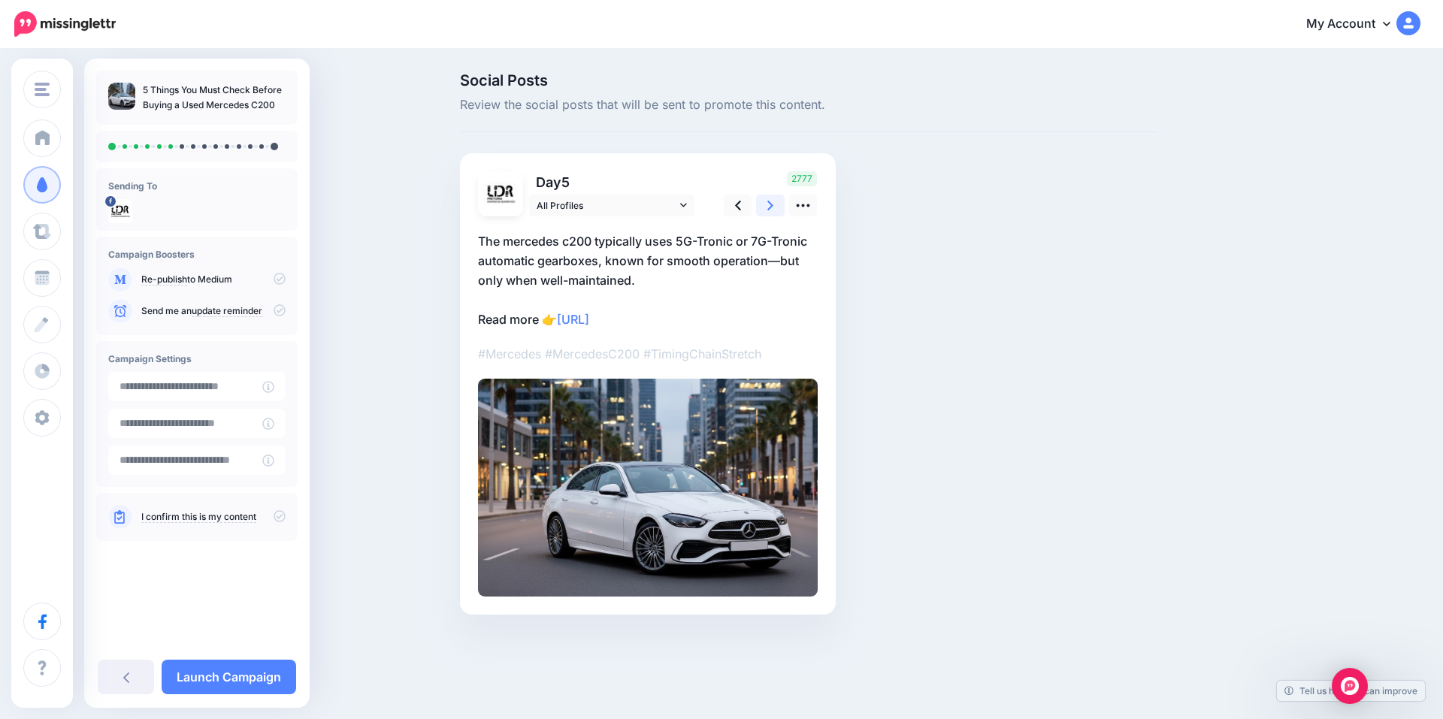
click at [765, 200] on link at bounding box center [770, 206] width 29 height 22
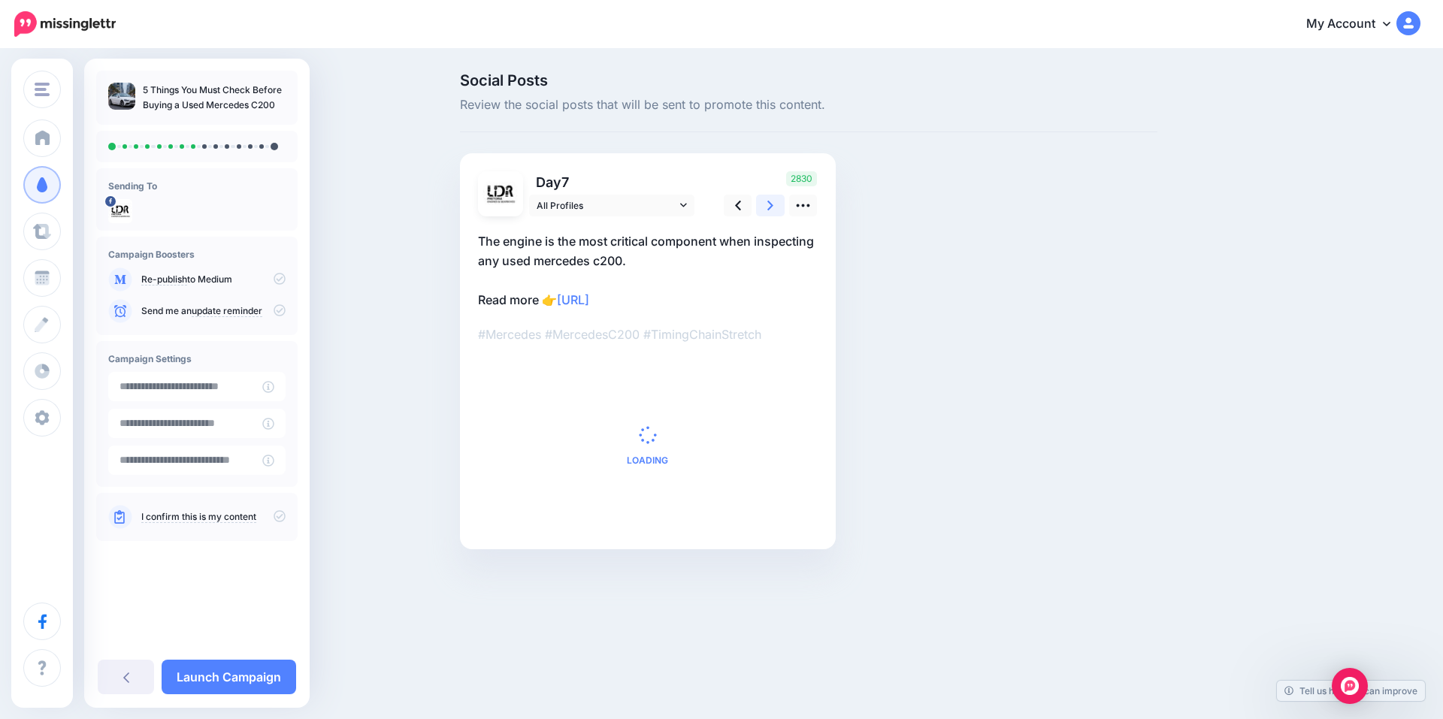
click at [765, 200] on link at bounding box center [770, 206] width 29 height 22
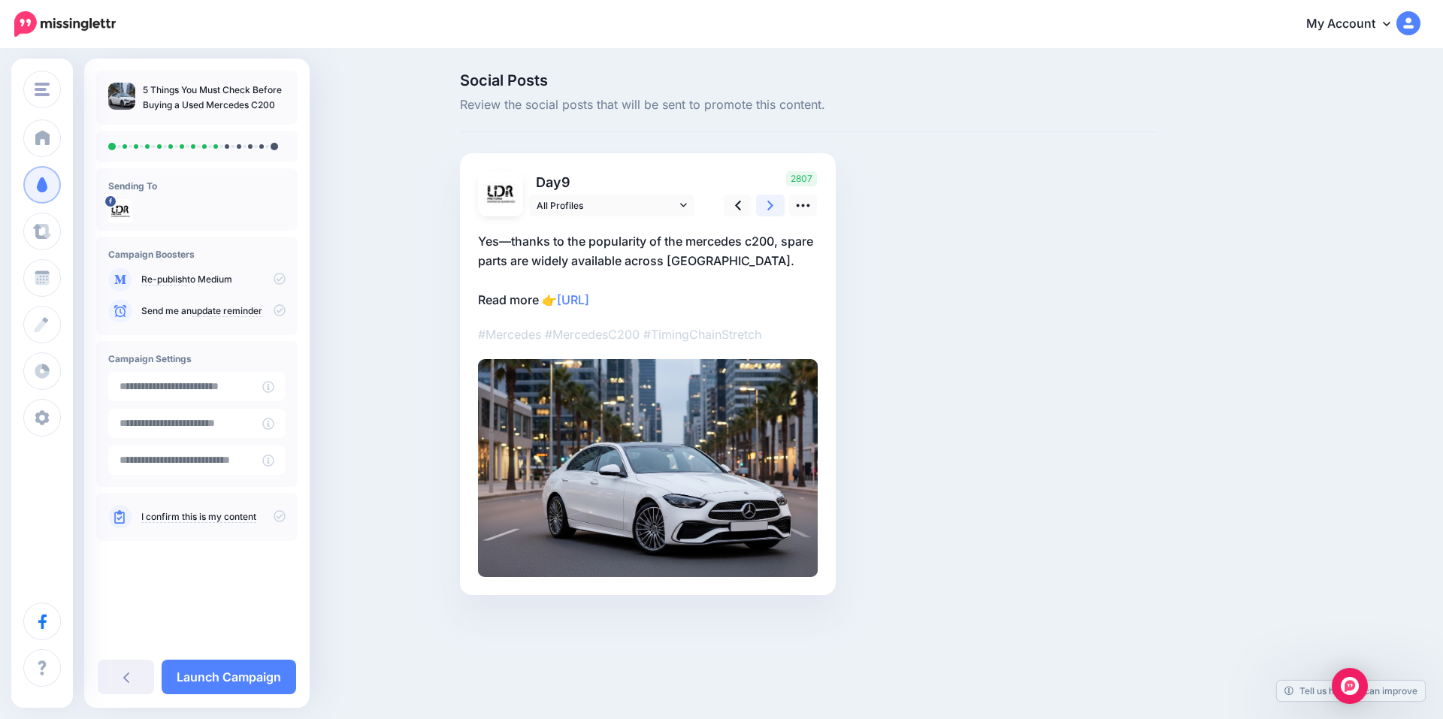
click at [765, 200] on link at bounding box center [770, 206] width 29 height 22
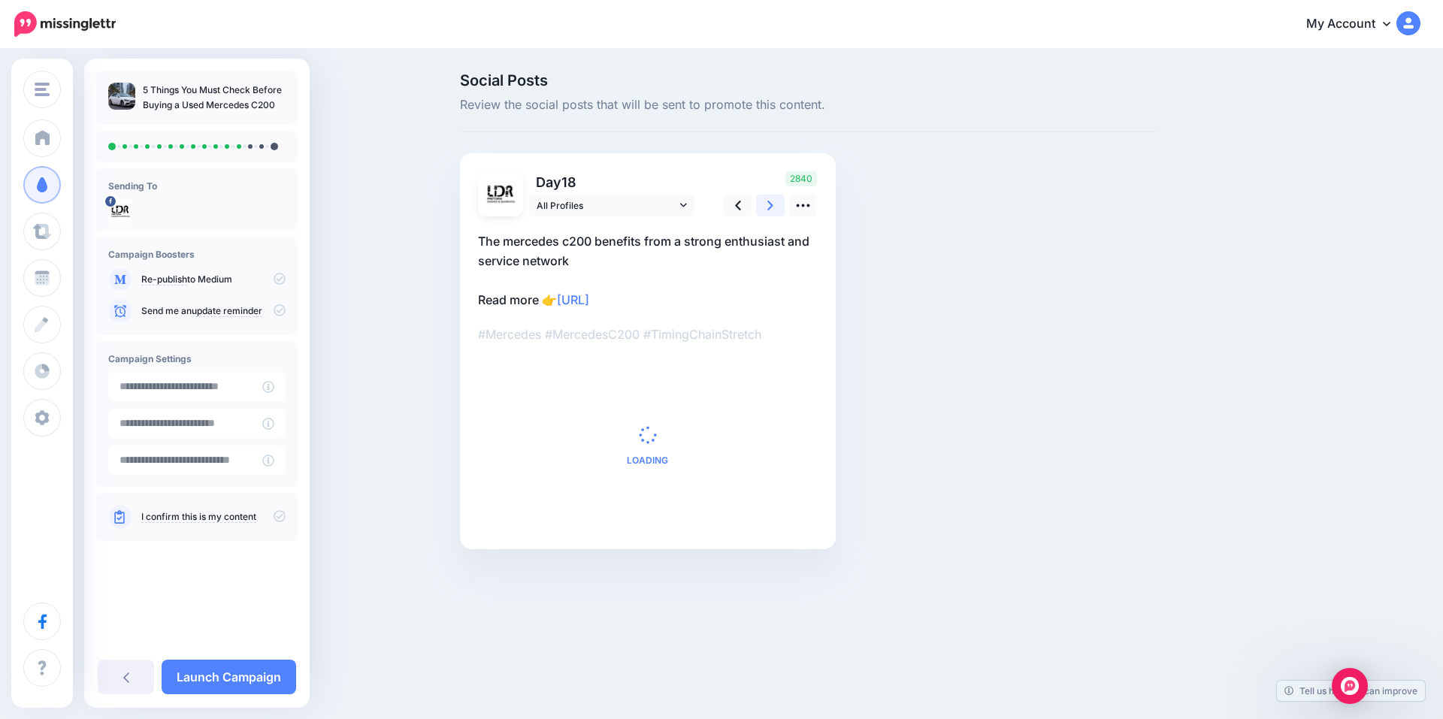
click at [765, 200] on link at bounding box center [770, 206] width 29 height 22
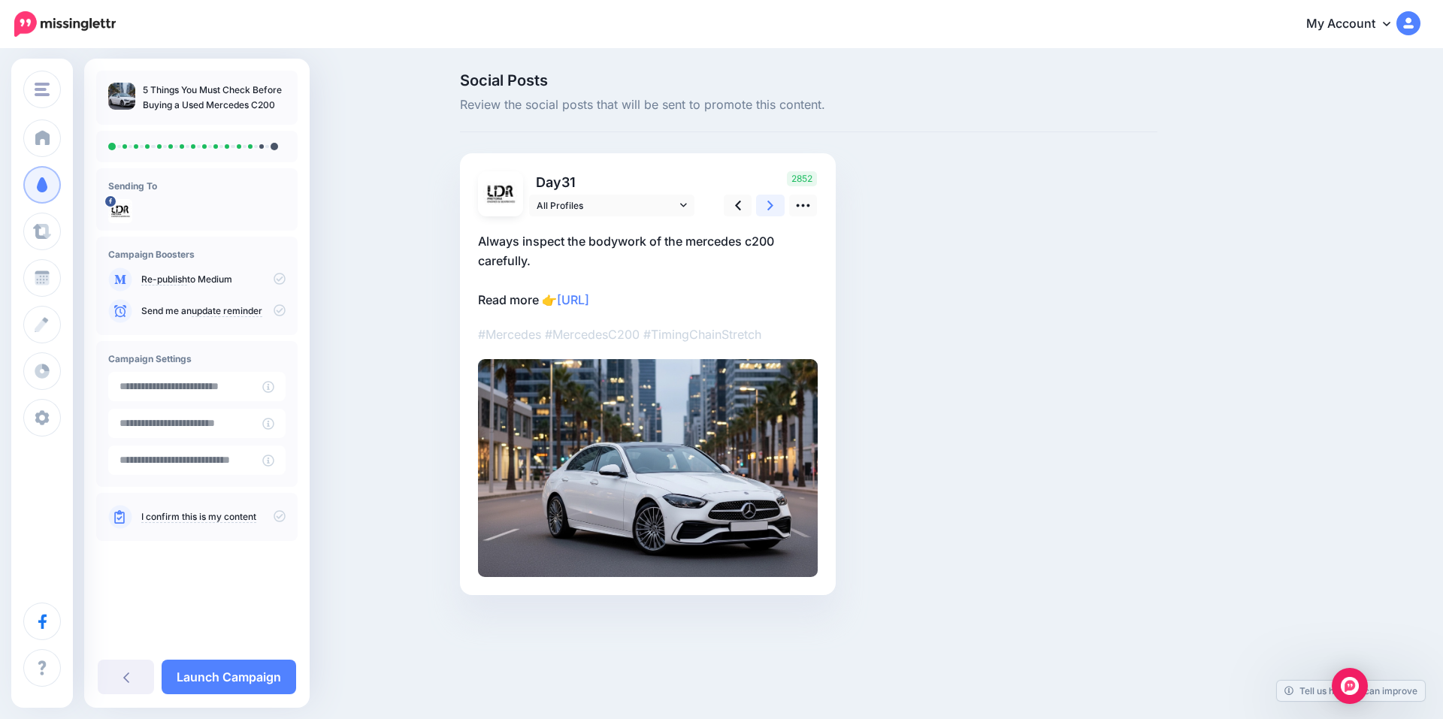
click at [765, 200] on link at bounding box center [770, 206] width 29 height 22
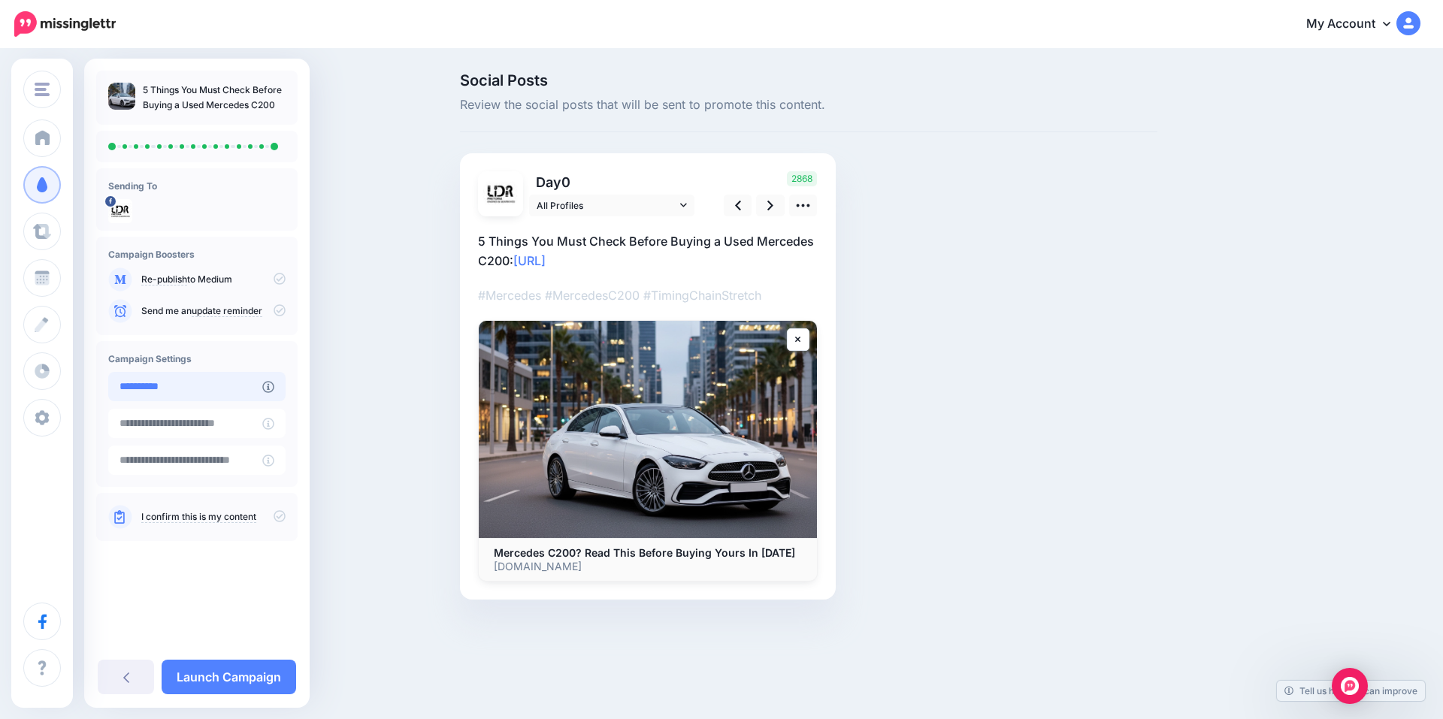
click at [176, 399] on input "**********" at bounding box center [185, 386] width 154 height 29
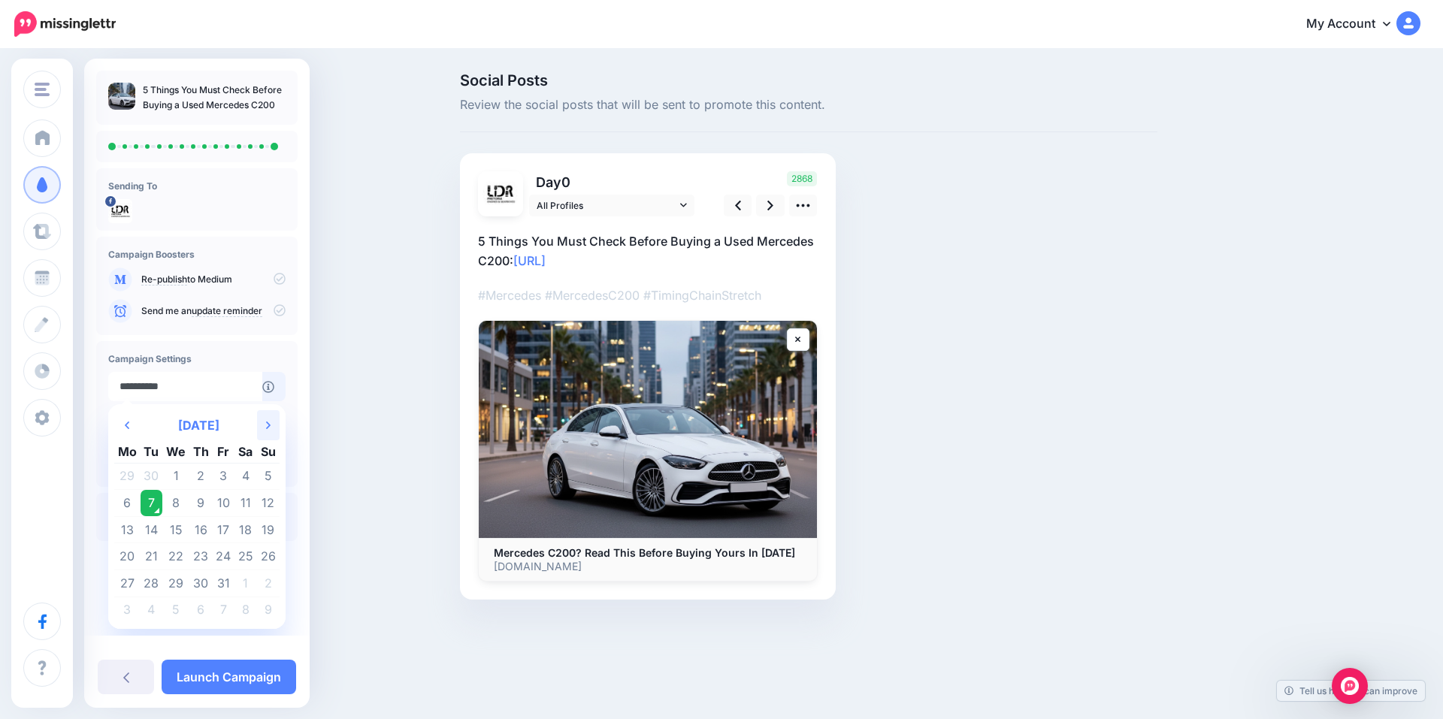
click at [276, 429] on th "Next Month" at bounding box center [268, 425] width 23 height 30
click at [177, 502] on td "5" at bounding box center [175, 503] width 27 height 27
type input "**********"
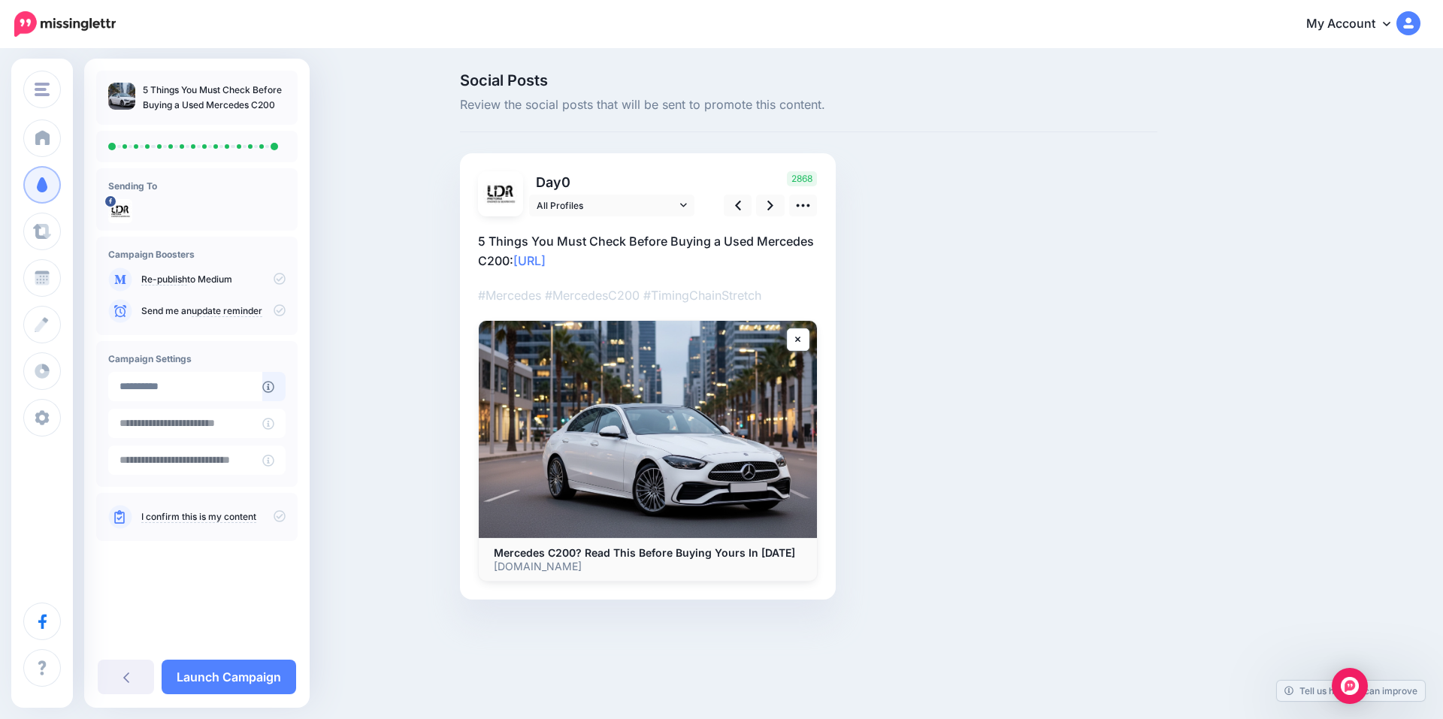
click at [276, 518] on icon at bounding box center [279, 516] width 12 height 12
click at [250, 675] on link "Launch Campaign" at bounding box center [229, 677] width 134 height 35
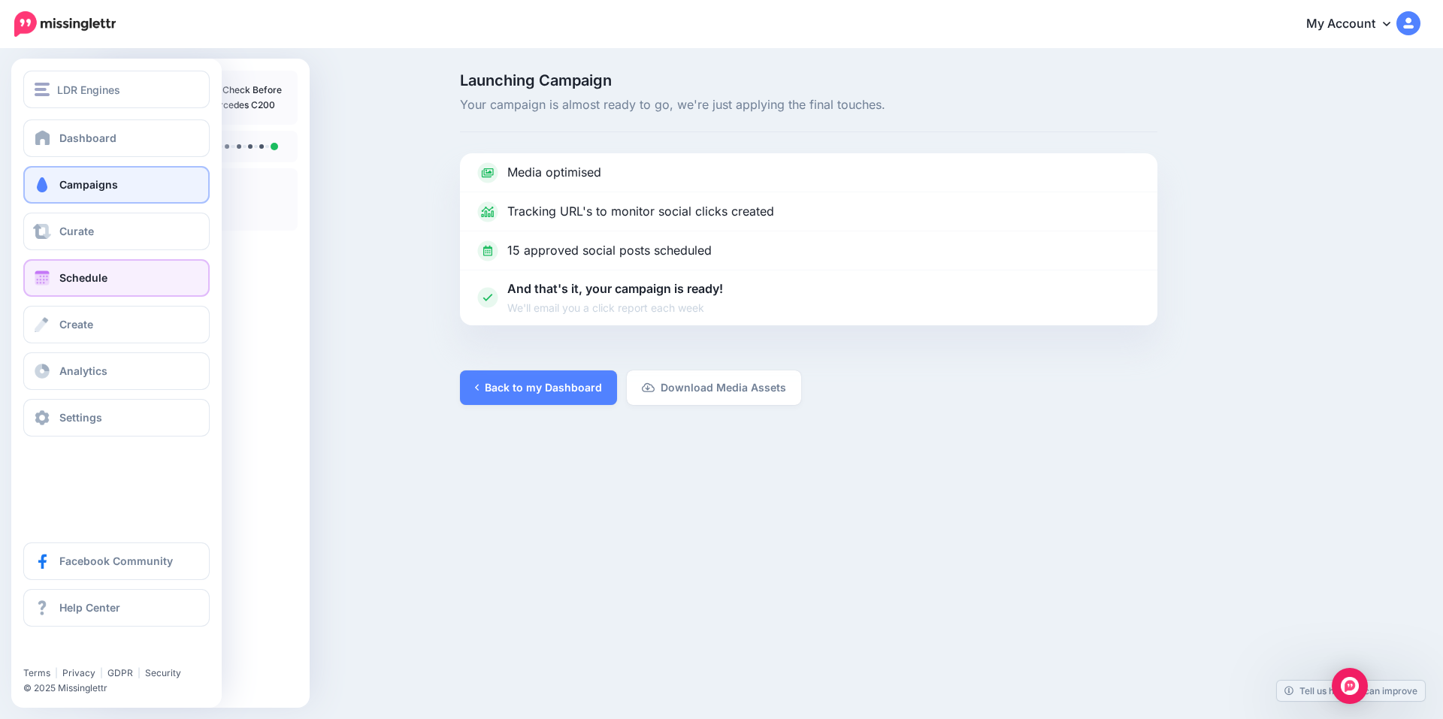
click at [75, 273] on span "Schedule" at bounding box center [83, 277] width 48 height 13
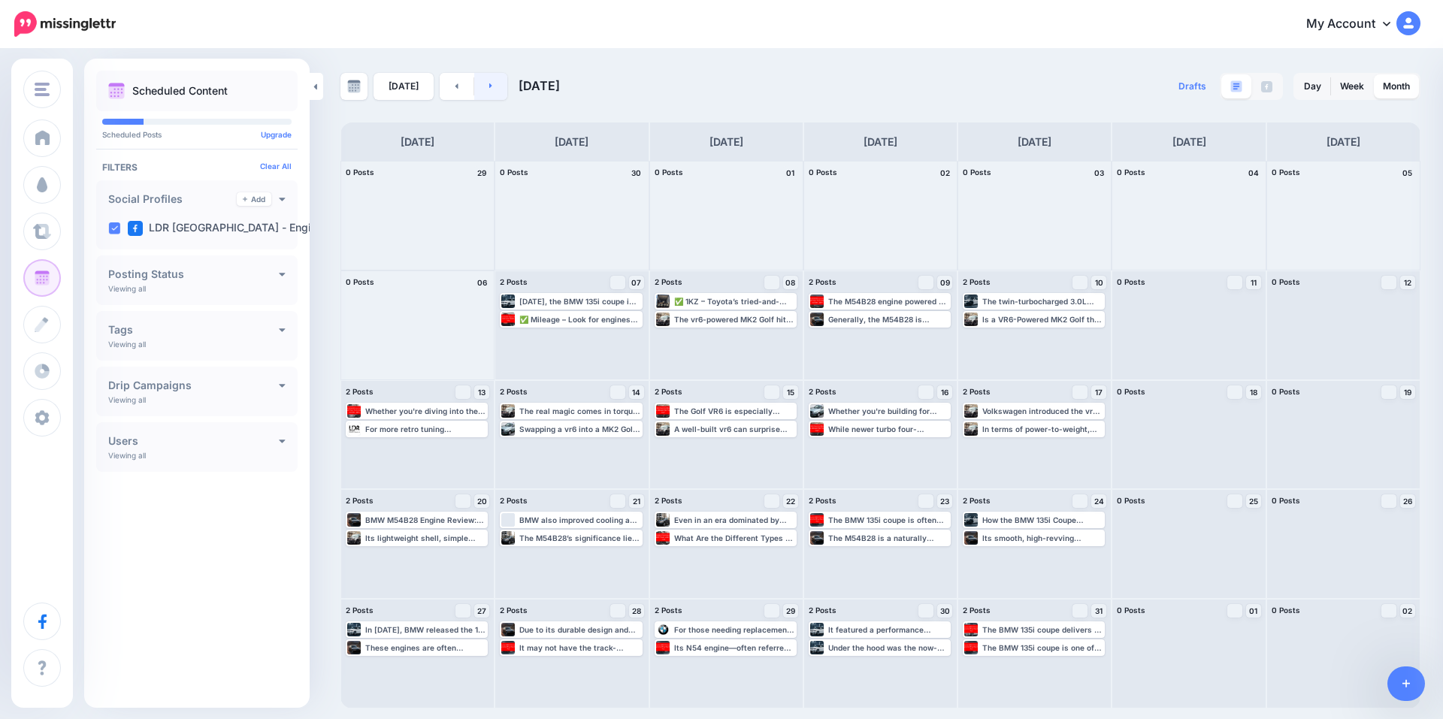
click at [491, 88] on link at bounding box center [491, 86] width 34 height 27
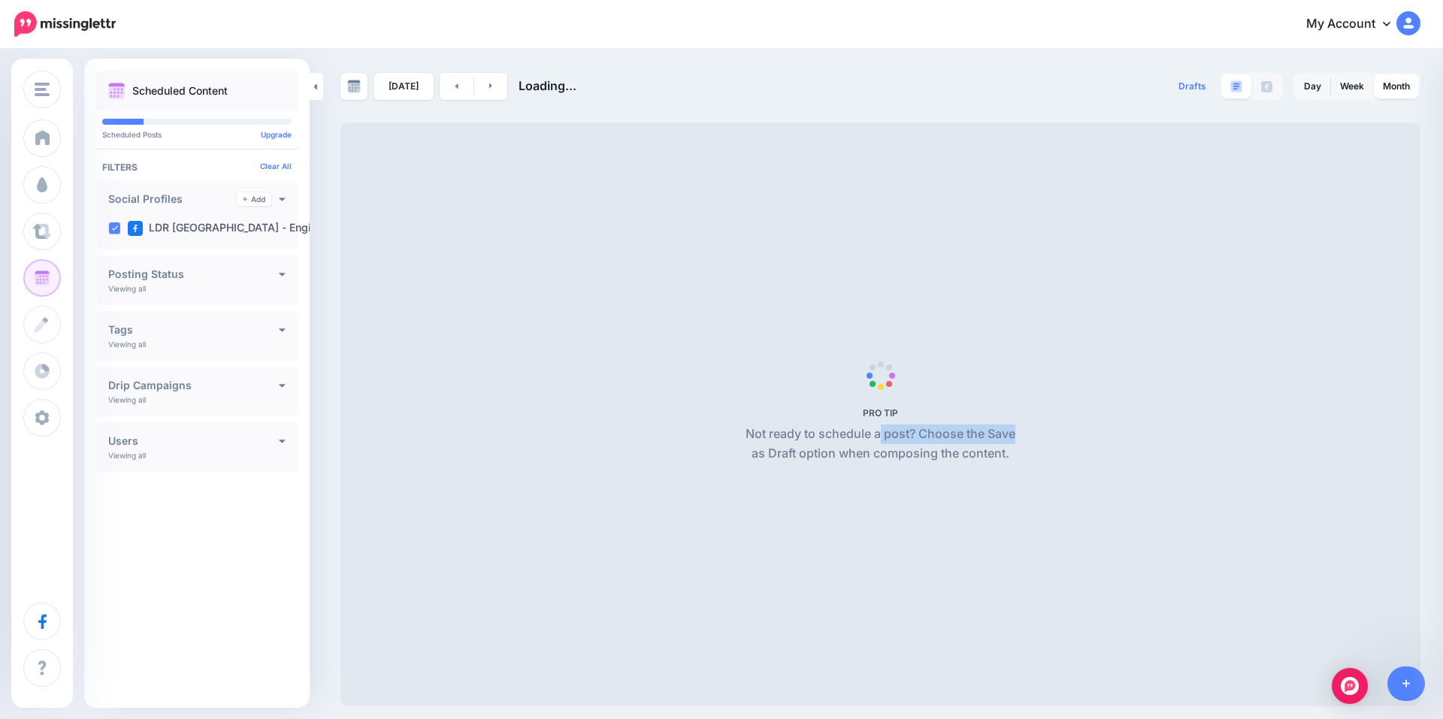
drag, startPoint x: 882, startPoint y: 433, endPoint x: 1130, endPoint y: 432, distance: 247.9
click at [1107, 431] on span "PRO TIP Not ready to schedule a post? Choose the Save as Draft option when comp…" at bounding box center [880, 414] width 1080 height 584
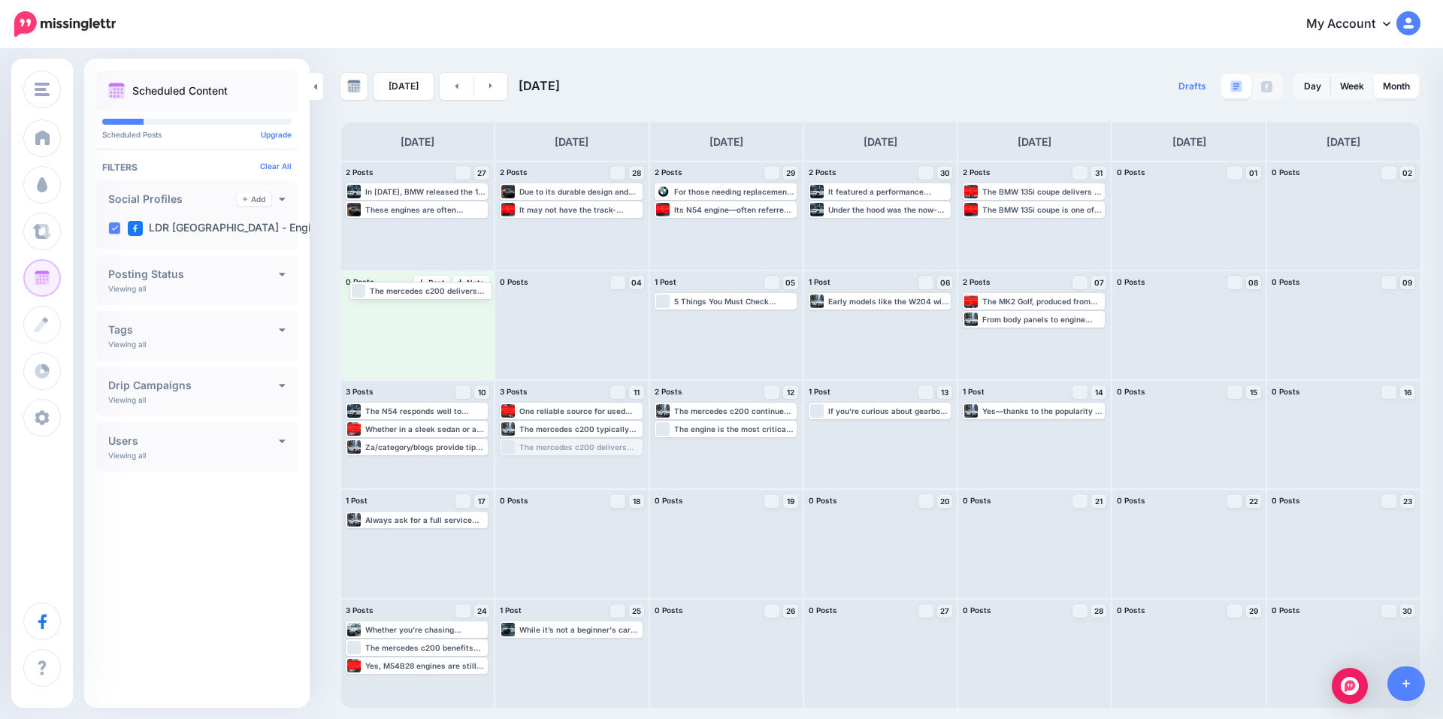
drag, startPoint x: 567, startPoint y: 449, endPoint x: 413, endPoint y: 289, distance: 221.6
drag, startPoint x: 432, startPoint y: 428, endPoint x: 420, endPoint y: 310, distance: 118.6
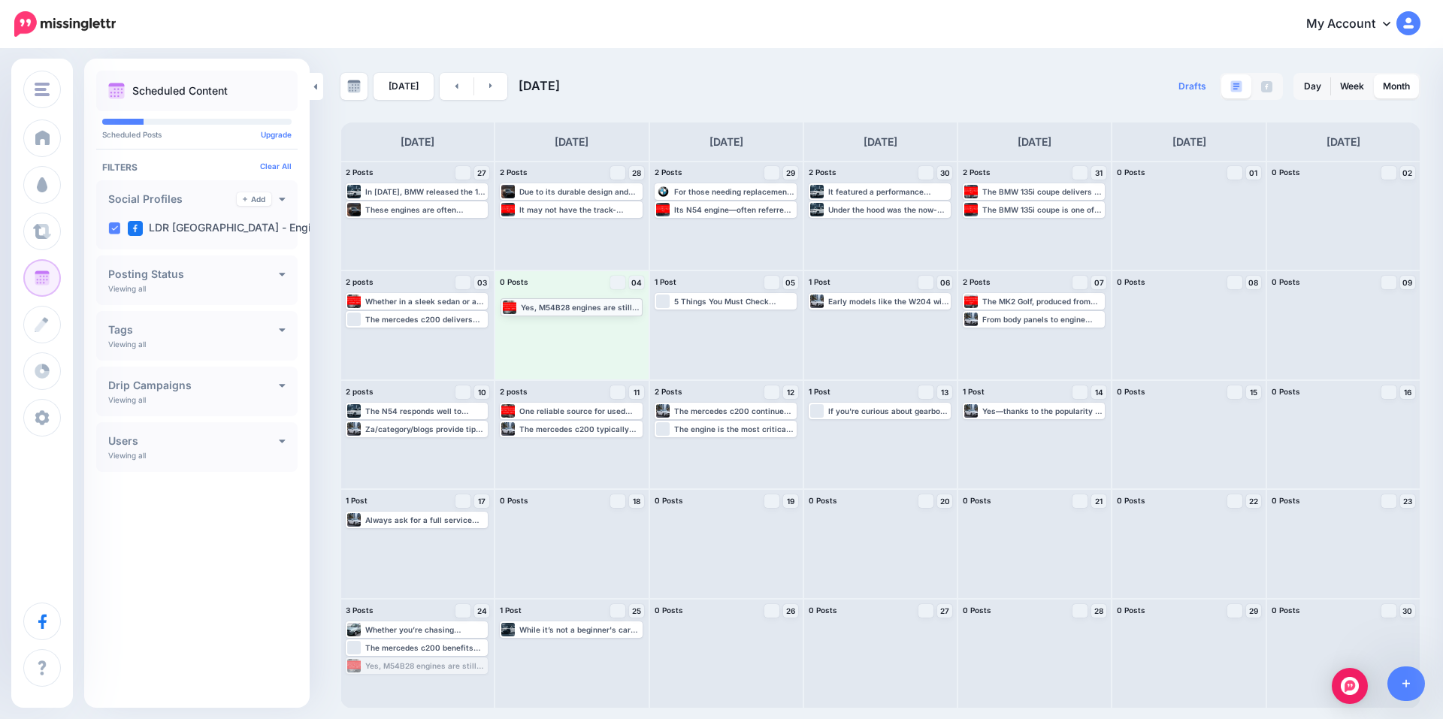
drag, startPoint x: 472, startPoint y: 663, endPoint x: 627, endPoint y: 304, distance: 391.1
drag, startPoint x: 561, startPoint y: 627, endPoint x: 573, endPoint y: 319, distance: 308.3
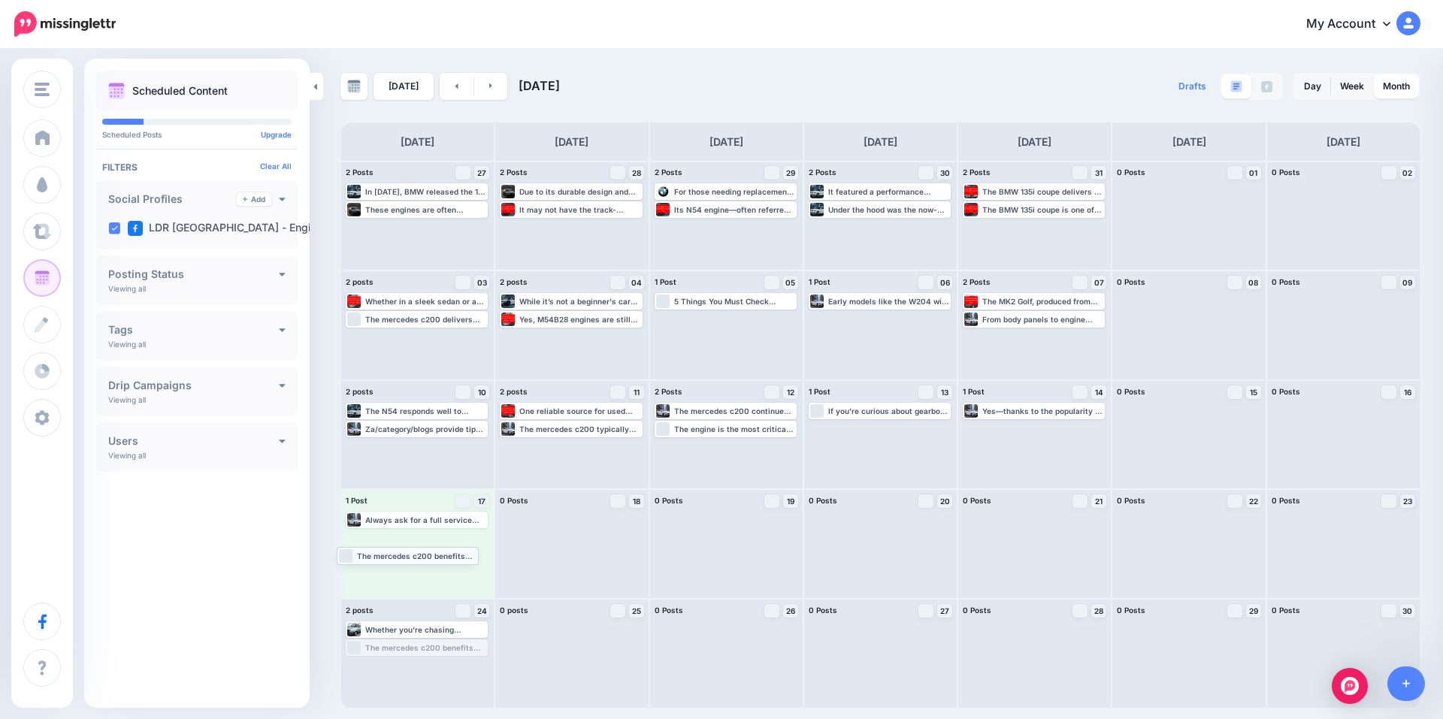
drag, startPoint x: 453, startPoint y: 648, endPoint x: 444, endPoint y: 556, distance: 92.9
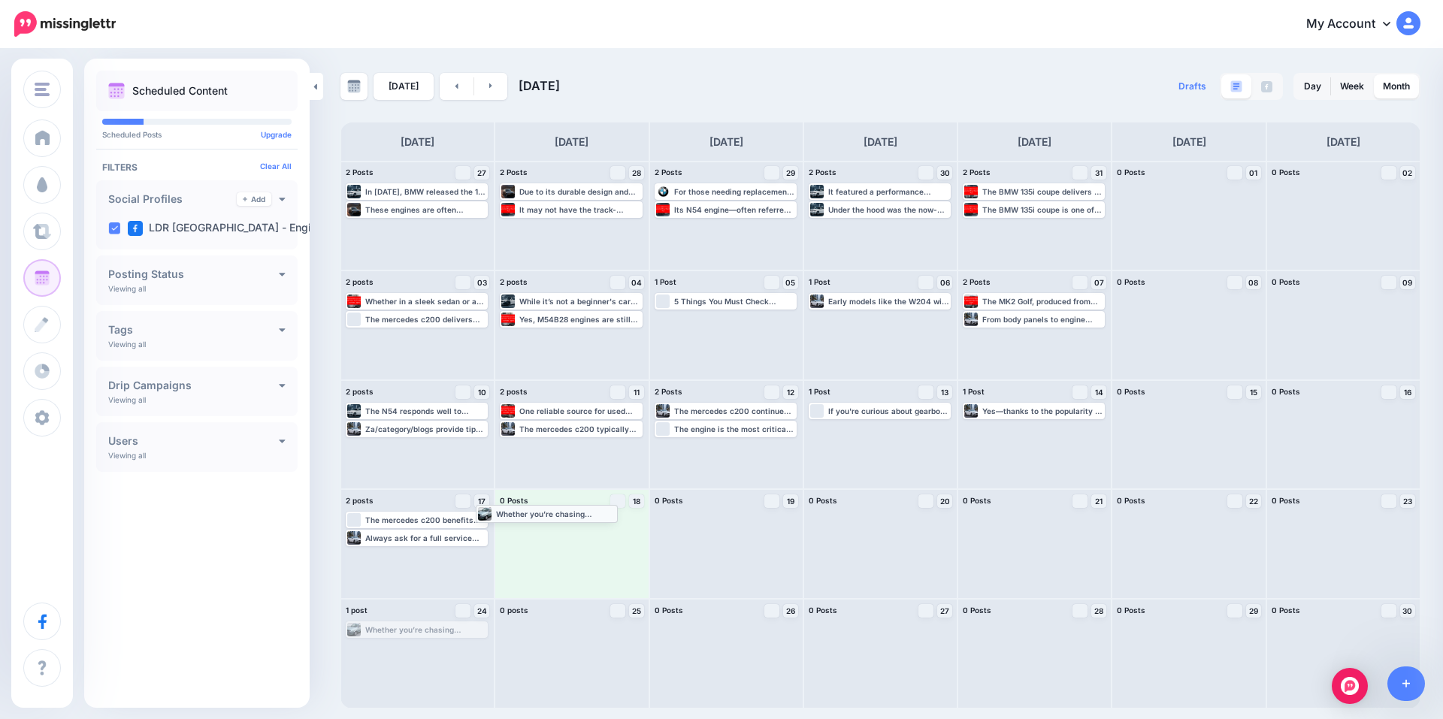
drag, startPoint x: 436, startPoint y: 630, endPoint x: 566, endPoint y: 514, distance: 174.5
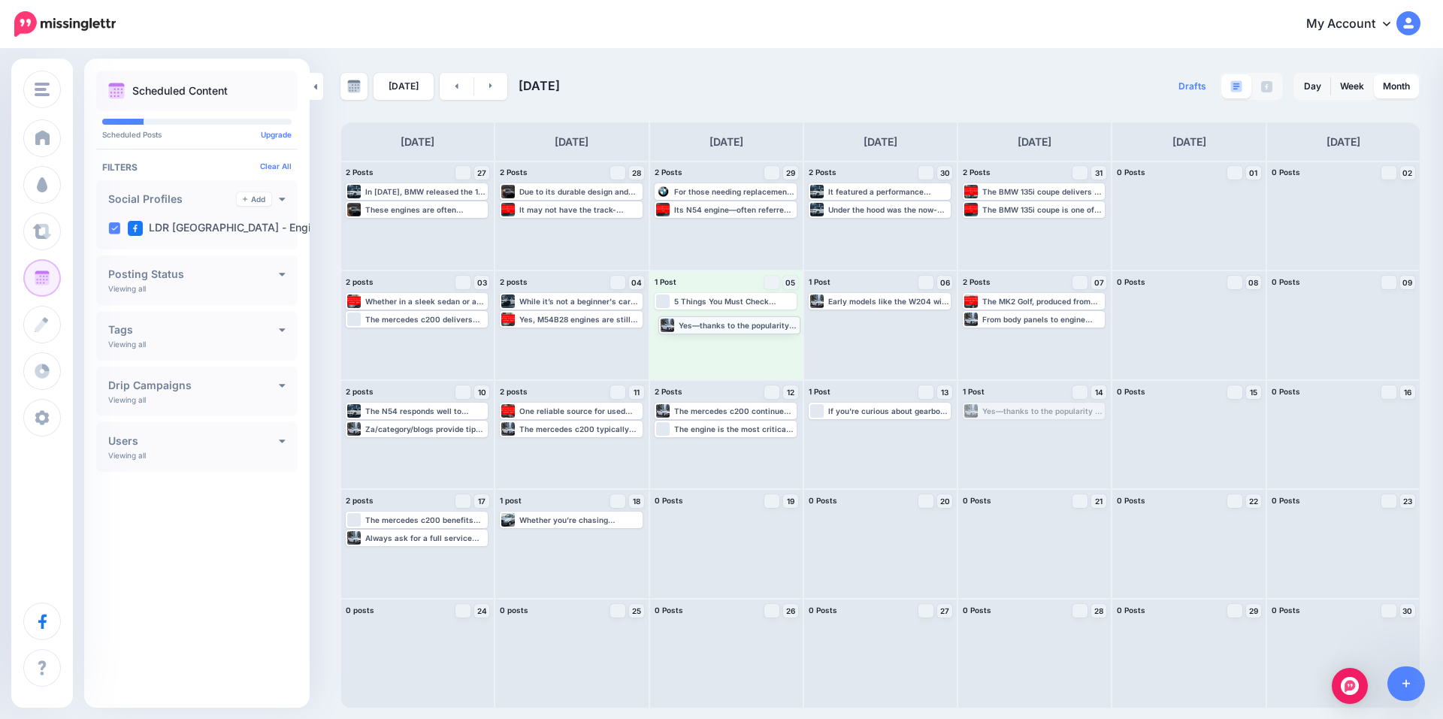
drag, startPoint x: 1002, startPoint y: 410, endPoint x: 697, endPoint y: 324, distance: 316.3
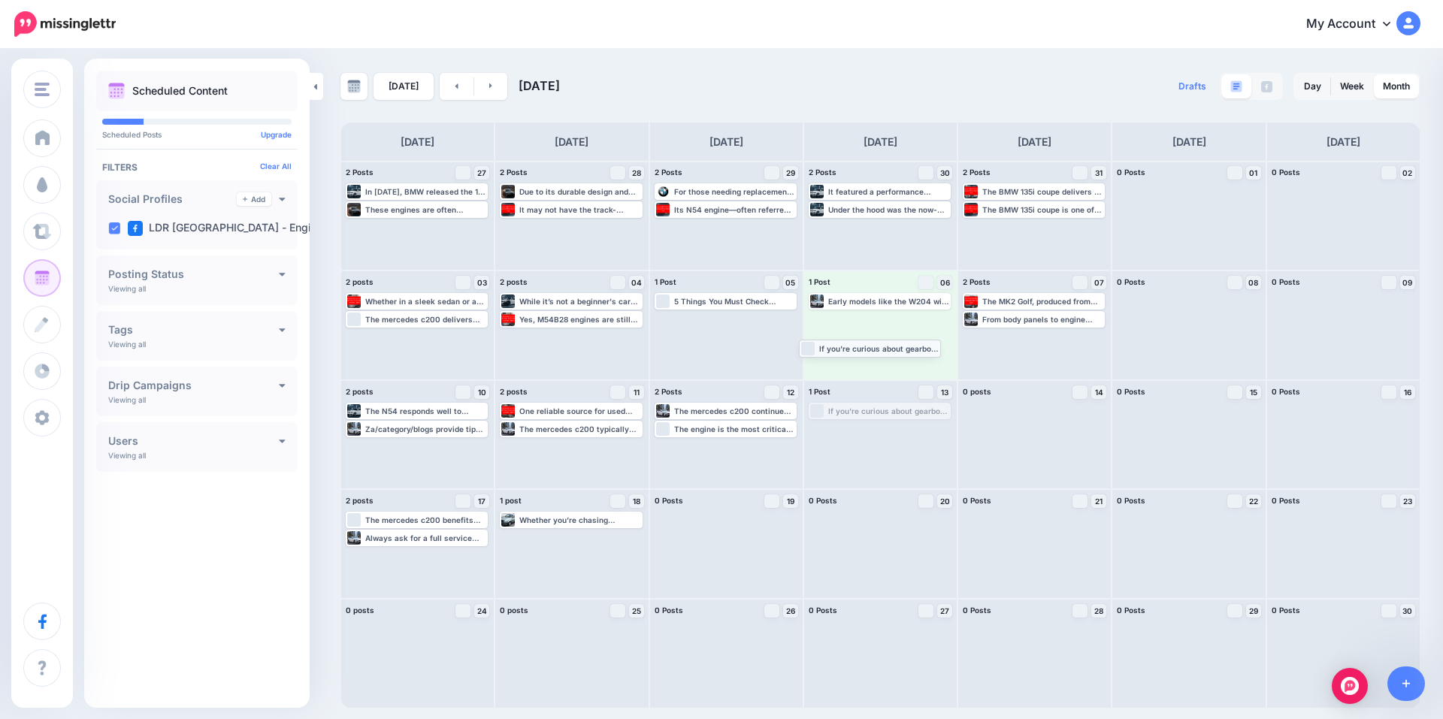
drag, startPoint x: 899, startPoint y: 415, endPoint x: 890, endPoint y: 352, distance: 63.9
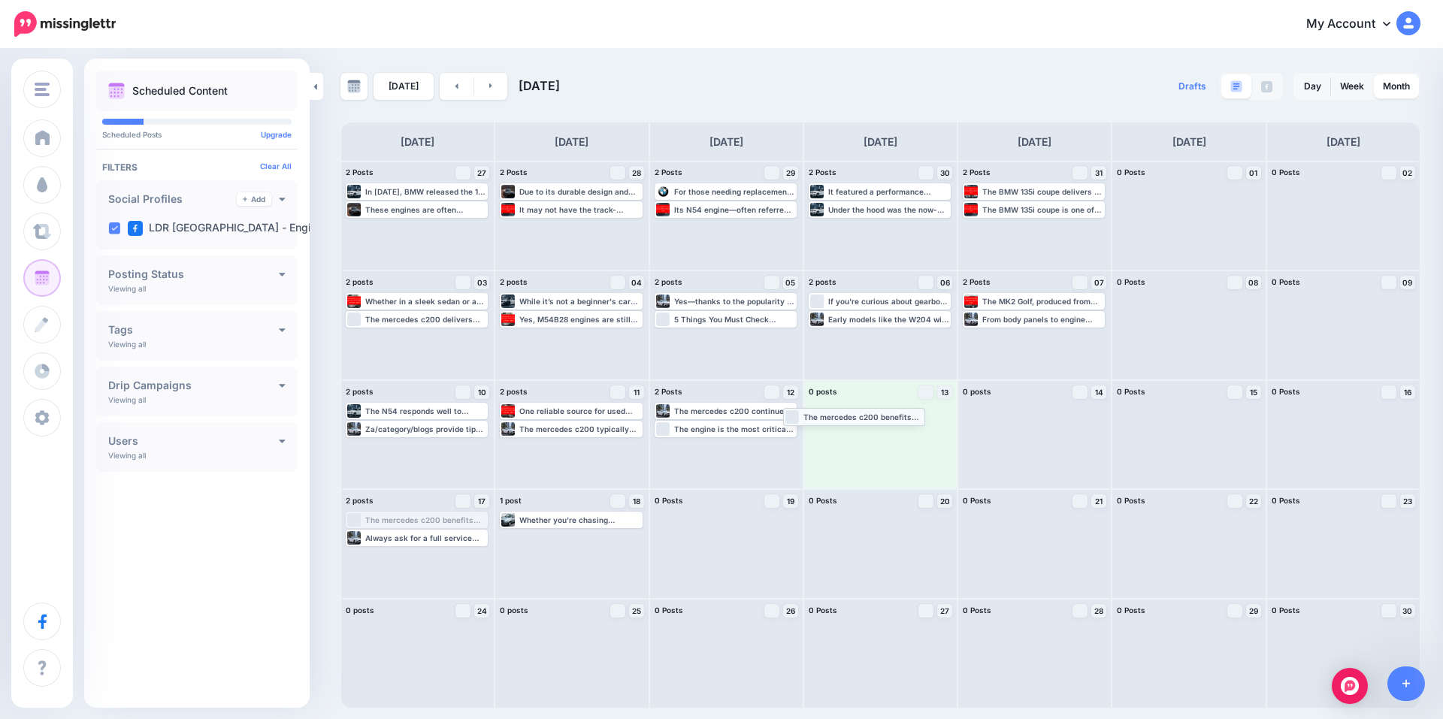
drag, startPoint x: 445, startPoint y: 519, endPoint x: 882, endPoint y: 415, distance: 449.4
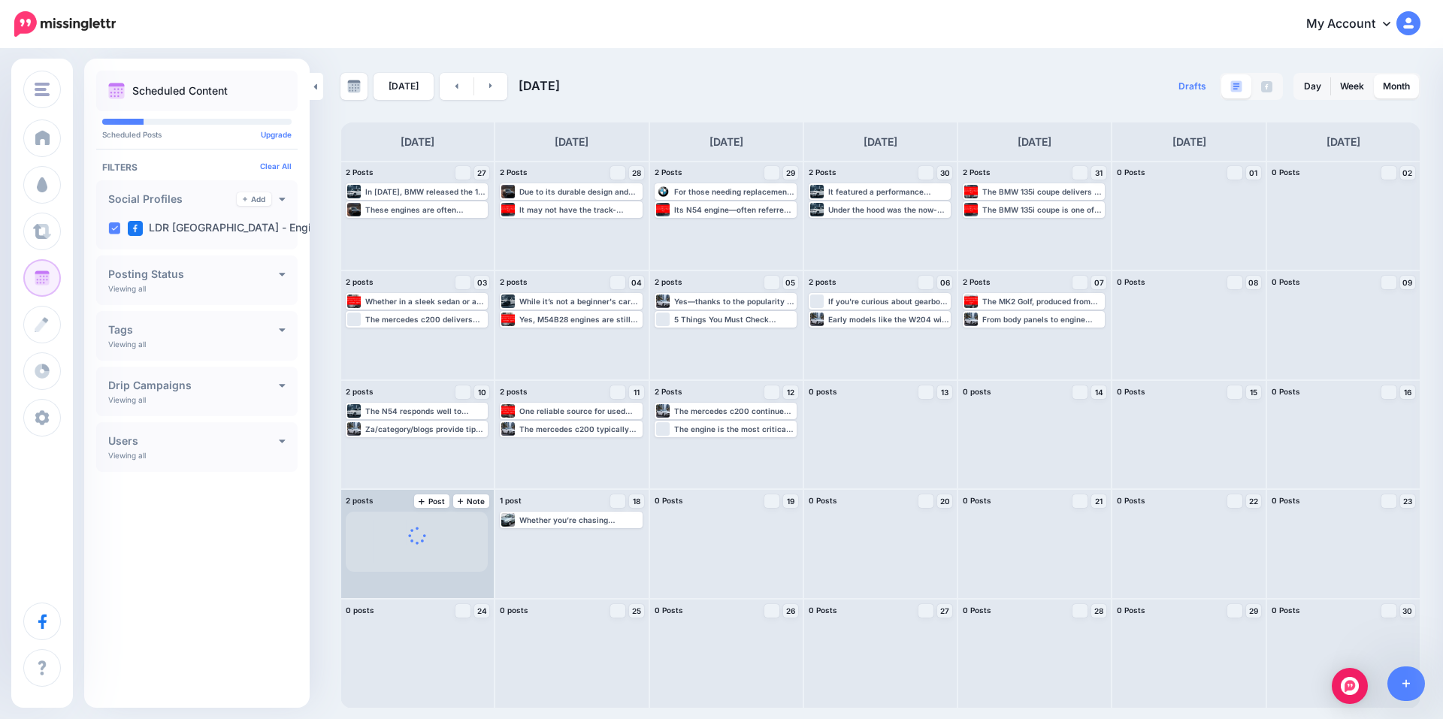
click at [419, 539] on icon at bounding box center [417, 536] width 18 height 18
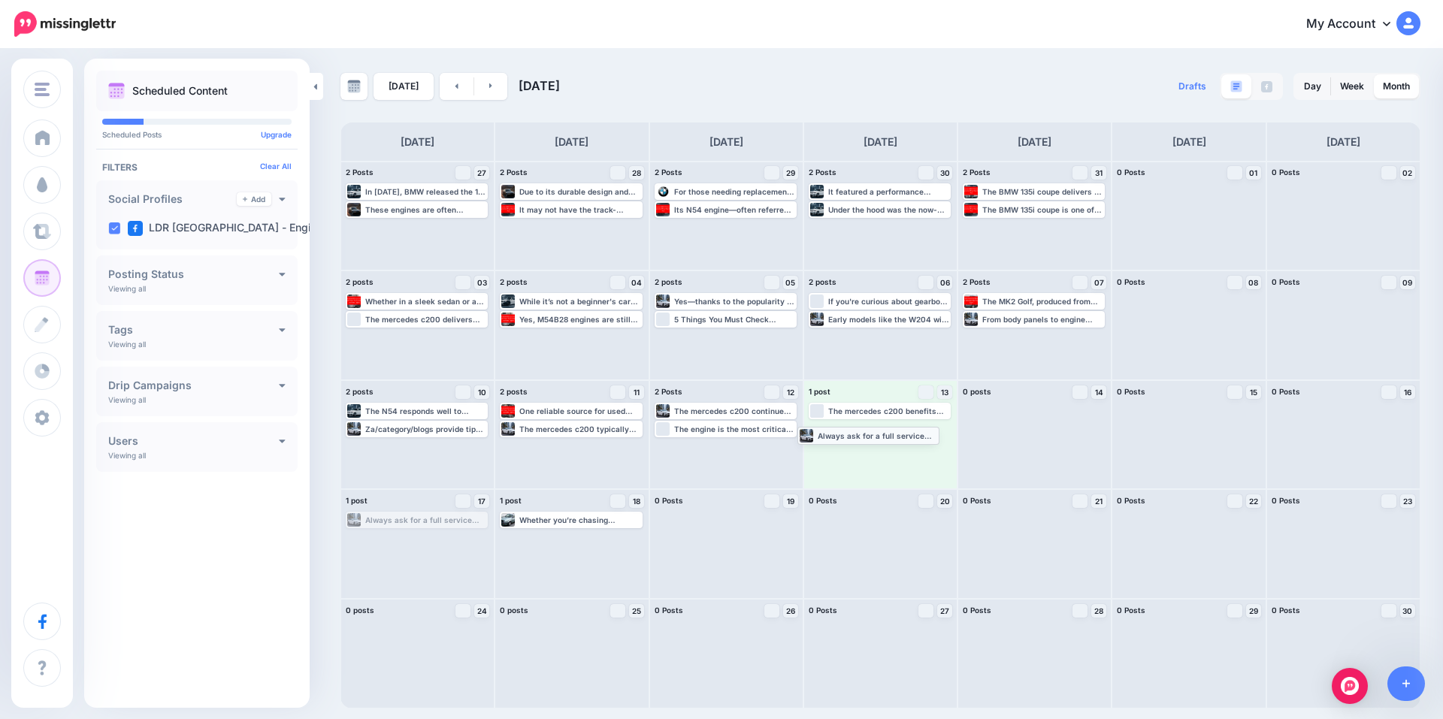
drag, startPoint x: 436, startPoint y: 518, endPoint x: 887, endPoint y: 433, distance: 459.5
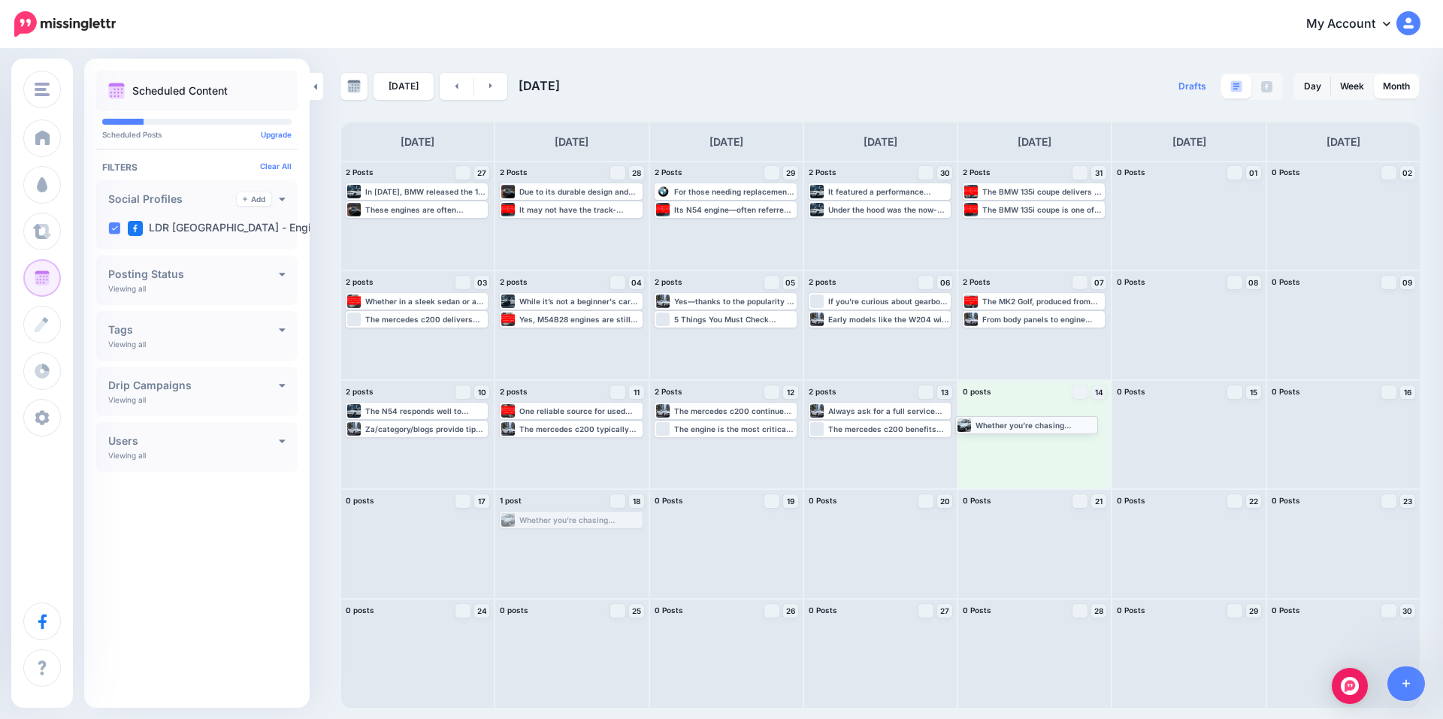
drag, startPoint x: 576, startPoint y: 523, endPoint x: 1032, endPoint y: 428, distance: 466.7
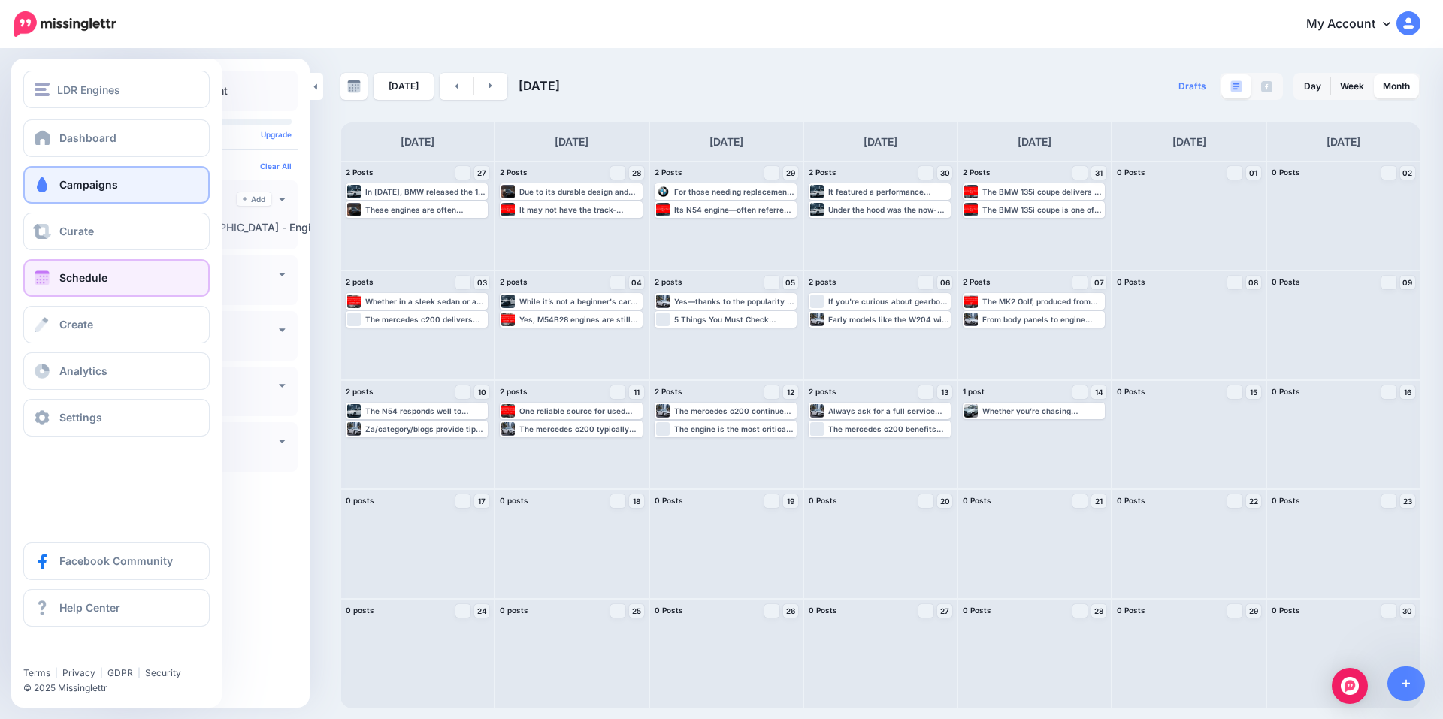
click at [116, 187] on span "Campaigns" at bounding box center [88, 184] width 59 height 13
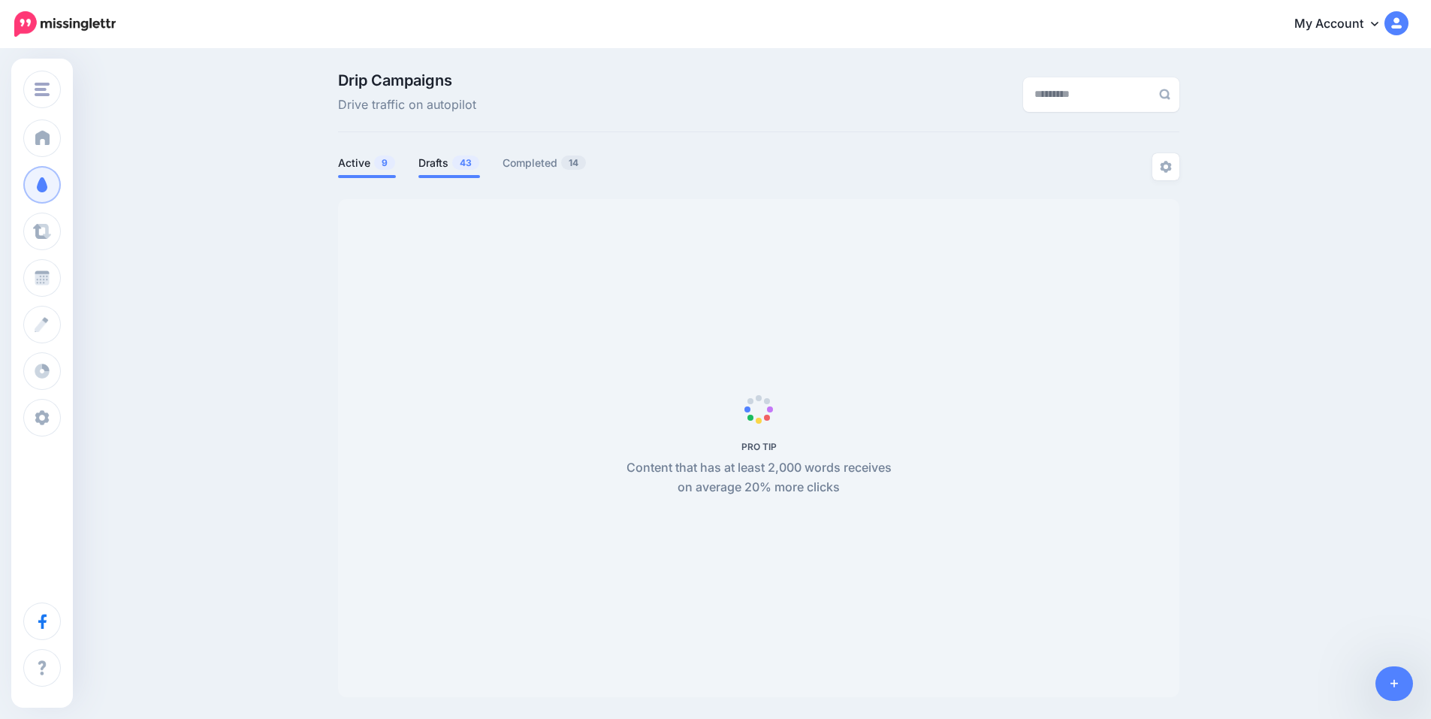
click at [447, 164] on link "Drafts 43" at bounding box center [450, 163] width 62 height 18
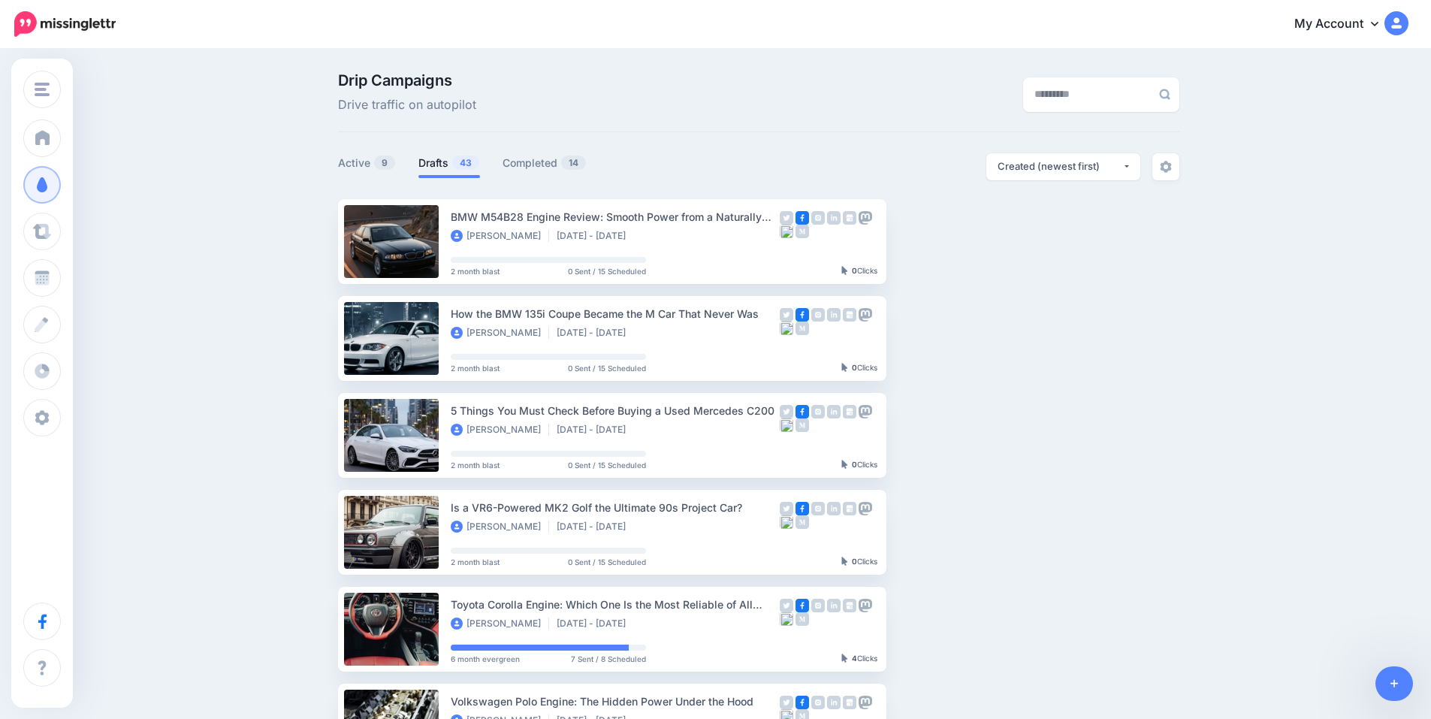
click at [445, 155] on link "Drafts 43" at bounding box center [450, 163] width 62 height 18
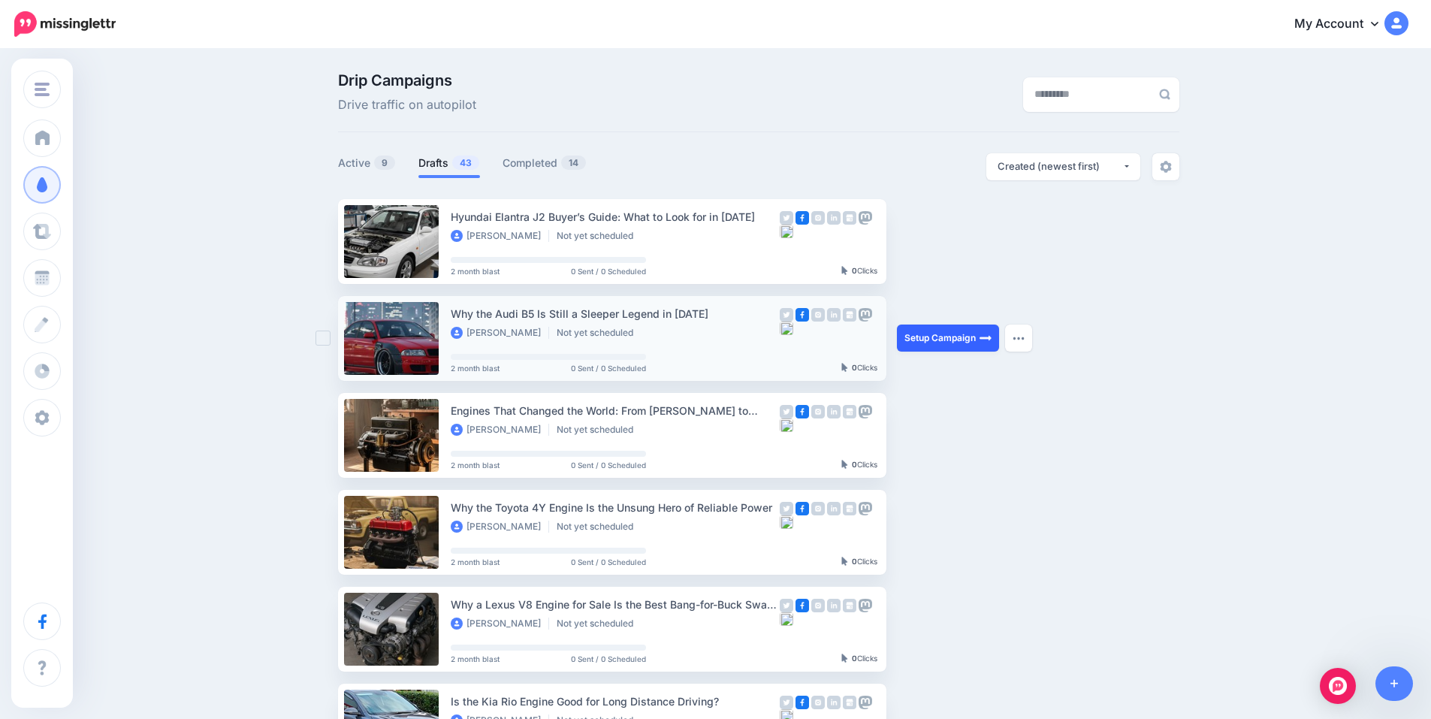
click at [926, 332] on link "Setup Campaign" at bounding box center [948, 338] width 102 height 27
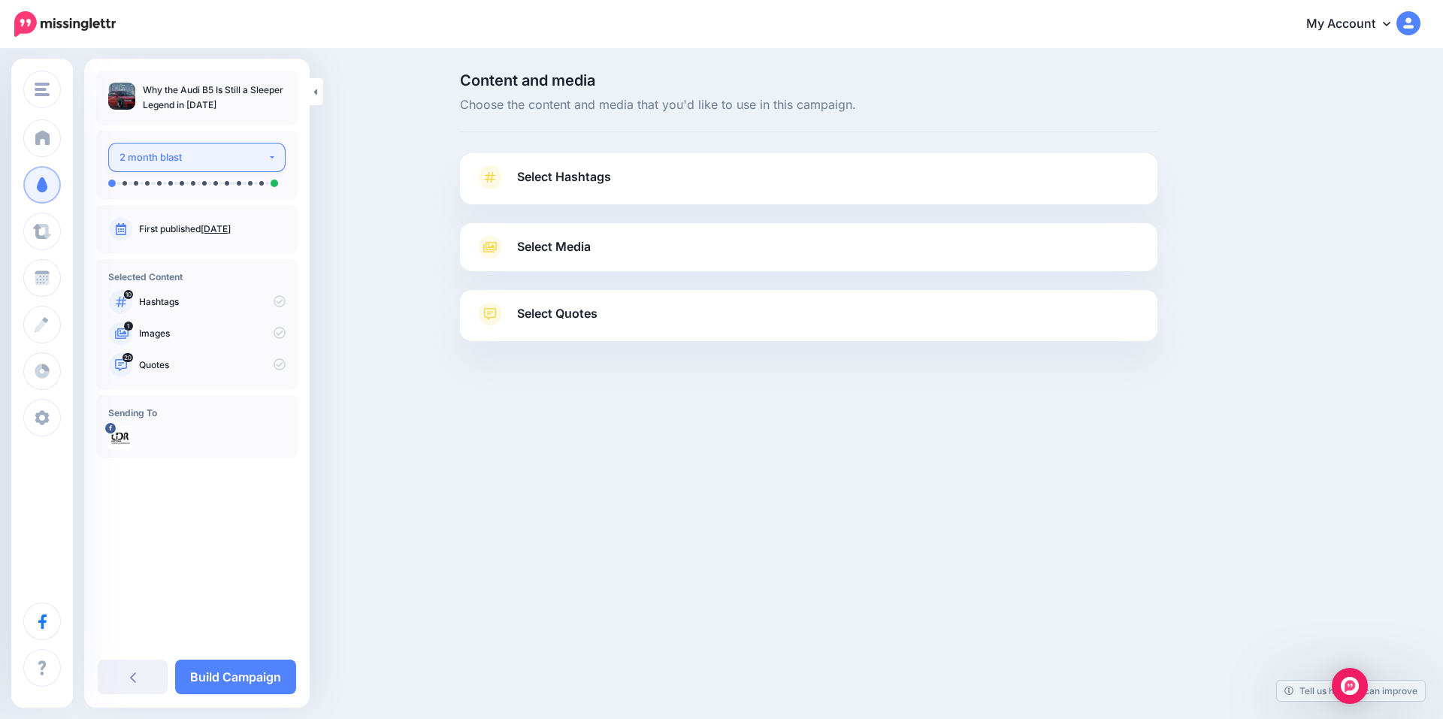
click at [255, 149] on div "2 month blast" at bounding box center [193, 157] width 148 height 17
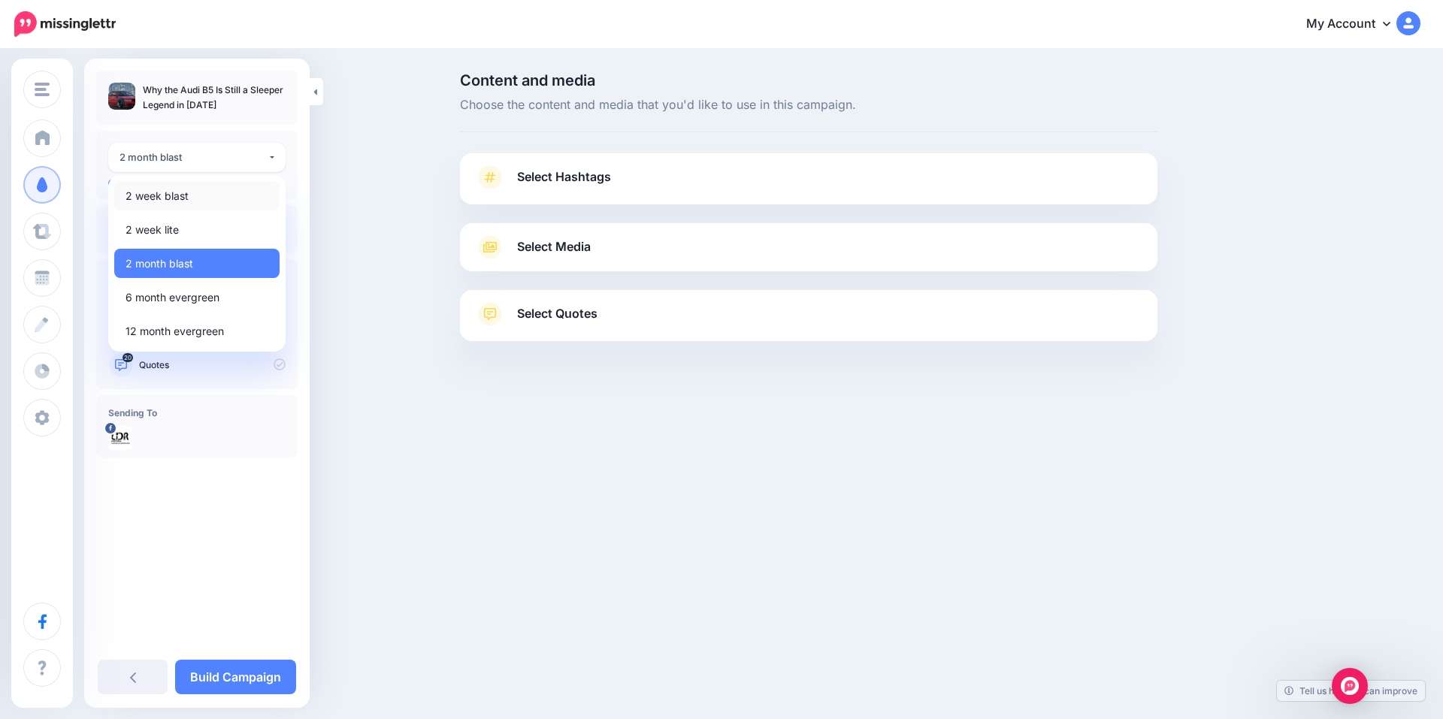
click at [197, 198] on link "2 week blast" at bounding box center [196, 195] width 165 height 29
select select "******"
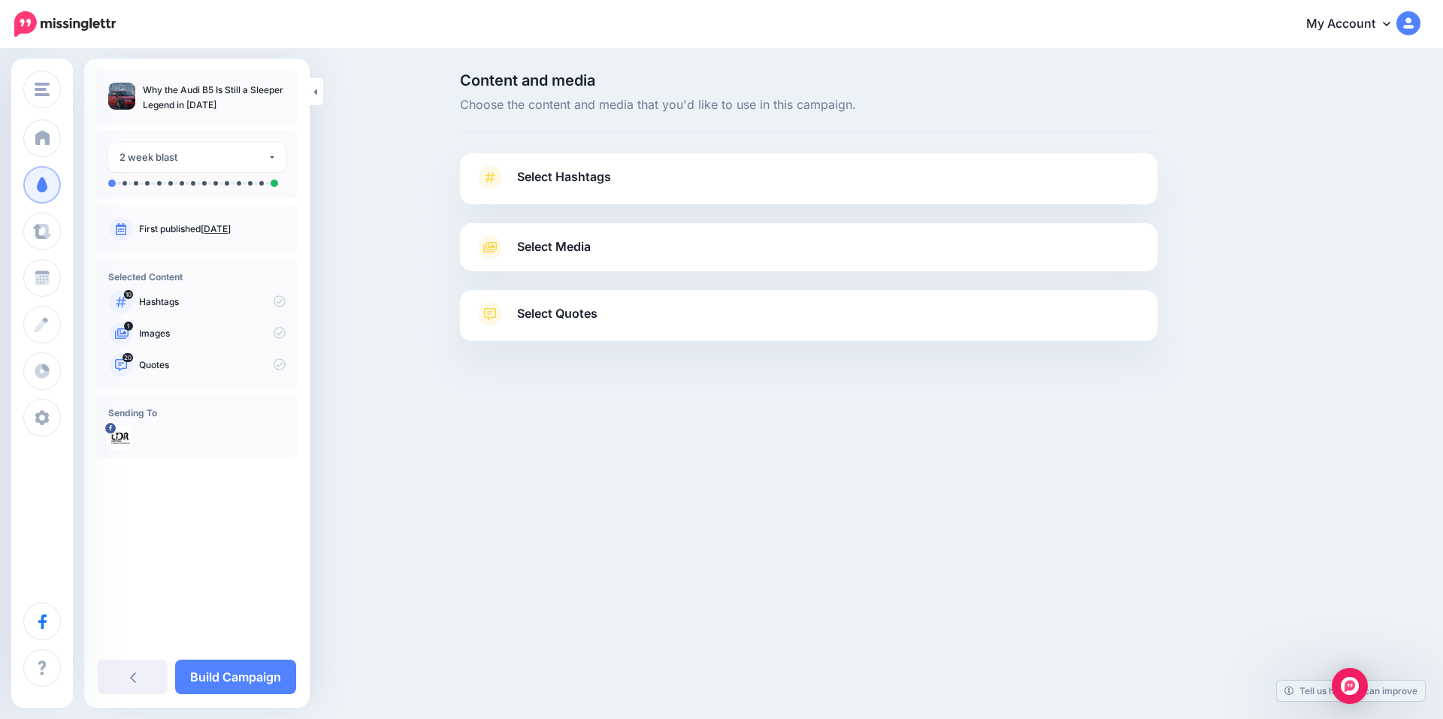
click at [539, 184] on span "Select Hashtags" at bounding box center [564, 177] width 94 height 20
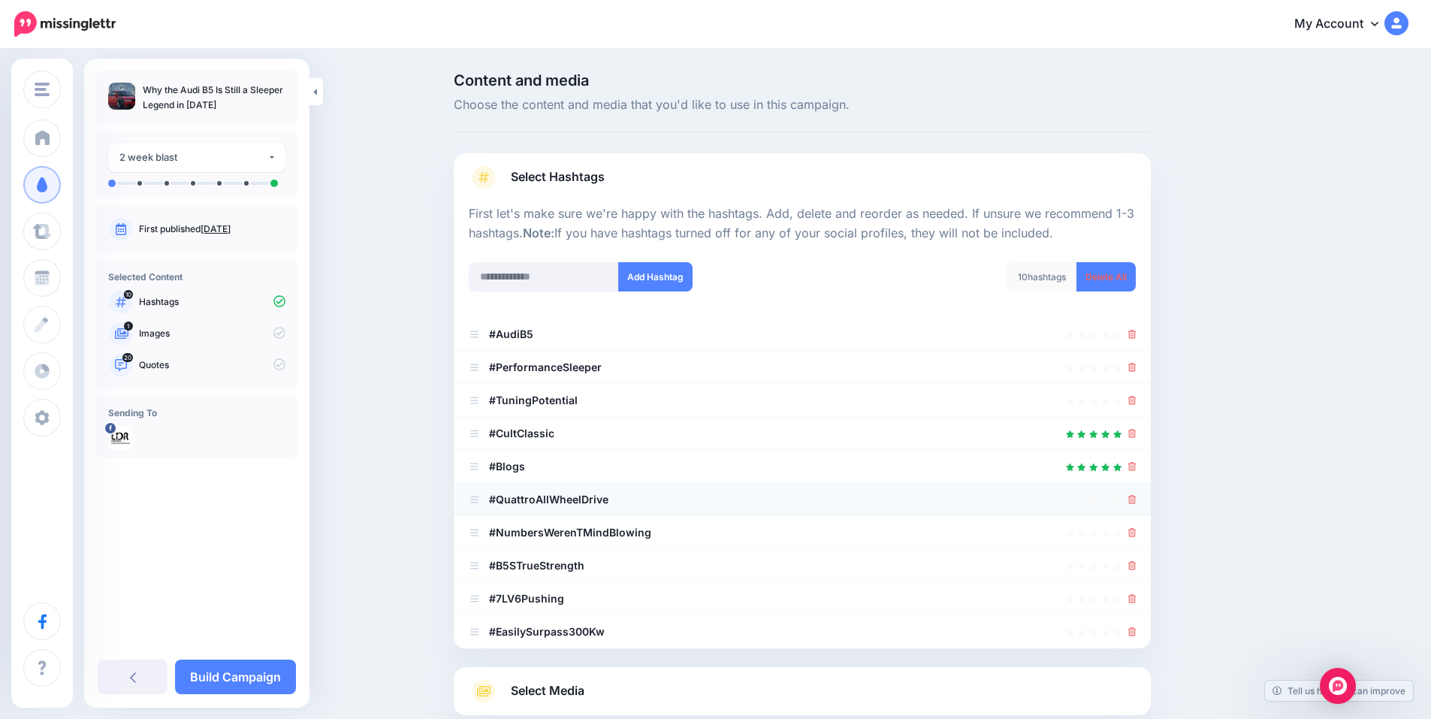
scroll to position [143, 0]
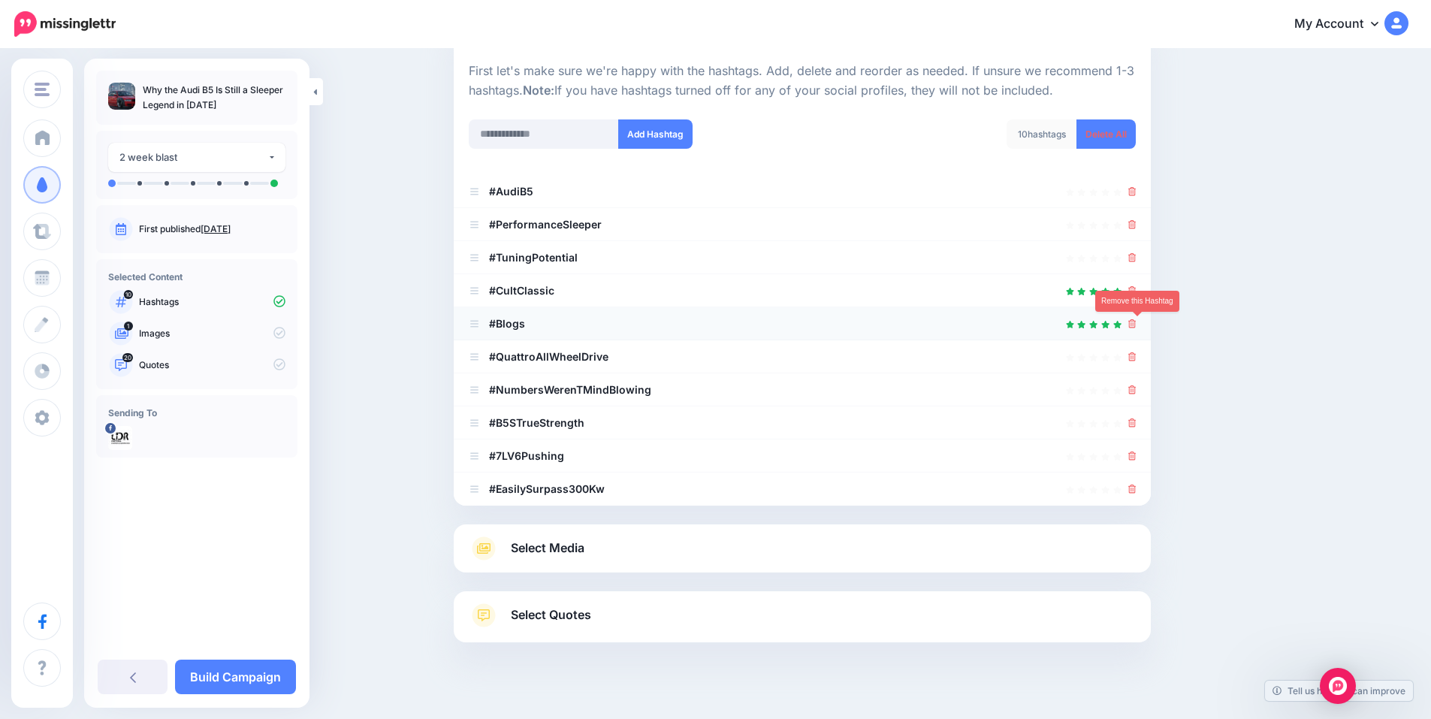
click at [1137, 329] on link at bounding box center [1133, 323] width 8 height 13
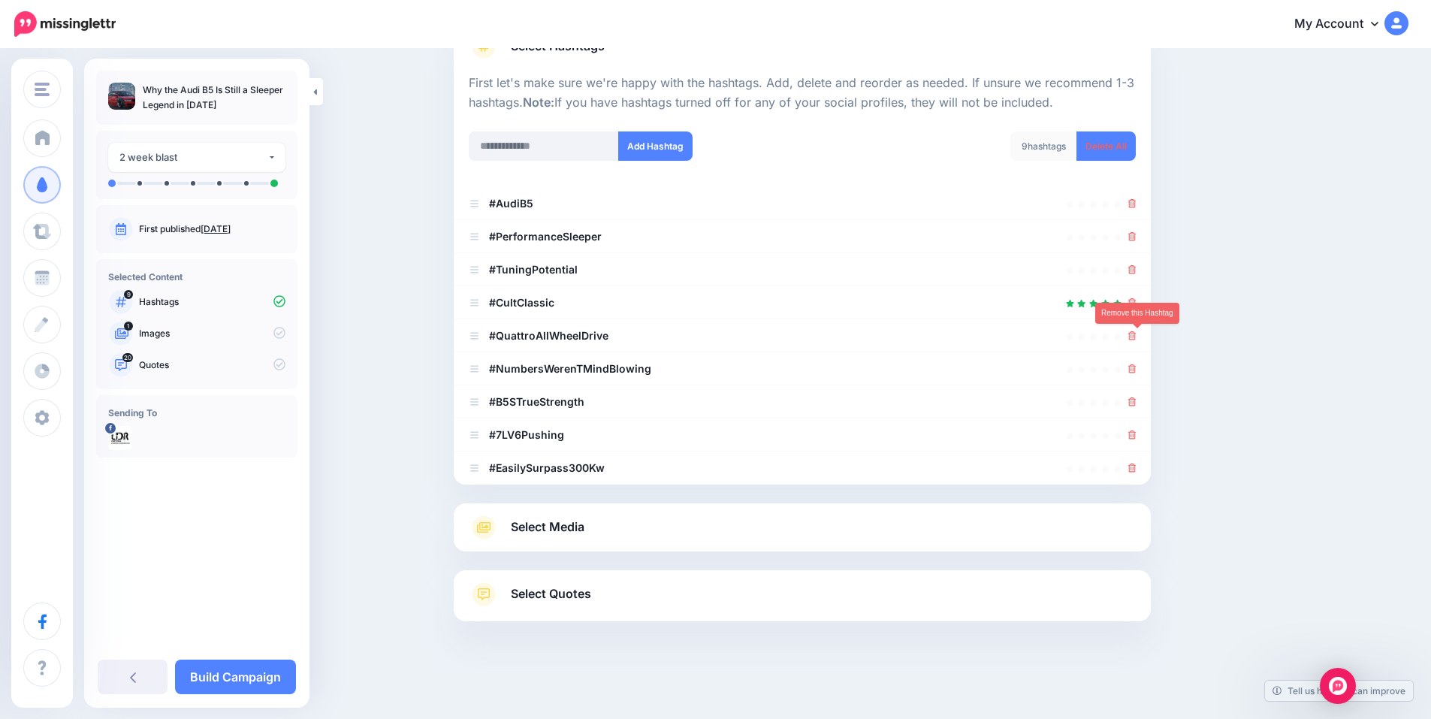
scroll to position [131, 0]
click at [1136, 342] on div at bounding box center [1133, 336] width 8 height 18
click at [1136, 339] on icon at bounding box center [1133, 335] width 8 height 9
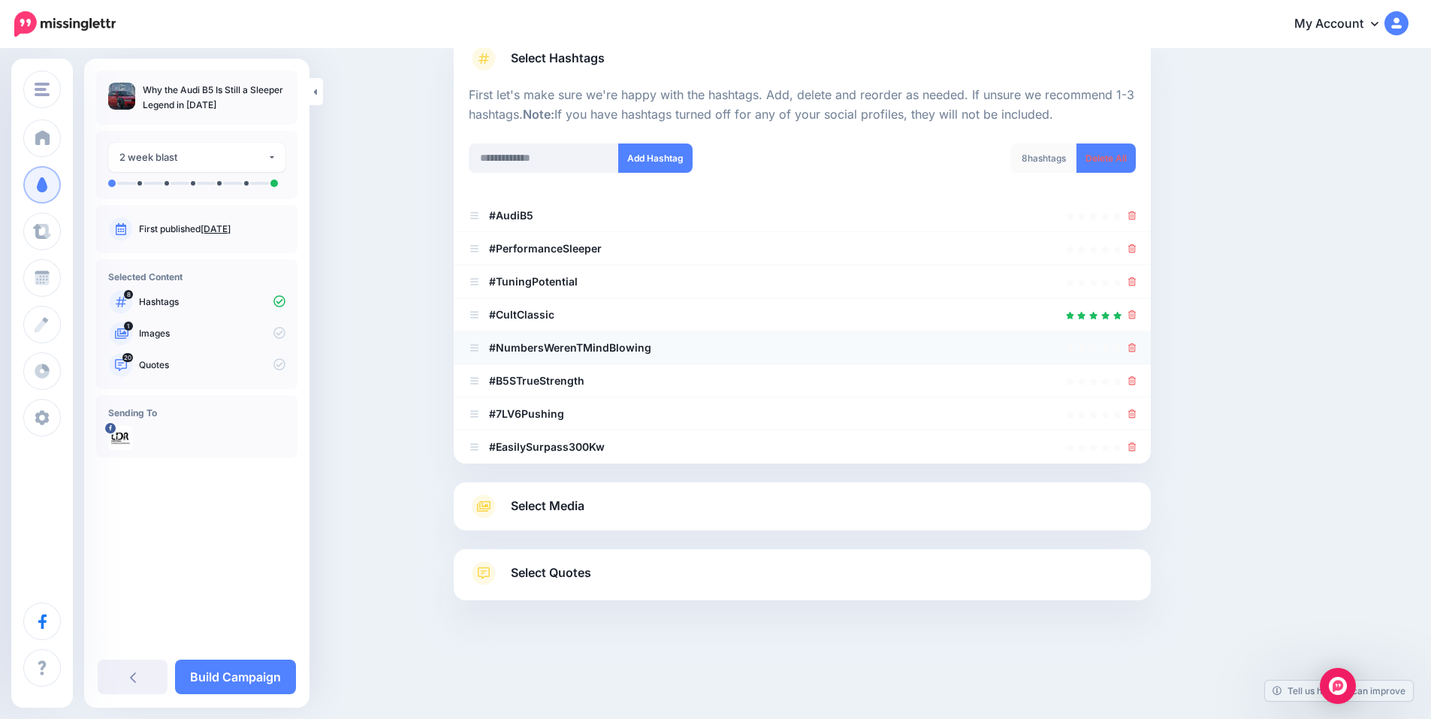
click at [1136, 339] on div at bounding box center [1133, 348] width 8 height 18
drag, startPoint x: 1137, startPoint y: 340, endPoint x: 1138, endPoint y: 361, distance: 21.1
click at [1137, 354] on div at bounding box center [1133, 348] width 8 height 18
click at [1138, 361] on li "#NumbersWerenTMindBlowing" at bounding box center [802, 347] width 697 height 33
click at [1137, 349] on icon at bounding box center [1133, 347] width 8 height 9
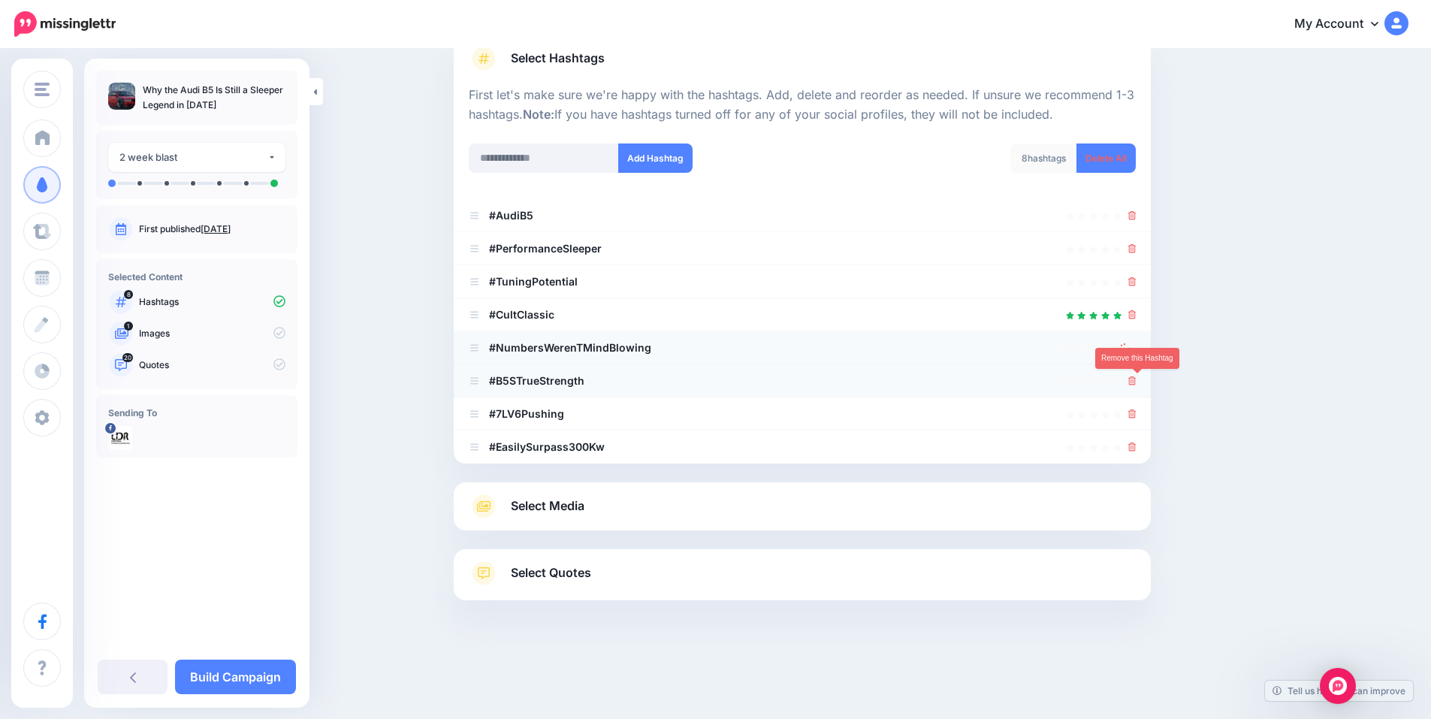
click at [1135, 385] on icon at bounding box center [1133, 380] width 8 height 9
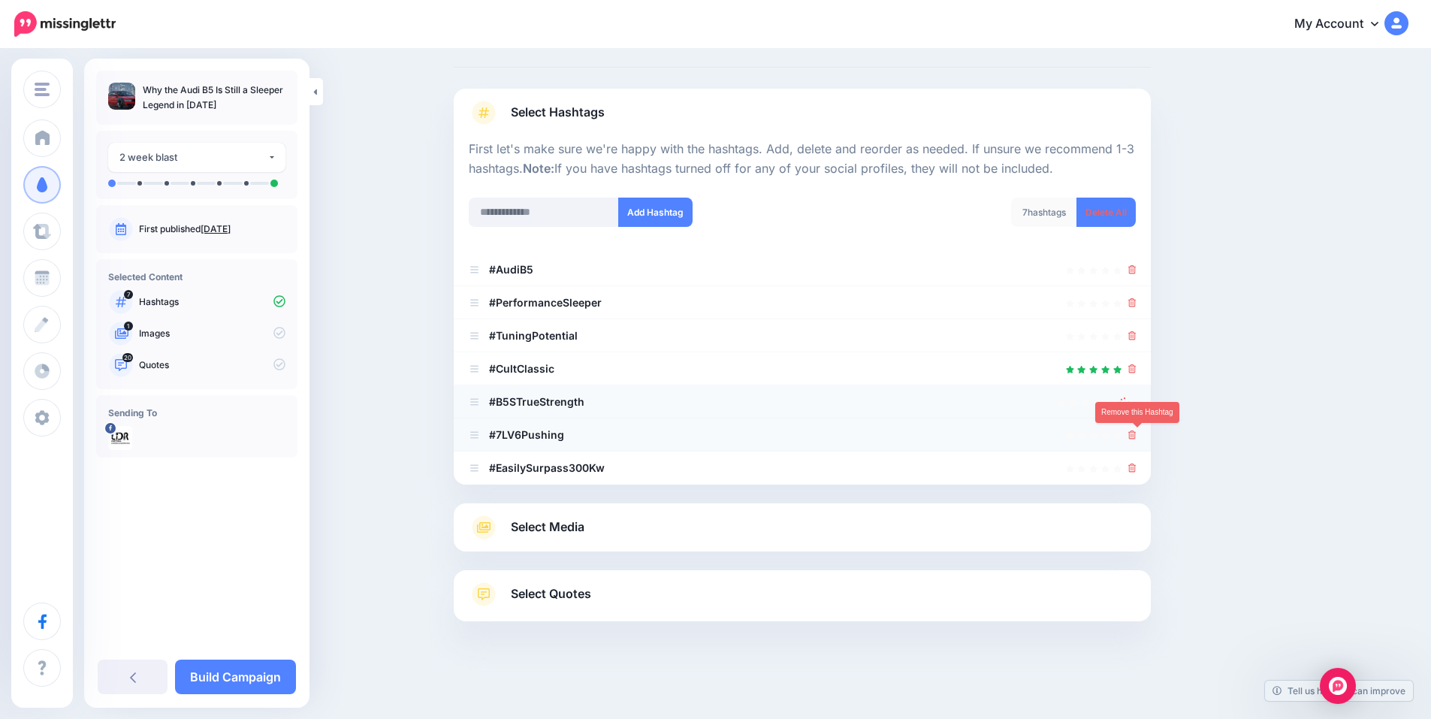
click at [1137, 436] on icon at bounding box center [1133, 435] width 8 height 9
click at [1136, 470] on icon at bounding box center [1133, 468] width 8 height 9
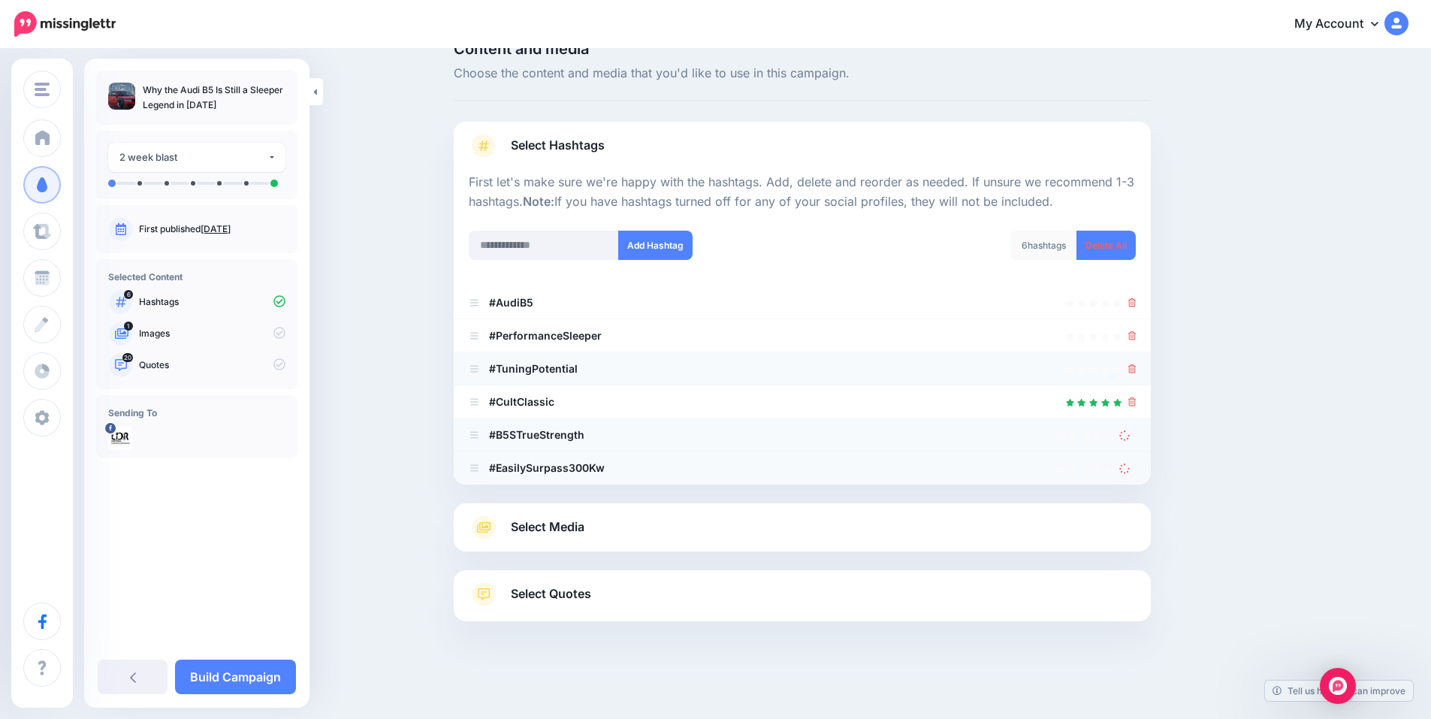
scroll to position [32, 0]
click at [1137, 372] on icon at bounding box center [1133, 368] width 8 height 9
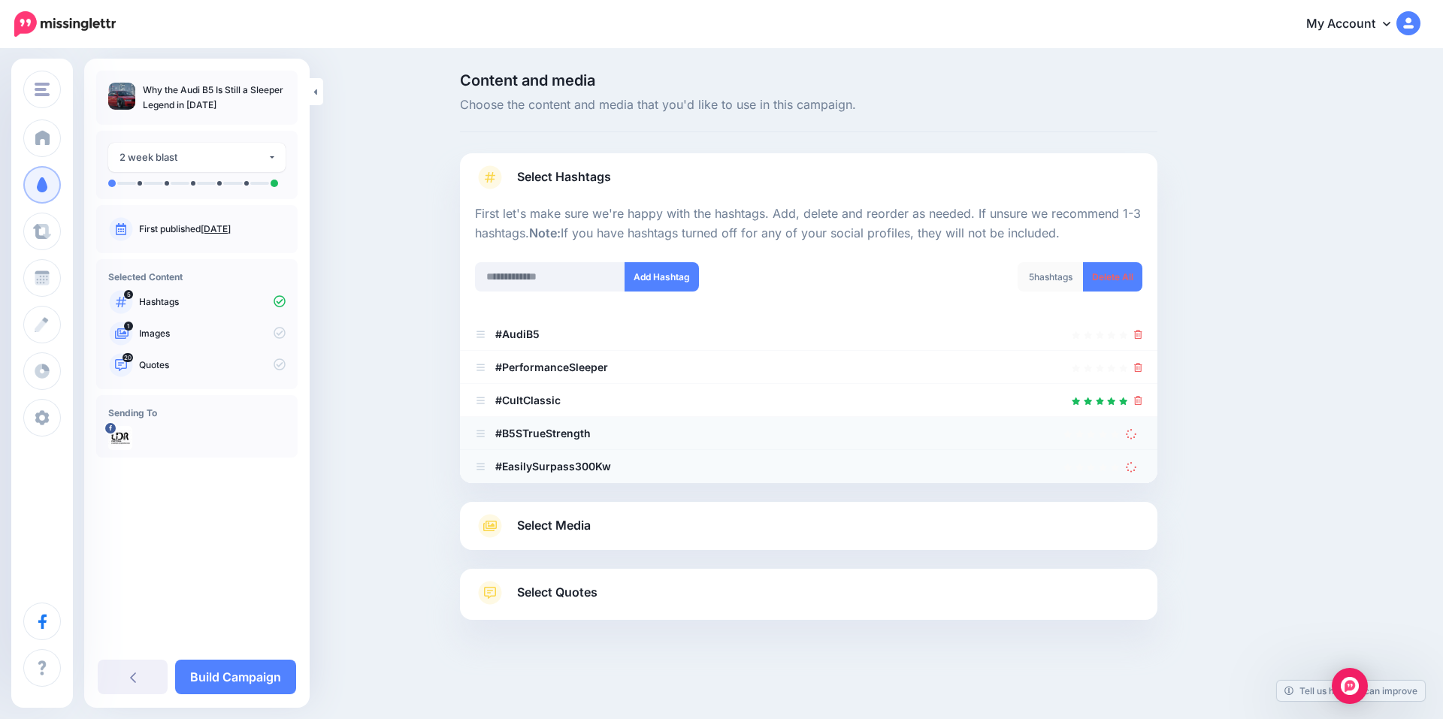
click at [622, 524] on link "Select Media" at bounding box center [808, 526] width 667 height 24
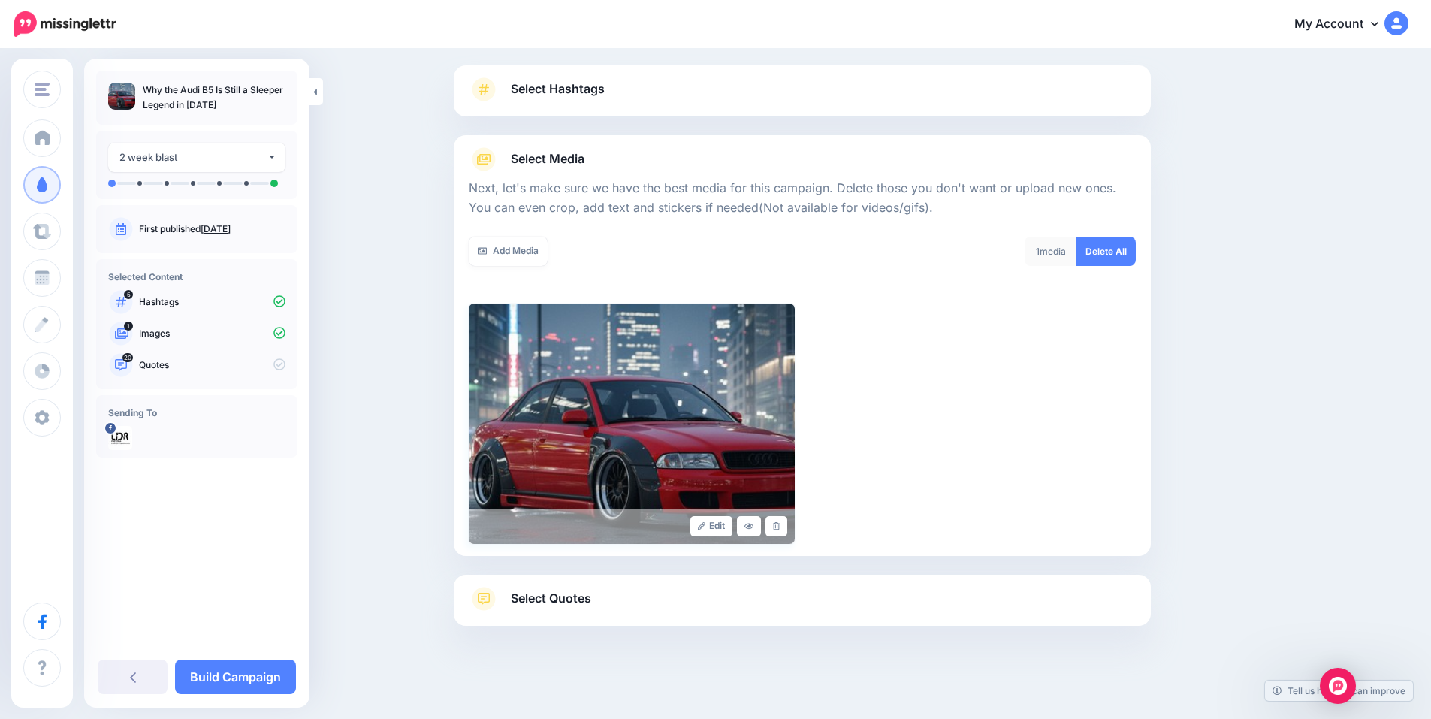
scroll to position [92, 0]
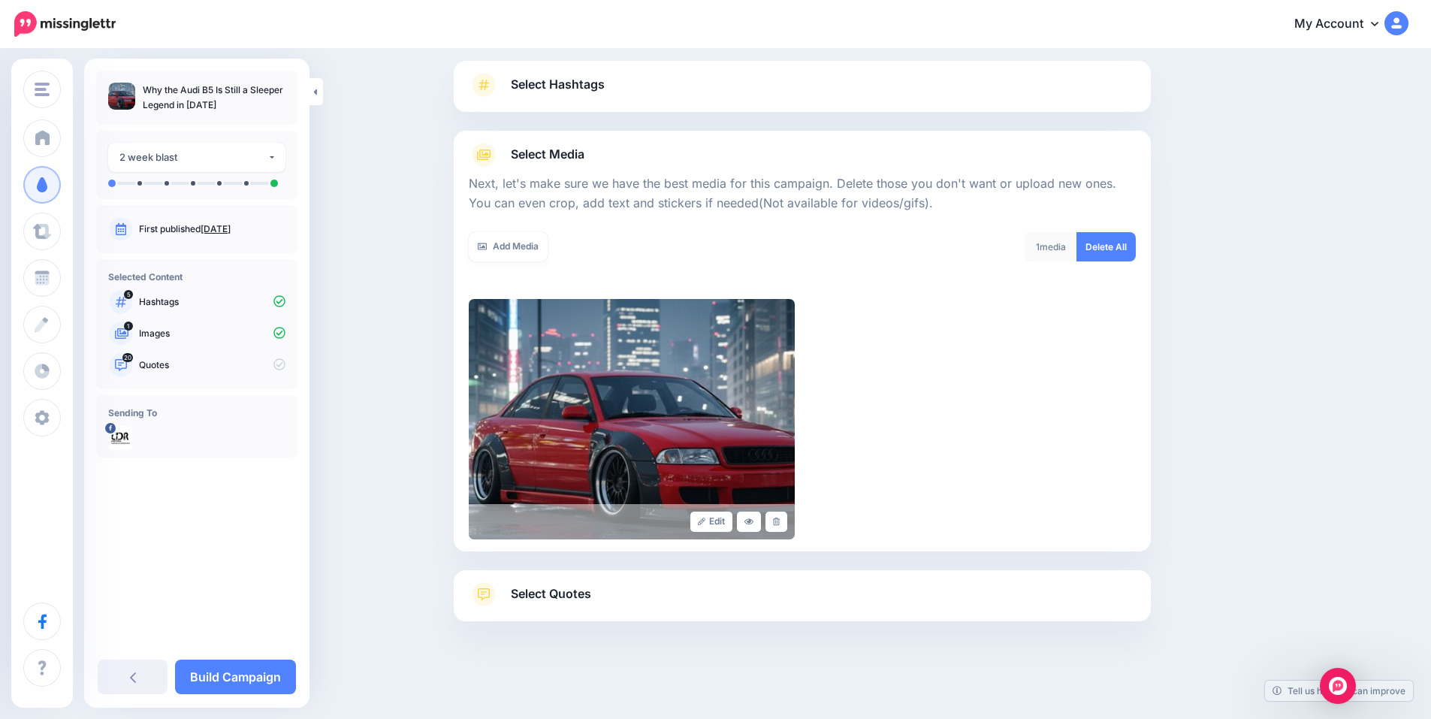
click at [639, 588] on link "Select Quotes" at bounding box center [802, 601] width 667 height 39
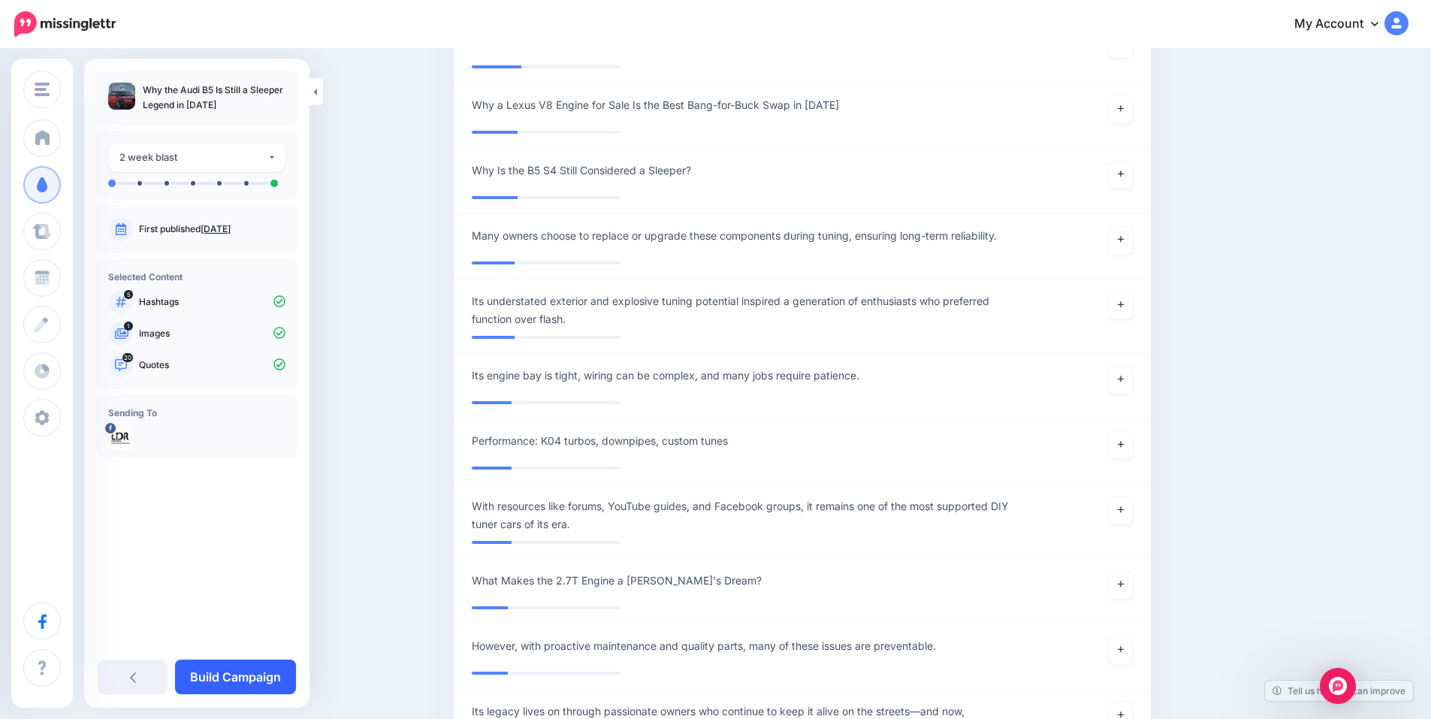
scroll to position [3348, 0]
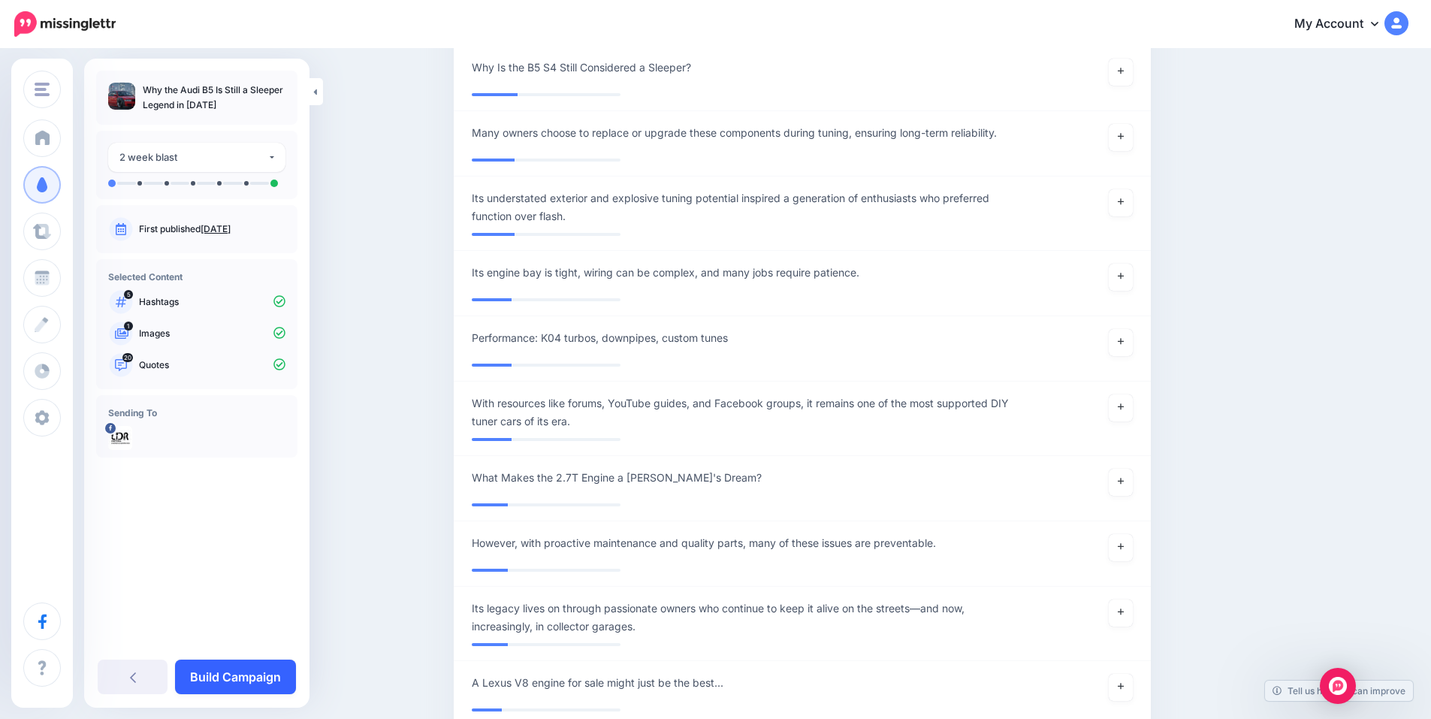
click at [254, 669] on link "Build Campaign" at bounding box center [235, 677] width 121 height 35
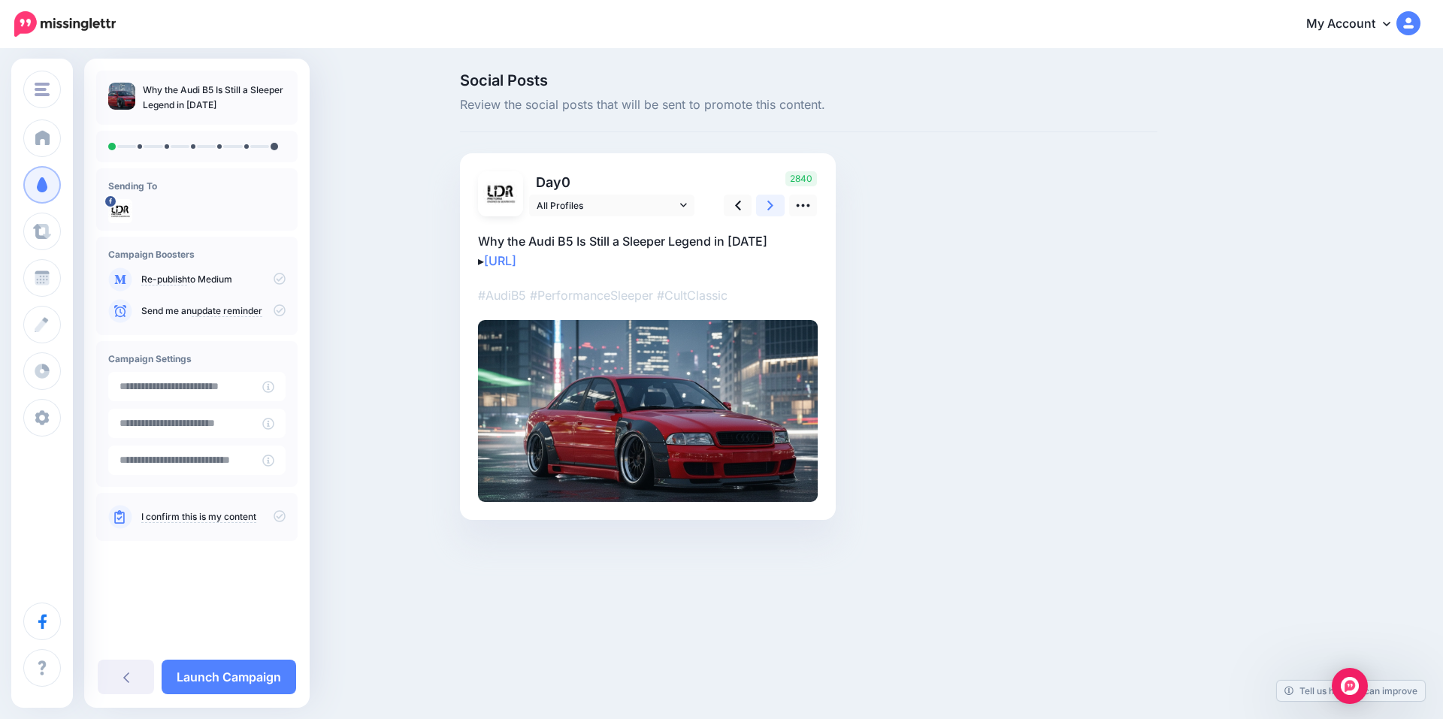
click at [766, 205] on link at bounding box center [770, 206] width 29 height 22
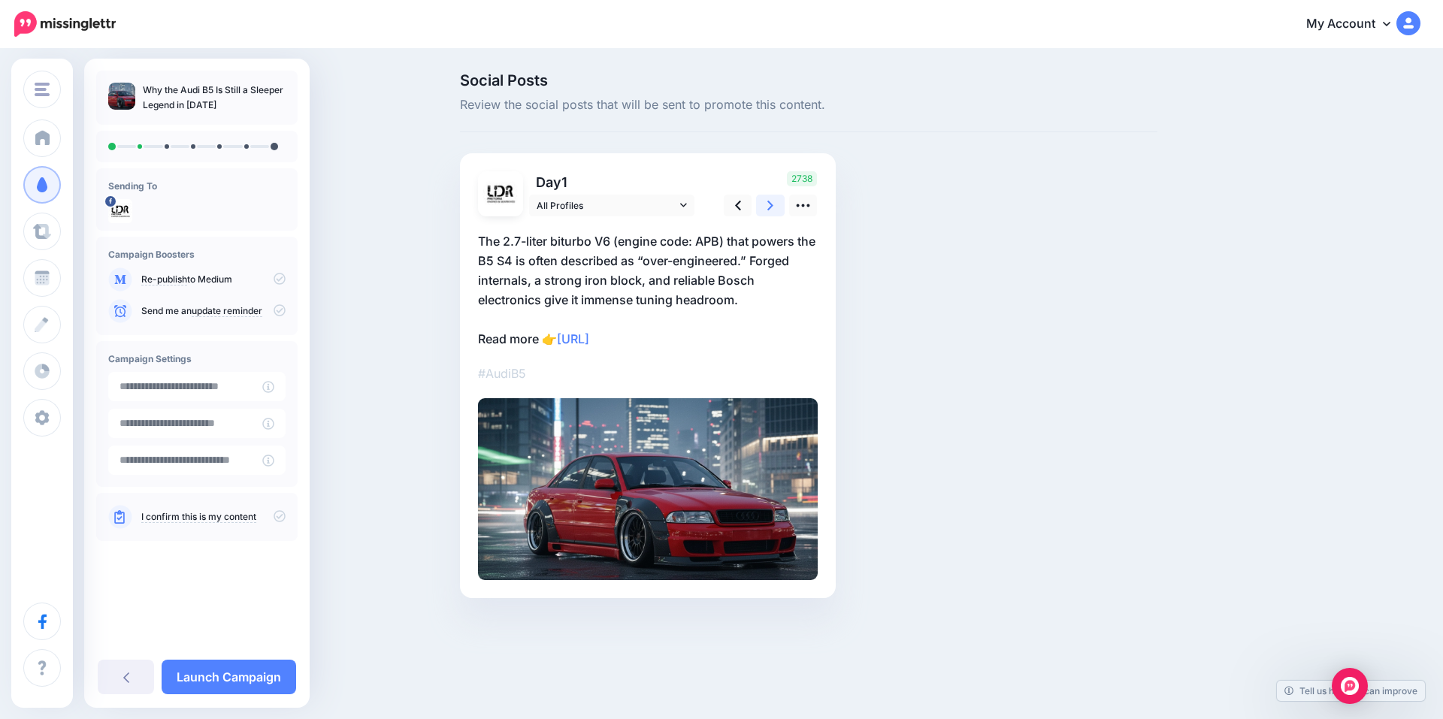
click at [766, 205] on link at bounding box center [770, 206] width 29 height 22
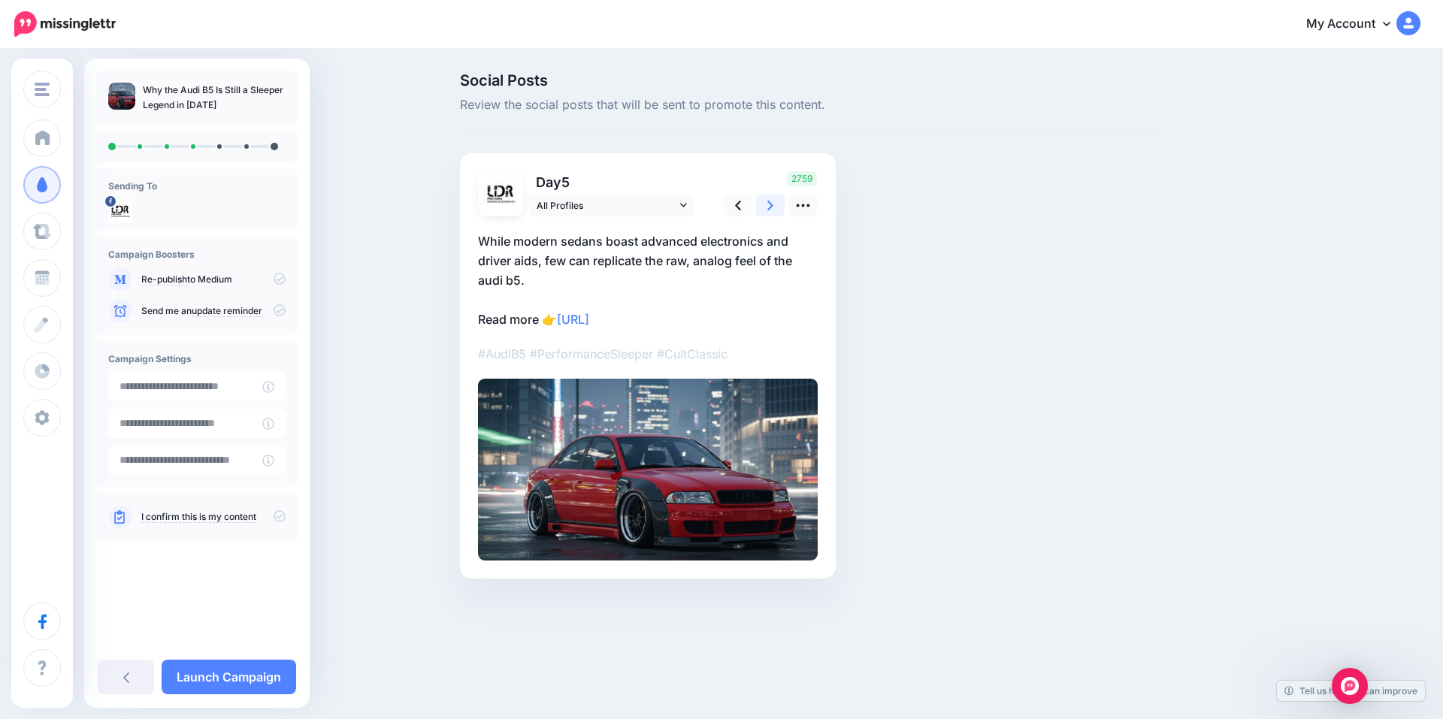
click at [766, 205] on link at bounding box center [770, 206] width 29 height 22
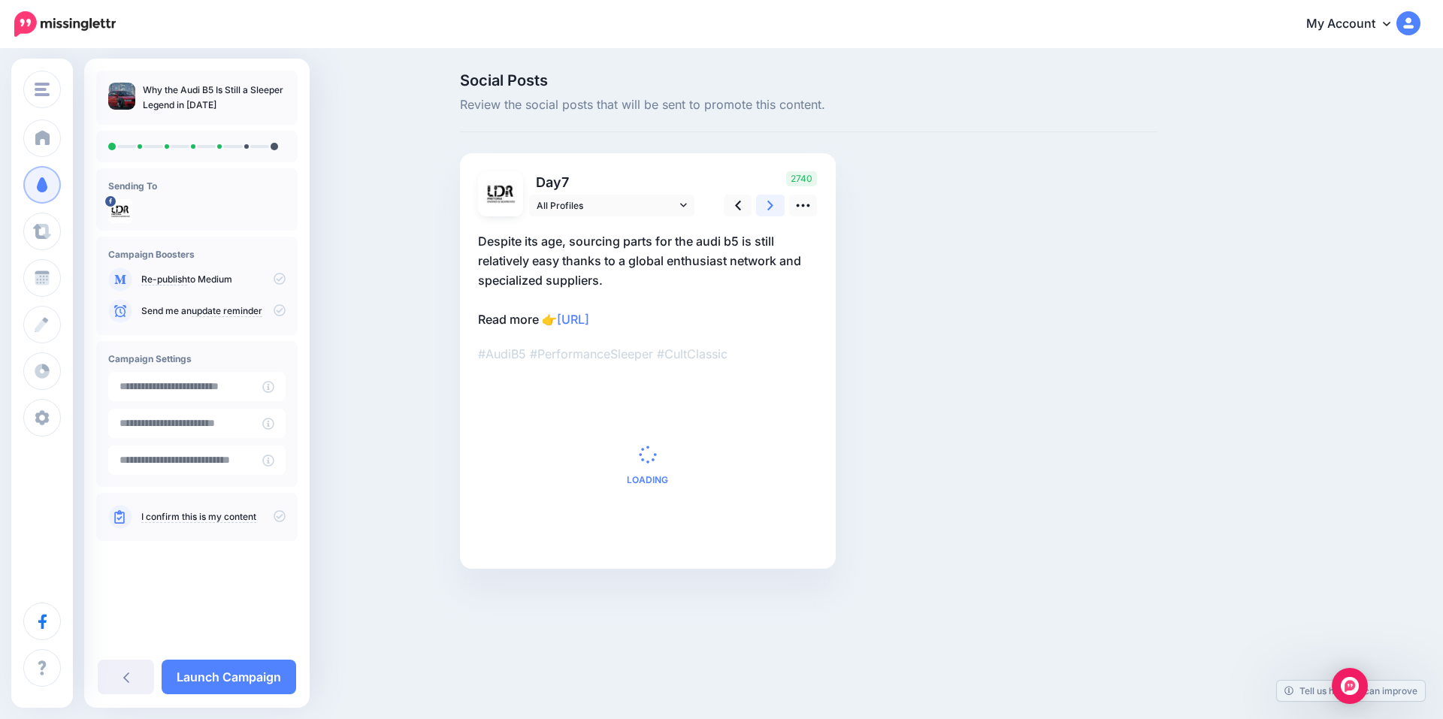
click at [766, 205] on link at bounding box center [770, 206] width 29 height 22
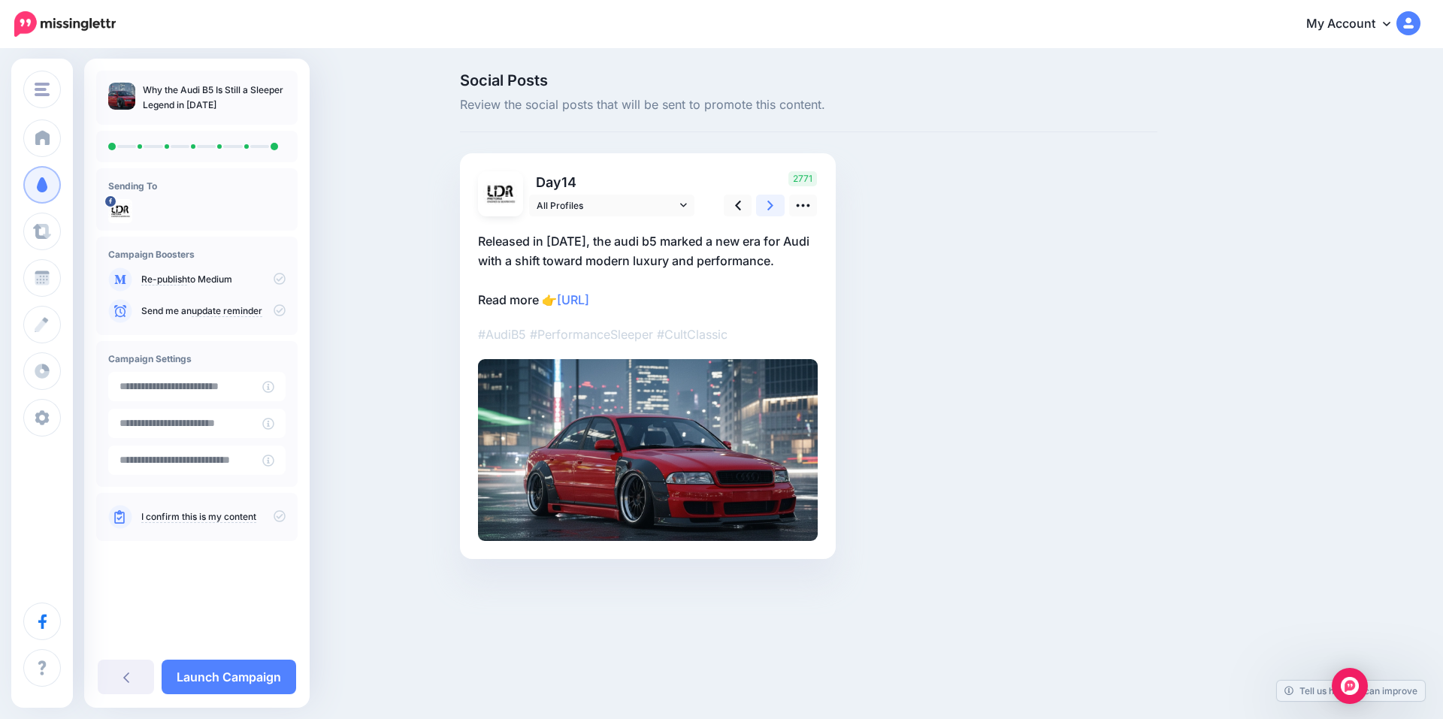
click at [766, 205] on link at bounding box center [770, 206] width 29 height 22
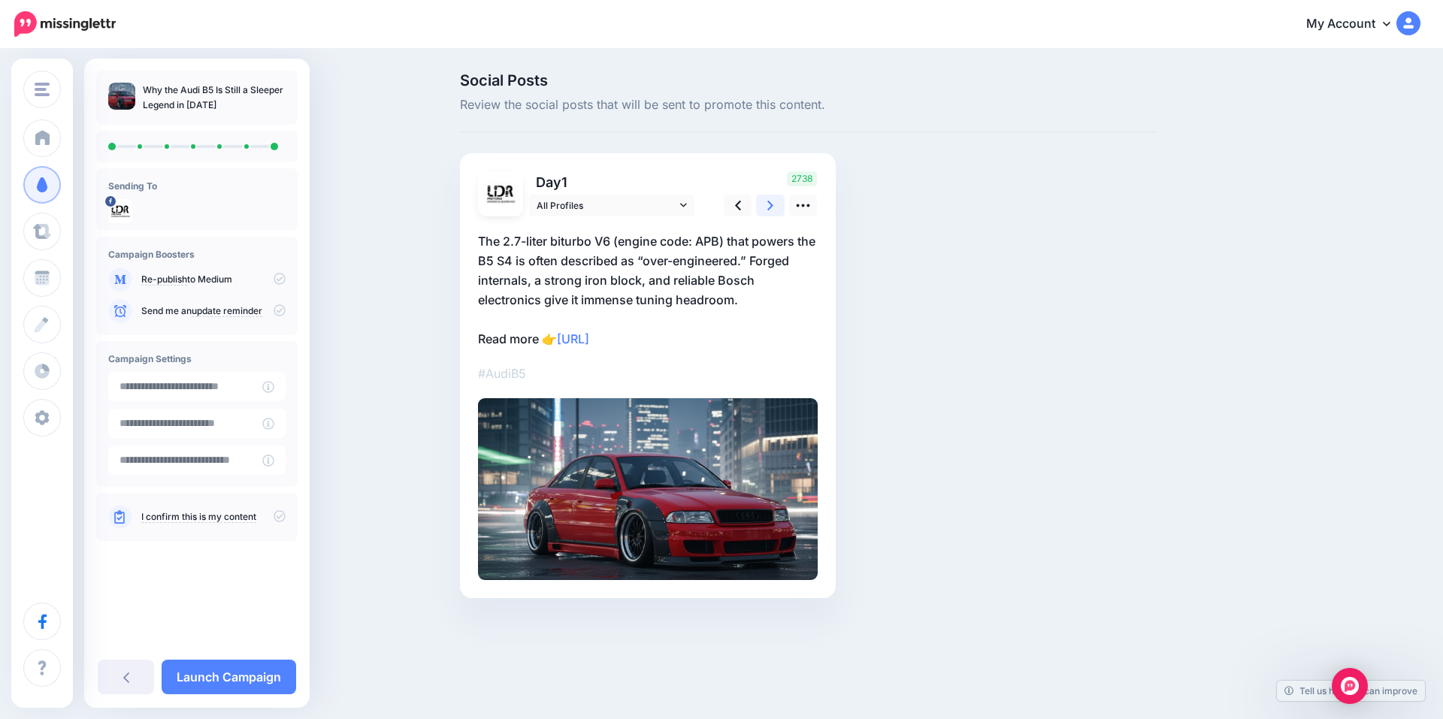
click at [766, 205] on link at bounding box center [770, 206] width 29 height 22
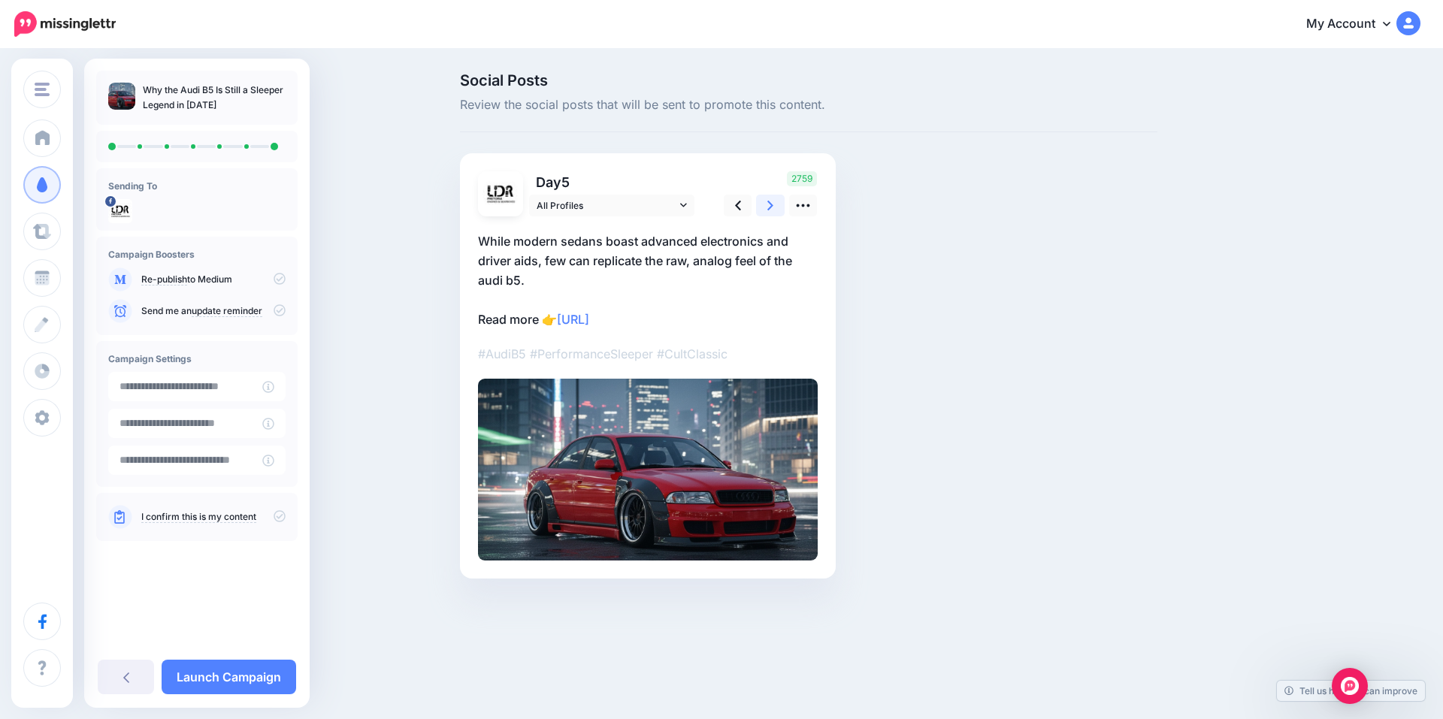
click at [766, 205] on link at bounding box center [770, 206] width 29 height 22
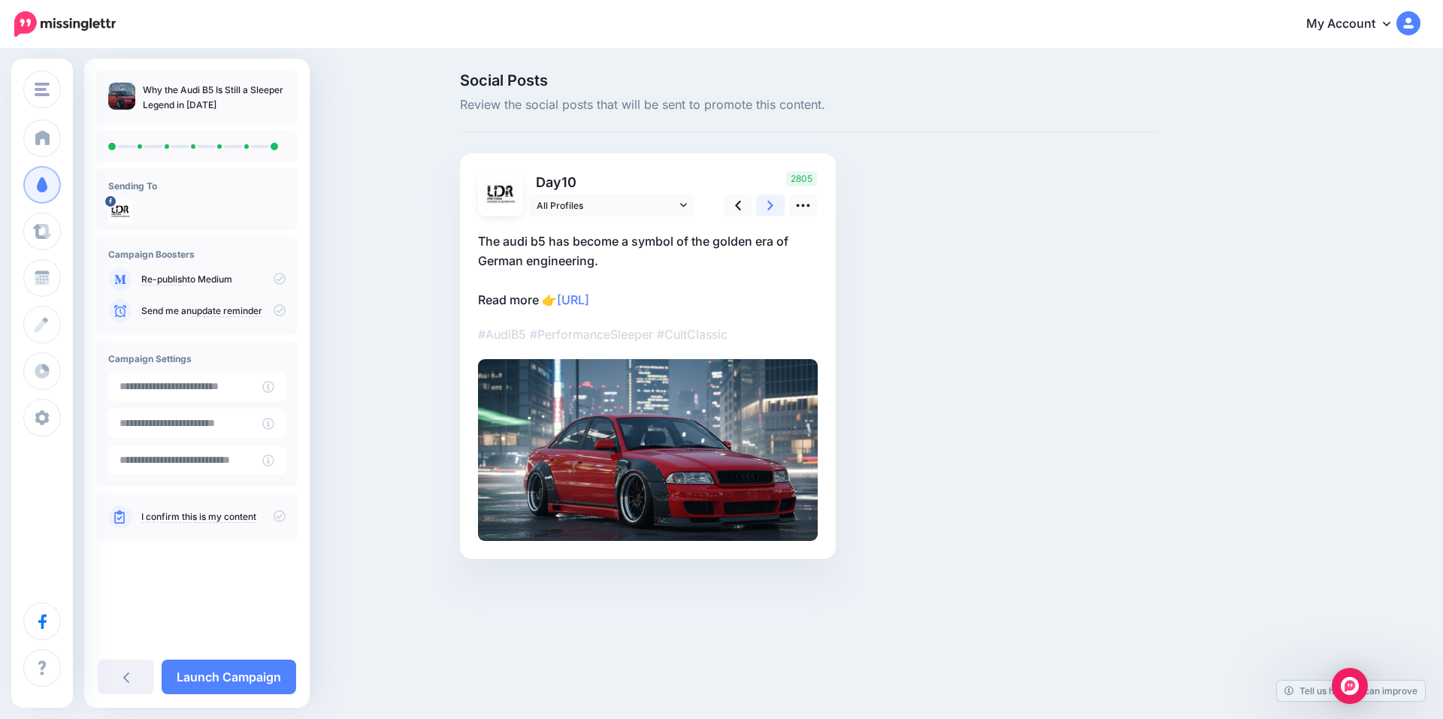
click at [766, 205] on link at bounding box center [770, 206] width 29 height 22
click at [240, 510] on p "I confirm this is my content" at bounding box center [213, 517] width 144 height 14
click at [272, 518] on p "I confirm this is my content" at bounding box center [213, 517] width 144 height 14
click at [280, 520] on icon at bounding box center [279, 516] width 12 height 12
click at [238, 394] on input "**********" at bounding box center [185, 386] width 154 height 29
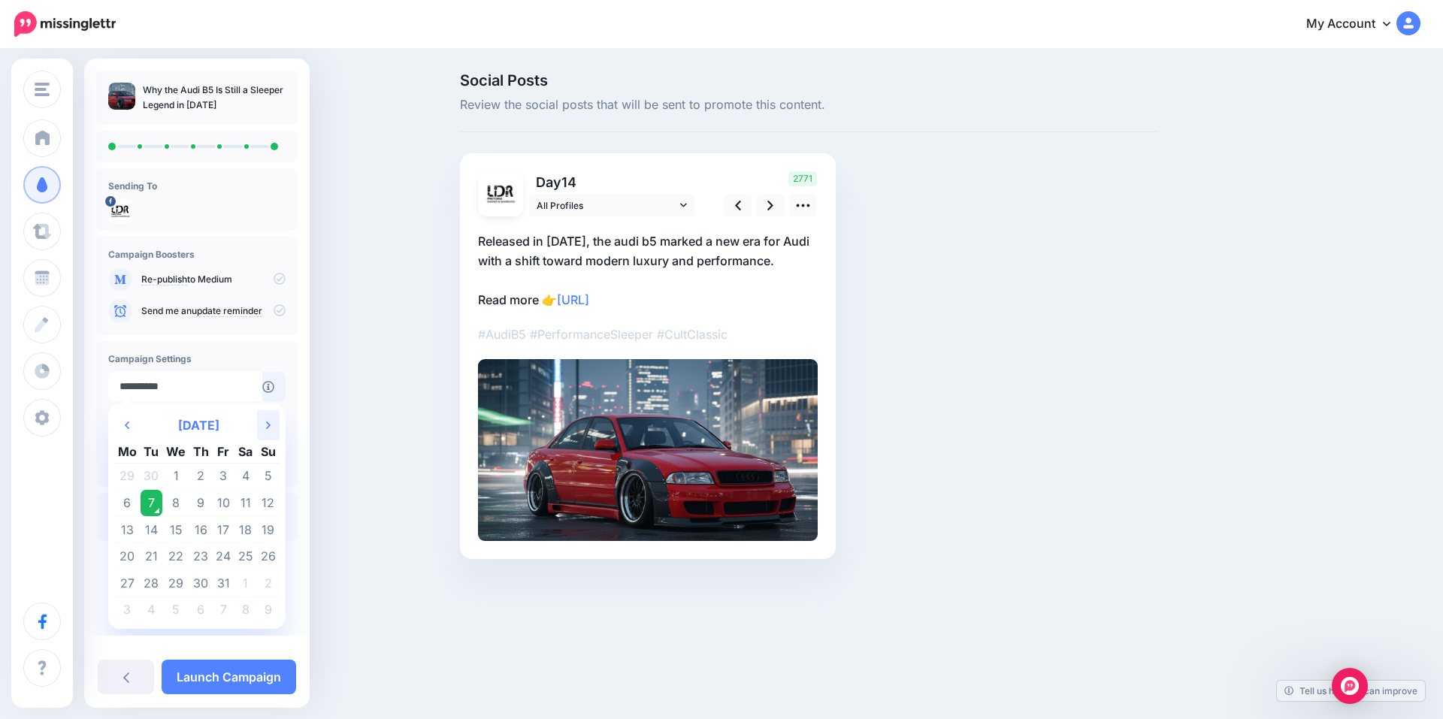
click at [261, 430] on th "Next Month" at bounding box center [268, 425] width 23 height 30
click at [127, 506] on td "3" at bounding box center [127, 503] width 26 height 27
type input "**********"
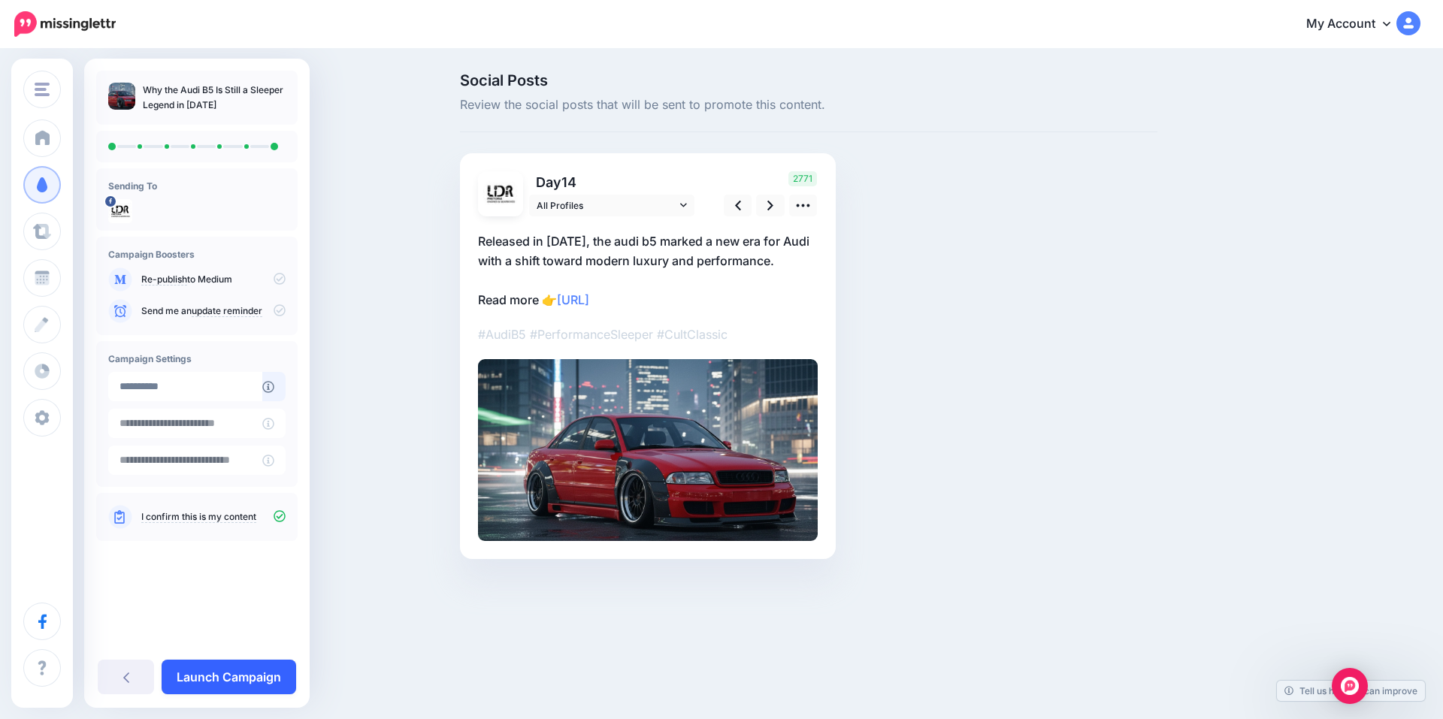
click at [246, 669] on link "Launch Campaign" at bounding box center [229, 677] width 134 height 35
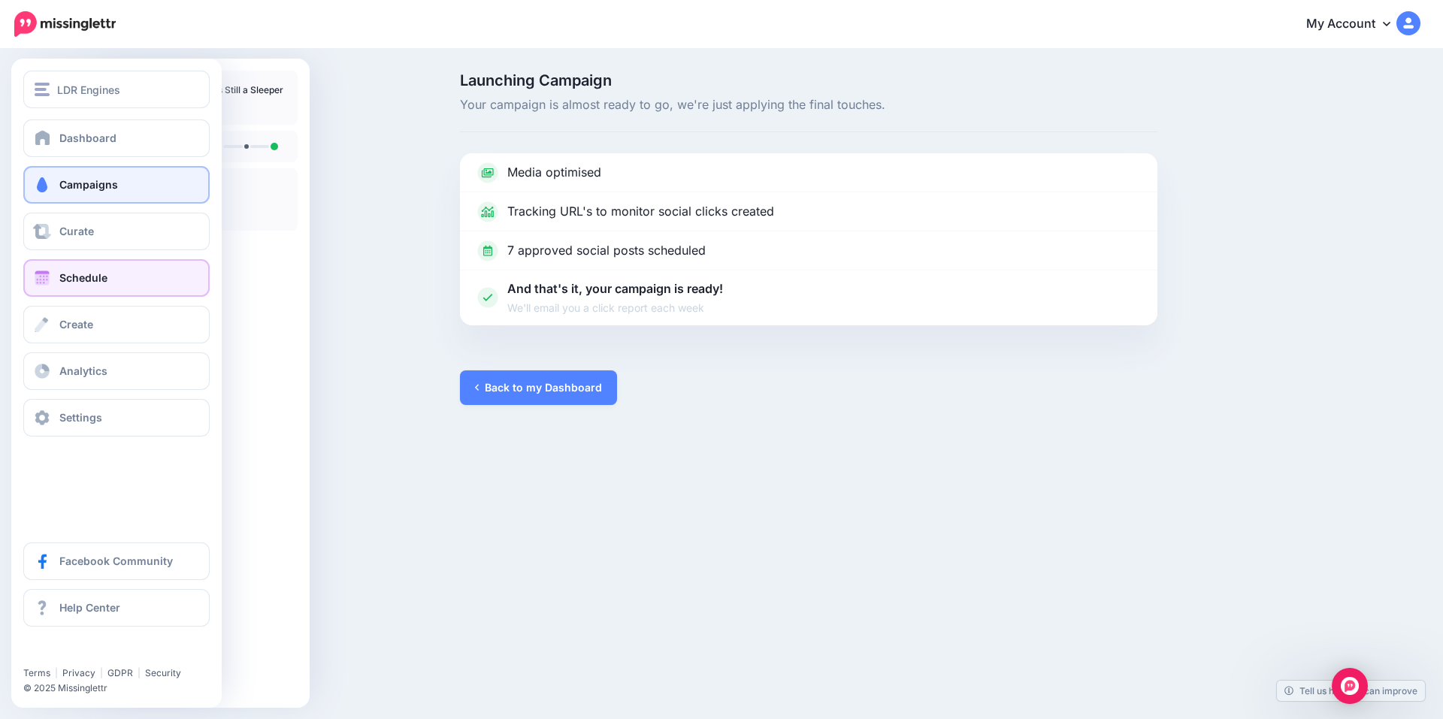
click at [56, 279] on link "Schedule" at bounding box center [116, 278] width 186 height 38
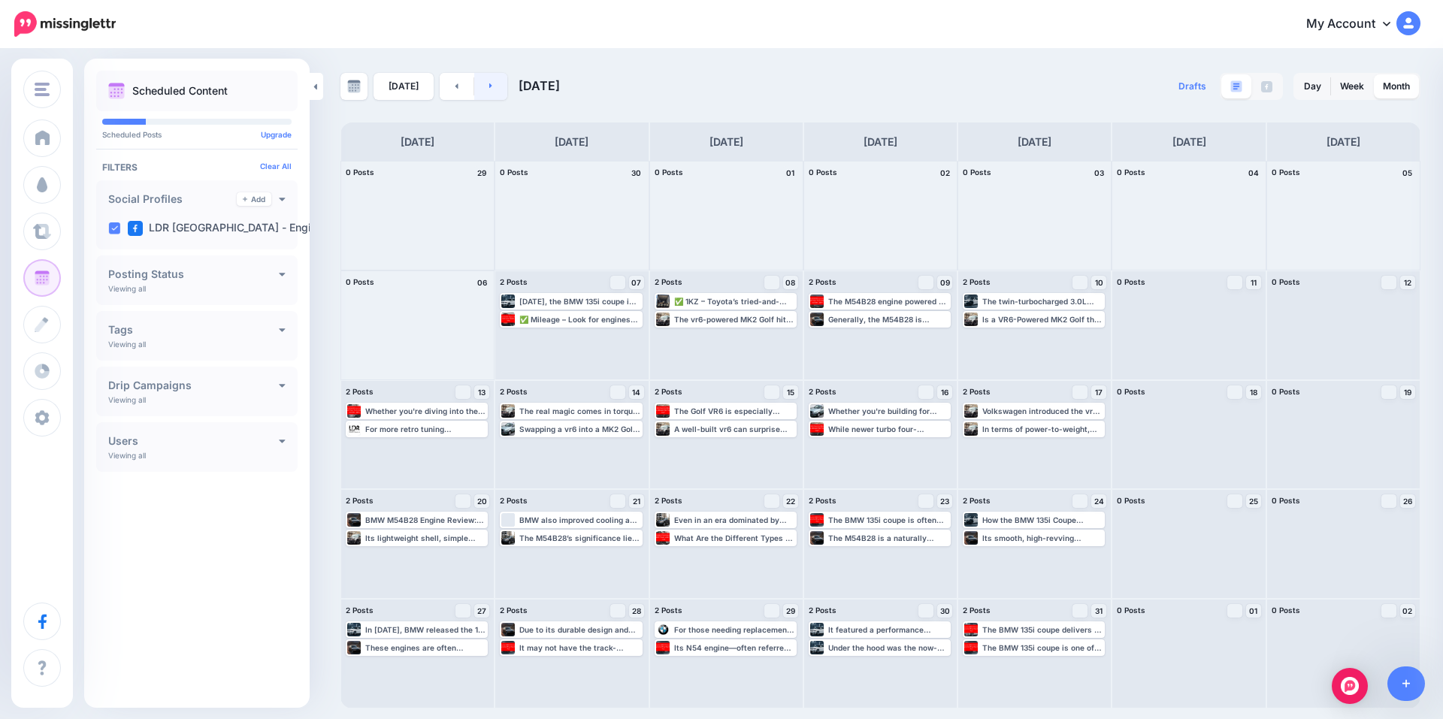
click at [489, 83] on link at bounding box center [491, 86] width 34 height 27
click at [493, 86] on link at bounding box center [491, 86] width 34 height 27
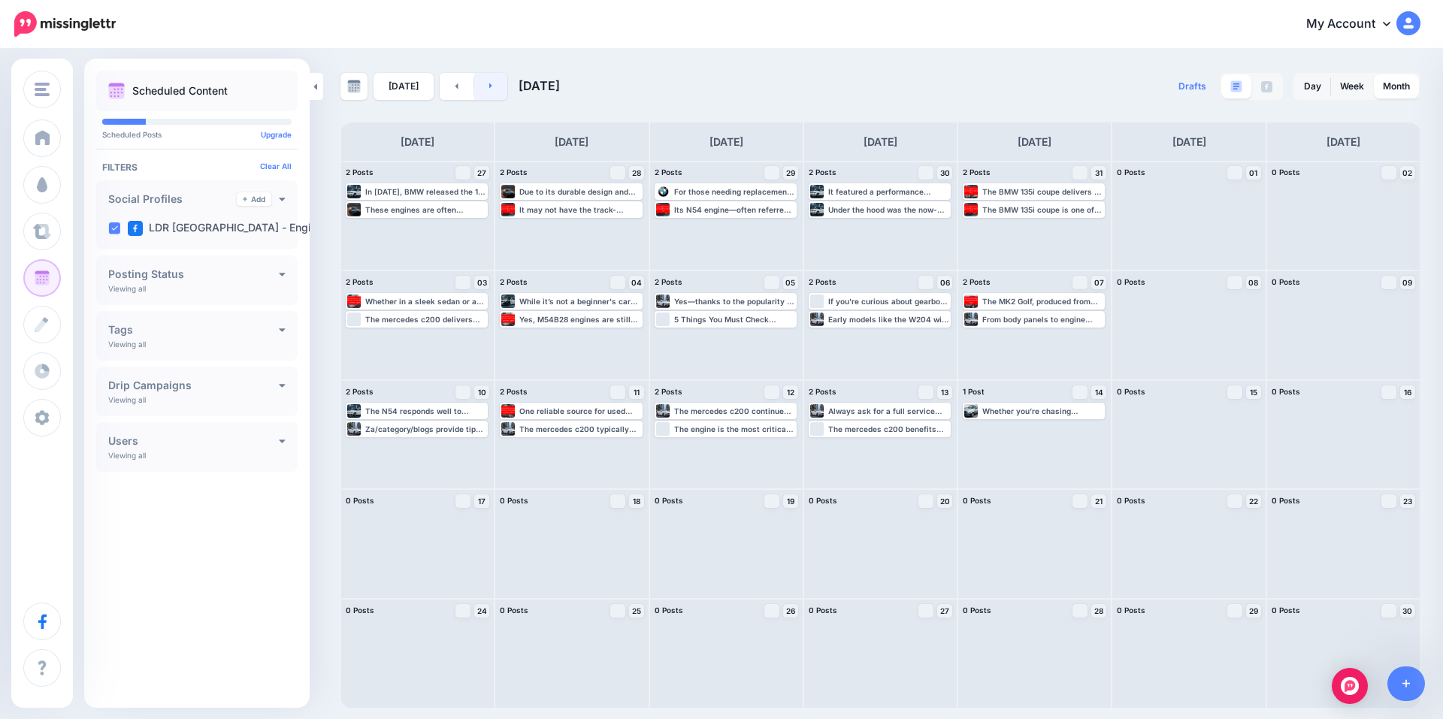
click at [494, 87] on link at bounding box center [491, 86] width 34 height 27
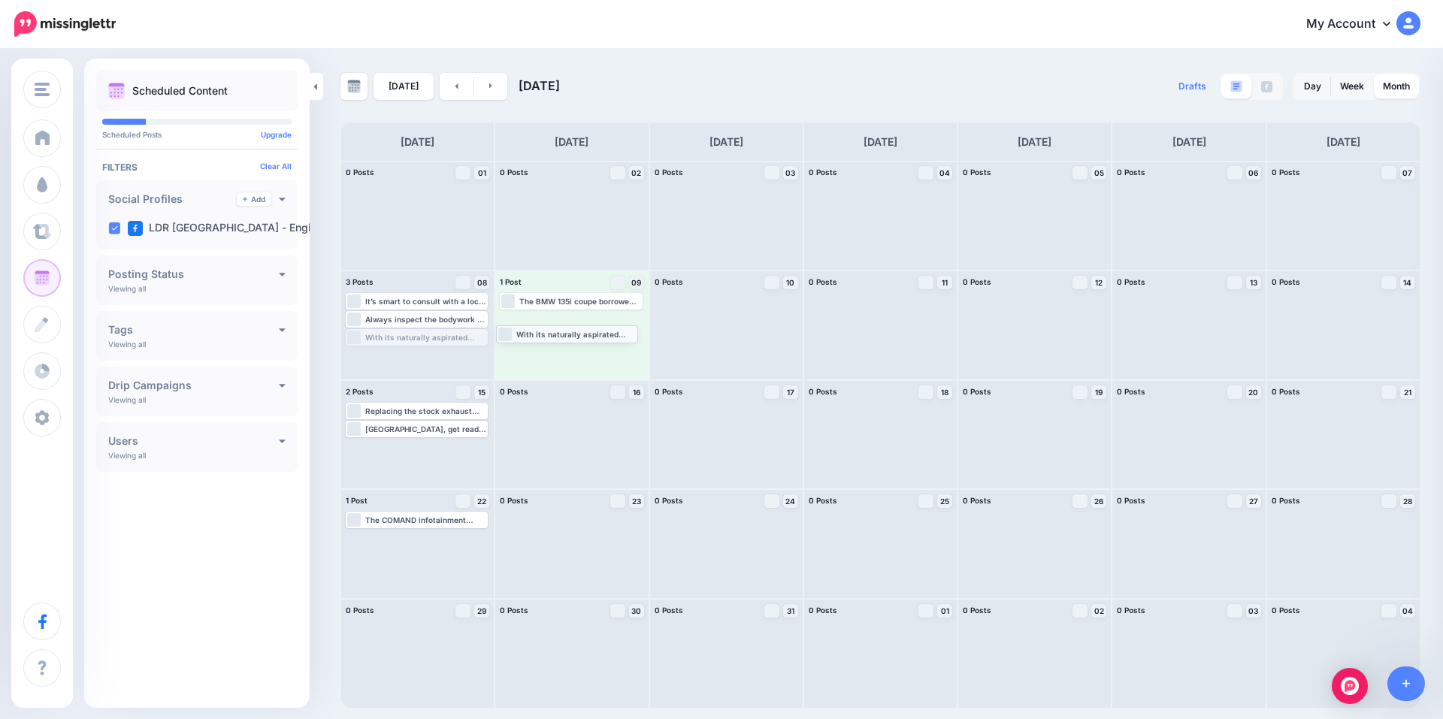
drag, startPoint x: 437, startPoint y: 338, endPoint x: 588, endPoint y: 334, distance: 150.3
click at [455, 80] on link at bounding box center [457, 86] width 34 height 27
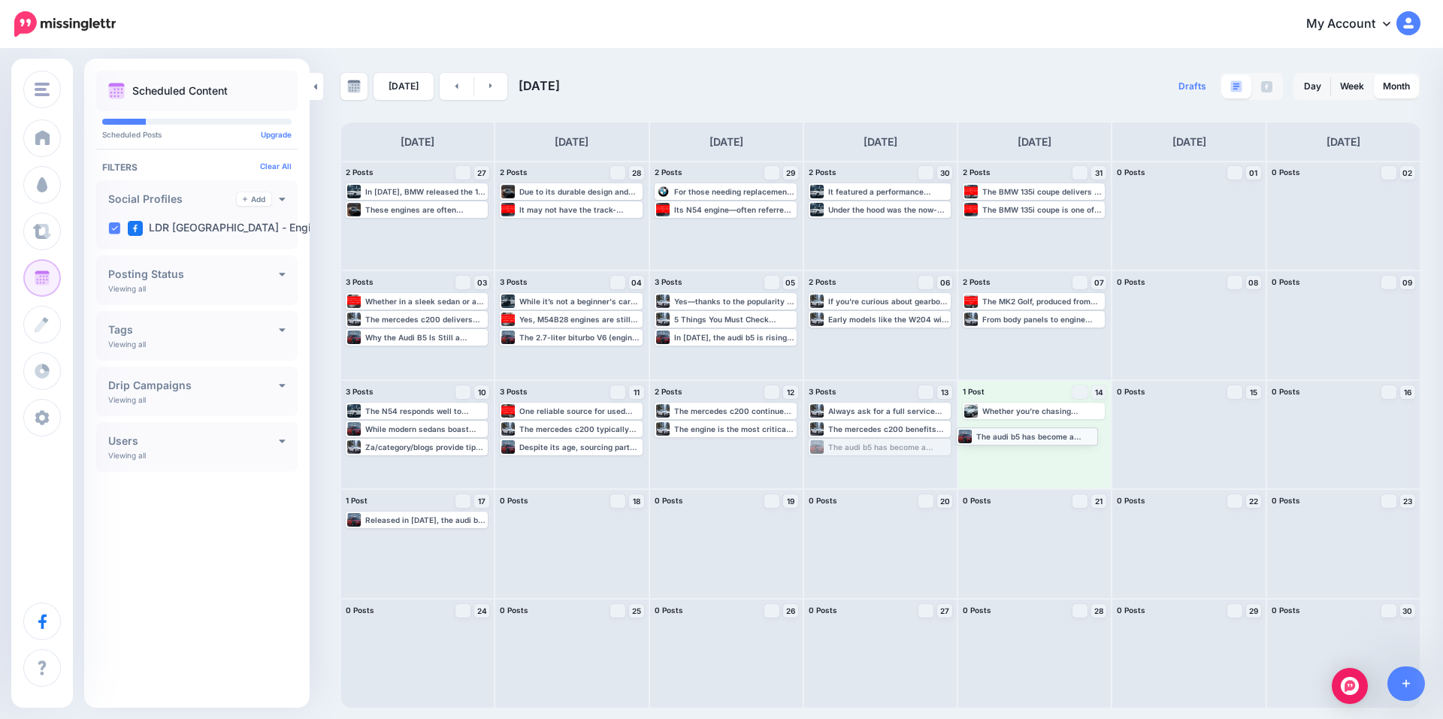
drag, startPoint x: 905, startPoint y: 447, endPoint x: 1055, endPoint y: 436, distance: 149.9
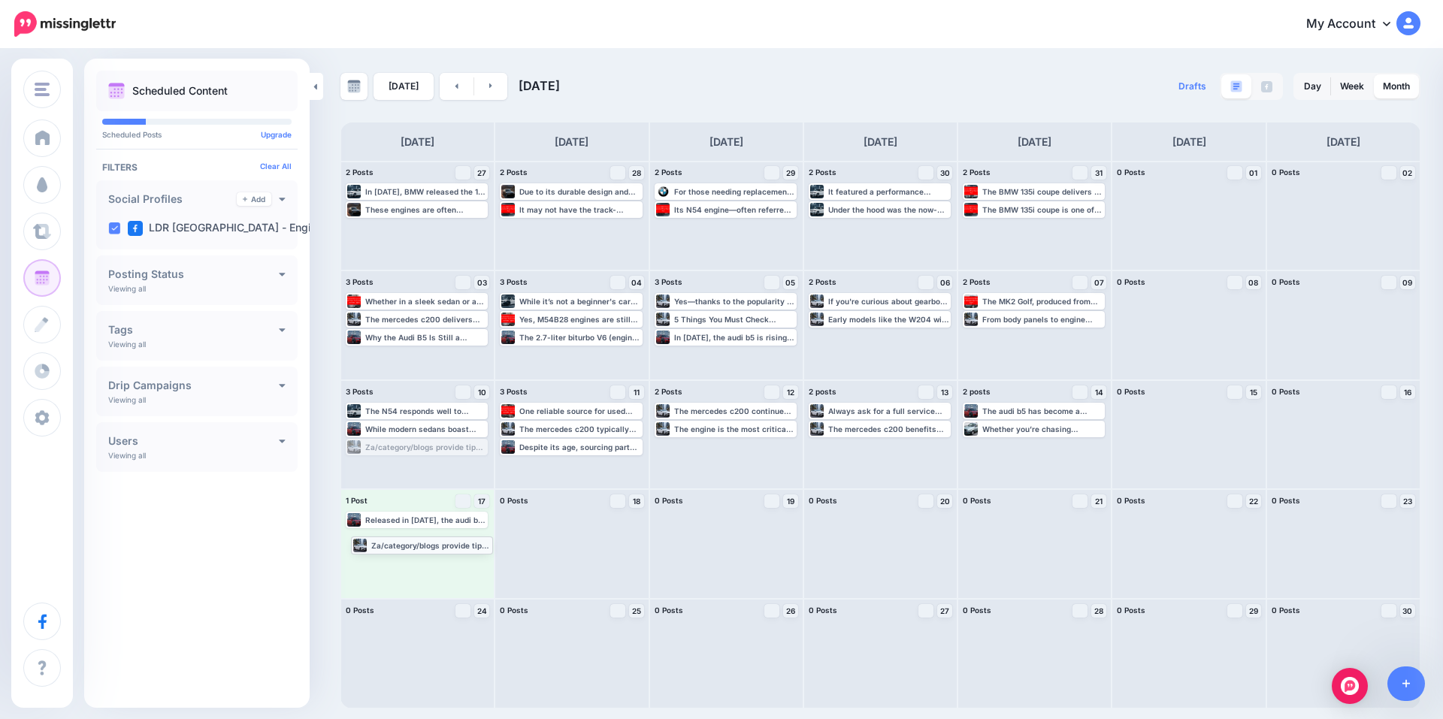
drag, startPoint x: 418, startPoint y: 448, endPoint x: 423, endPoint y: 545, distance: 97.8
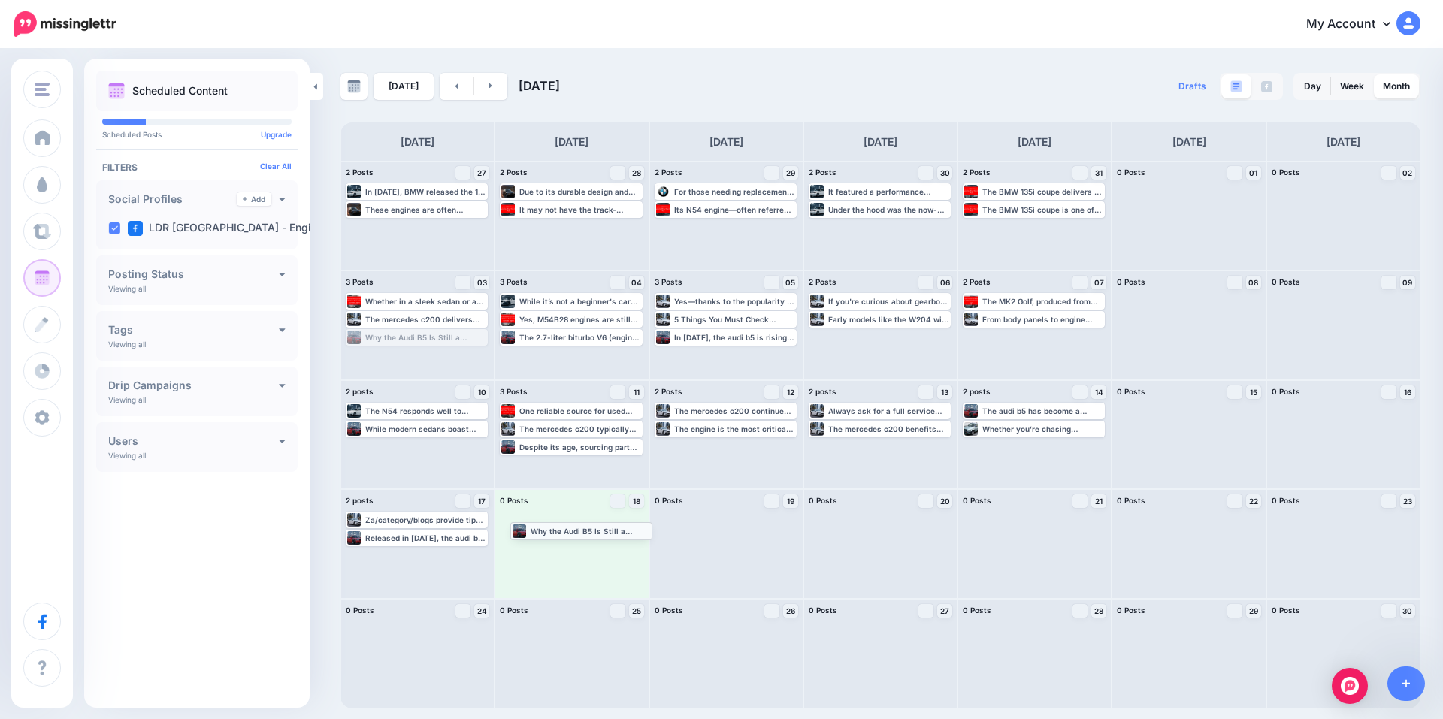
drag, startPoint x: 433, startPoint y: 339, endPoint x: 597, endPoint y: 532, distance: 253.7
drag, startPoint x: 597, startPoint y: 304, endPoint x: 588, endPoint y: 551, distance: 248.1
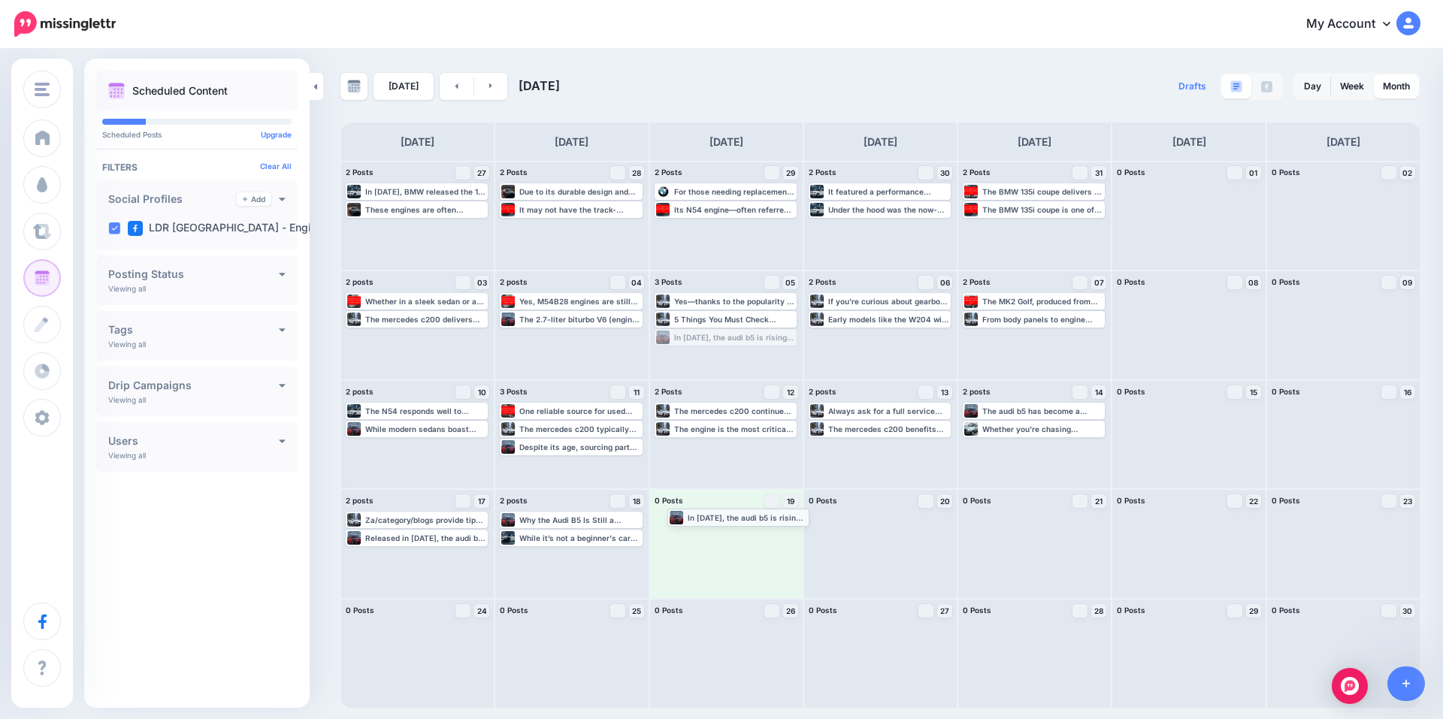
drag, startPoint x: 735, startPoint y: 340, endPoint x: 748, endPoint y: 520, distance: 180.0
drag, startPoint x: 852, startPoint y: 318, endPoint x: 706, endPoint y: 545, distance: 270.1
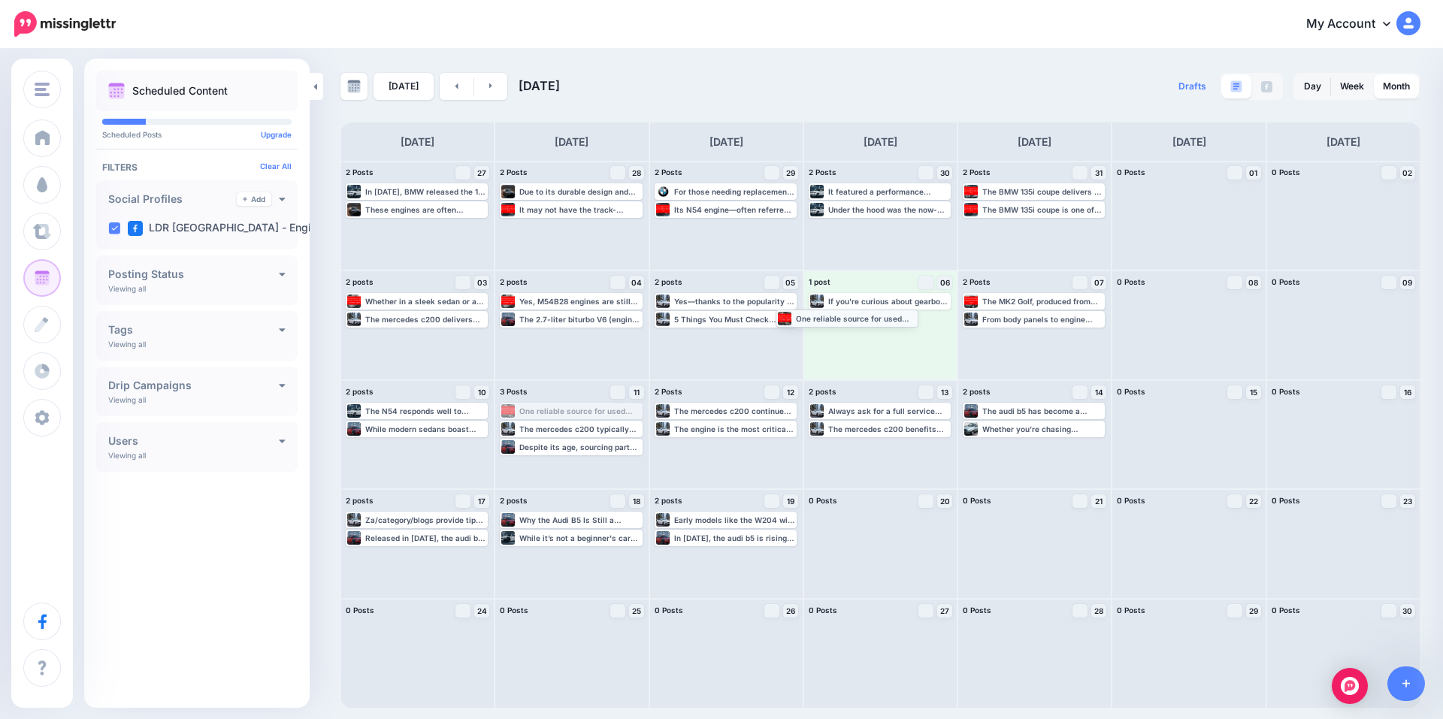
drag, startPoint x: 567, startPoint y: 410, endPoint x: 842, endPoint y: 317, distance: 291.1
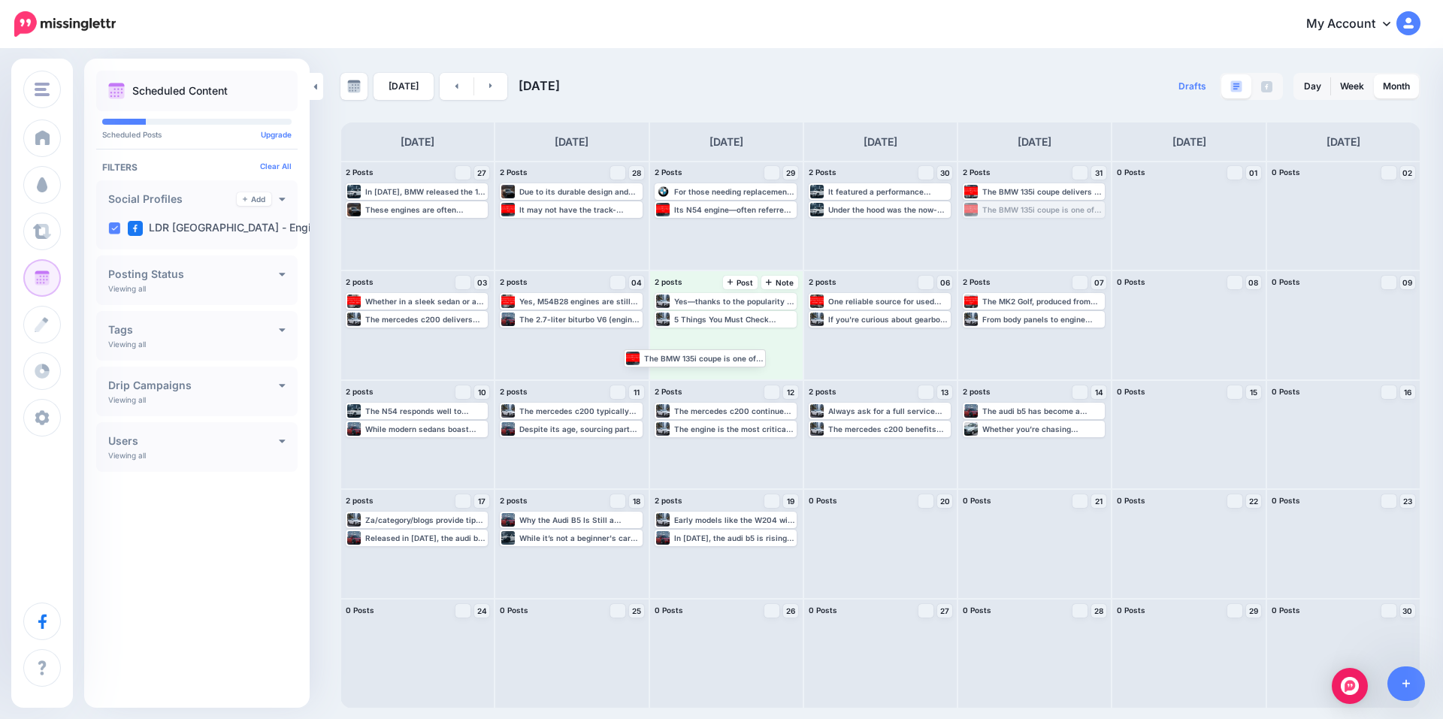
drag, startPoint x: 994, startPoint y: 211, endPoint x: 687, endPoint y: 345, distance: 335.1
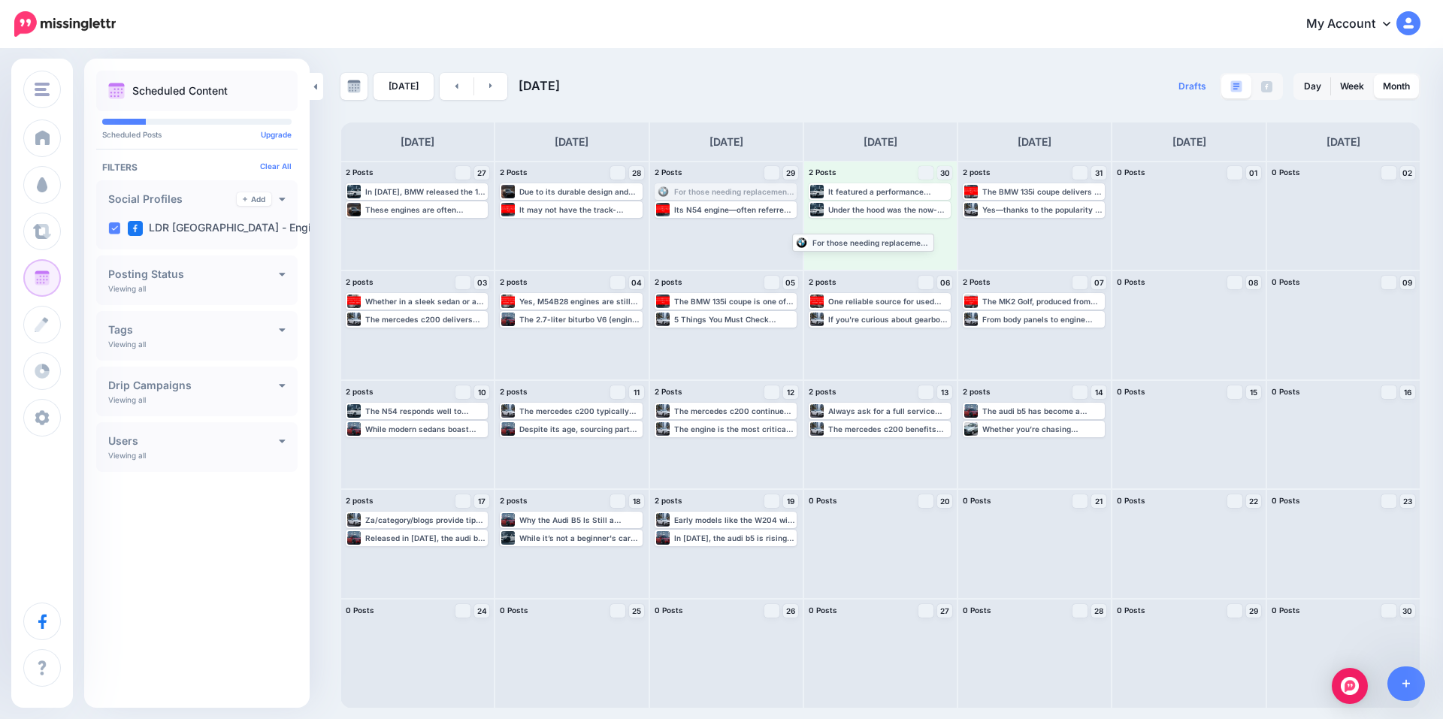
drag, startPoint x: 741, startPoint y: 192, endPoint x: 878, endPoint y: 242, distance: 146.4
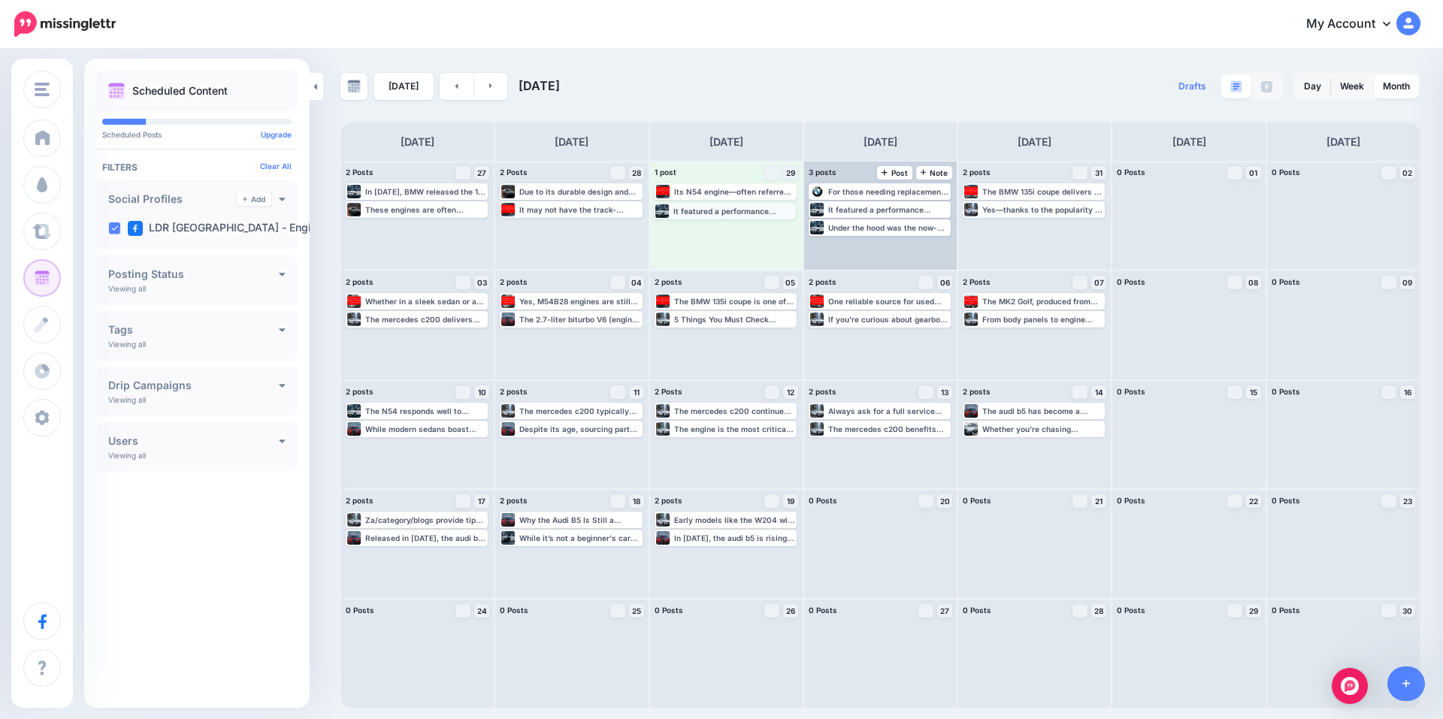
drag, startPoint x: 872, startPoint y: 189, endPoint x: 718, endPoint y: 208, distance: 155.9
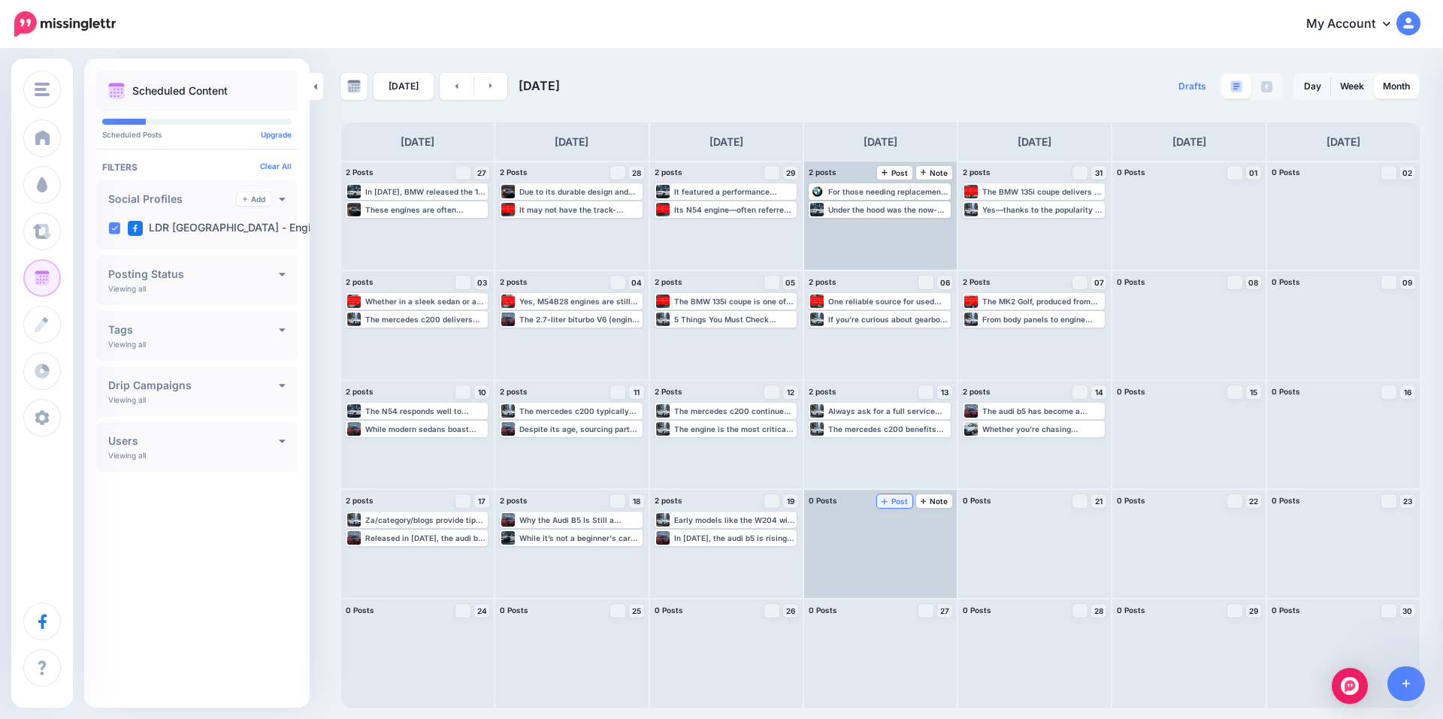
click at [889, 502] on span "Post" at bounding box center [894, 501] width 26 height 8
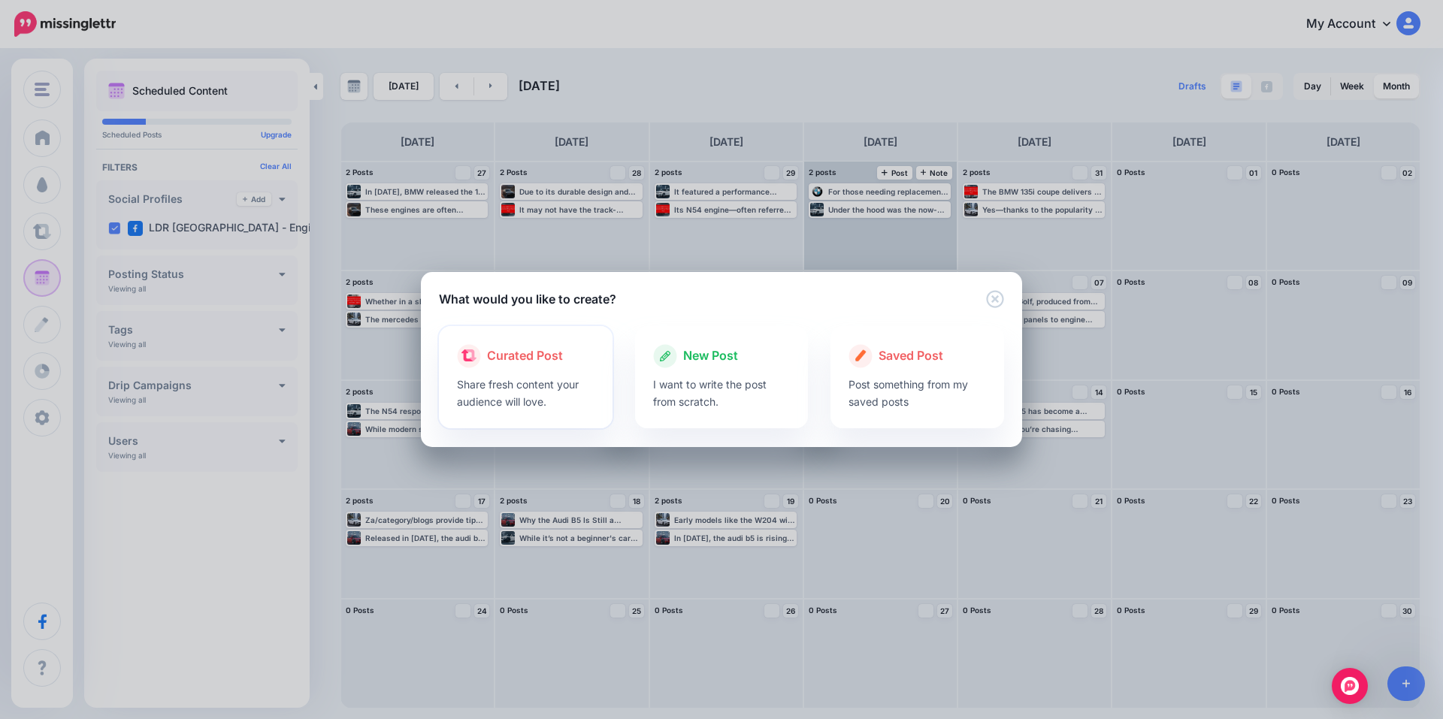
click at [544, 384] on p "Share fresh content your audience will love." at bounding box center [525, 393] width 137 height 35
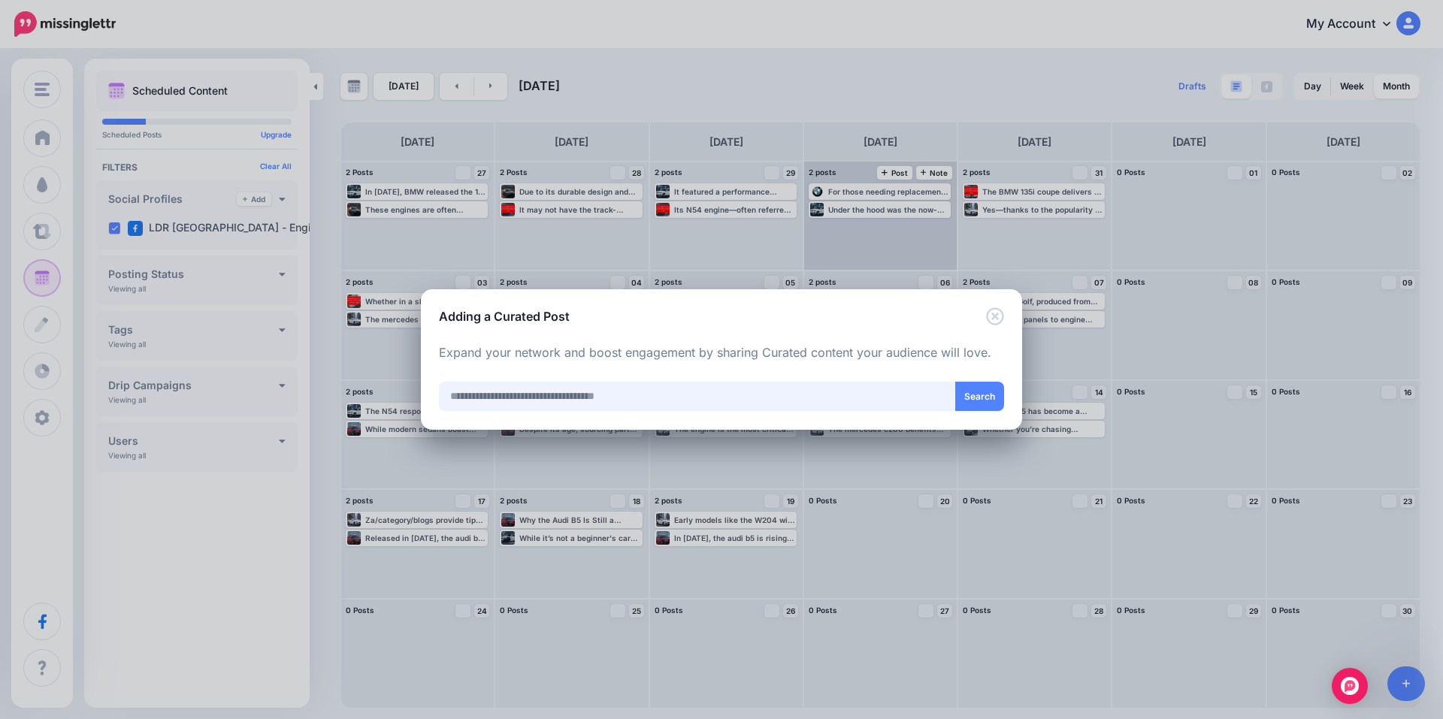
click at [576, 395] on input "text" at bounding box center [697, 396] width 517 height 29
click at [997, 318] on icon "Close" at bounding box center [994, 315] width 17 height 17
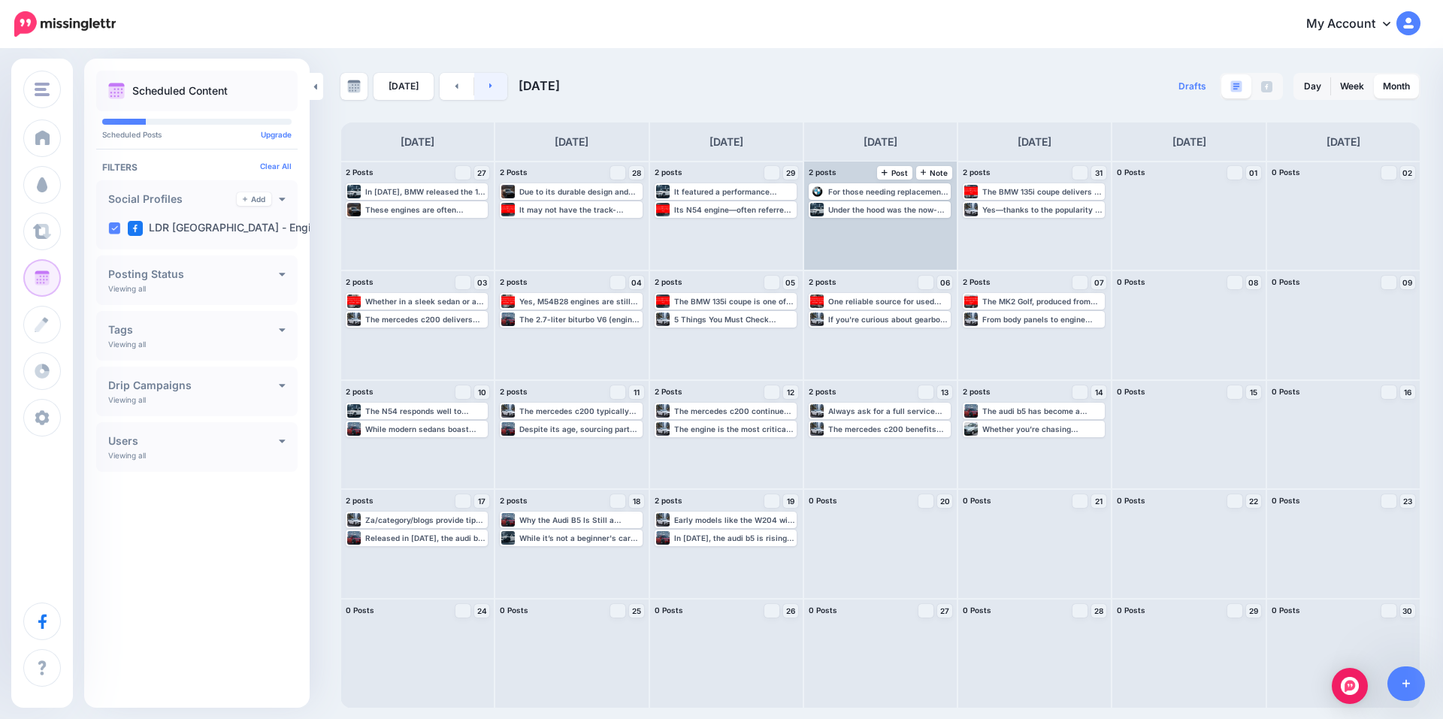
click at [482, 77] on link at bounding box center [491, 86] width 34 height 27
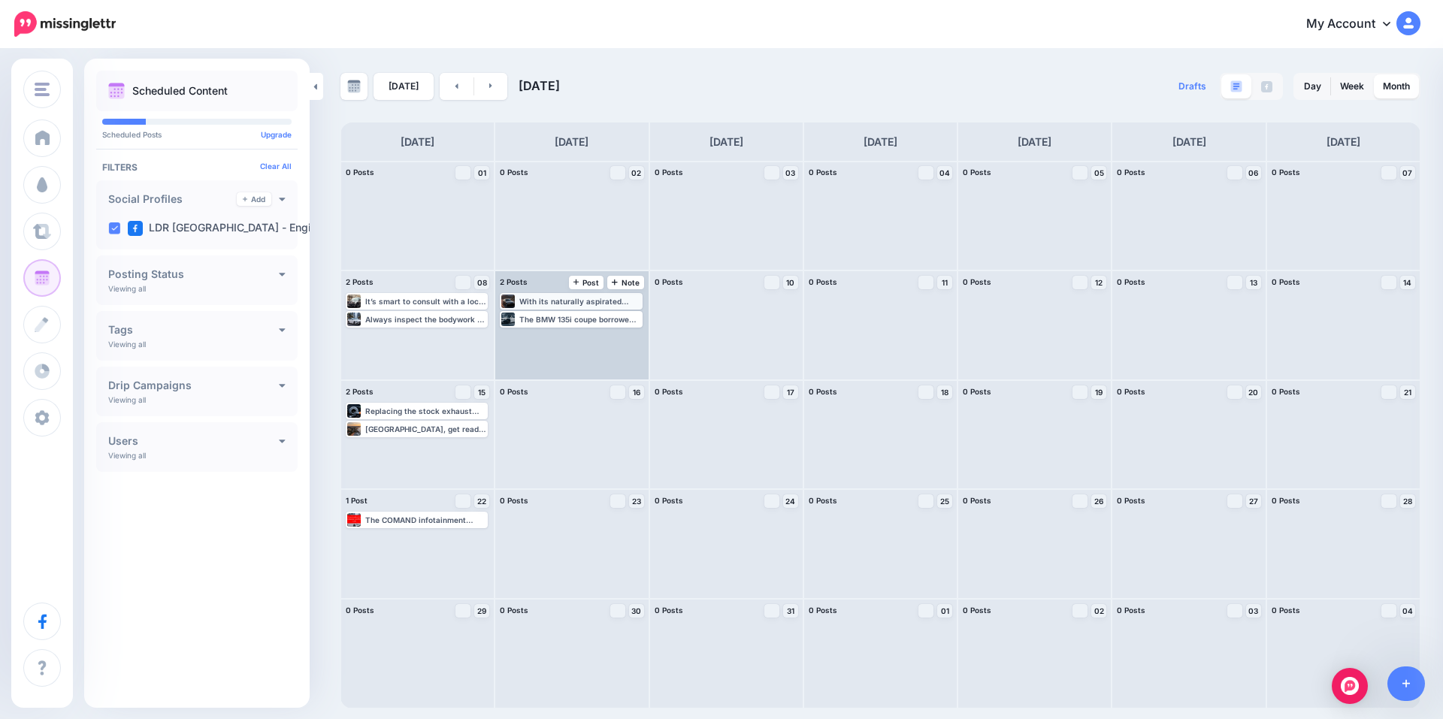
click at [570, 301] on div "With its naturally aspirated nature, the engine delivers immediate throttle res…" at bounding box center [579, 301] width 121 height 9
click at [564, 336] on div "The BMW 135i coupe borrowed heavily from M Division engineering. Read more 👉 ht…" at bounding box center [579, 338] width 121 height 9
click at [609, 337] on img at bounding box center [608, 338] width 8 height 8
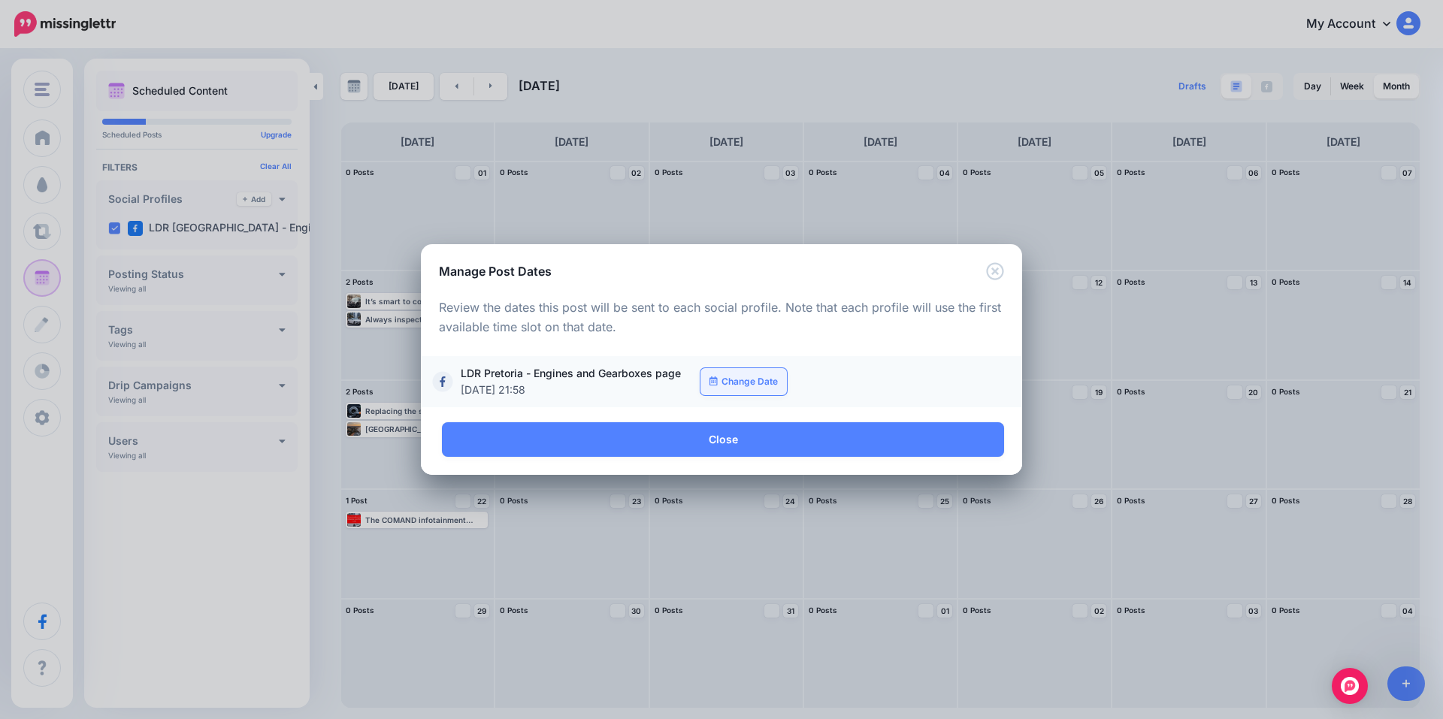
click at [741, 384] on link "Change Date" at bounding box center [743, 381] width 86 height 27
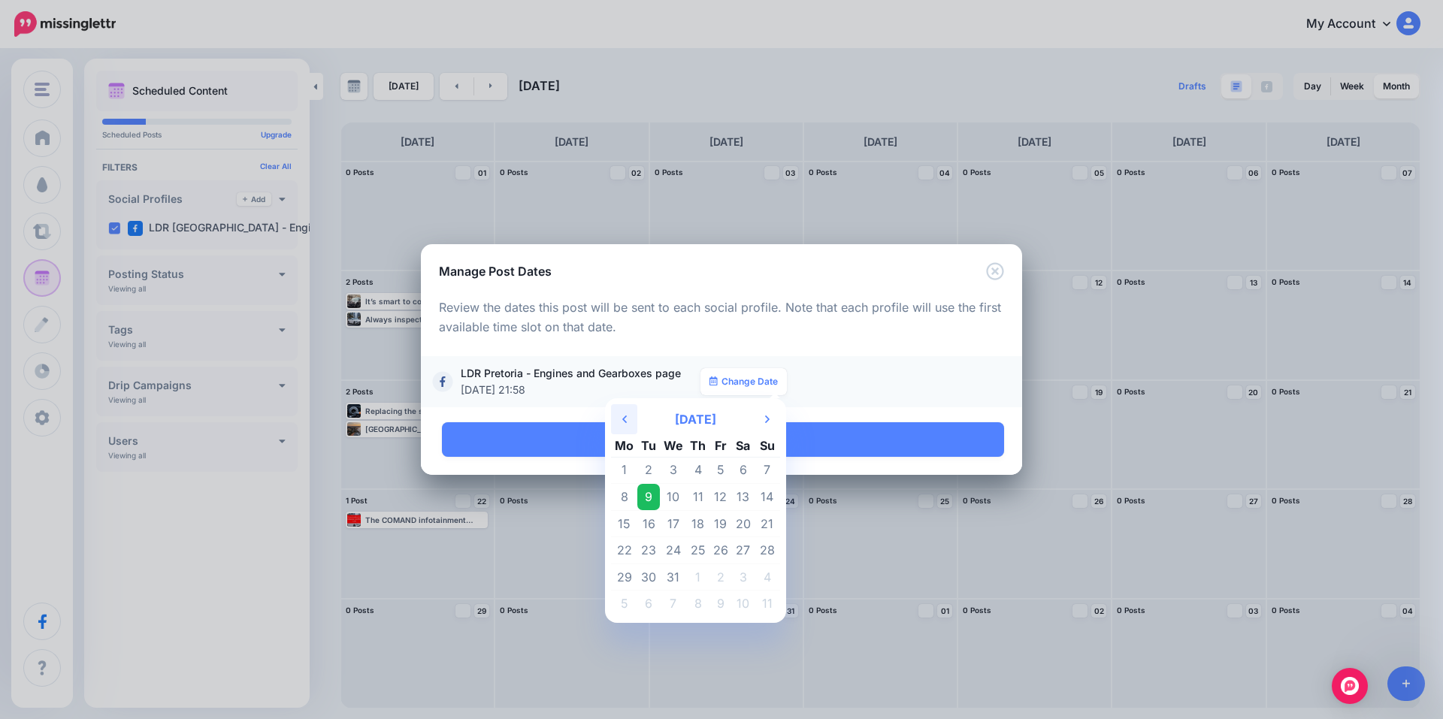
click at [633, 418] on th "Previous Month" at bounding box center [624, 419] width 26 height 30
click at [722, 548] on td "21" at bounding box center [720, 550] width 23 height 27
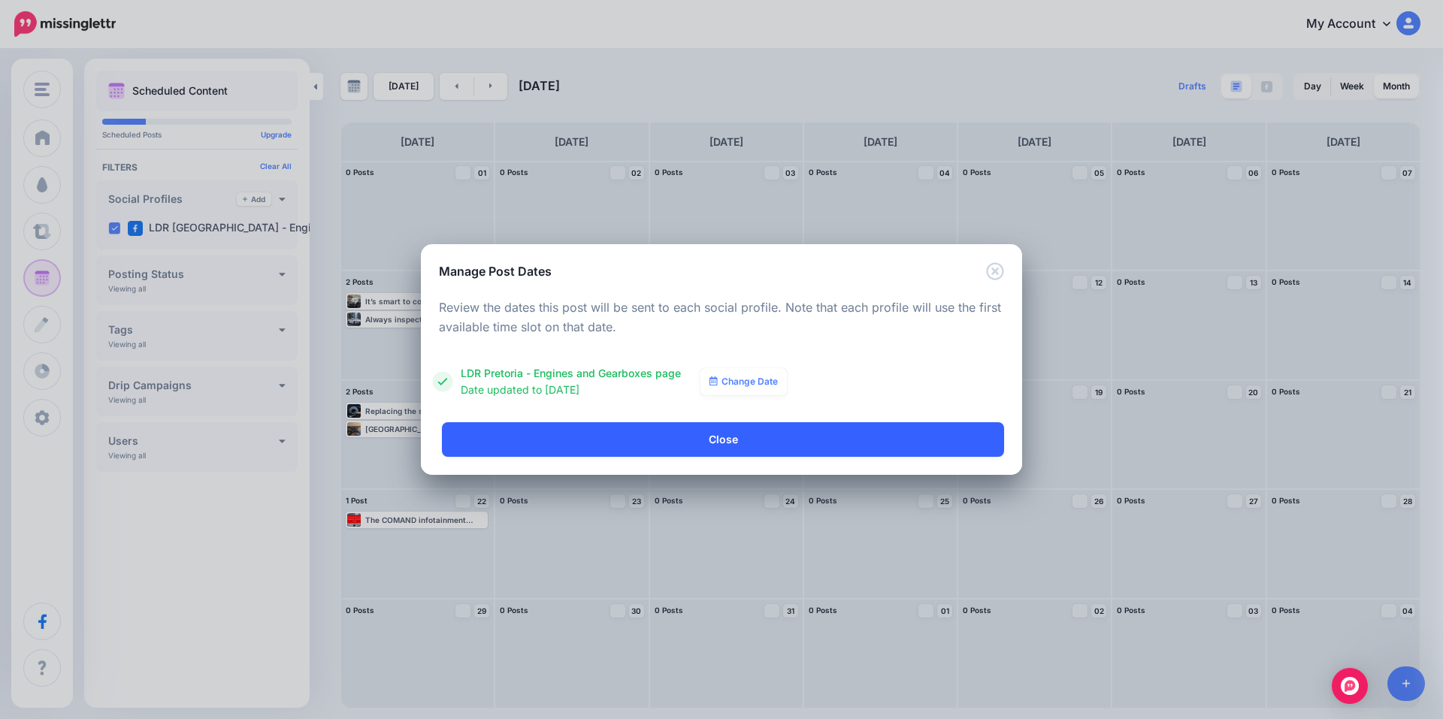
click at [719, 436] on link "Close" at bounding box center [723, 439] width 562 height 35
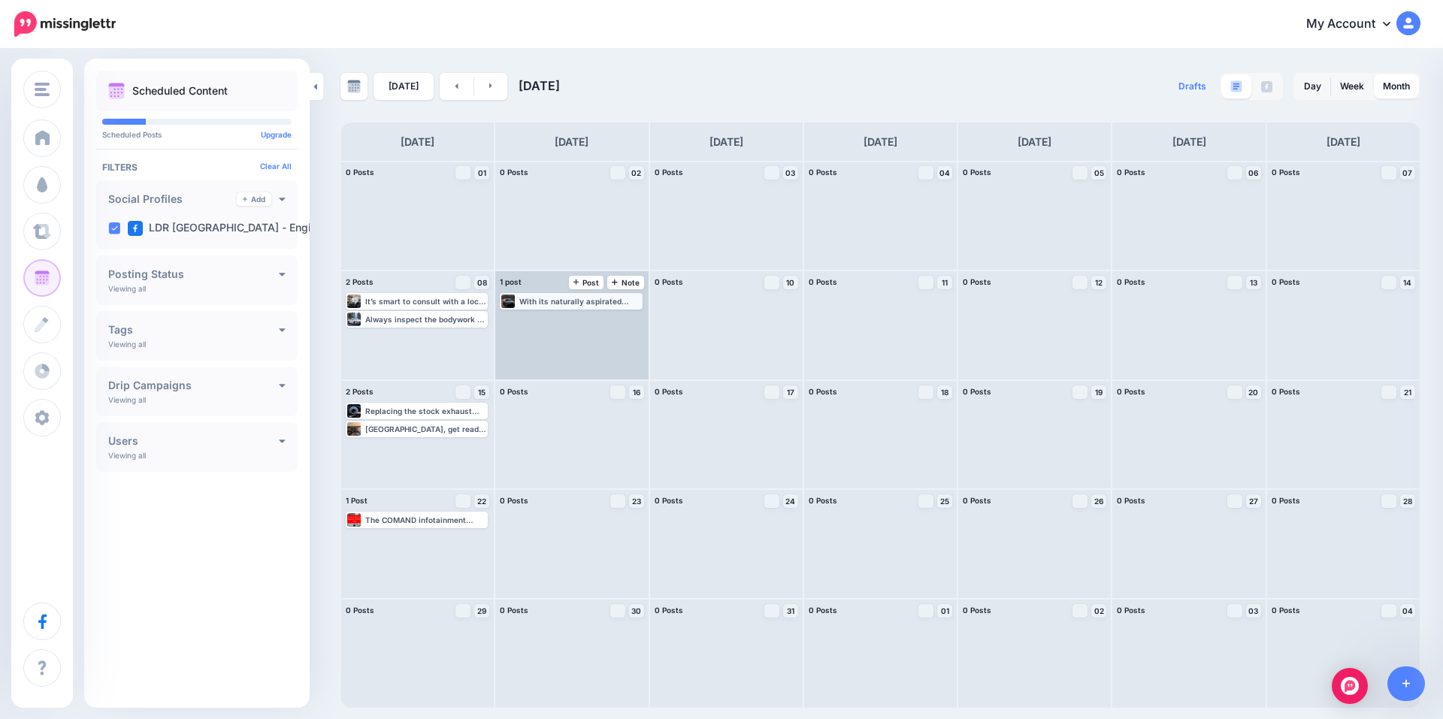
click at [633, 304] on div "With its naturally aspirated nature, the engine delivers immediate throttle res…" at bounding box center [579, 301] width 121 height 9
click at [613, 317] on link "Manage Dates" at bounding box center [608, 320] width 20 height 14
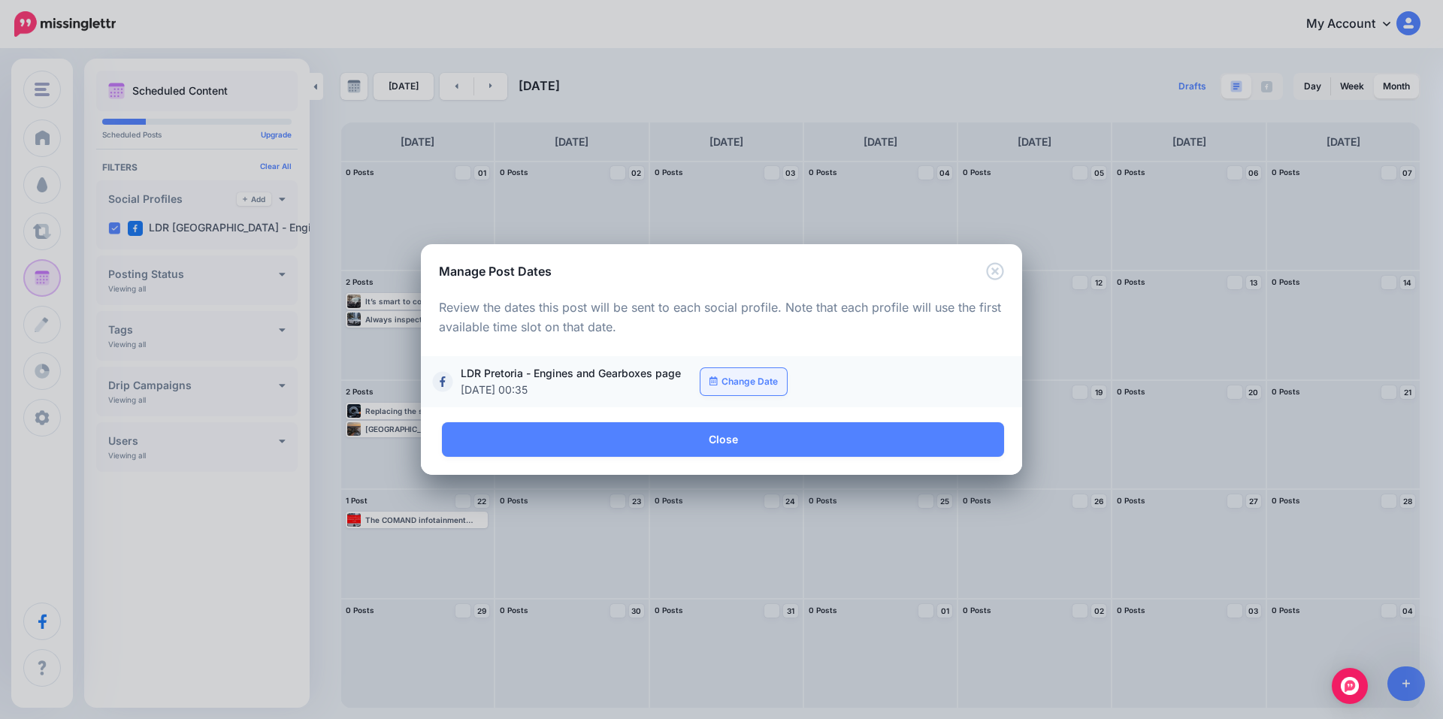
click at [733, 376] on link "Change Date" at bounding box center [743, 381] width 86 height 27
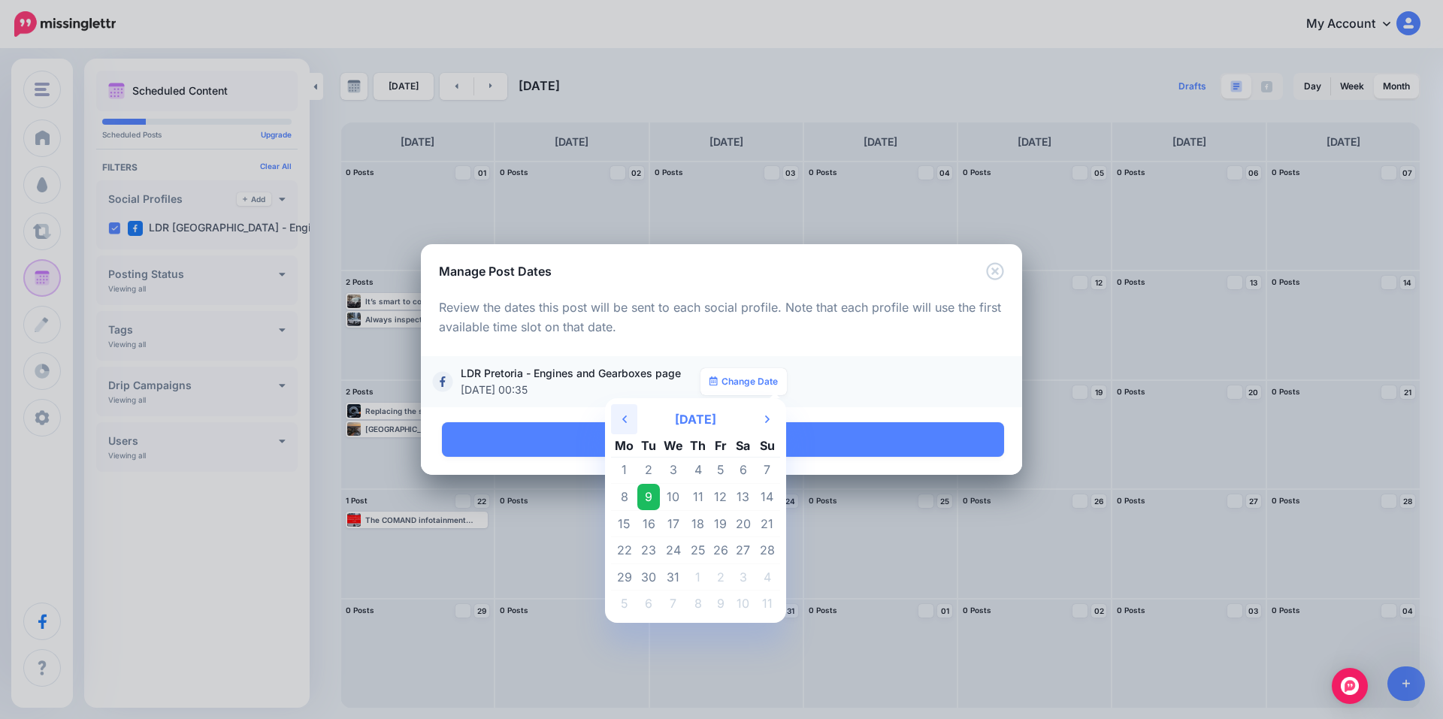
click at [629, 418] on th "Previous Month" at bounding box center [624, 419] width 26 height 30
click at [717, 548] on td "21" at bounding box center [720, 550] width 23 height 27
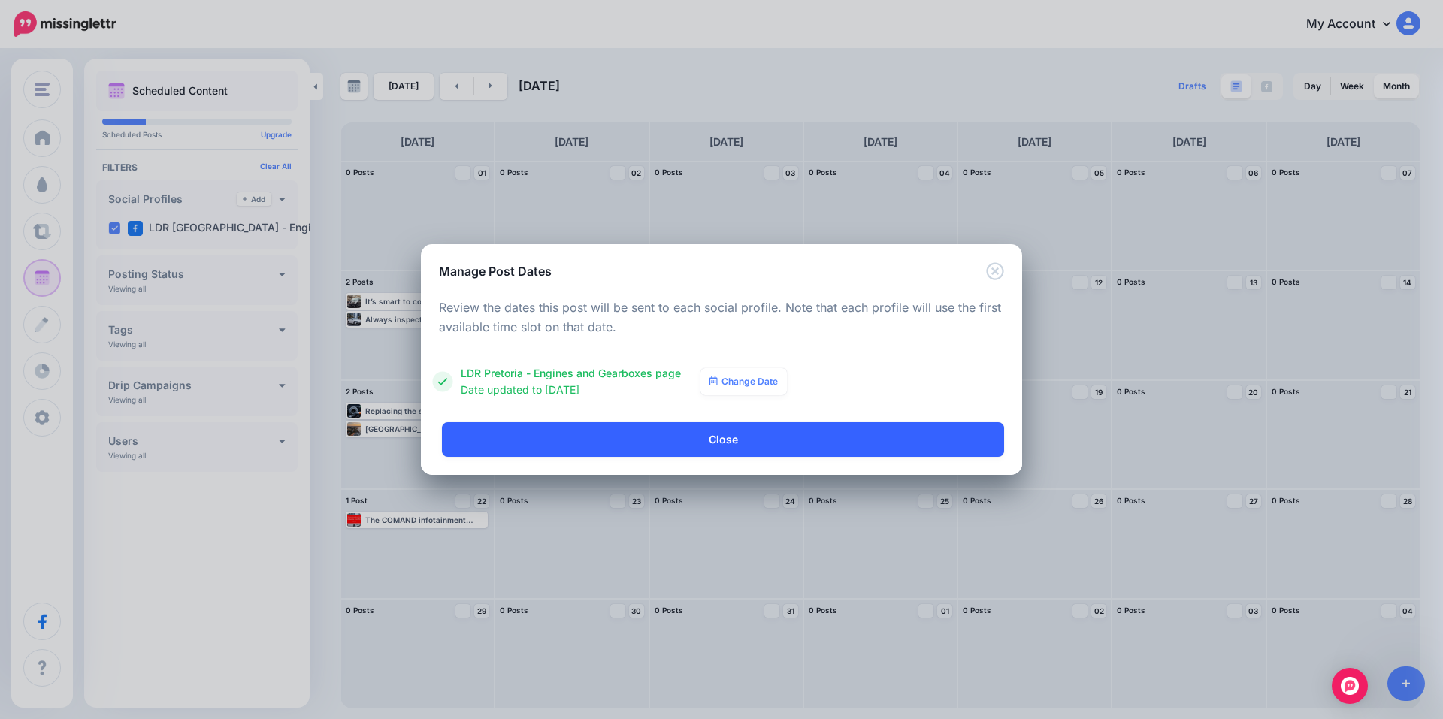
click at [730, 437] on link "Close" at bounding box center [723, 439] width 562 height 35
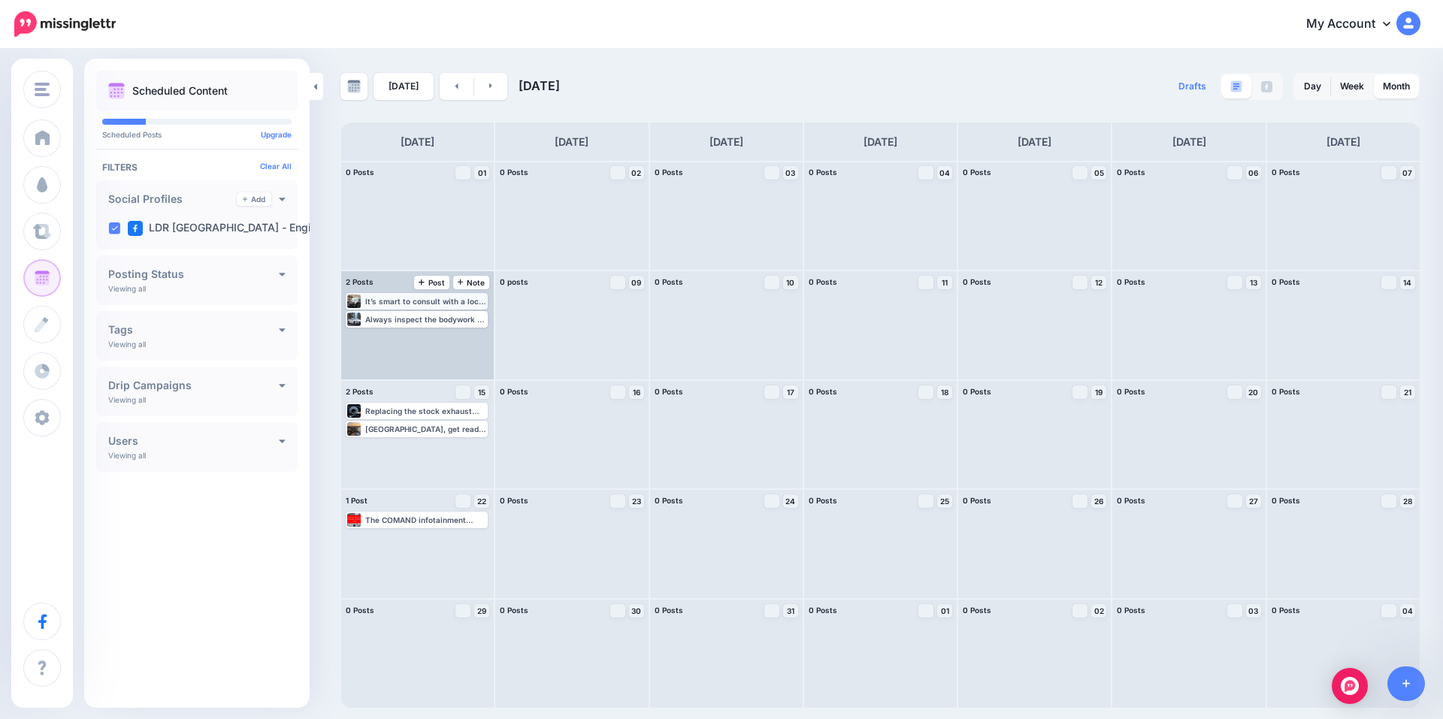
click at [480, 301] on div "It’s smart to consult with a local tuning garage or join online communities for…" at bounding box center [425, 301] width 121 height 9
click at [456, 319] on img at bounding box center [453, 320] width 8 height 8
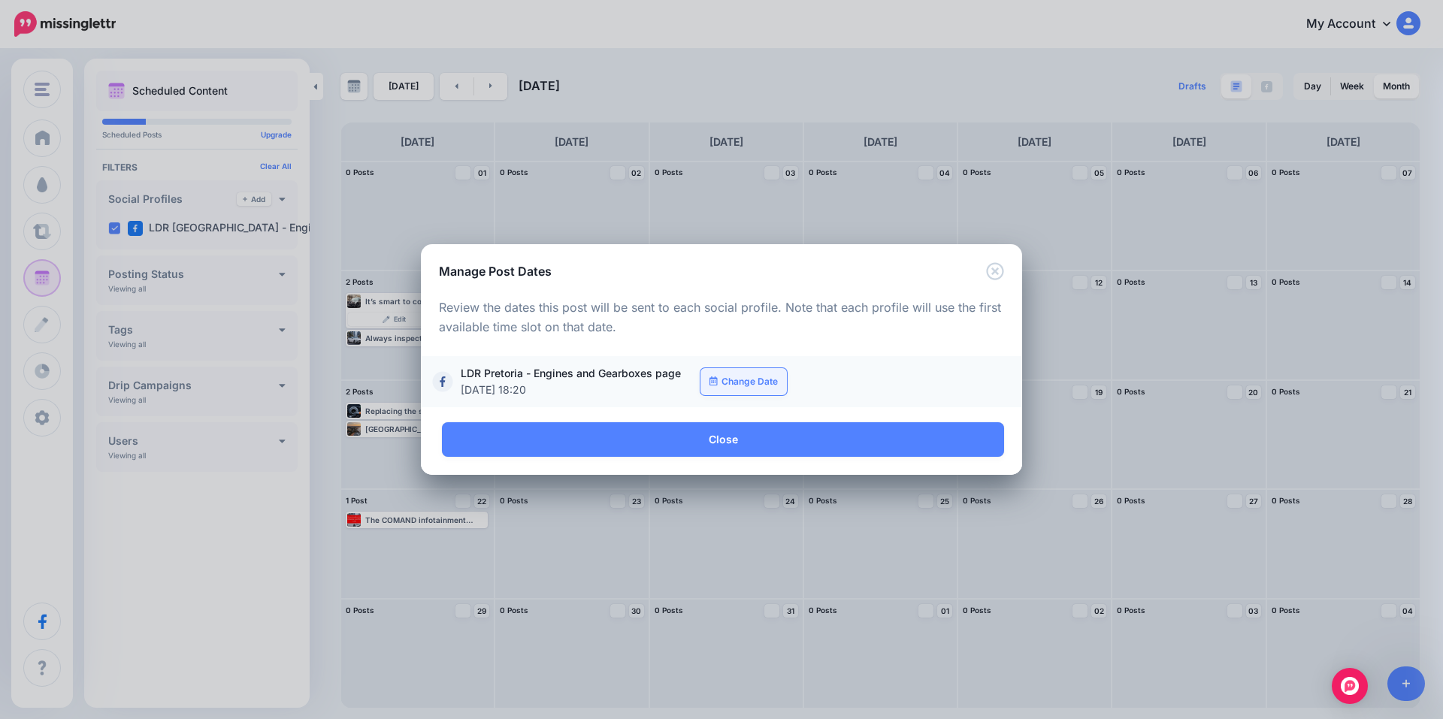
click at [739, 382] on link "Change Date" at bounding box center [743, 381] width 86 height 27
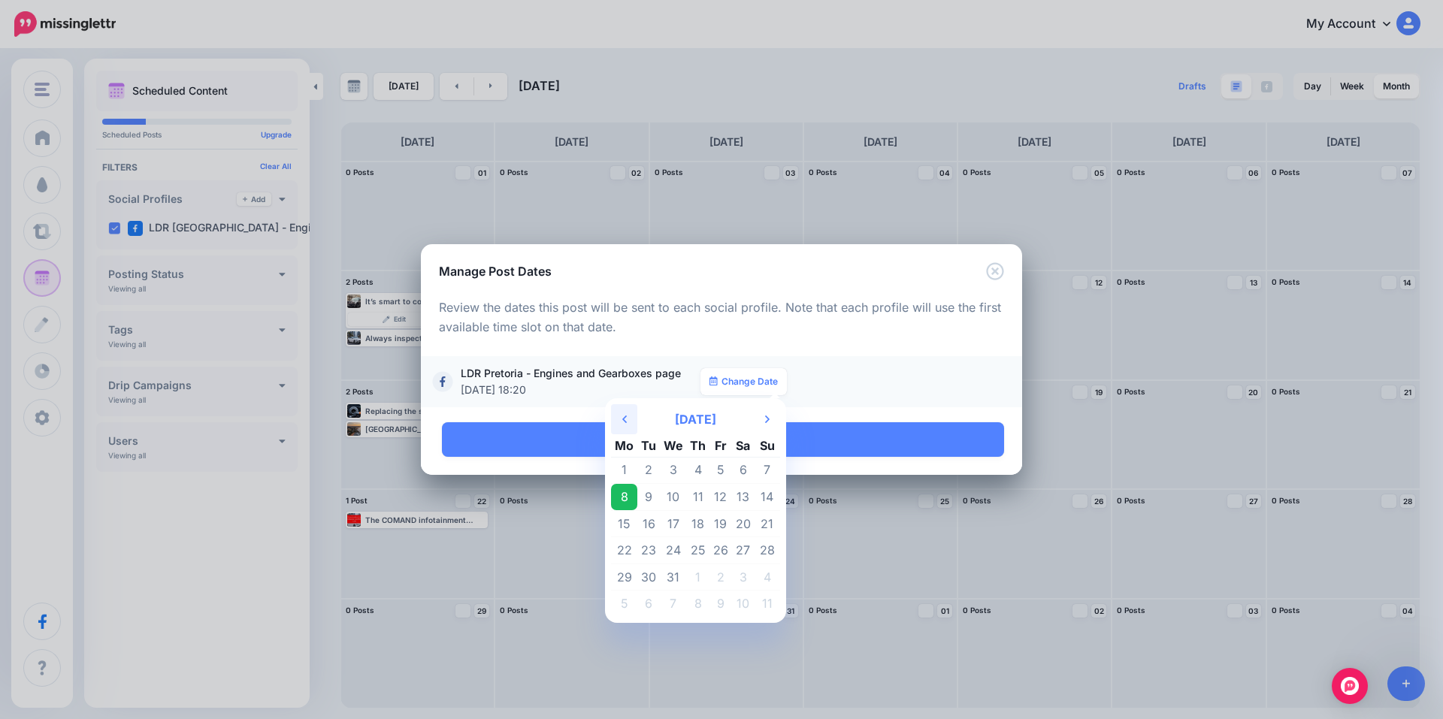
click at [632, 418] on th "Previous Month" at bounding box center [624, 419] width 26 height 30
click at [745, 551] on td "22" at bounding box center [743, 550] width 23 height 27
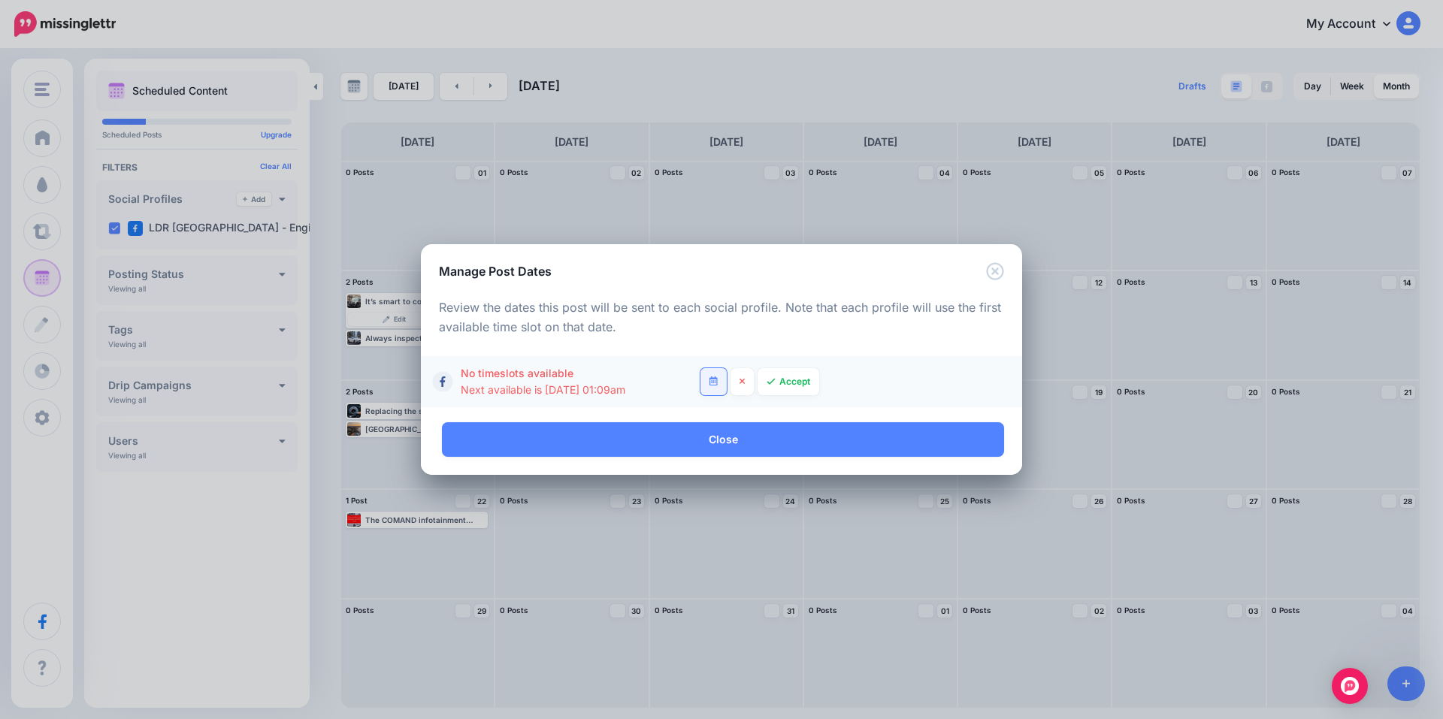
click at [714, 381] on icon at bounding box center [713, 380] width 8 height 9
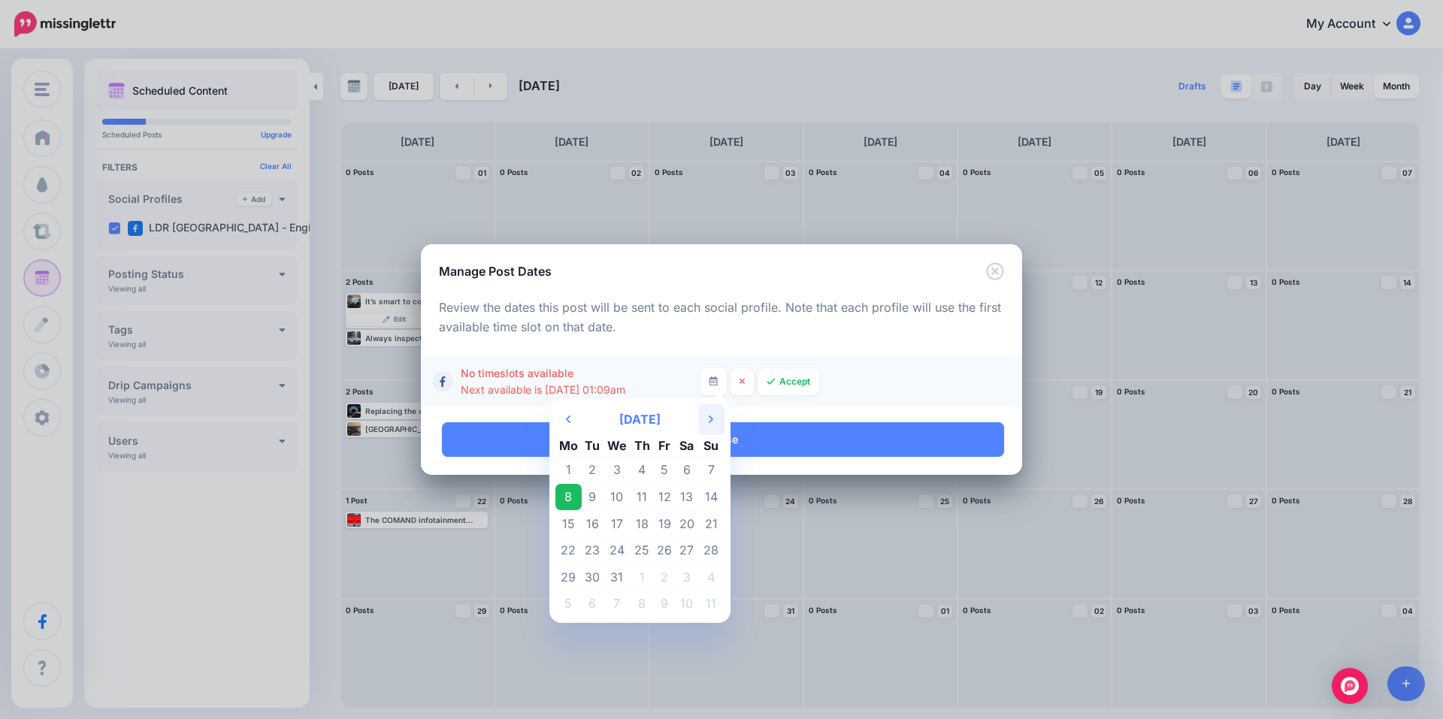
click at [703, 419] on th "Next Month" at bounding box center [711, 419] width 26 height 30
click at [570, 414] on icon "Previous Month" at bounding box center [568, 419] width 5 height 12
click at [573, 578] on td "24" at bounding box center [568, 577] width 26 height 27
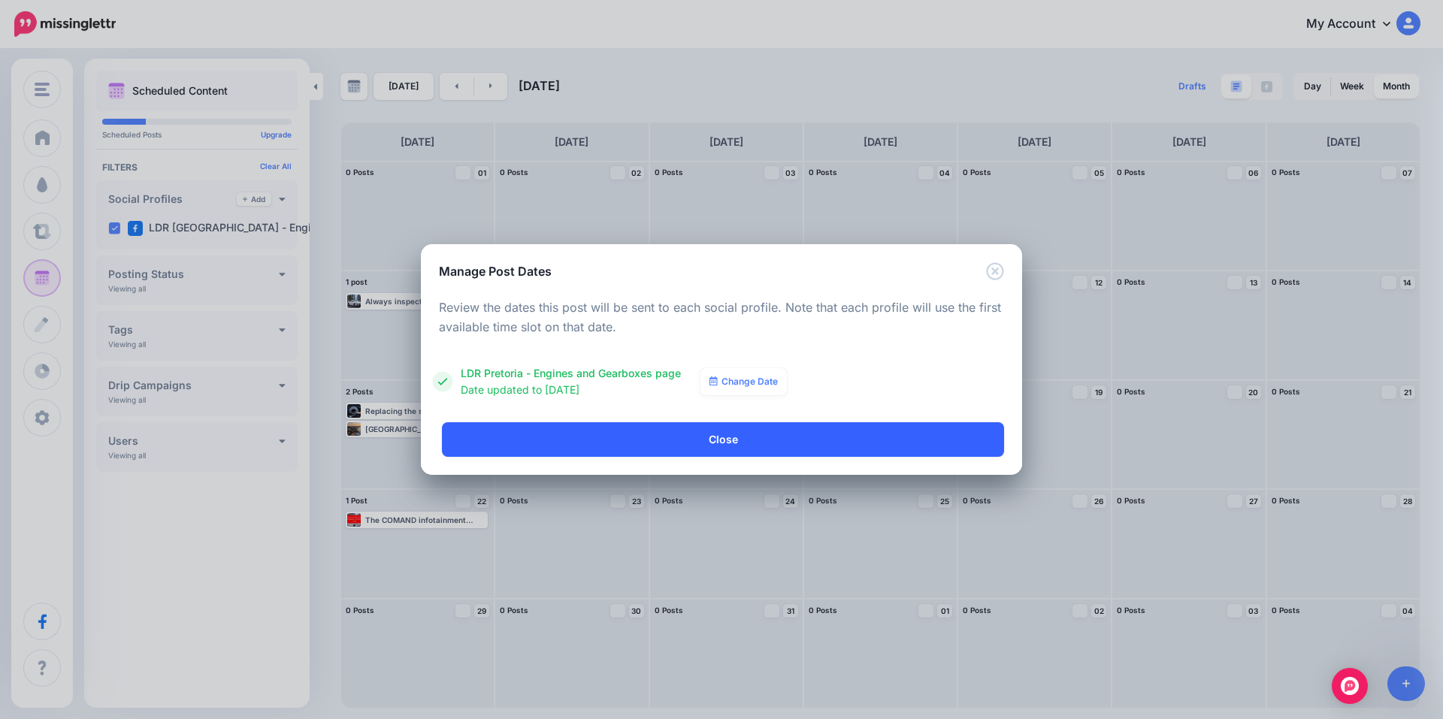
click at [637, 446] on link "Close" at bounding box center [723, 439] width 562 height 35
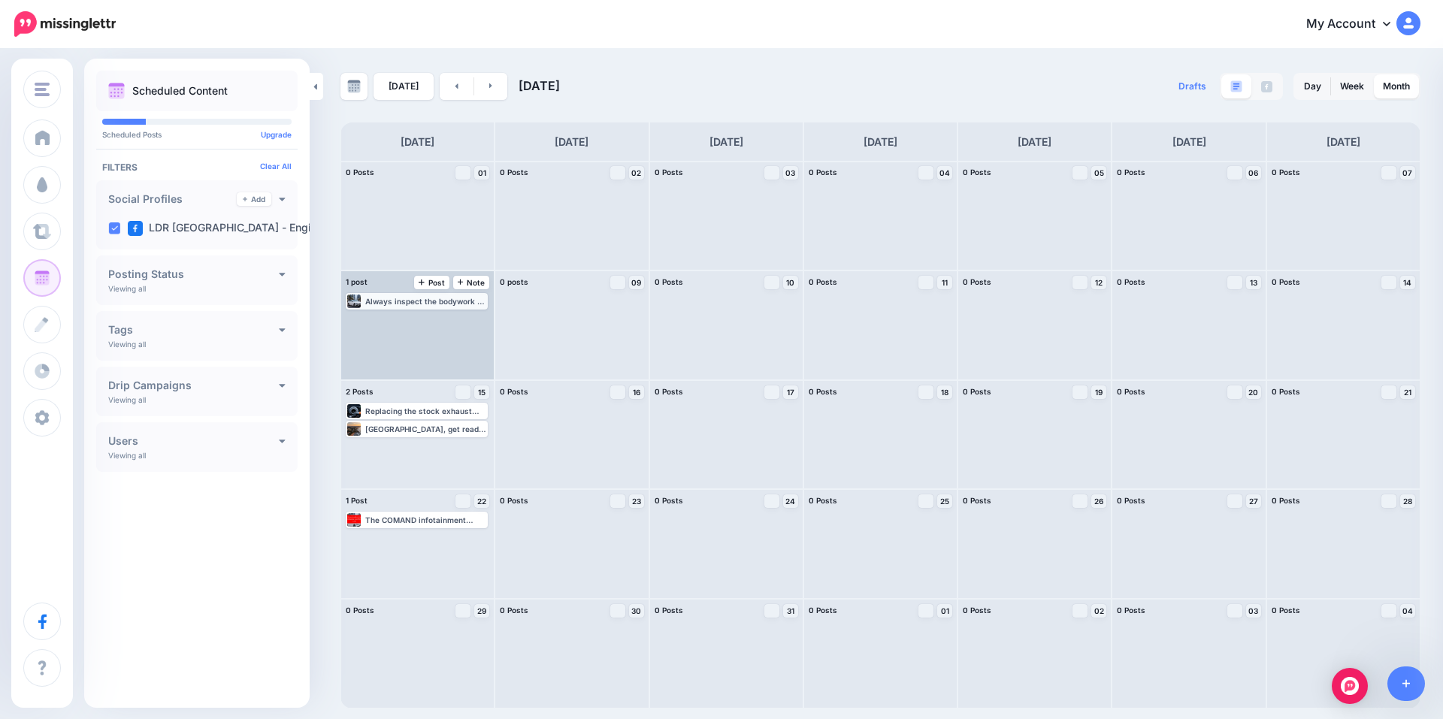
click at [481, 299] on div "Always inspect the bodywork of the mercedes c200 carefully. Read more 👉 https:/…" at bounding box center [425, 301] width 121 height 9
click at [452, 316] on img at bounding box center [453, 320] width 8 height 8
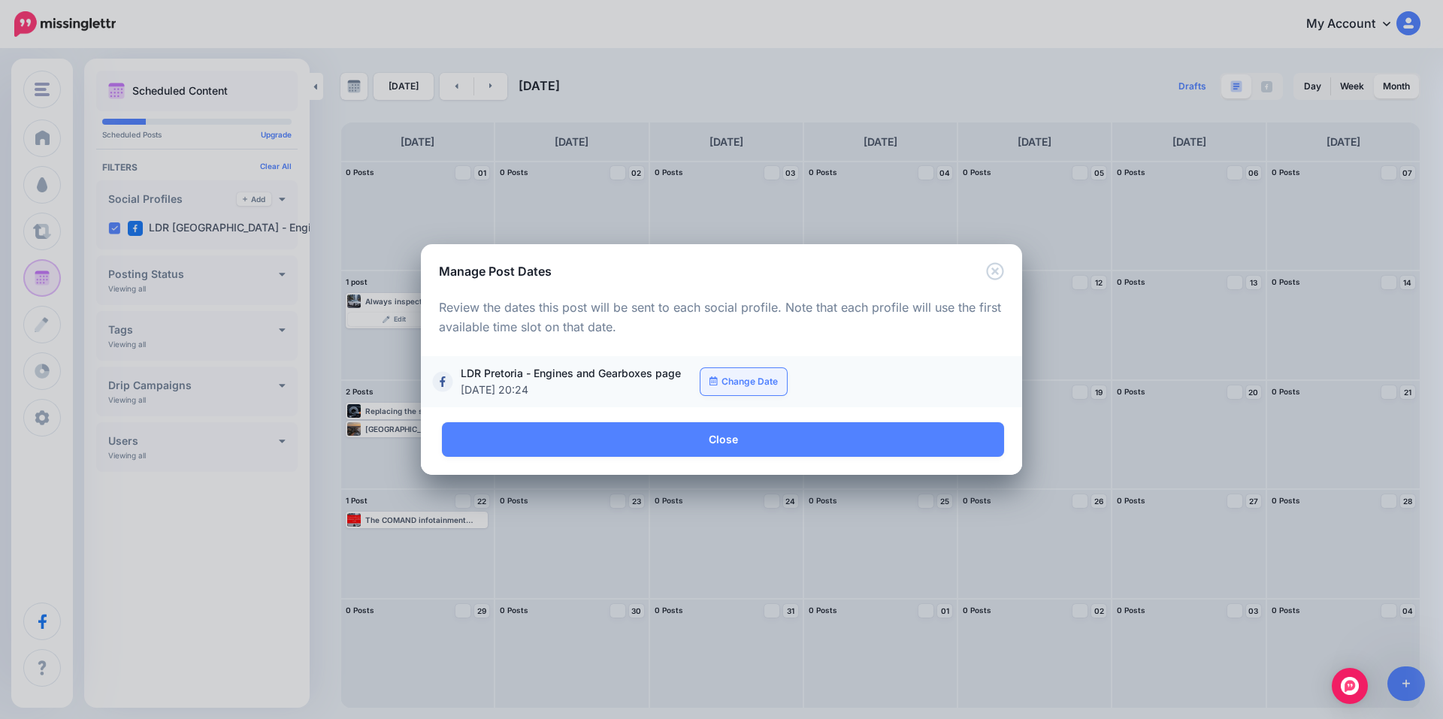
click at [738, 373] on link "Change Date" at bounding box center [743, 381] width 86 height 27
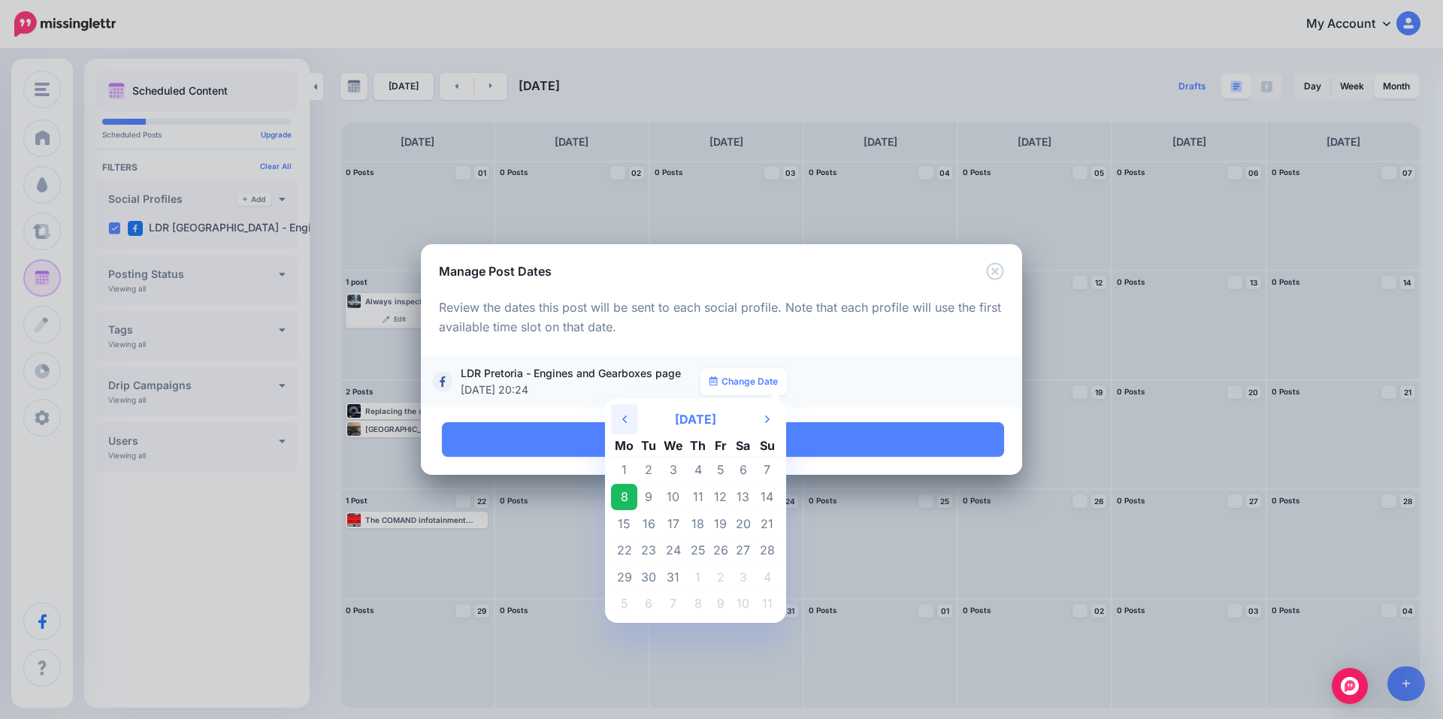
click at [630, 418] on th "Previous Month" at bounding box center [624, 419] width 26 height 30
click at [621, 582] on td "24" at bounding box center [624, 577] width 26 height 27
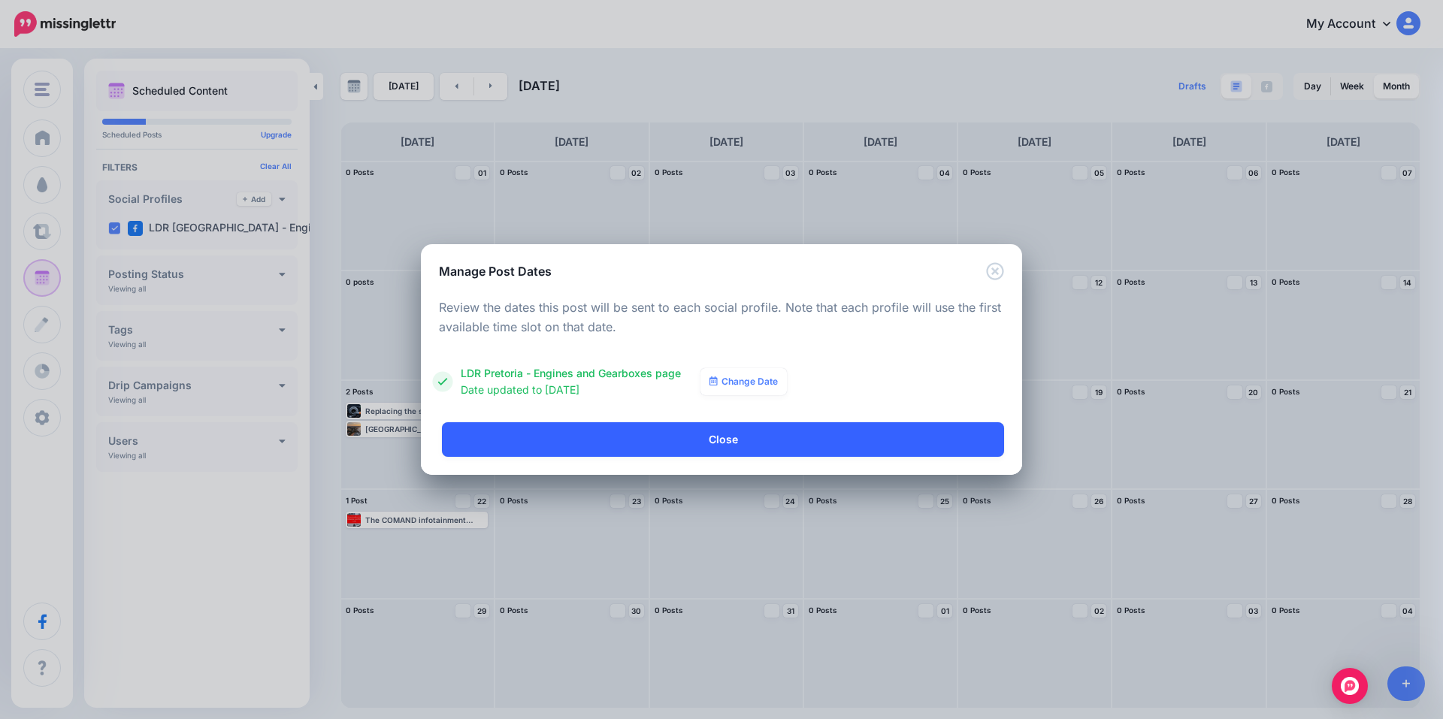
click at [724, 436] on link "Close" at bounding box center [723, 439] width 562 height 35
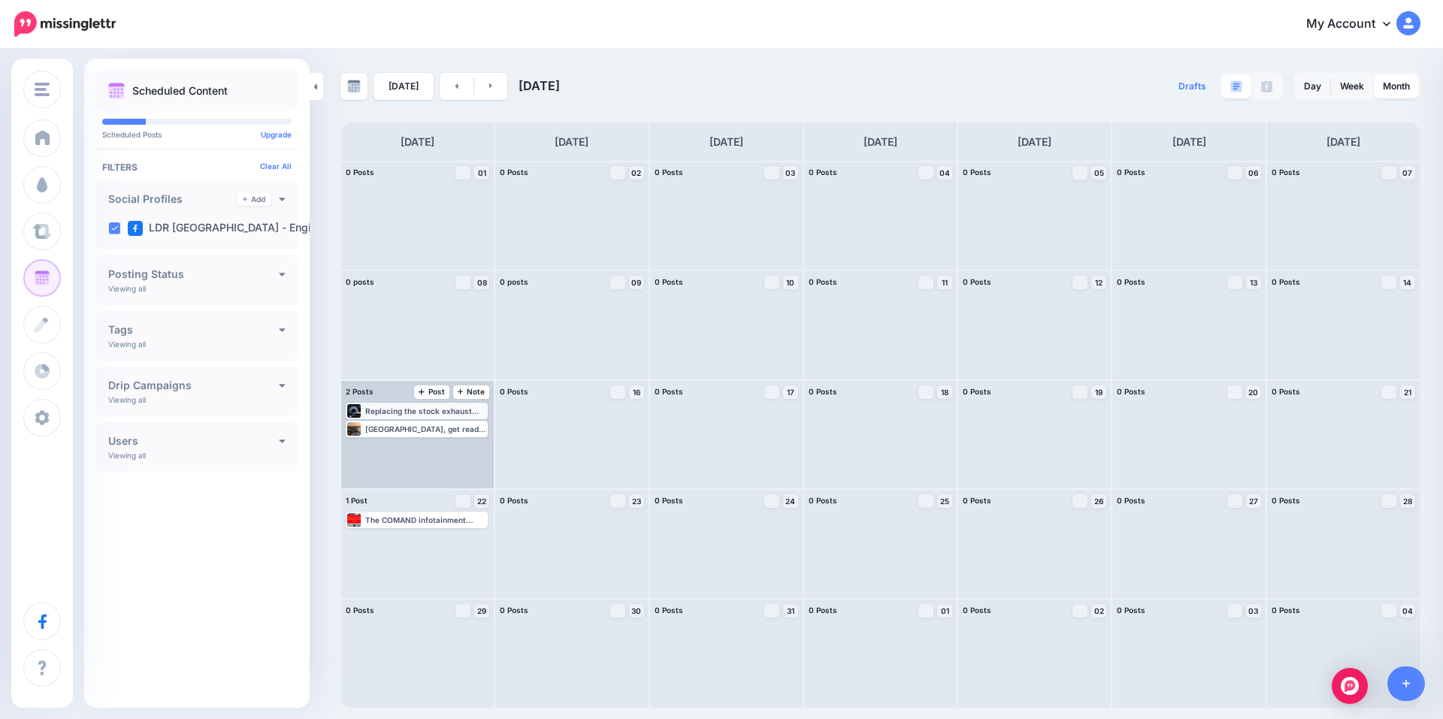
click at [482, 413] on div "Replacing the stock exhaust with a performance exhaust system is a relatively e…" at bounding box center [425, 410] width 121 height 9
click at [451, 428] on img at bounding box center [453, 429] width 8 height 8
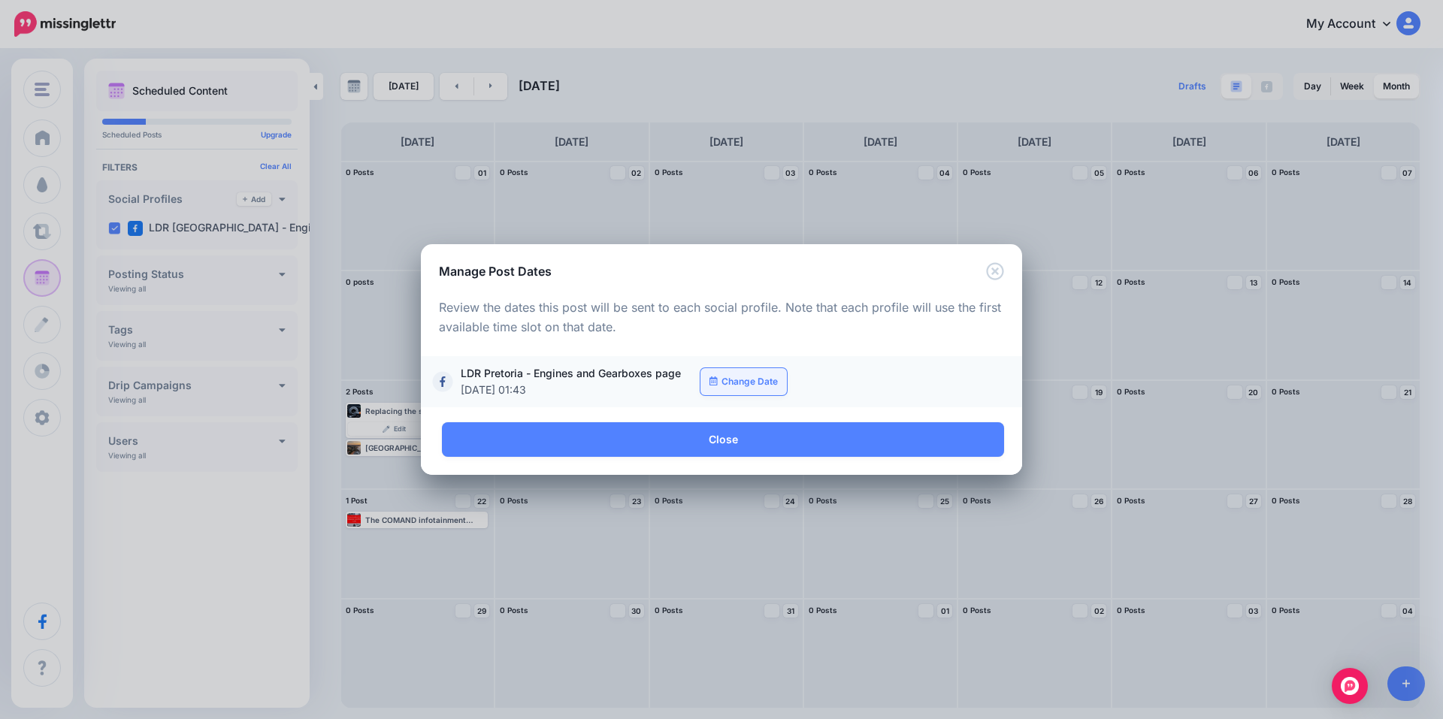
click at [745, 382] on link "Change Date" at bounding box center [743, 381] width 86 height 27
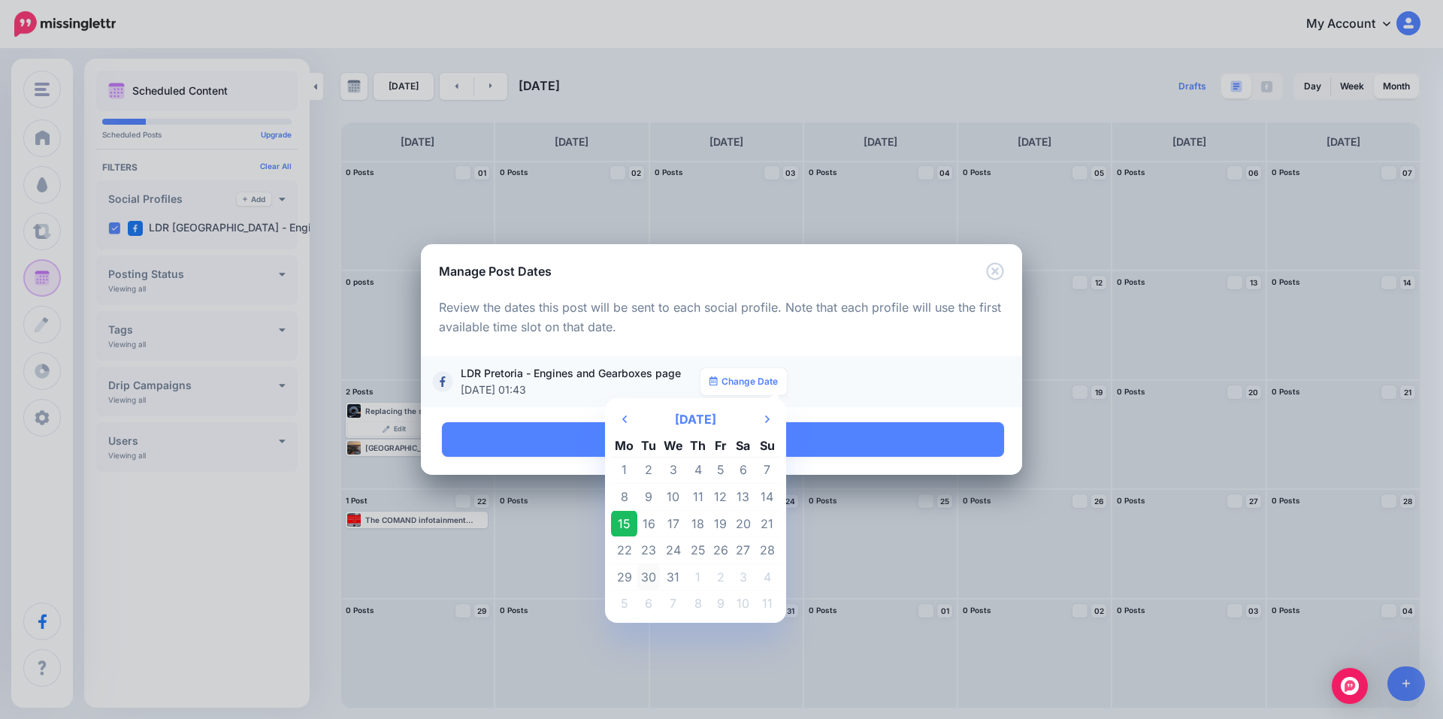
click at [648, 579] on td "30" at bounding box center [648, 577] width 23 height 27
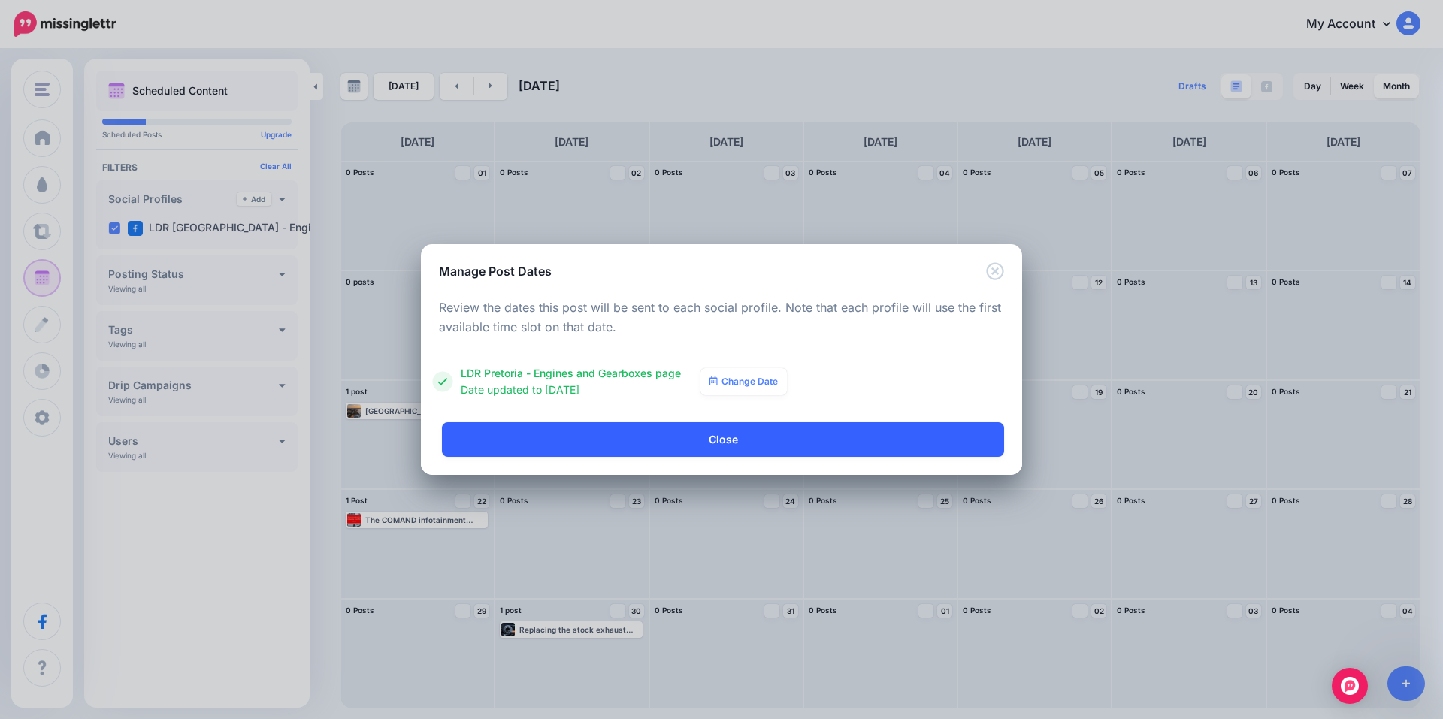
click at [660, 439] on link "Close" at bounding box center [723, 439] width 562 height 35
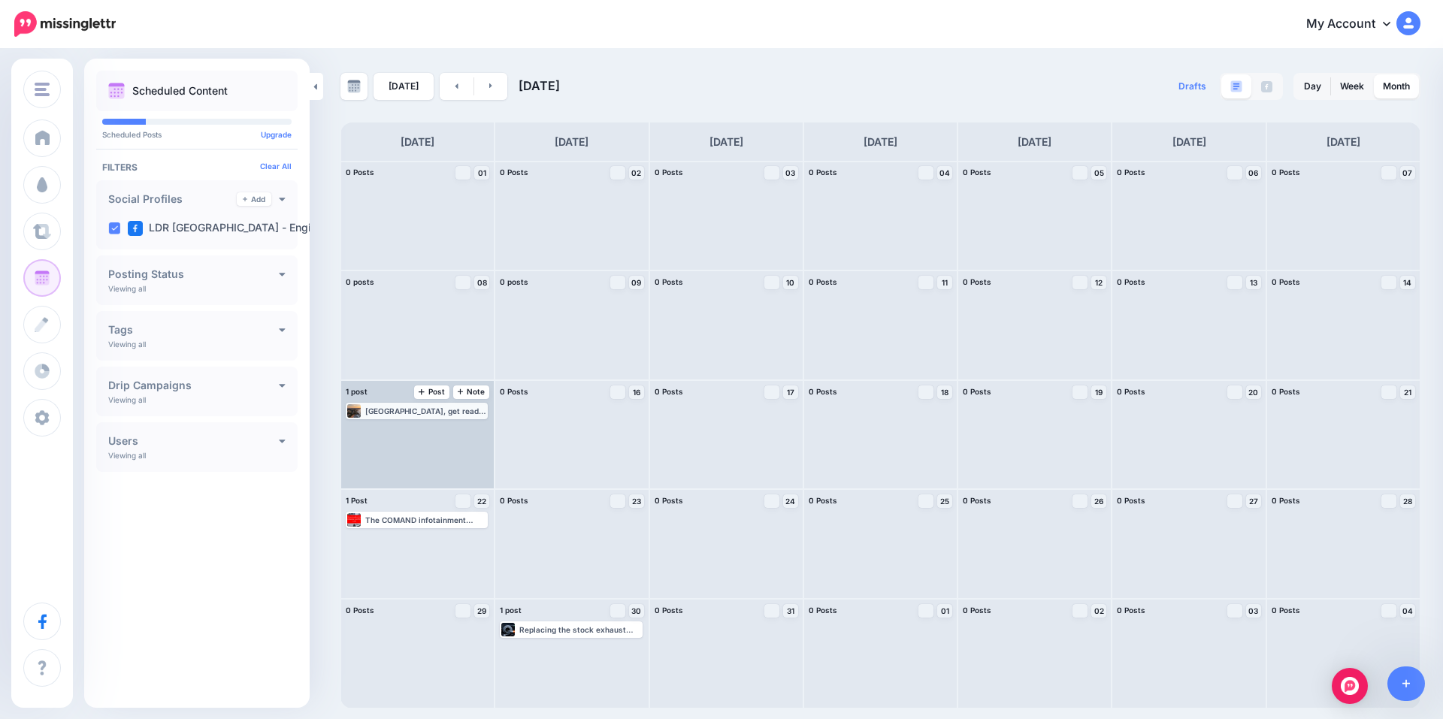
click at [473, 410] on div "Durban, get ready—LDR Engines is coming your way! Read more 👉 https://lttr.ai/A…" at bounding box center [425, 410] width 121 height 9
click at [452, 426] on img at bounding box center [453, 429] width 8 height 8
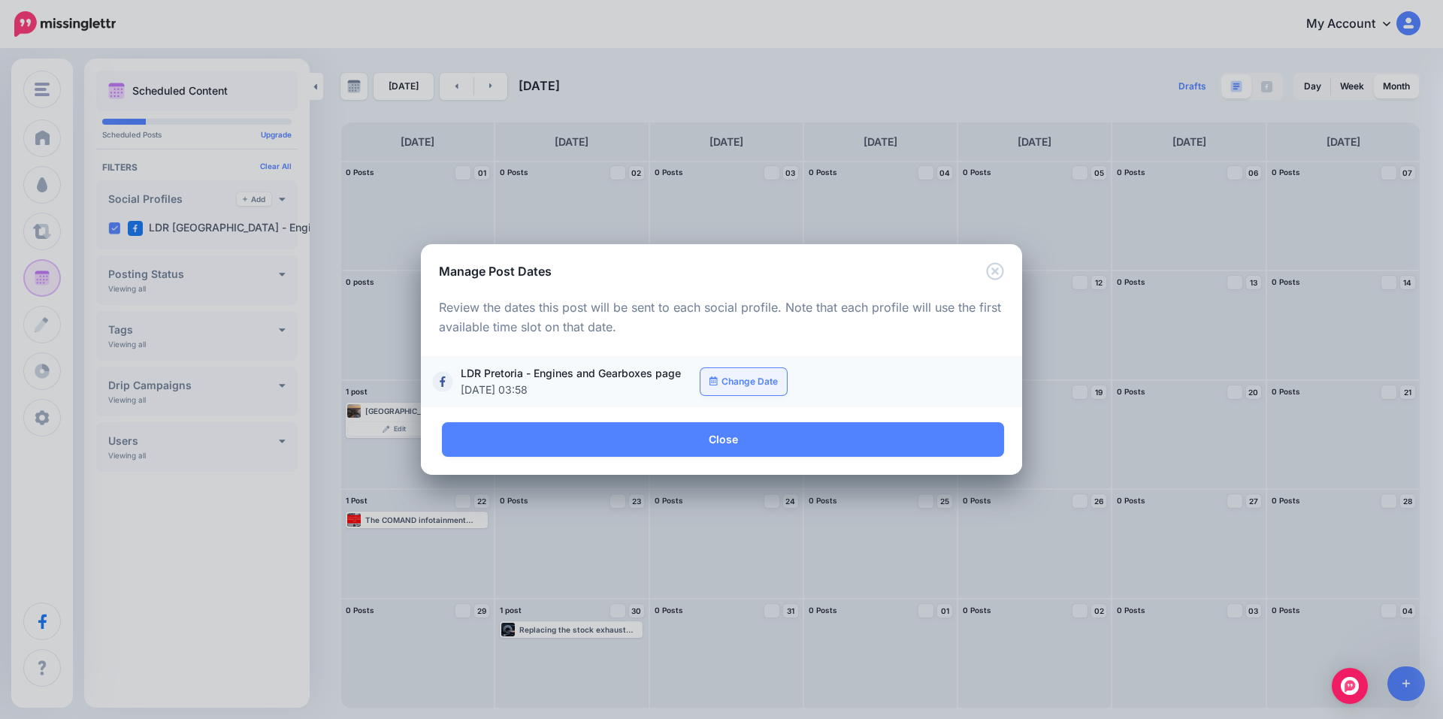
click at [736, 381] on link "Change Date" at bounding box center [743, 381] width 86 height 27
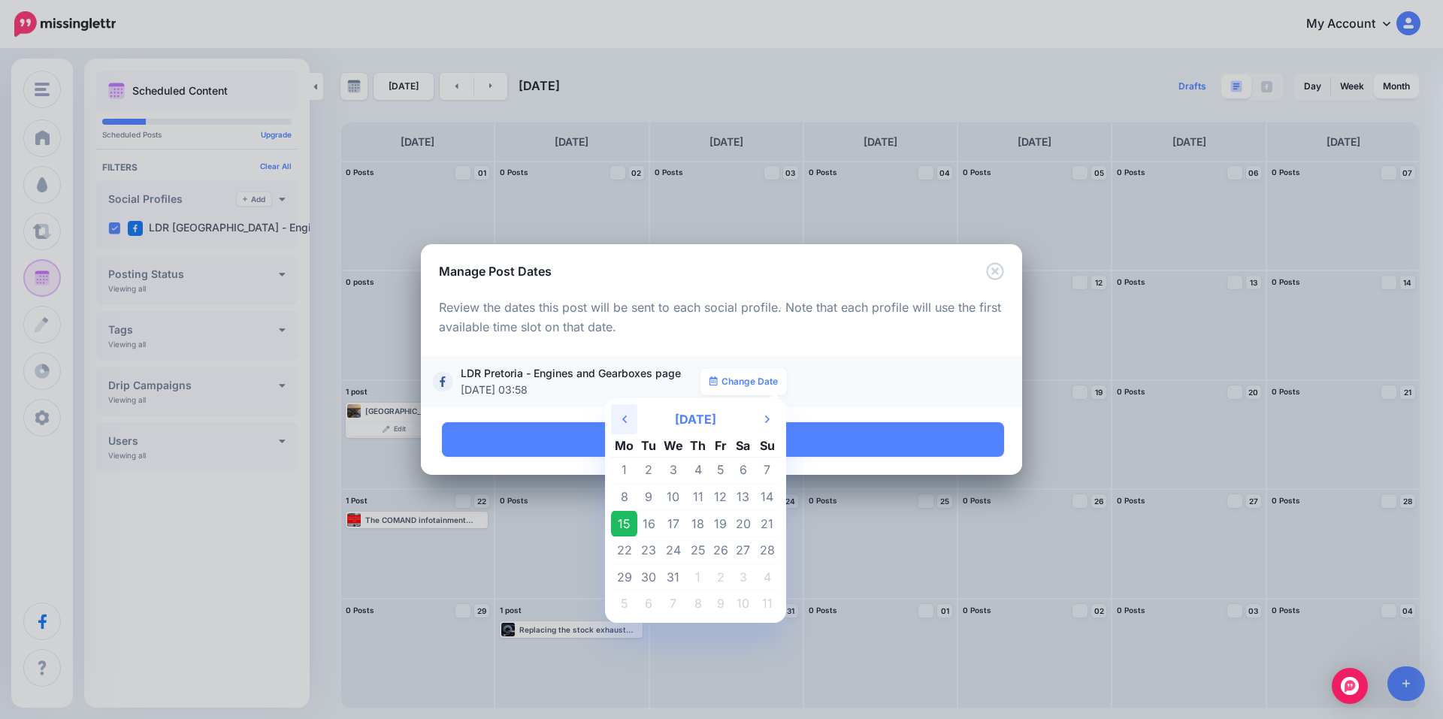
click at [632, 422] on th "Previous Month" at bounding box center [624, 419] width 26 height 30
click at [652, 577] on td "25" at bounding box center [648, 577] width 23 height 27
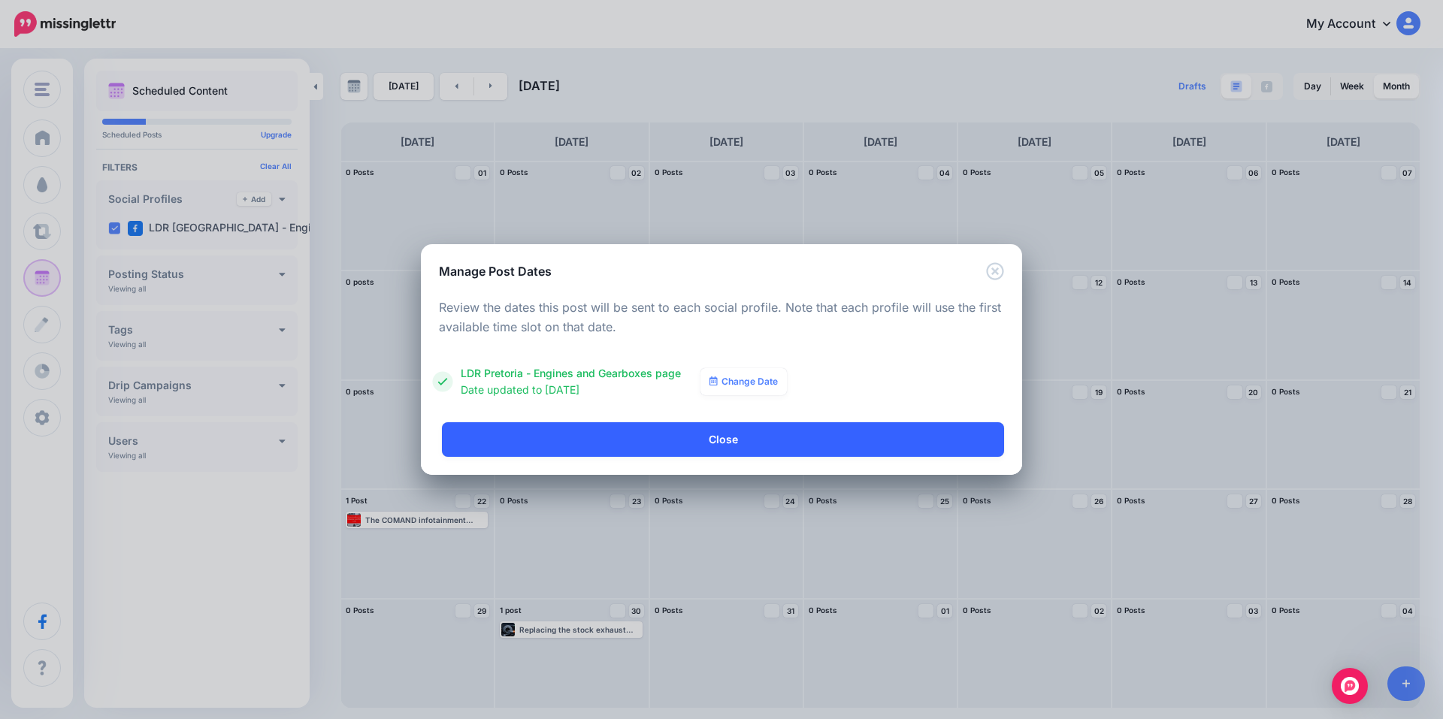
click at [721, 441] on link "Close" at bounding box center [723, 439] width 562 height 35
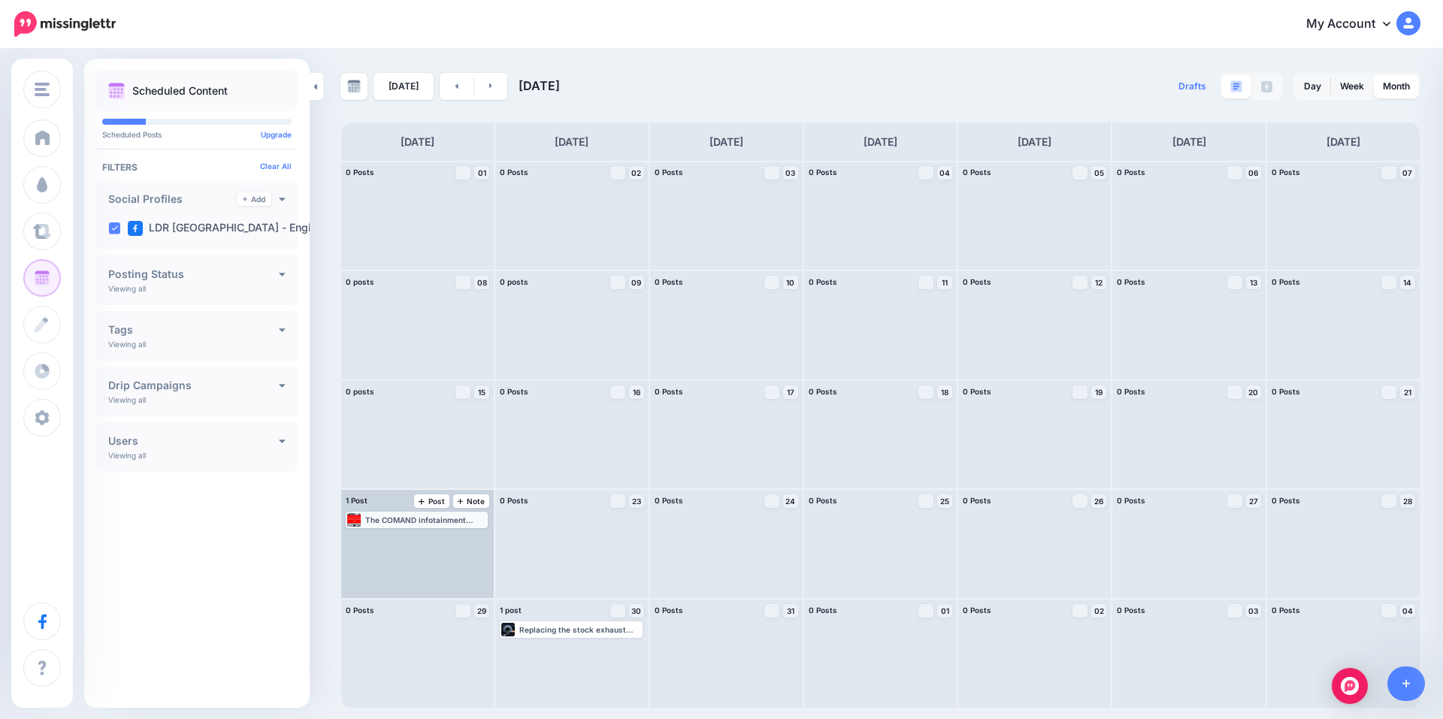
click at [475, 518] on div "The COMAND infotainment system, climate control modules, power windows, and int…" at bounding box center [425, 519] width 121 height 9
click at [453, 537] on img at bounding box center [453, 538] width 8 height 8
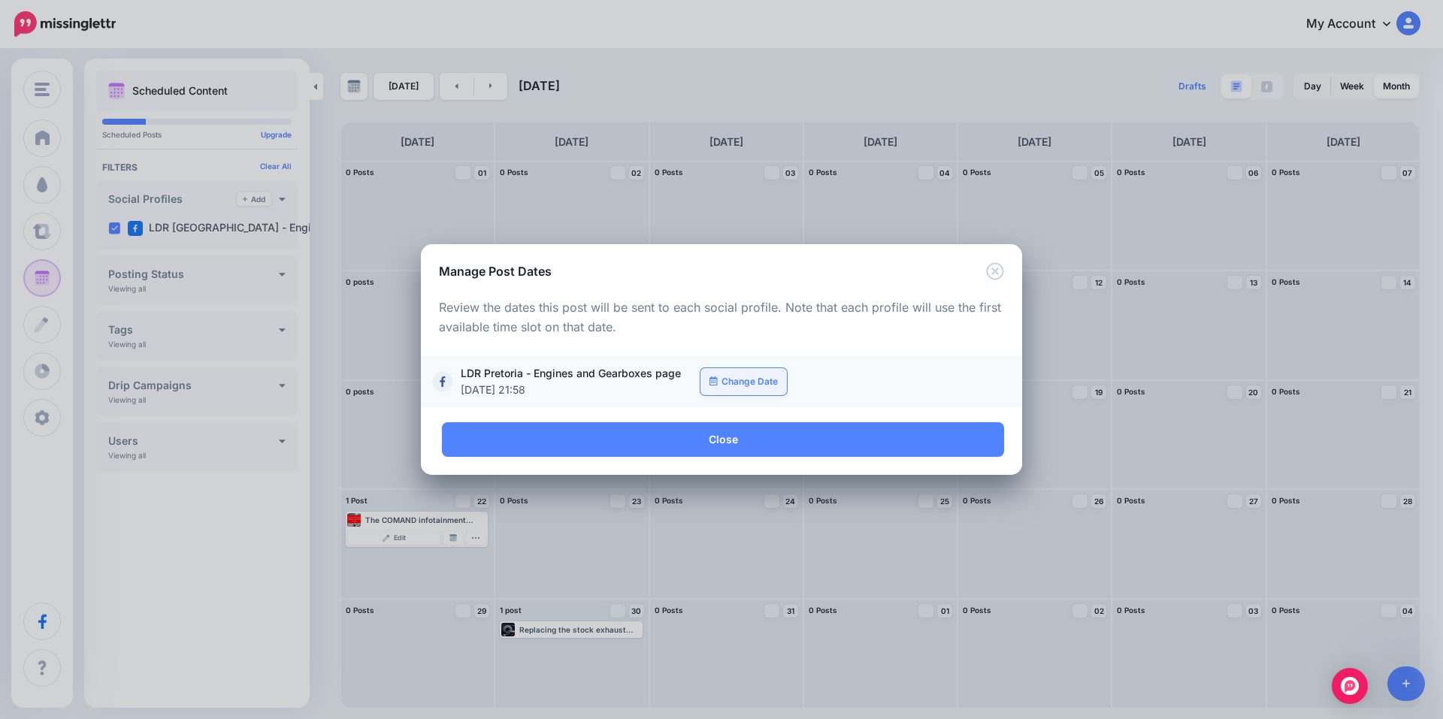
click at [733, 376] on link "Change Date" at bounding box center [743, 381] width 86 height 27
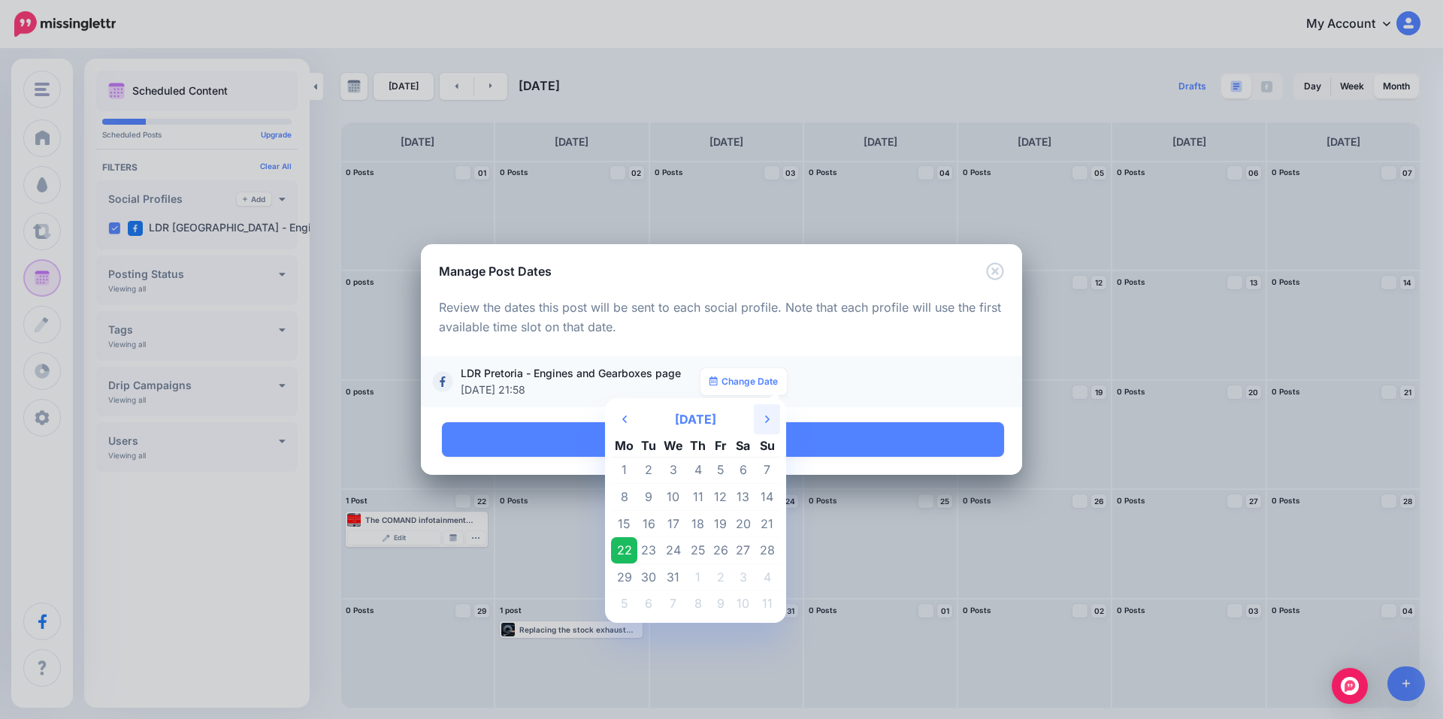
click at [774, 417] on th "Next Month" at bounding box center [767, 419] width 26 height 30
click at [629, 415] on th "Previous Month" at bounding box center [624, 419] width 26 height 30
click at [672, 576] on td "26" at bounding box center [673, 577] width 27 height 27
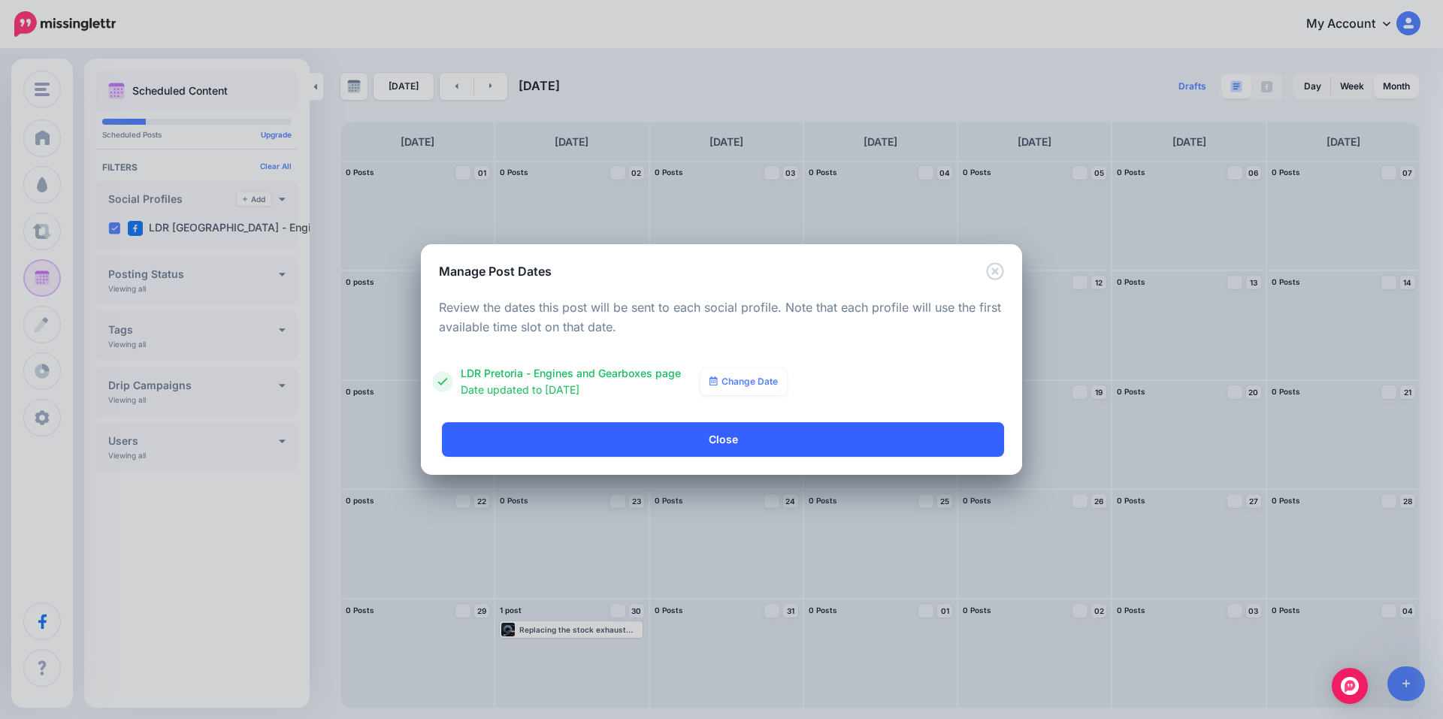
click at [700, 438] on link "Close" at bounding box center [723, 439] width 562 height 35
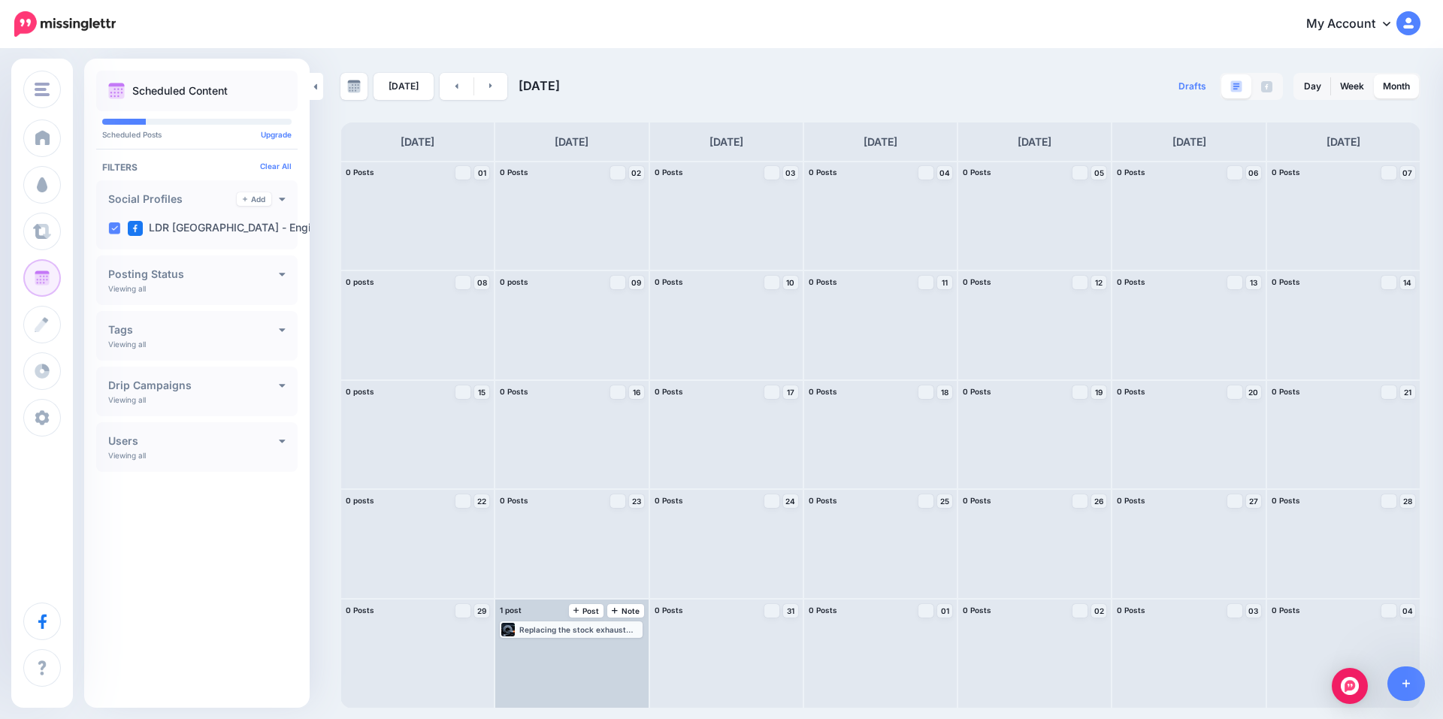
click at [630, 630] on div "Replacing the stock exhaust with a performance exhaust system is a relatively e…" at bounding box center [579, 629] width 121 height 9
click at [607, 645] on img at bounding box center [608, 648] width 8 height 8
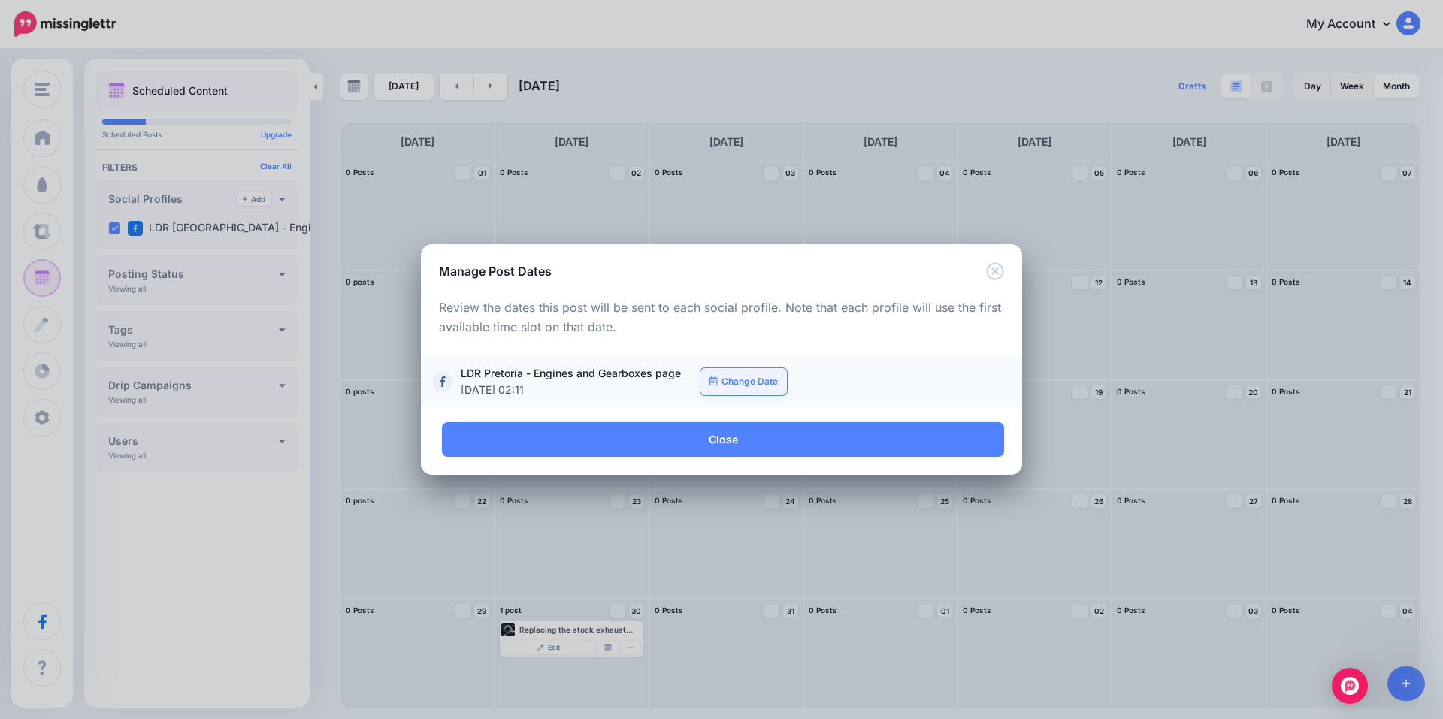
click at [751, 382] on link "Change Date" at bounding box center [743, 381] width 86 height 27
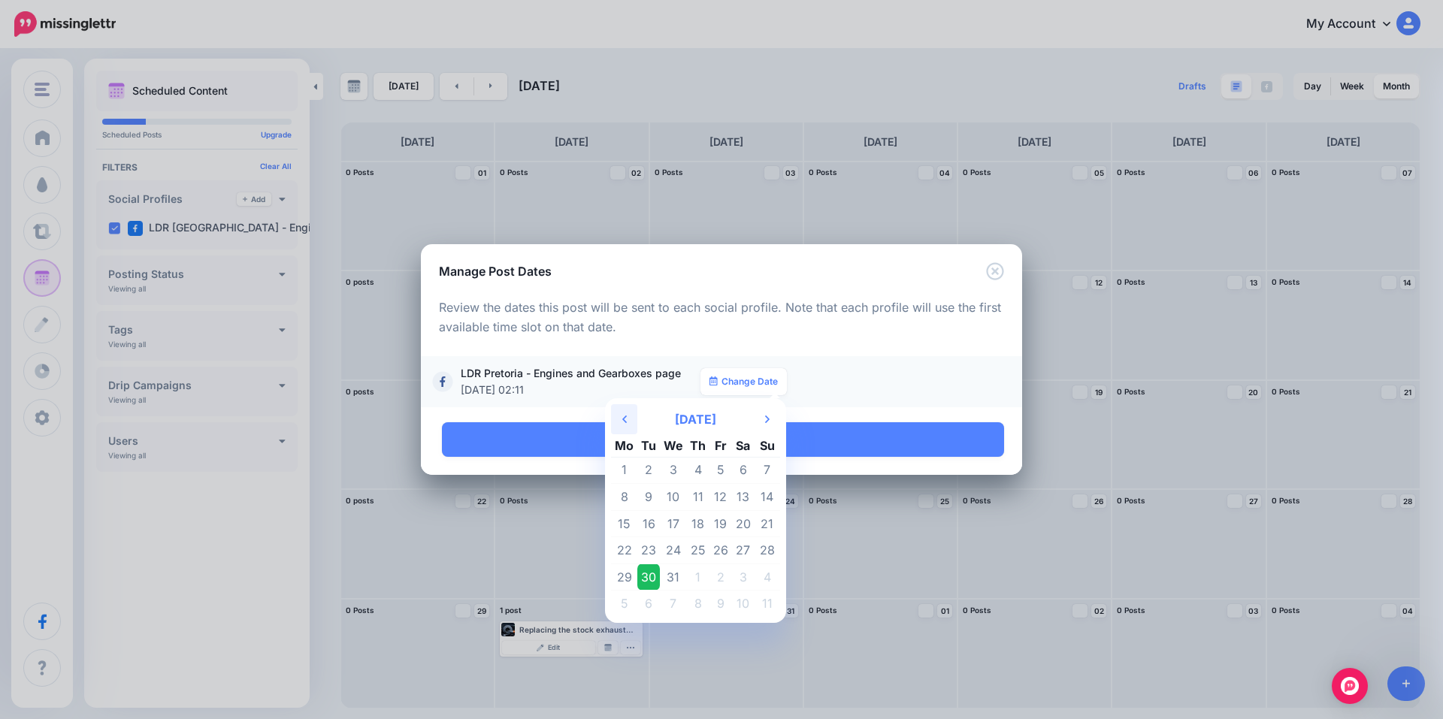
click at [628, 422] on th "Previous Month" at bounding box center [624, 419] width 26 height 30
click at [677, 571] on td "26" at bounding box center [673, 577] width 27 height 27
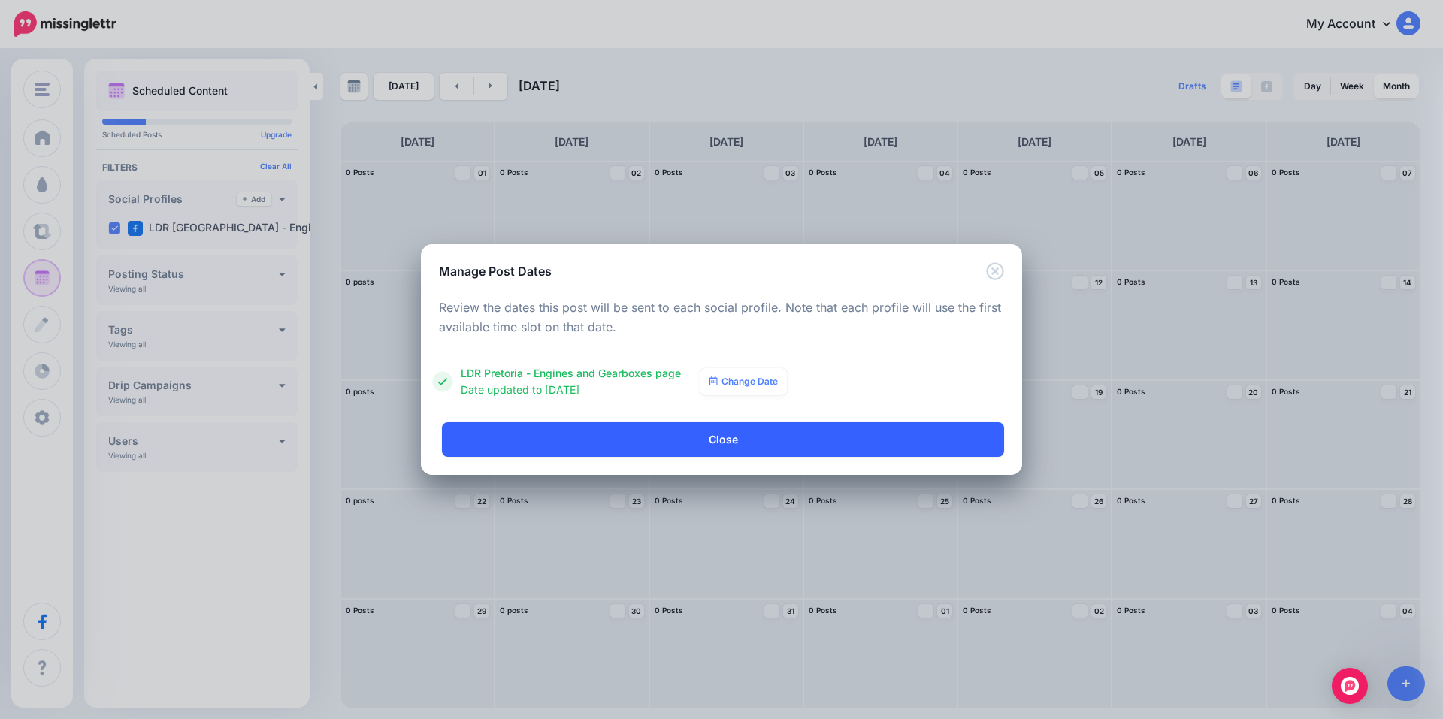
click at [721, 438] on link "Close" at bounding box center [723, 439] width 562 height 35
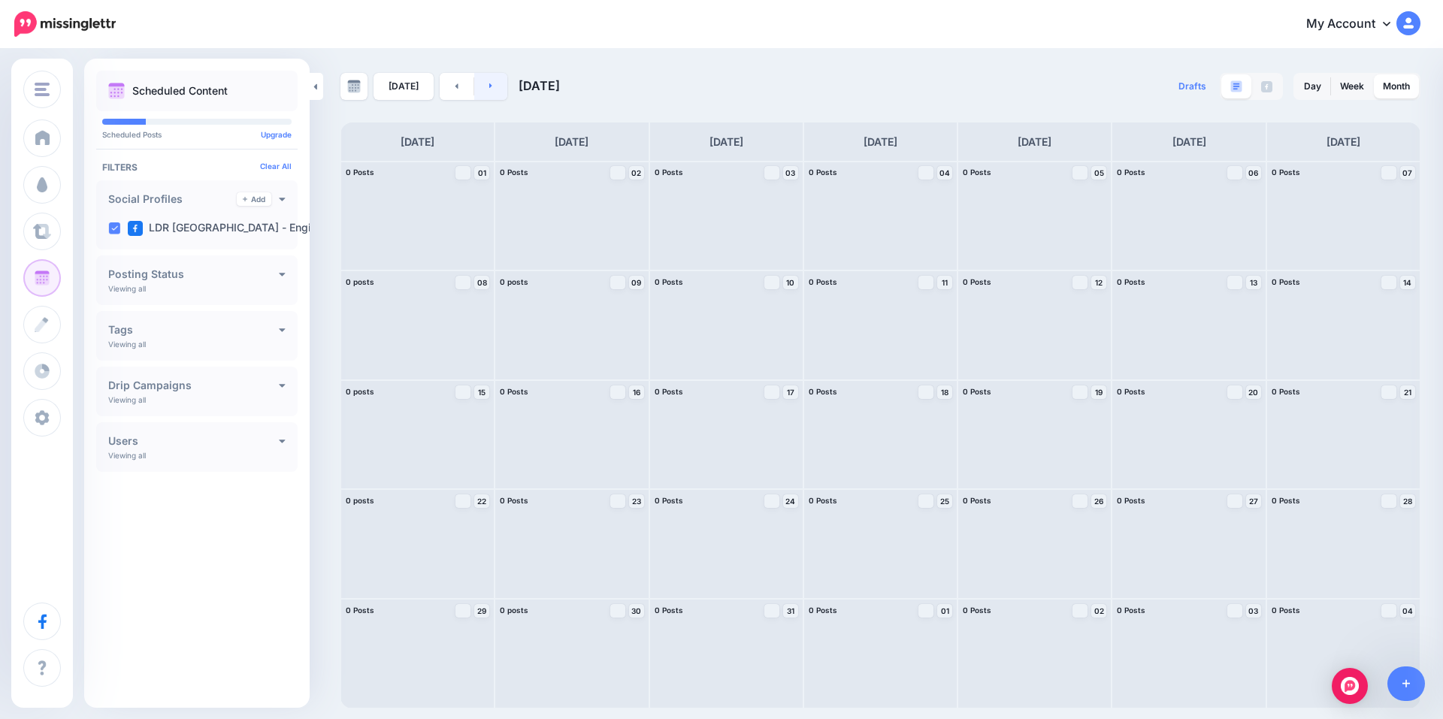
click at [480, 92] on link at bounding box center [491, 86] width 34 height 27
click at [475, 304] on div "One of the most overlooked areas when buying a used mercedes c200 is the electr…" at bounding box center [425, 301] width 121 height 9
click at [448, 320] on link "Manage Dates" at bounding box center [453, 320] width 20 height 14
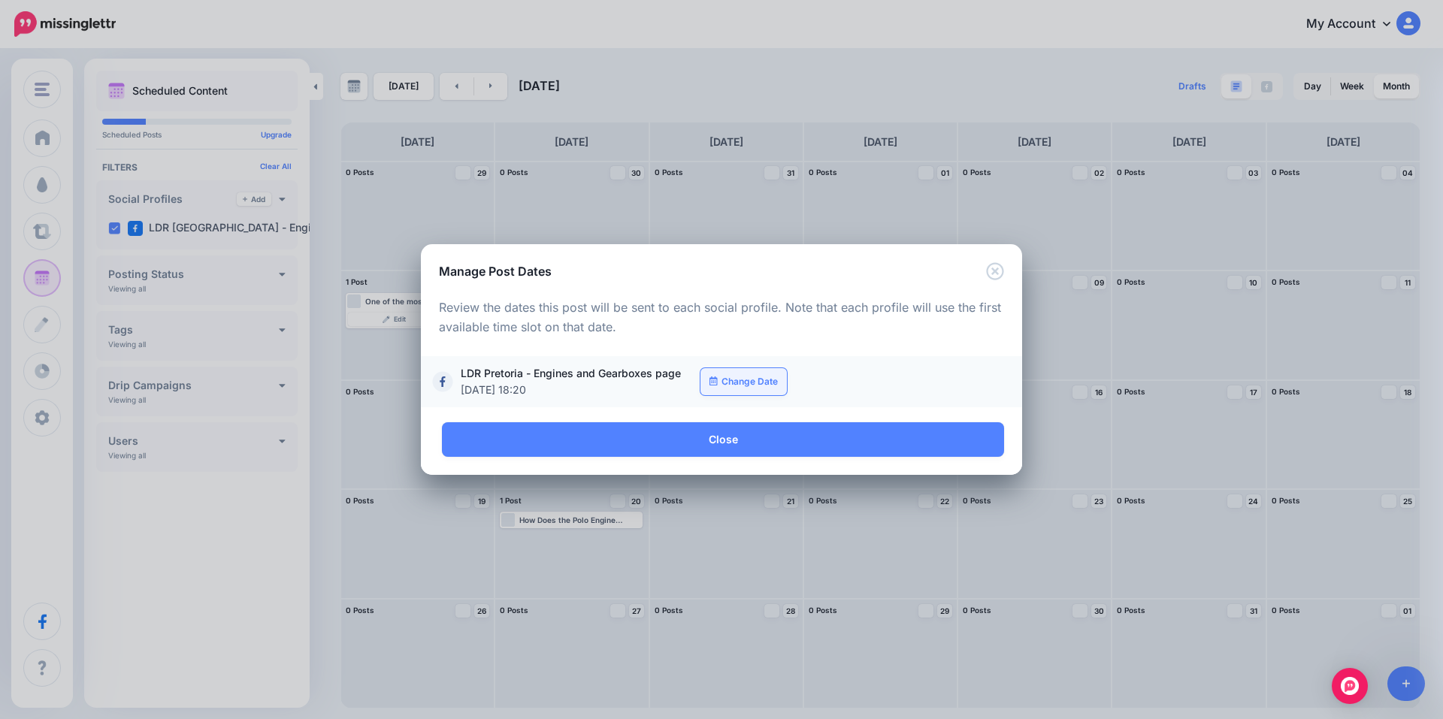
click at [738, 388] on link "Change Date" at bounding box center [743, 381] width 86 height 27
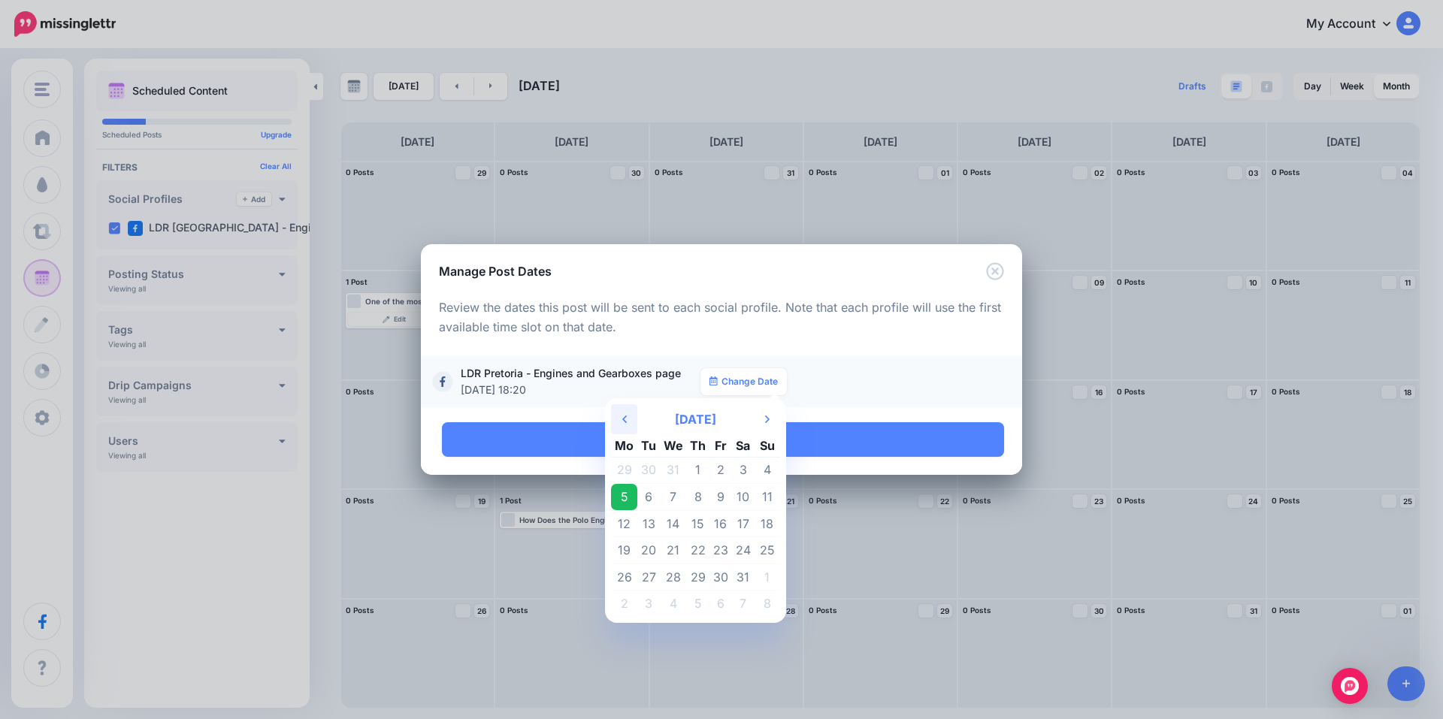
click at [621, 419] on th "Previous Month" at bounding box center [624, 419] width 26 height 30
click at [626, 414] on icon "Previous Month" at bounding box center [624, 419] width 5 height 12
click at [696, 576] on td "27" at bounding box center [698, 577] width 23 height 27
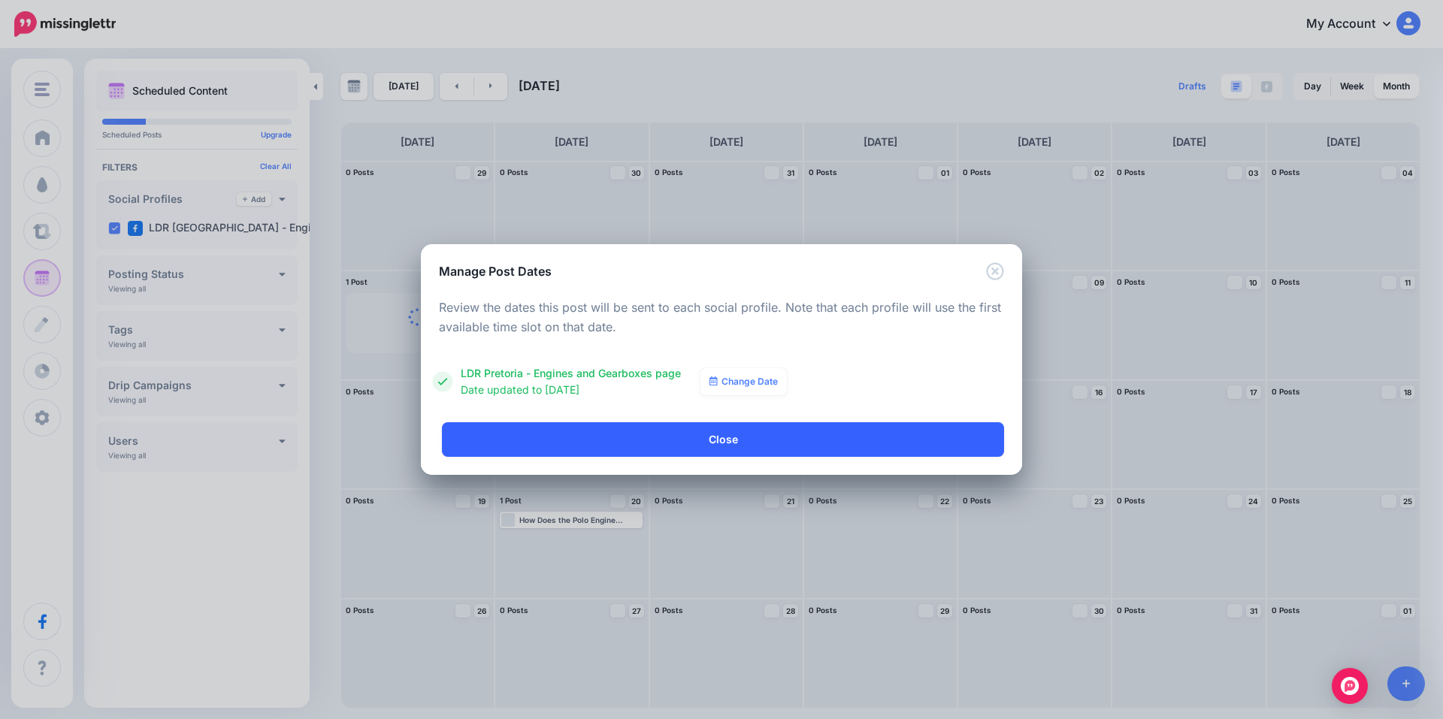
click at [710, 434] on link "Close" at bounding box center [723, 439] width 562 height 35
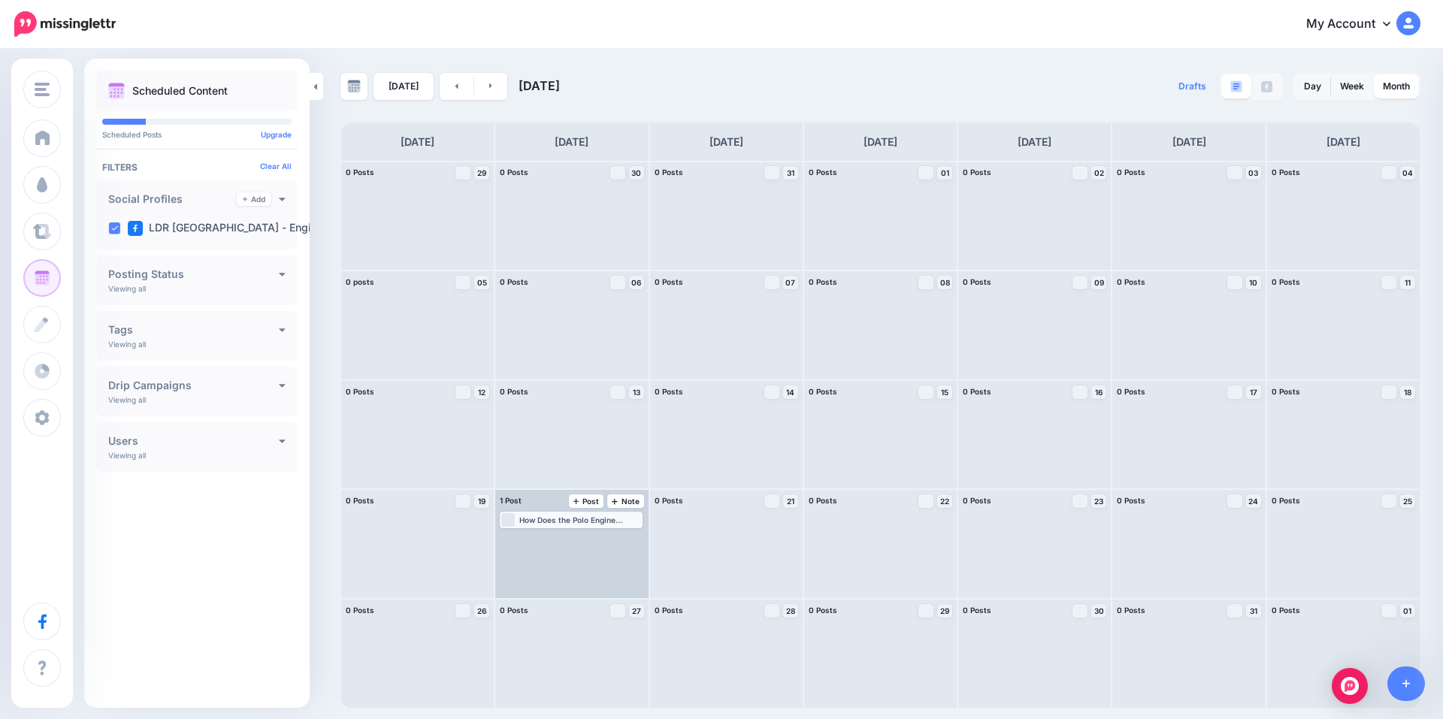
click at [624, 517] on div "How Does the Polo Engine Compare to Other Volkswagen Engines? Read more 👉 https…" at bounding box center [579, 519] width 121 height 9
click at [612, 540] on link "Manage Dates" at bounding box center [608, 538] width 20 height 14
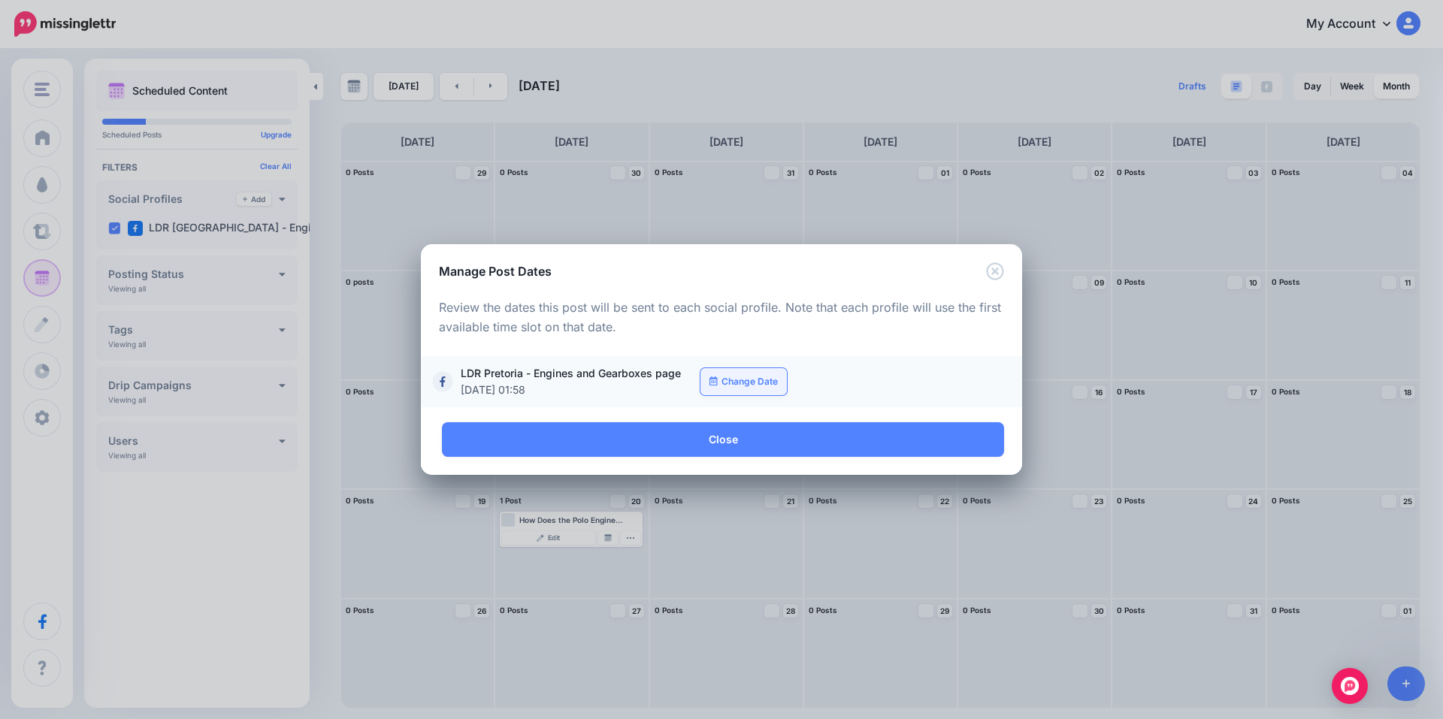
click at [730, 385] on link "Change Date" at bounding box center [743, 381] width 86 height 27
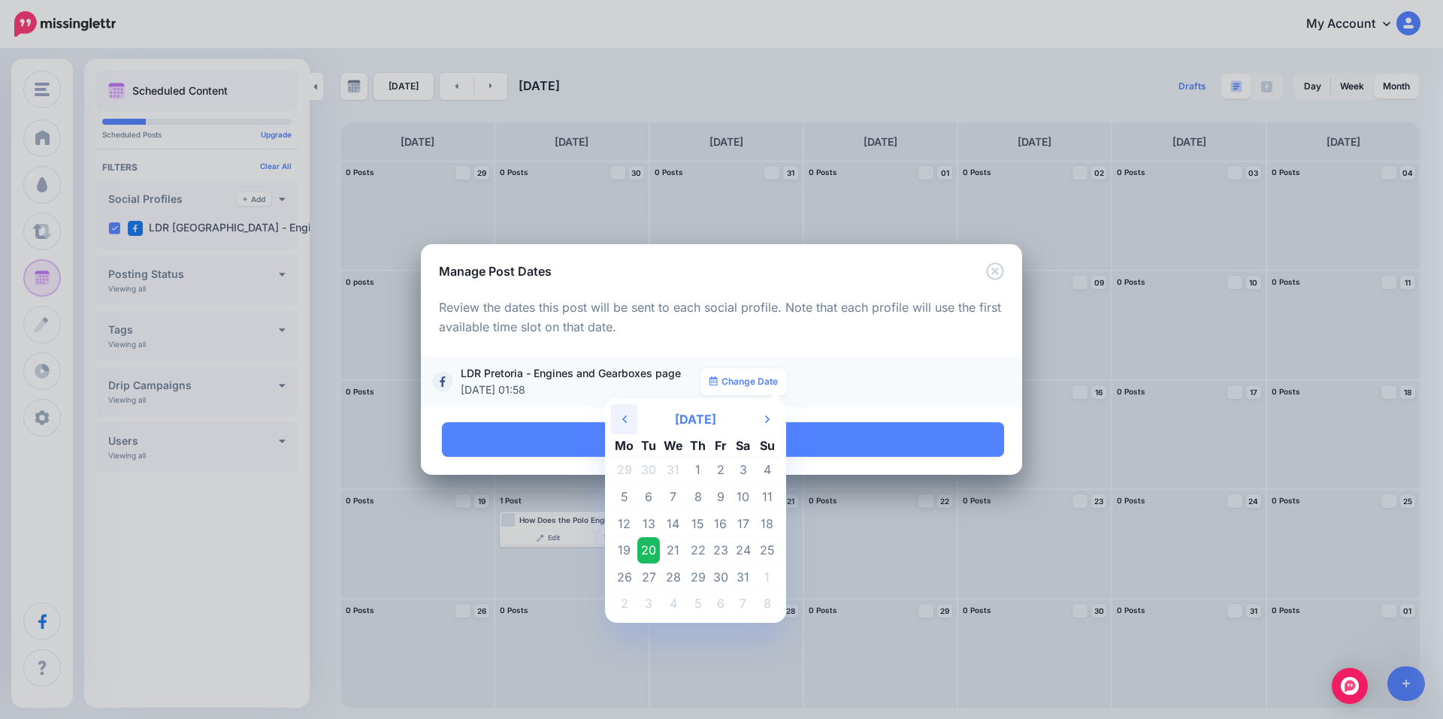
click at [625, 425] on icon "Previous Month" at bounding box center [624, 419] width 5 height 12
click at [700, 579] on td "27" at bounding box center [698, 577] width 23 height 27
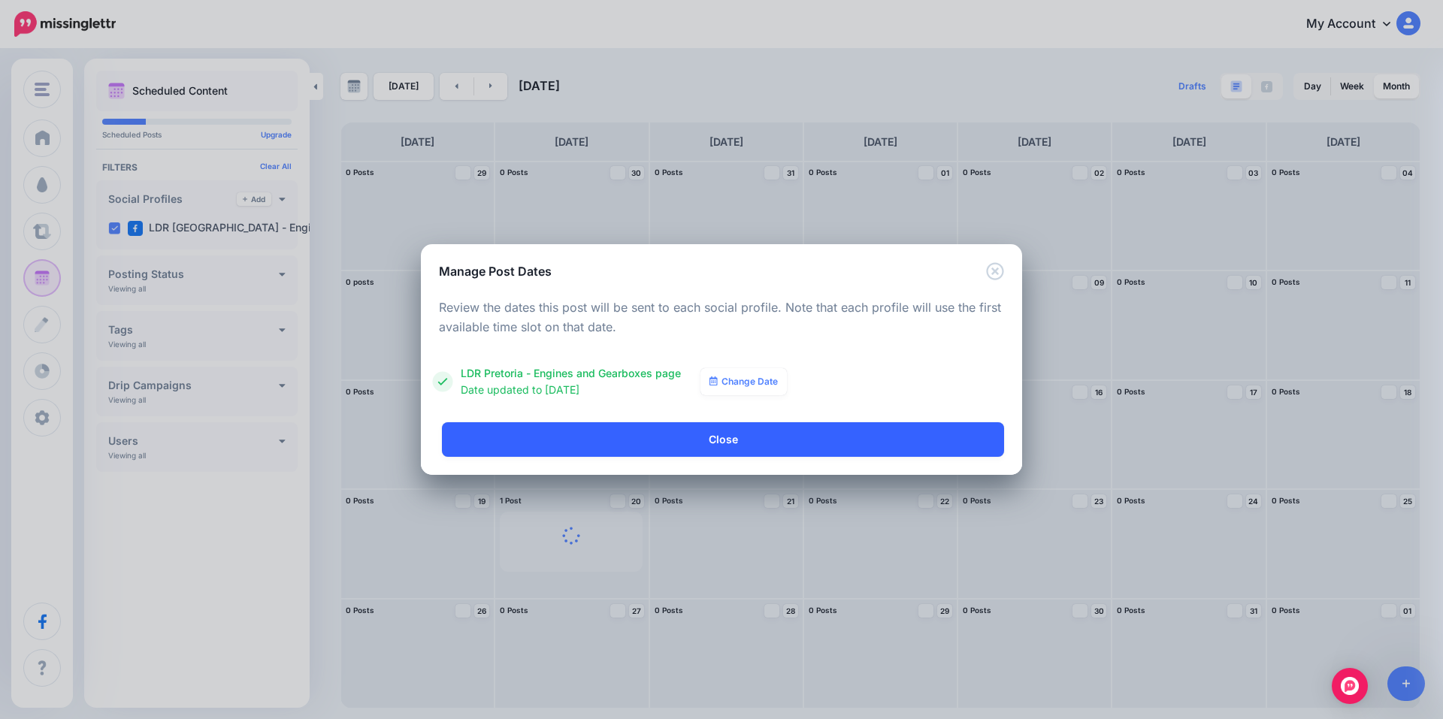
click at [709, 444] on link "Close" at bounding box center [723, 439] width 562 height 35
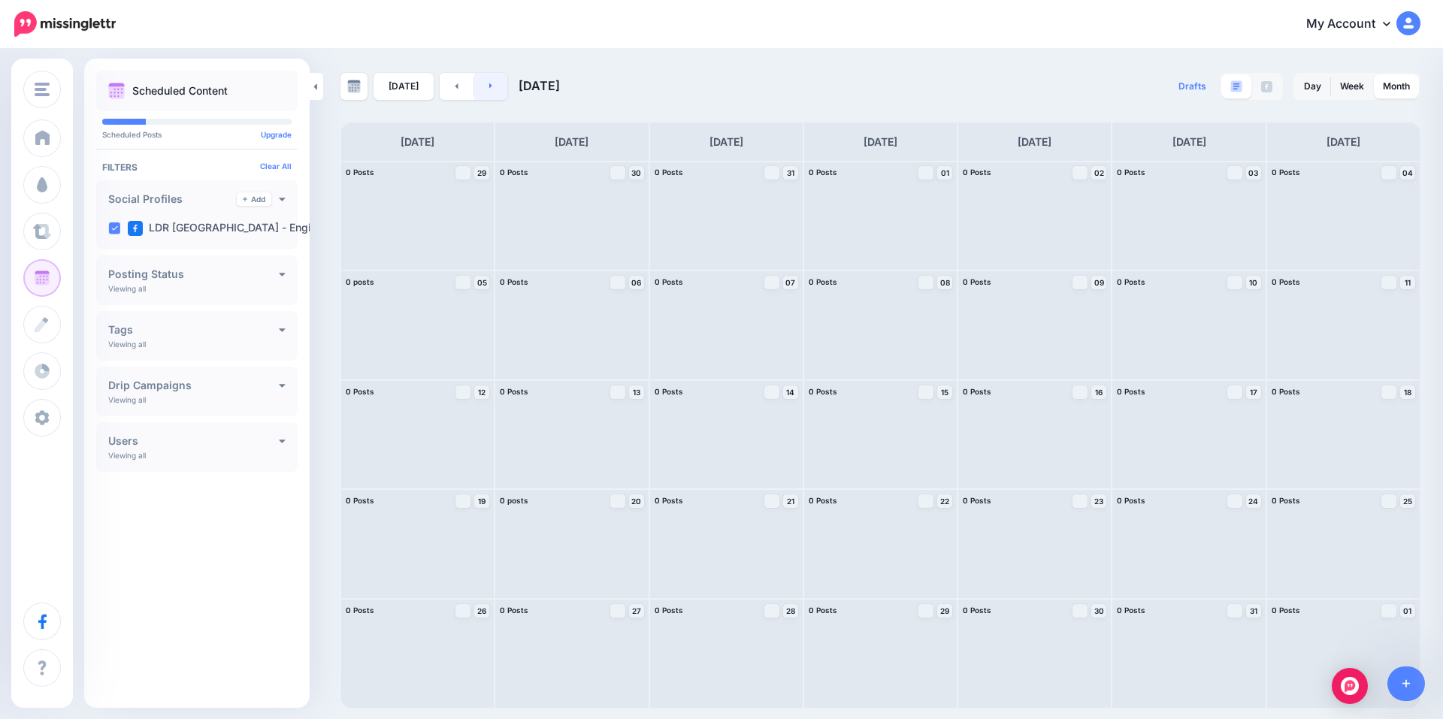
click at [495, 98] on link at bounding box center [491, 86] width 34 height 27
click at [463, 89] on link at bounding box center [457, 86] width 34 height 27
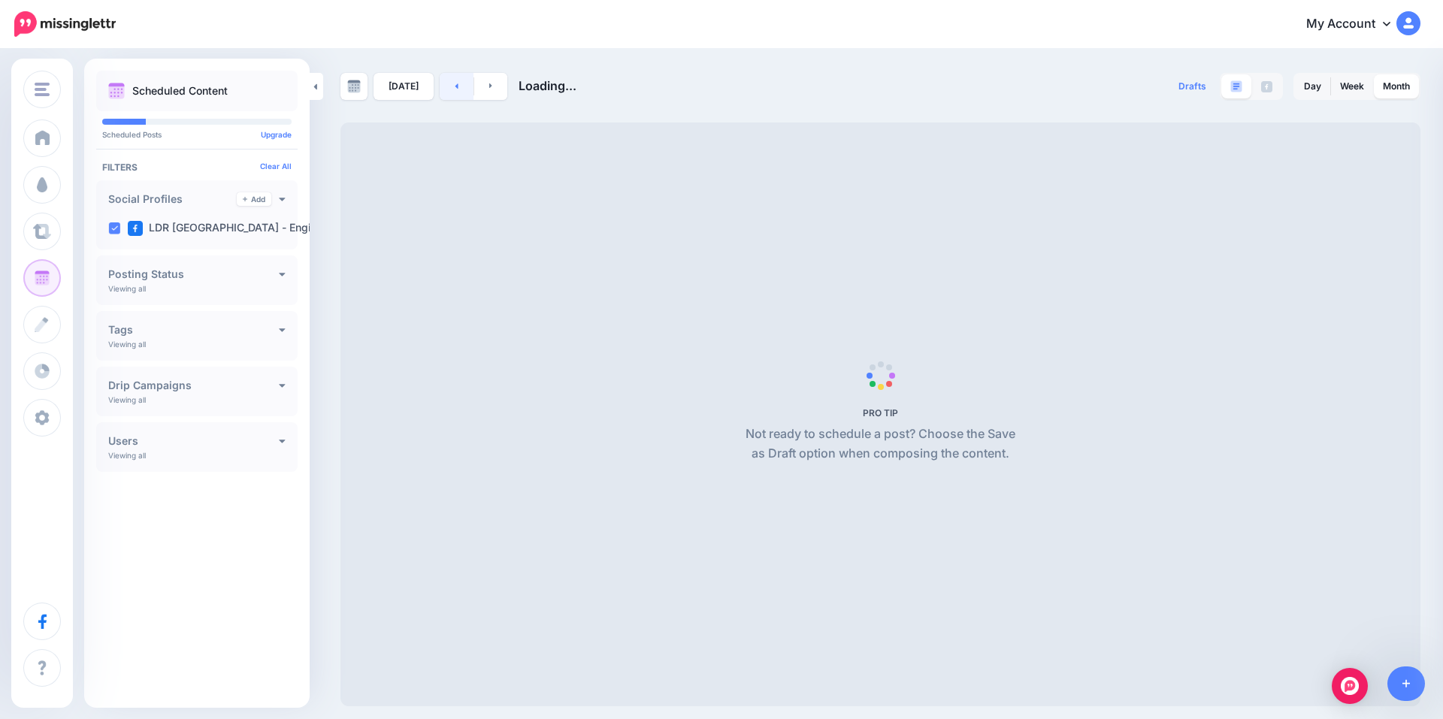
click at [461, 89] on link at bounding box center [457, 86] width 34 height 27
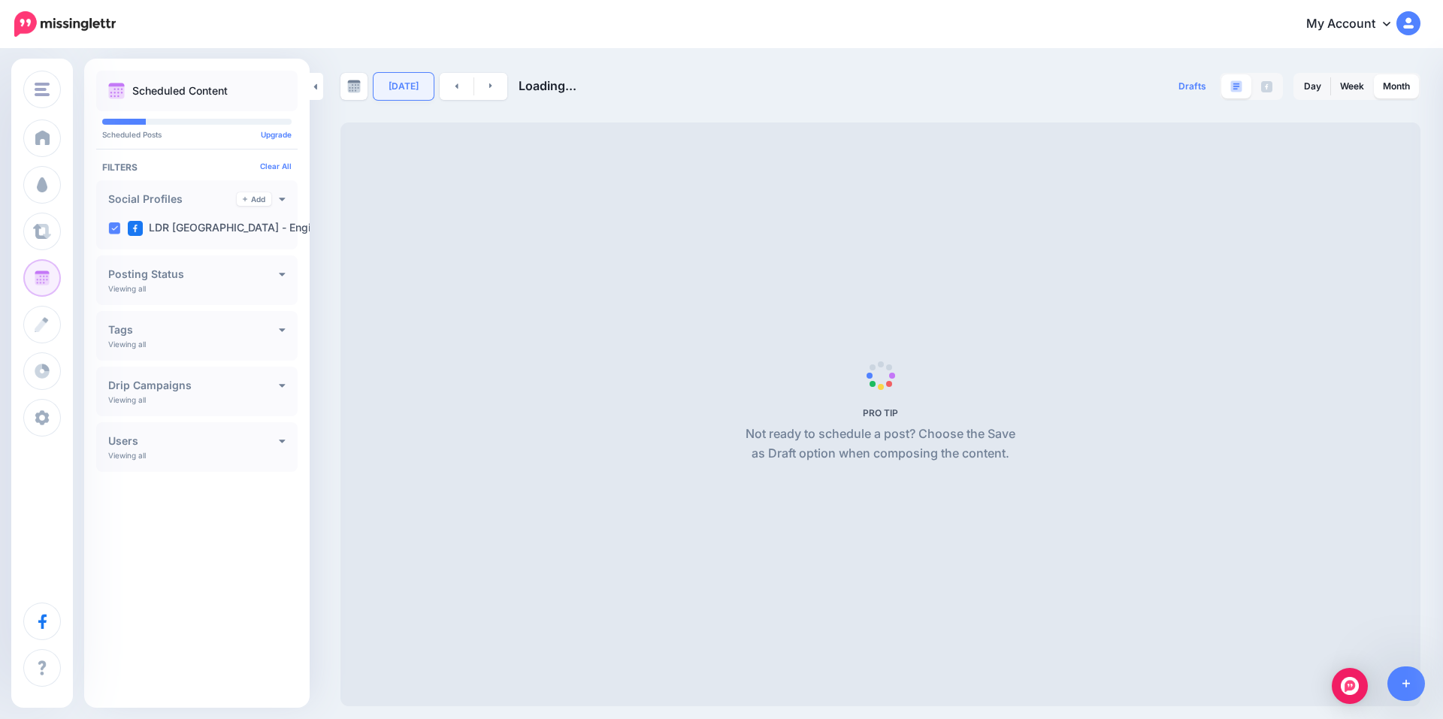
click at [419, 87] on link "Today" at bounding box center [403, 86] width 60 height 27
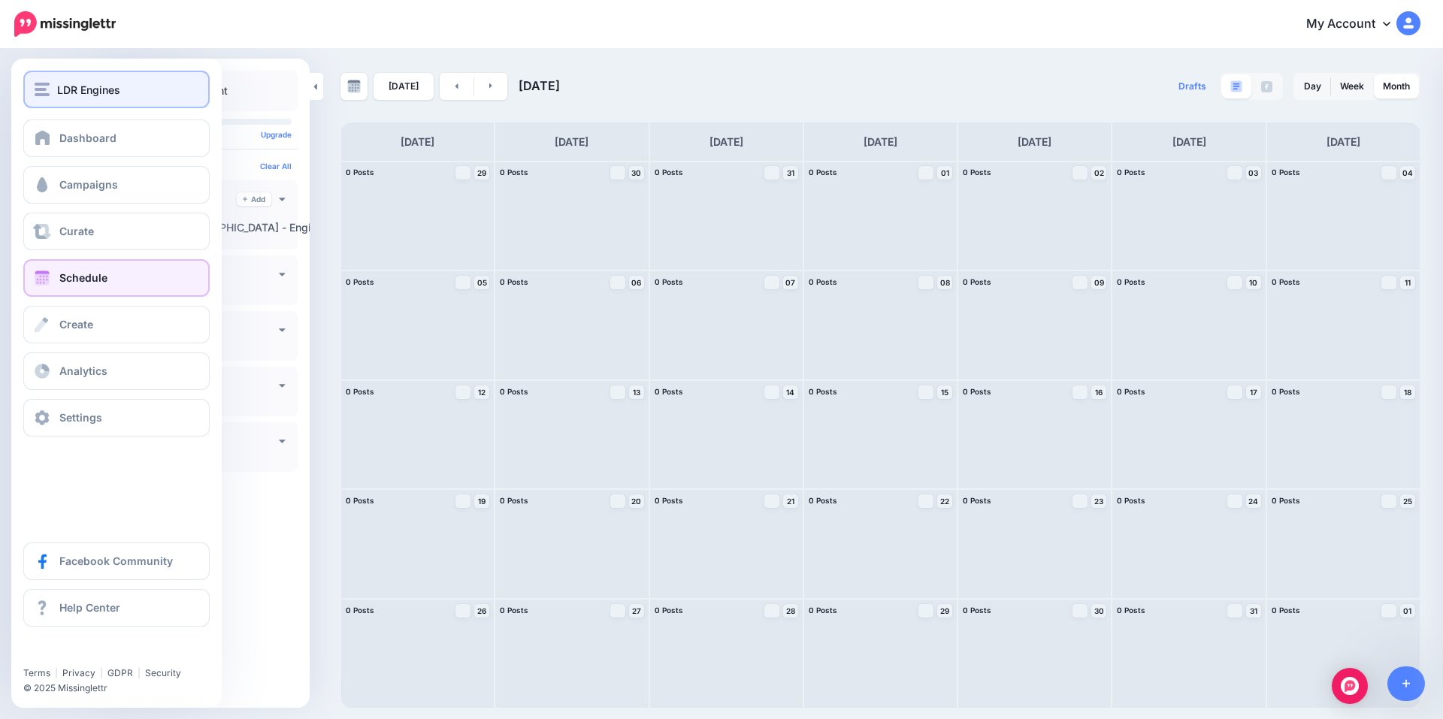
click at [73, 89] on span "LDR Engines" at bounding box center [88, 89] width 63 height 17
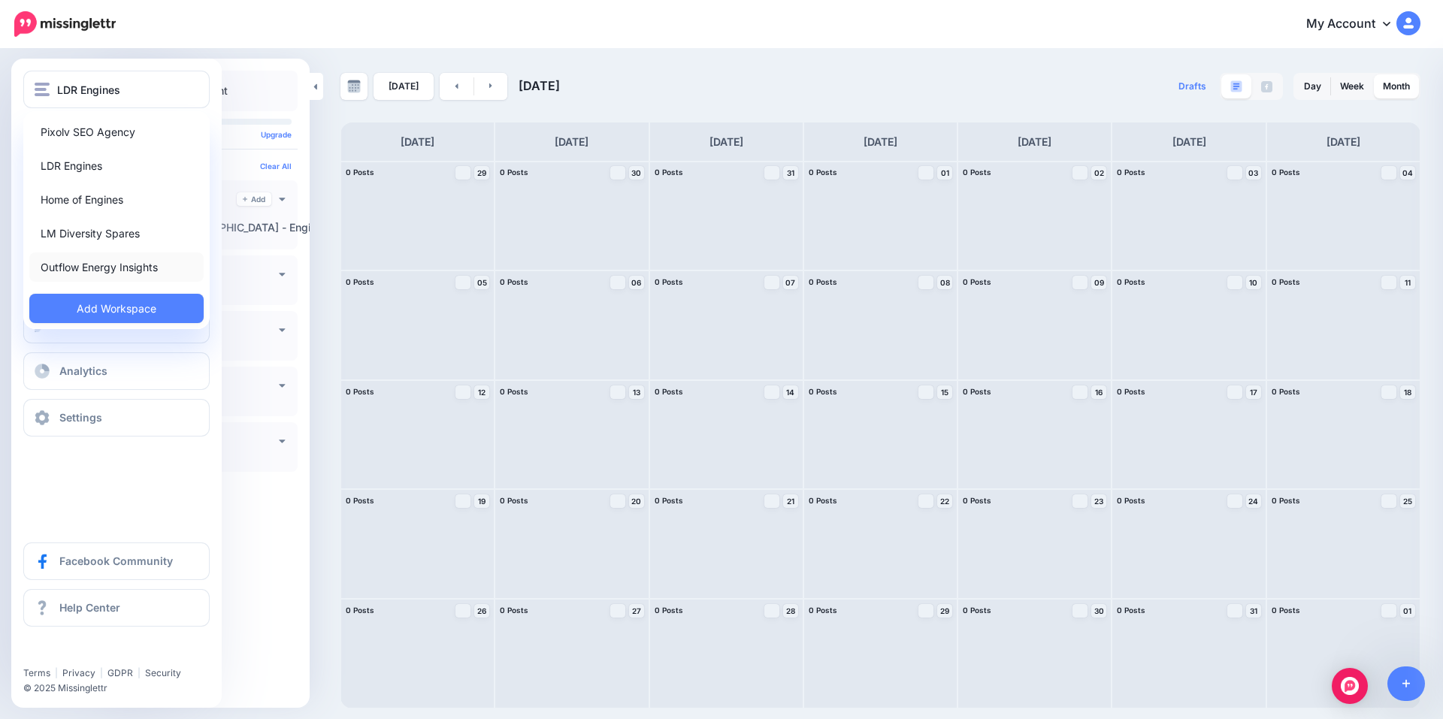
click at [112, 270] on link "Outflow Energy Insights" at bounding box center [116, 266] width 174 height 29
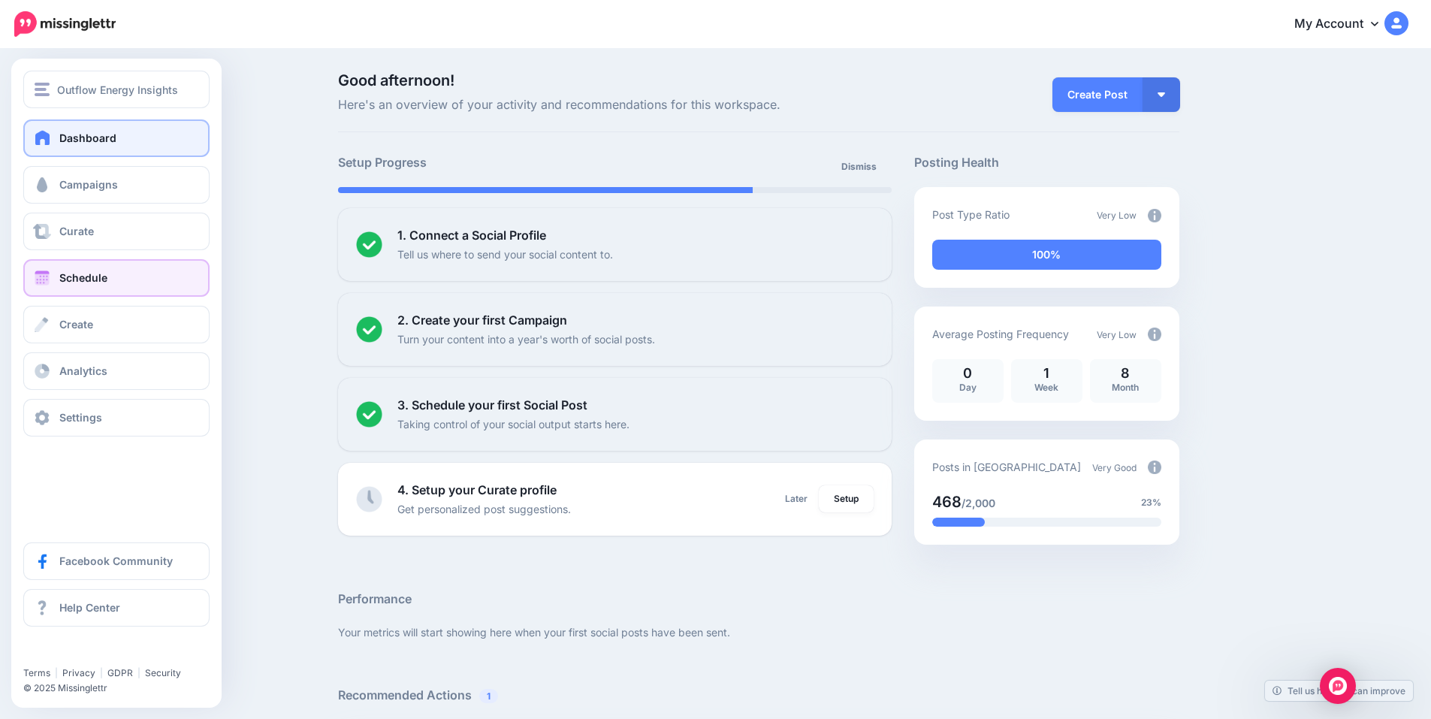
click at [115, 275] on link "Schedule" at bounding box center [116, 278] width 186 height 38
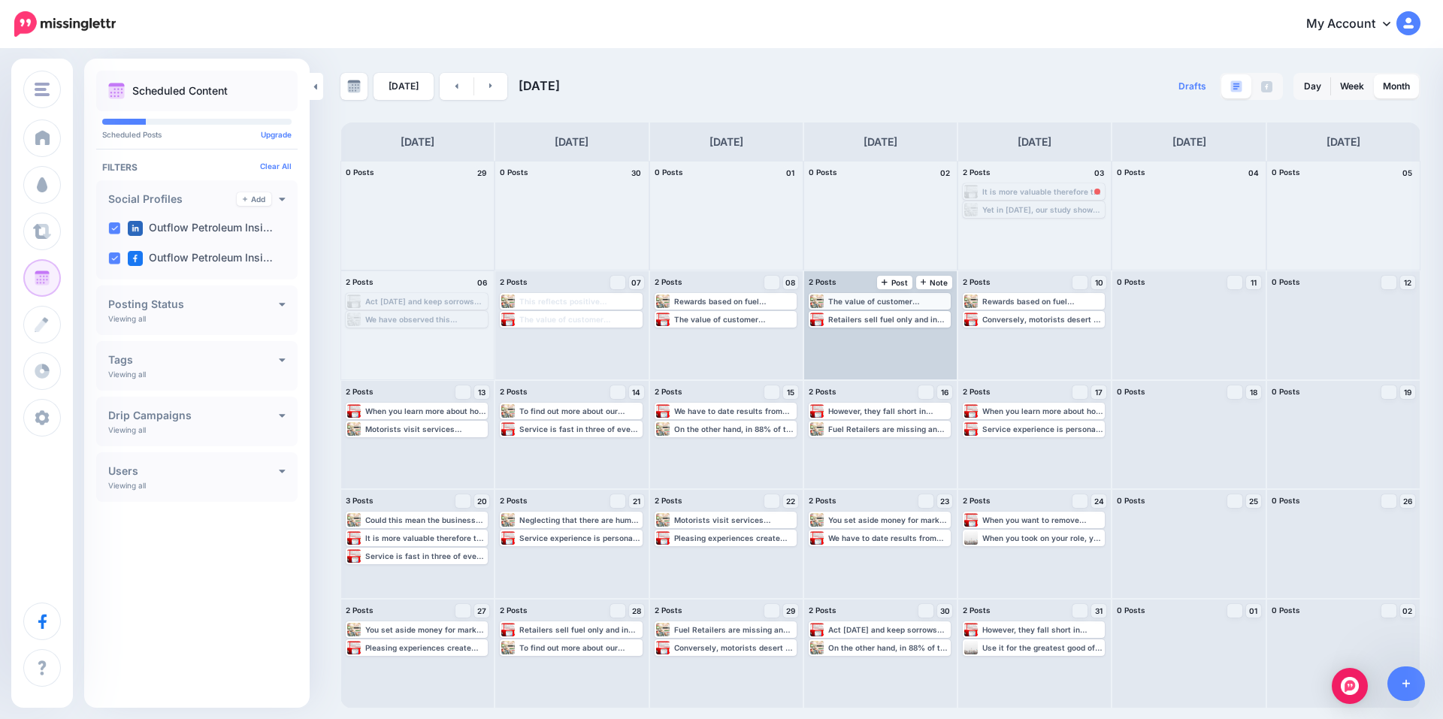
drag, startPoint x: 937, startPoint y: 301, endPoint x: 918, endPoint y: 304, distance: 19.0
click at [918, 304] on div "The value of customer experience feedback at fuel service stations ▸ [URL] #Ach…" at bounding box center [888, 301] width 121 height 9
click at [936, 318] on icon "button" at bounding box center [938, 319] width 9 height 9
click at [941, 321] on icon "button" at bounding box center [938, 319] width 9 height 9
click at [928, 358] on link "Delete Post" at bounding box center [905, 361] width 78 height 17
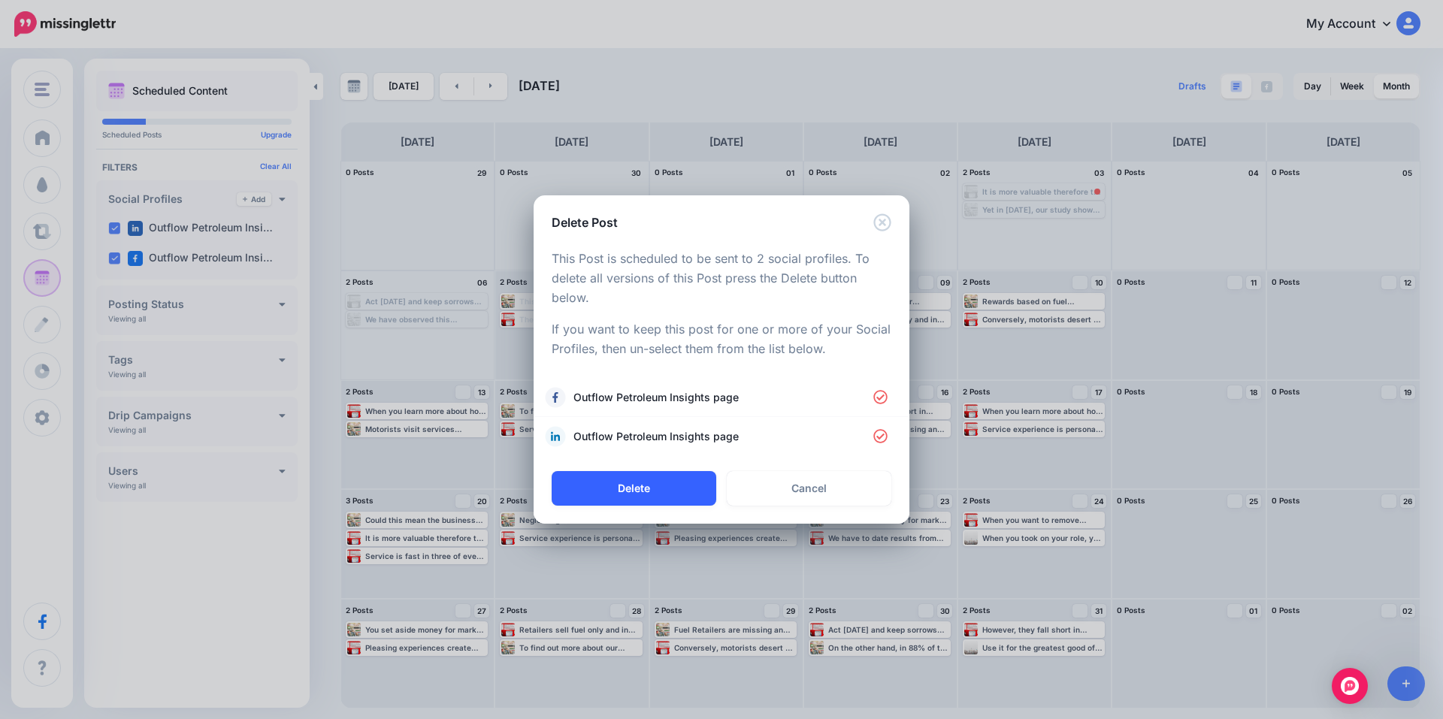
click at [675, 488] on button "Delete" at bounding box center [633, 488] width 165 height 35
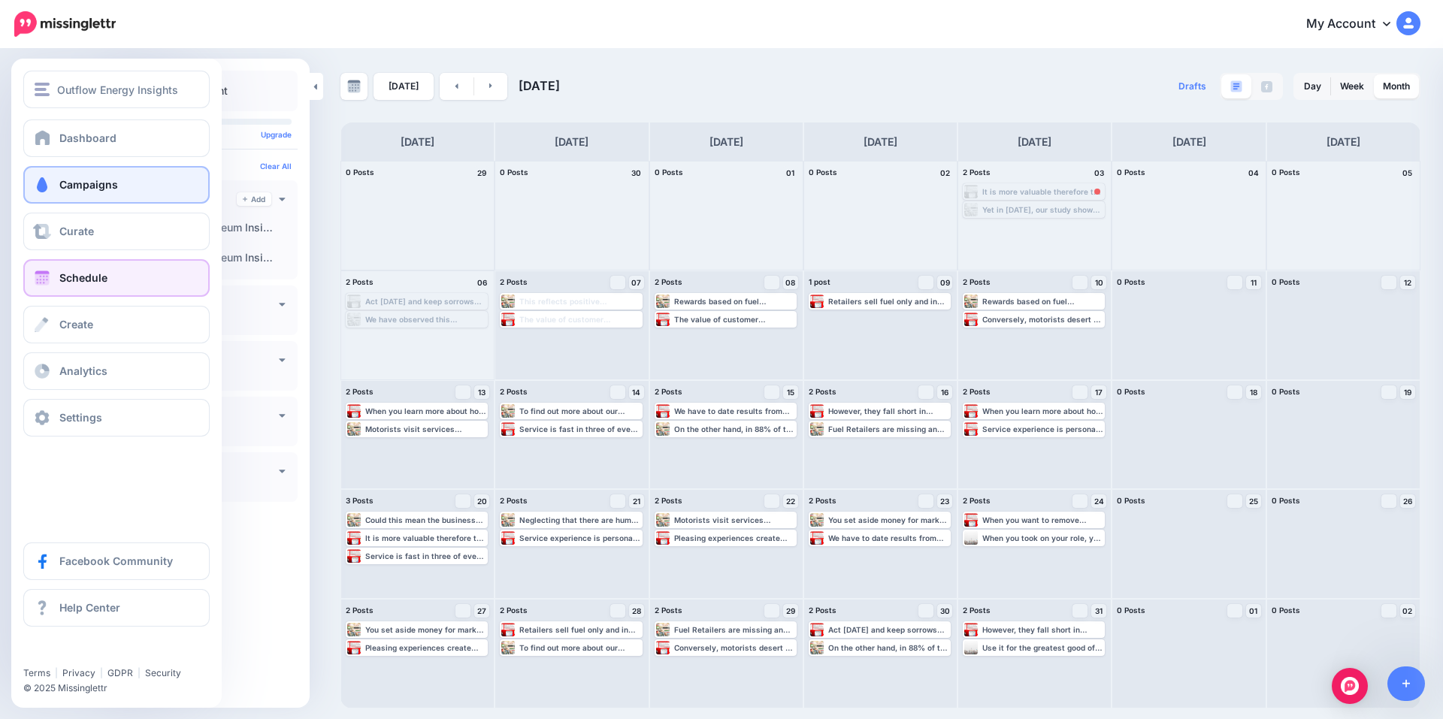
click at [88, 191] on link "Campaigns" at bounding box center [116, 185] width 186 height 38
